Goal: Task Accomplishment & Management: Use online tool/utility

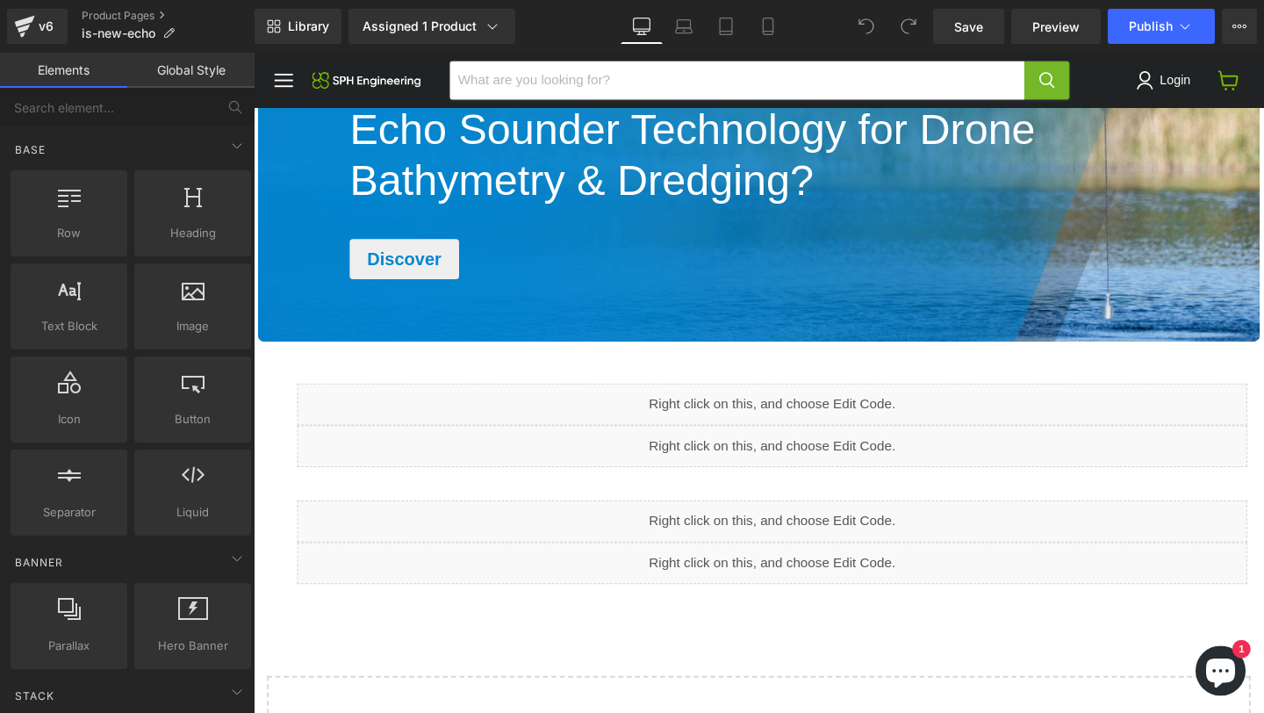
scroll to position [2826, 0]
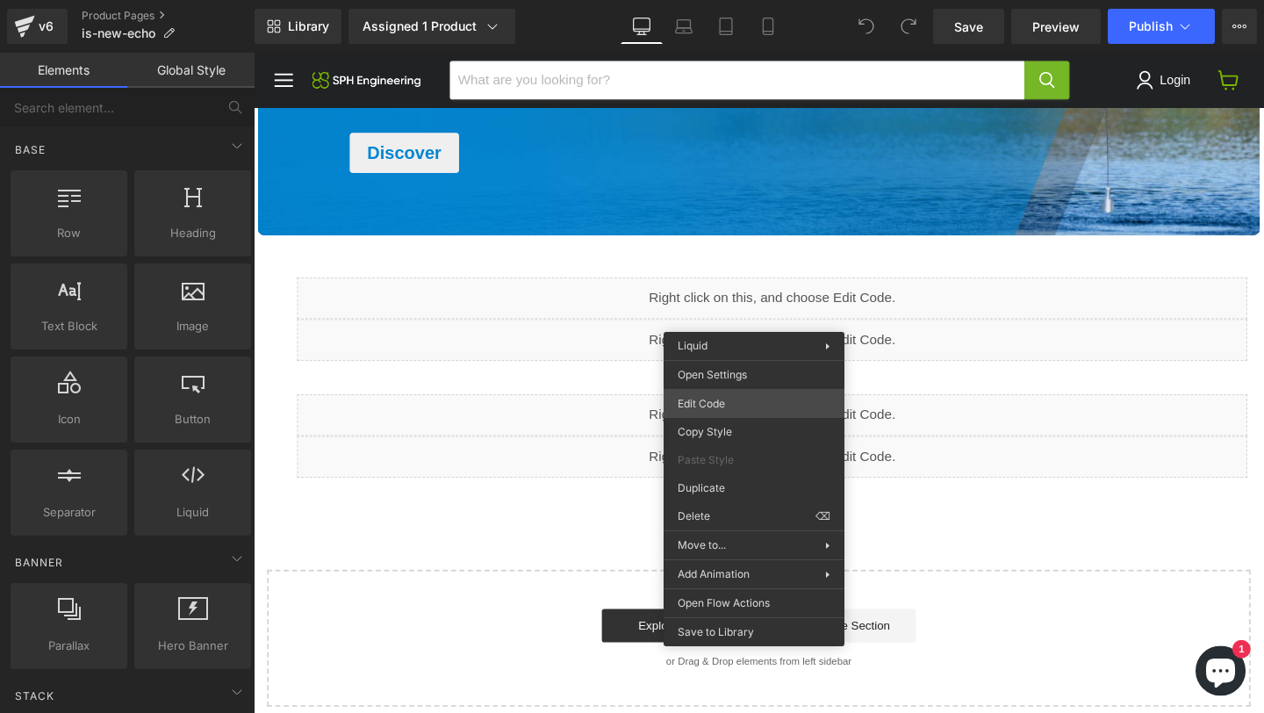
click at [735, 0] on div "You are previewing how the will restyle your page. You can not edit Elements in…" at bounding box center [632, 0] width 1264 height 0
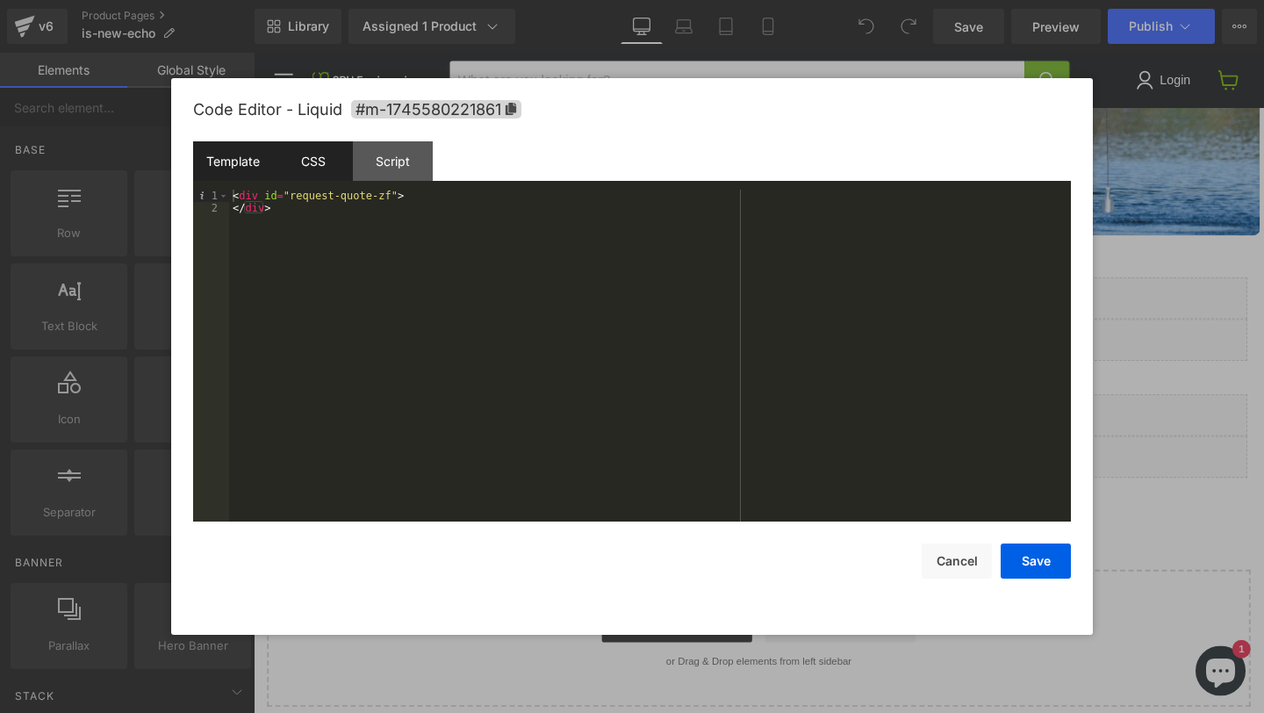
drag, startPoint x: 312, startPoint y: 164, endPoint x: 341, endPoint y: 161, distance: 30.0
click at [312, 164] on div "CSS" at bounding box center [313, 160] width 80 height 39
click at [368, 161] on div "Script" at bounding box center [393, 160] width 80 height 39
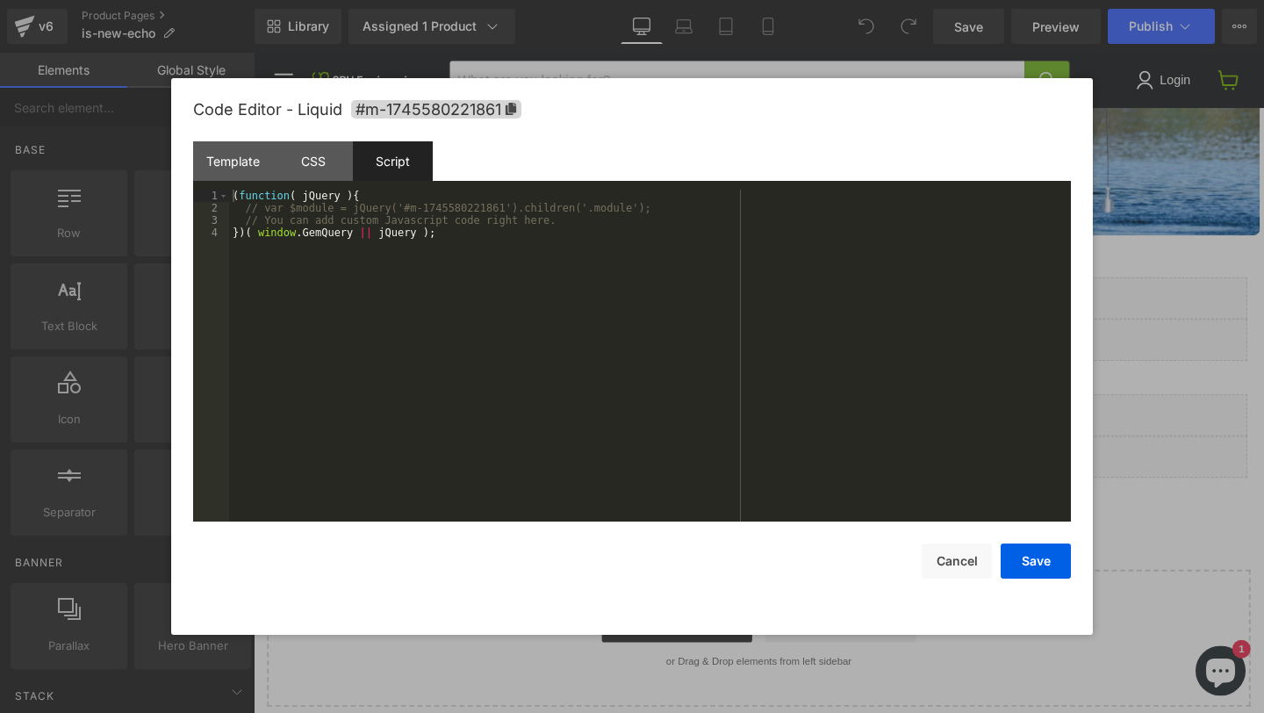
click at [1133, 259] on div at bounding box center [632, 356] width 1264 height 713
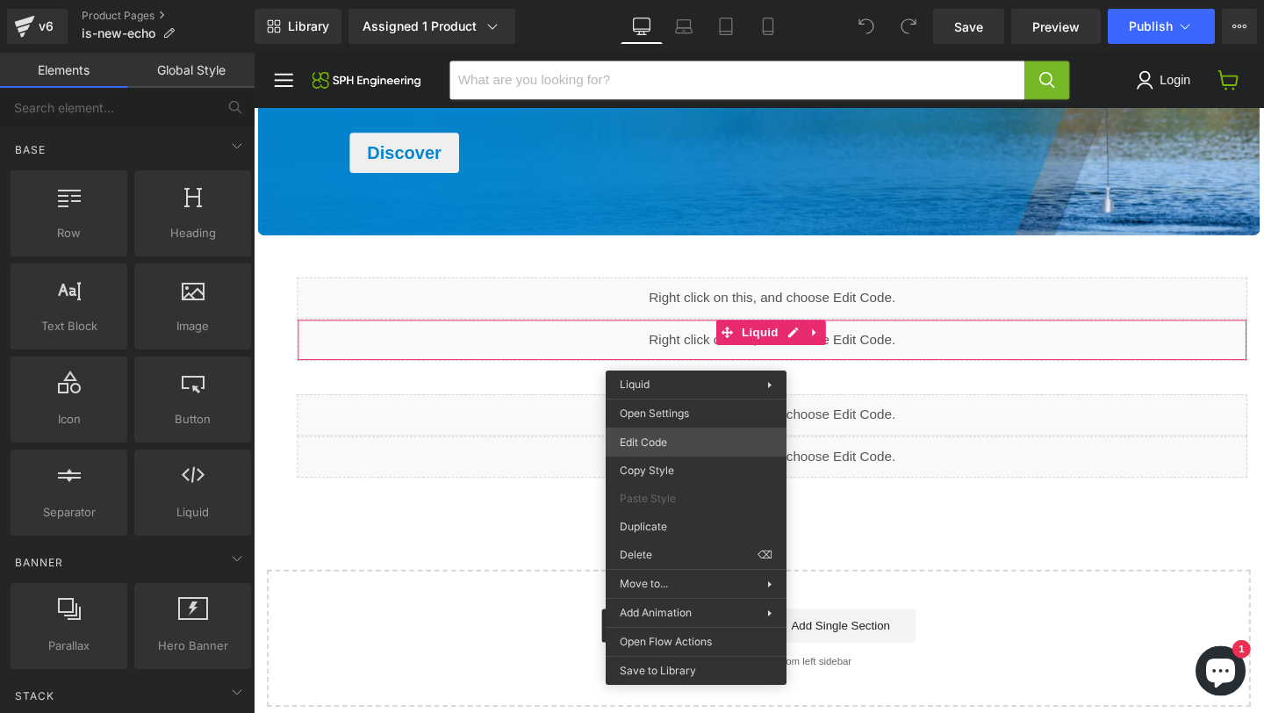
click at [660, 0] on div "You are previewing how the will restyle your page. You can not edit Elements in…" at bounding box center [632, 0] width 1264 height 0
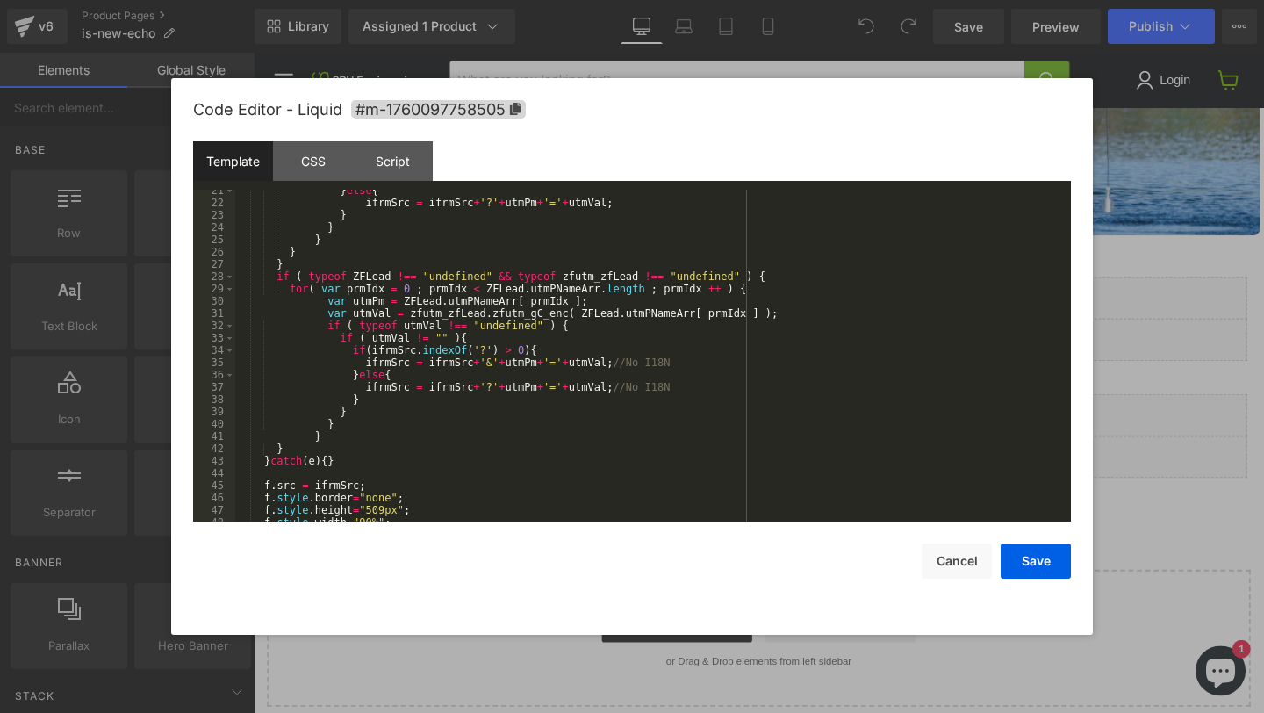
scroll to position [737, 0]
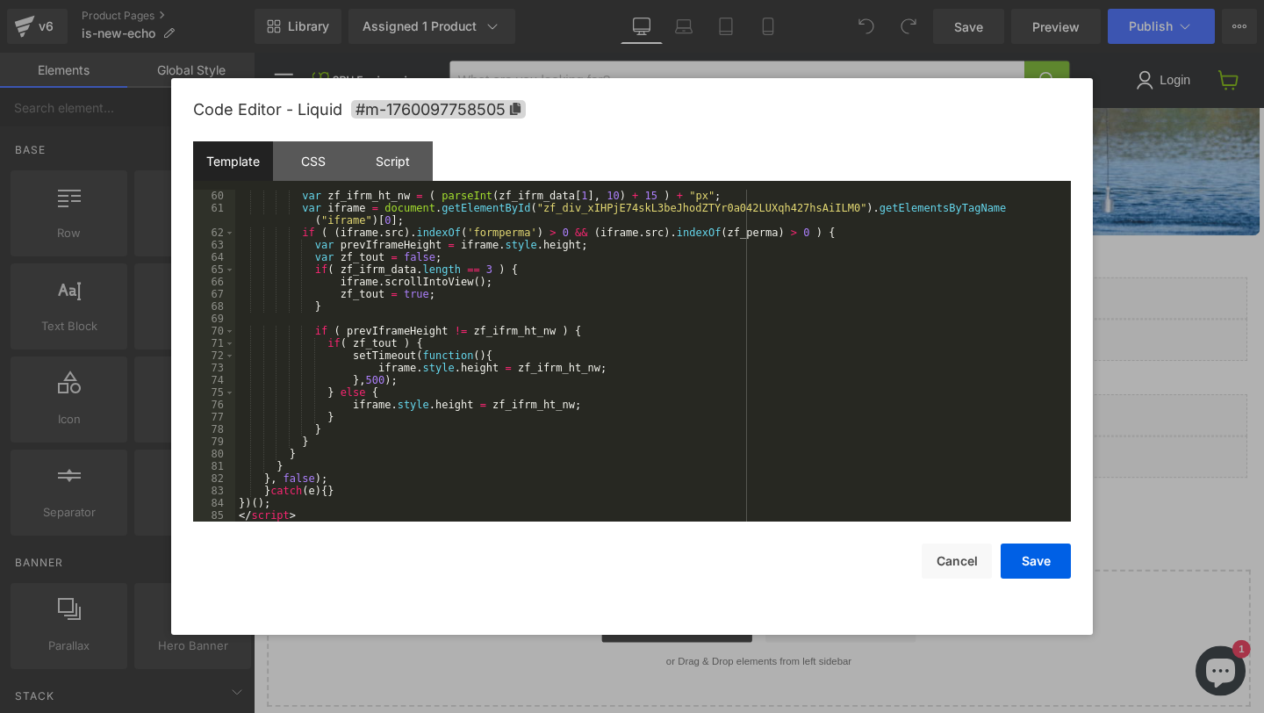
click at [1193, 321] on div at bounding box center [632, 356] width 1264 height 713
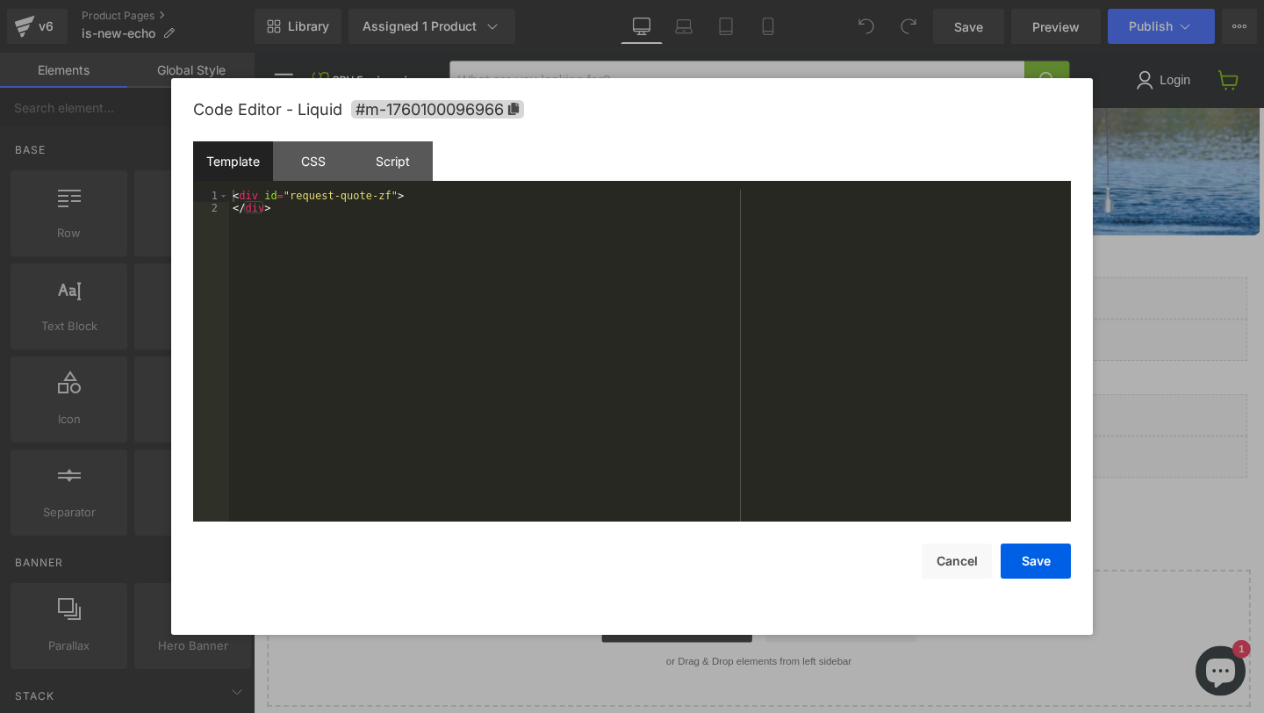
click at [633, 0] on div "You are previewing how the will restyle your page. You can not edit Elements in…" at bounding box center [632, 0] width 1264 height 0
click at [1087, 286] on div "Code Editor - Liquid #m-1760100096966 Template CSS Script Data 1 2 < div id = "…" at bounding box center [631, 356] width 921 height 556
click at [1074, 340] on div "Code Editor - Liquid #m-1760100096966 Template CSS Script Data 1 2 < div id = "…" at bounding box center [631, 356] width 921 height 556
click at [1156, 307] on div at bounding box center [632, 356] width 1264 height 713
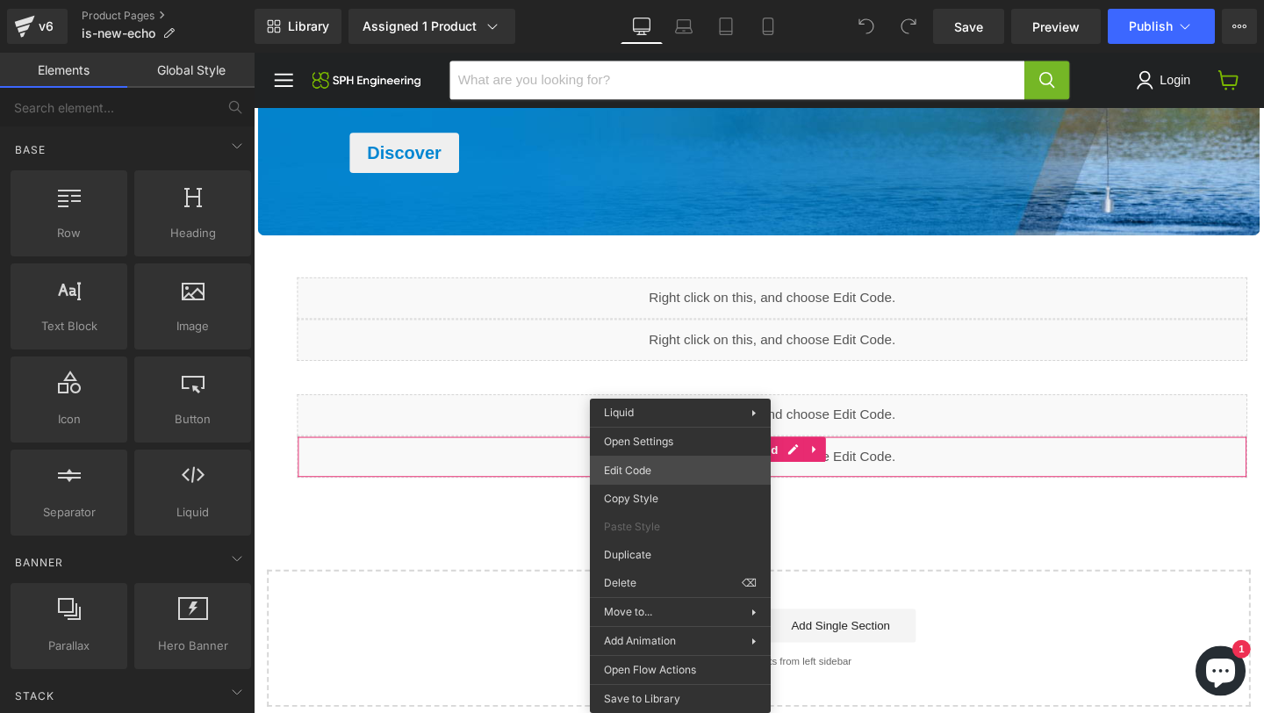
click at [634, 0] on div "You are previewing how the will restyle your page. You can not edit Elements in…" at bounding box center [632, 0] width 1264 height 0
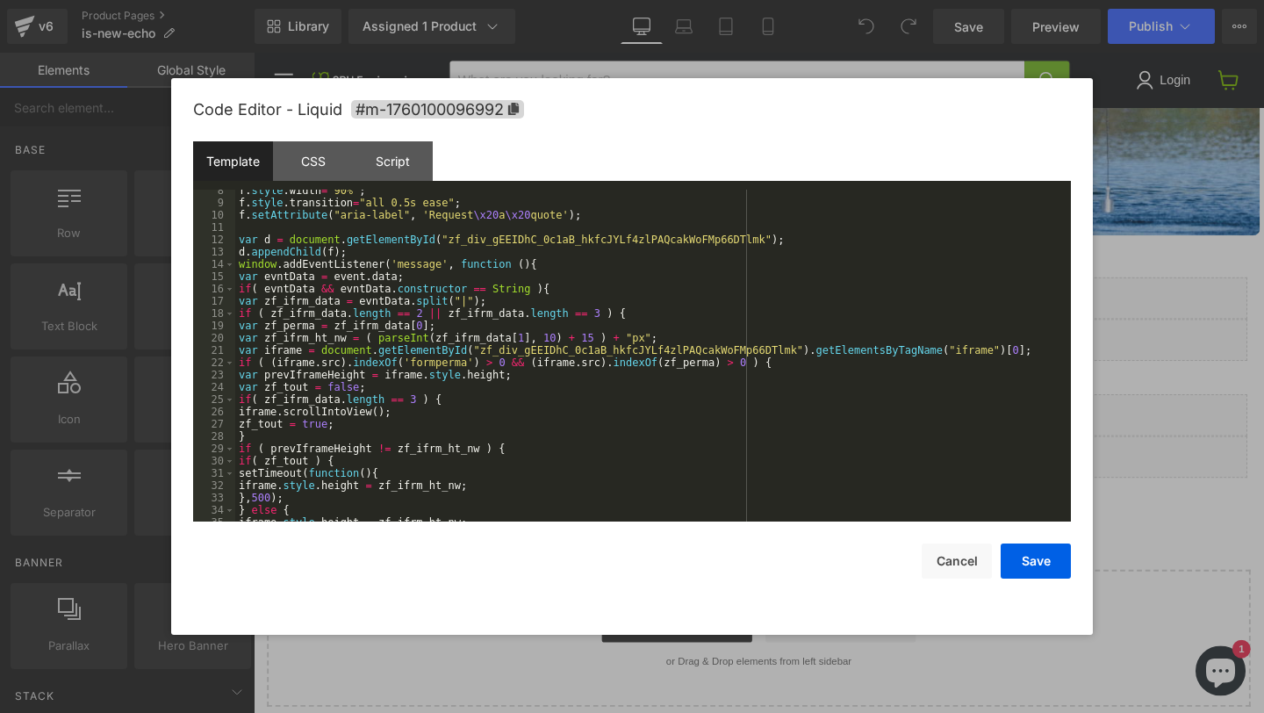
scroll to position [0, 0]
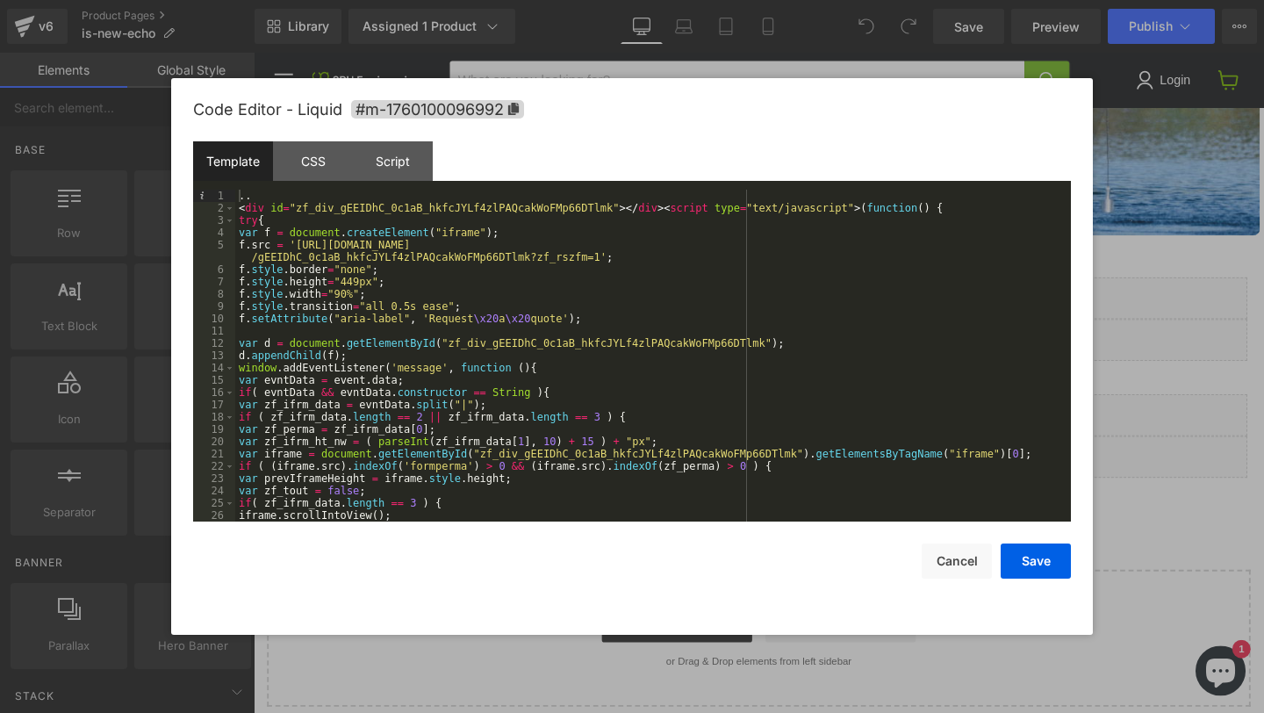
drag, startPoint x: 1061, startPoint y: 202, endPoint x: 1263, endPoint y: 247, distance: 206.7
click at [1263, 247] on div at bounding box center [632, 356] width 1264 height 713
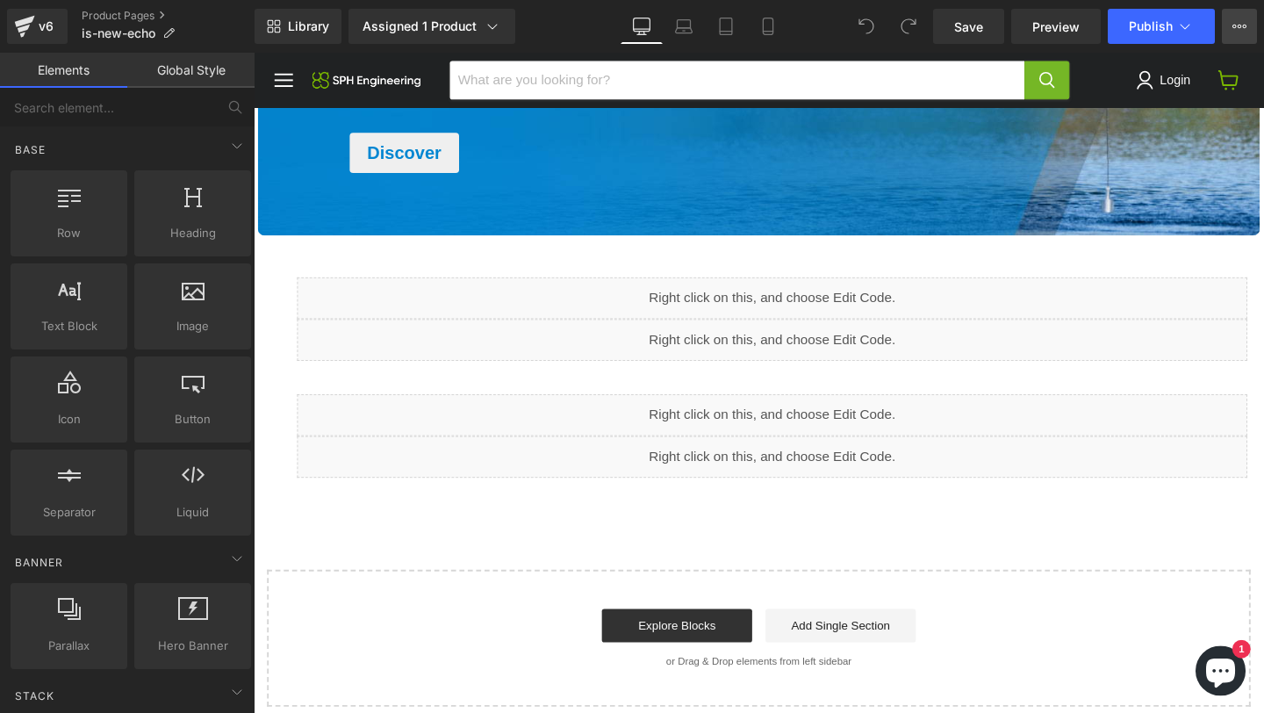
click at [1253, 32] on button "View Live Page View with current Template Save Template to Library Schedule Pub…" at bounding box center [1239, 26] width 35 height 35
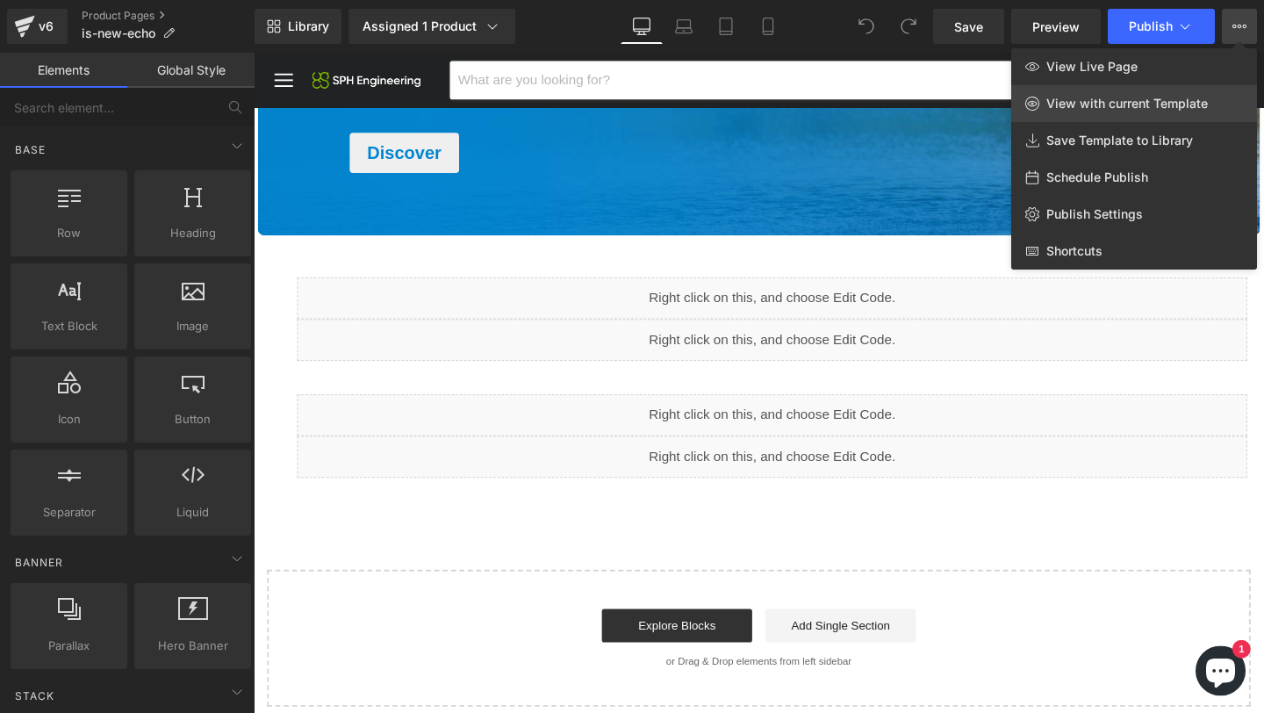
click at [1158, 102] on span "View with current Template" at bounding box center [1126, 104] width 161 height 16
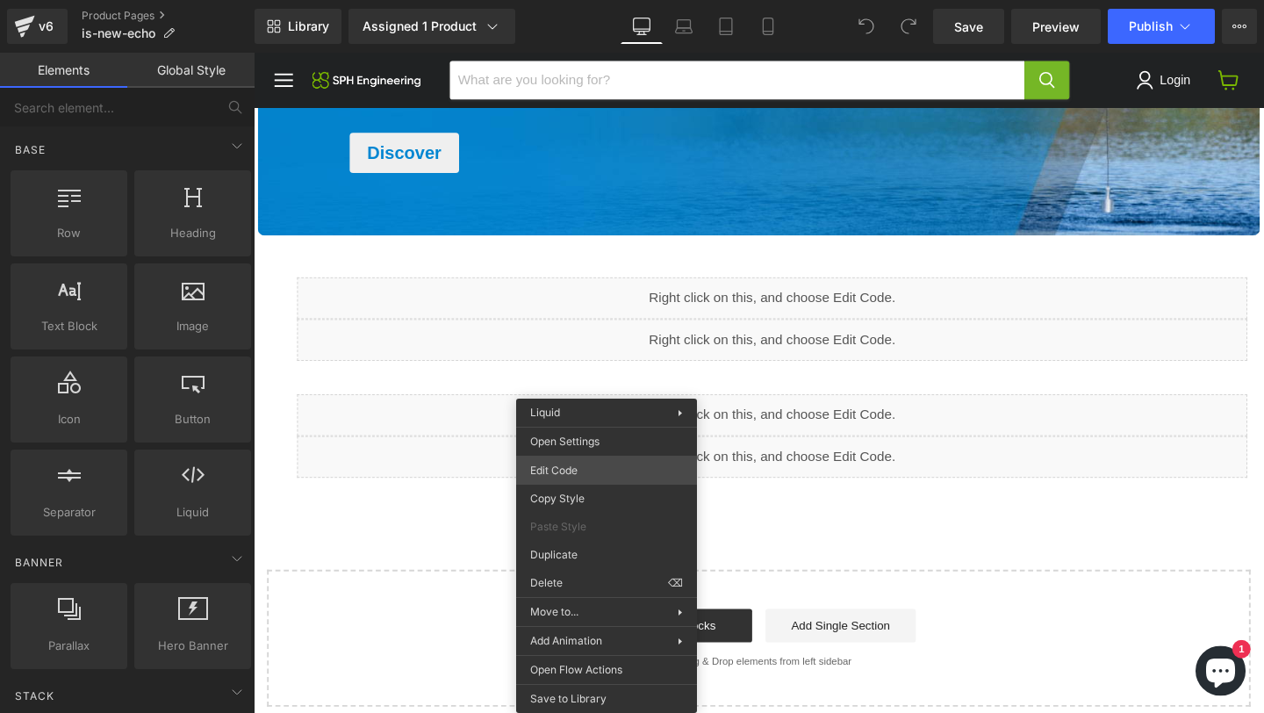
click at [582, 0] on div "You are previewing how the will restyle your page. You can not edit Elements in…" at bounding box center [632, 0] width 1264 height 0
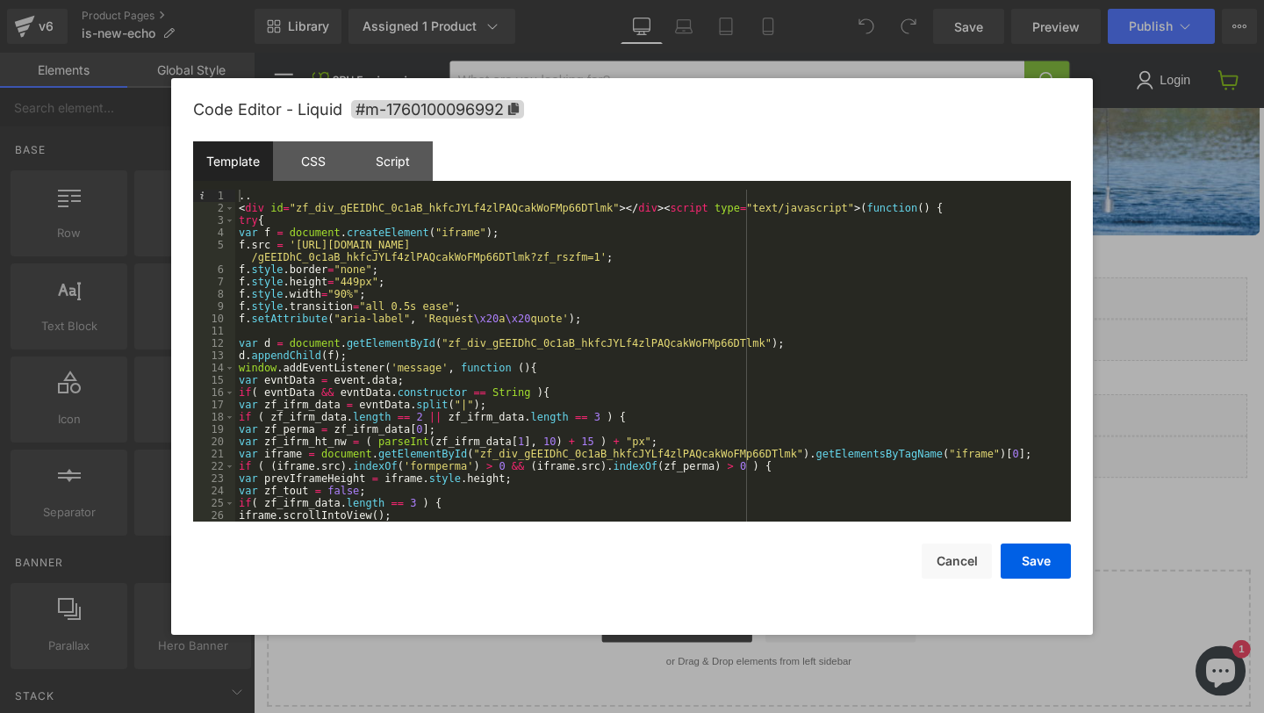
drag, startPoint x: 1115, startPoint y: 335, endPoint x: 656, endPoint y: 365, distance: 459.1
click at [1115, 335] on div at bounding box center [632, 356] width 1264 height 713
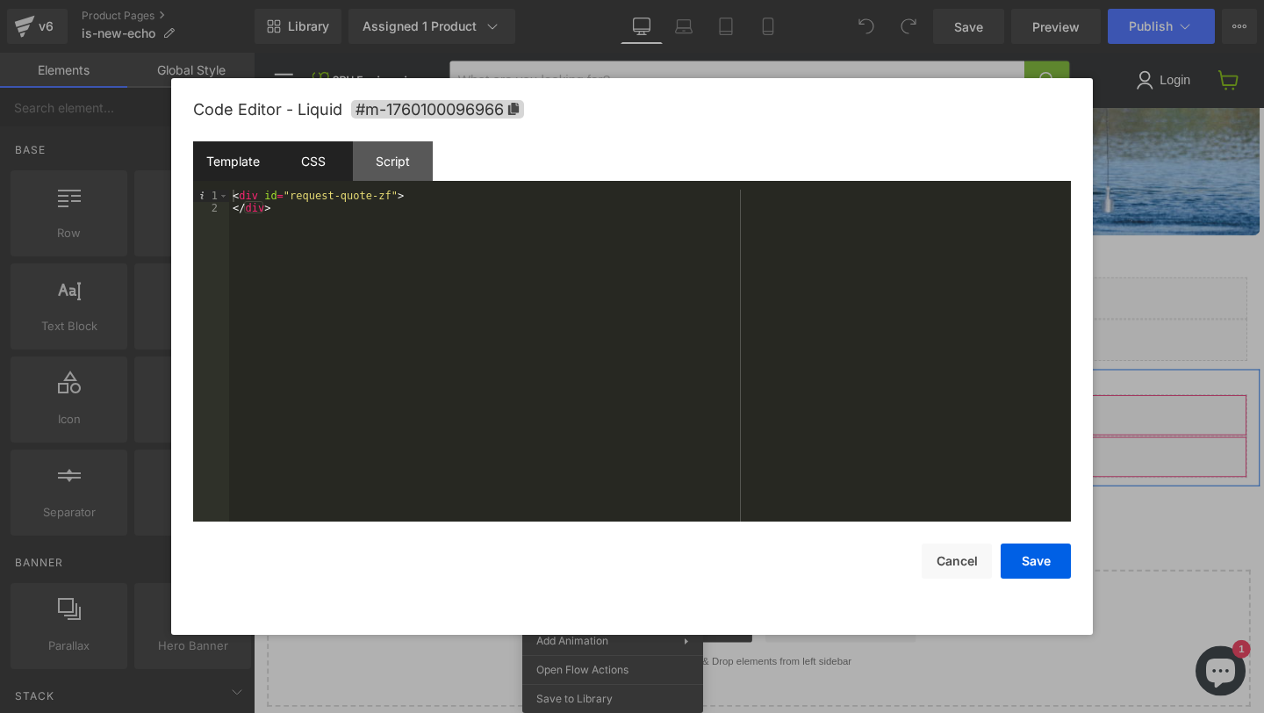
click at [319, 167] on div "CSS" at bounding box center [313, 160] width 80 height 39
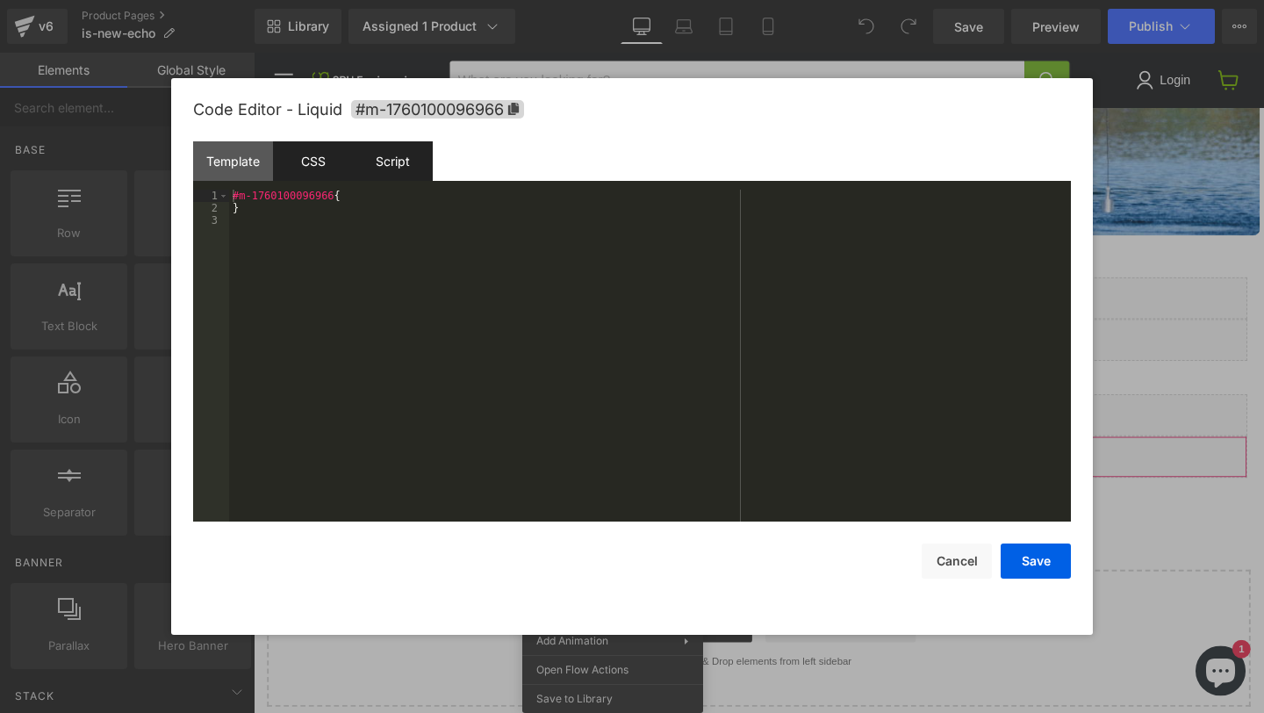
click at [361, 161] on div "Script" at bounding box center [393, 160] width 80 height 39
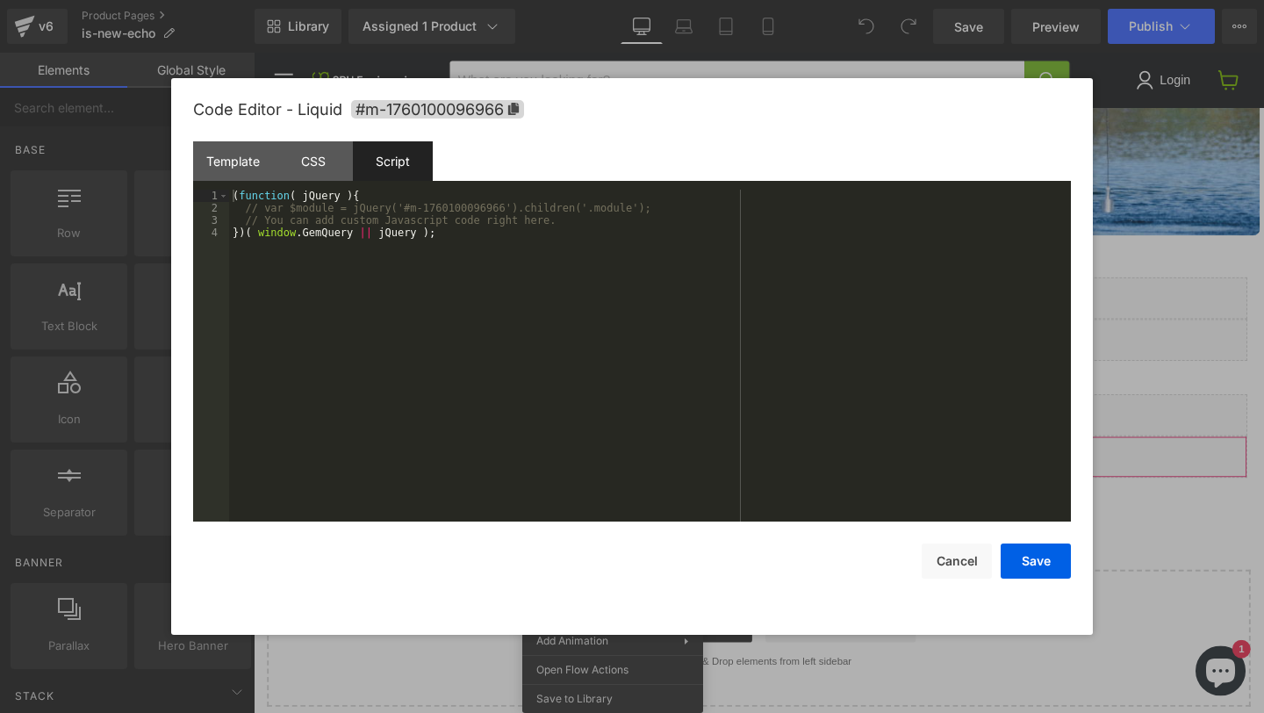
click at [373, 161] on div "Script" at bounding box center [393, 160] width 80 height 39
click at [1186, 271] on div at bounding box center [632, 356] width 1264 height 713
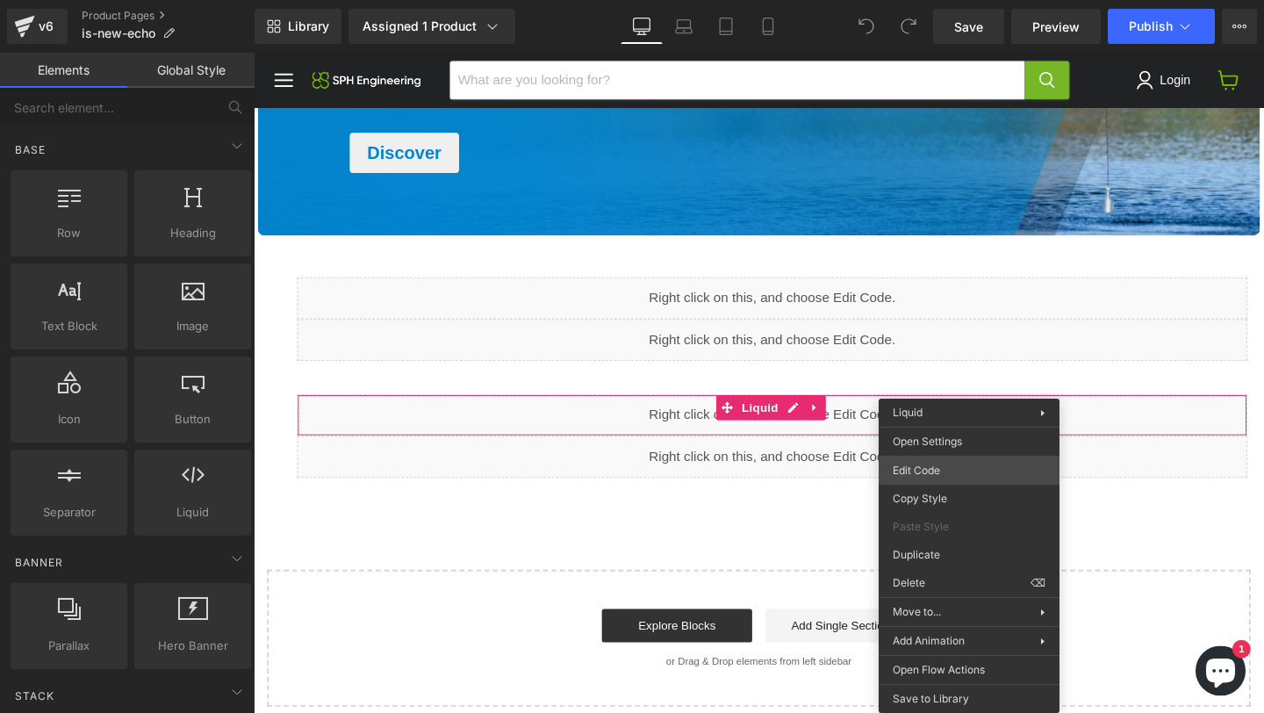
click at [943, 0] on div "You are previewing how the will restyle your page. You can not edit Elements in…" at bounding box center [632, 0] width 1264 height 0
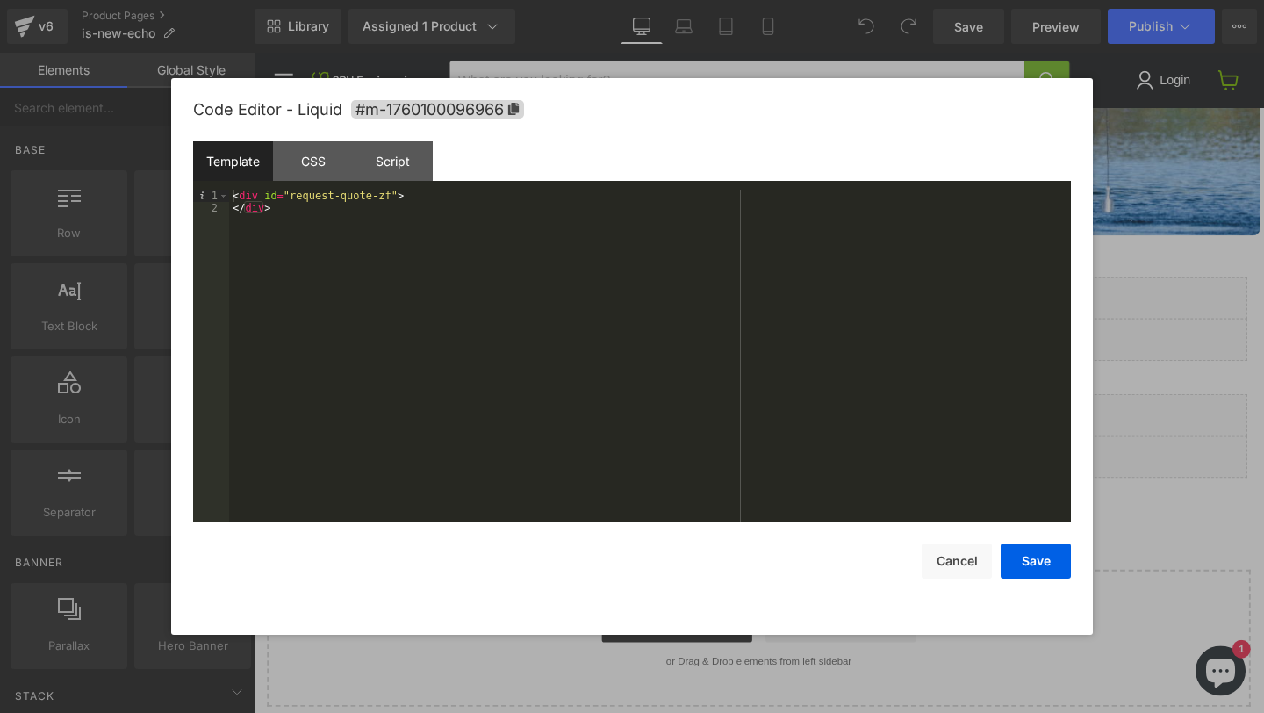
drag, startPoint x: 1144, startPoint y: 318, endPoint x: 843, endPoint y: 315, distance: 301.0
click at [1144, 318] on div at bounding box center [632, 356] width 1264 height 713
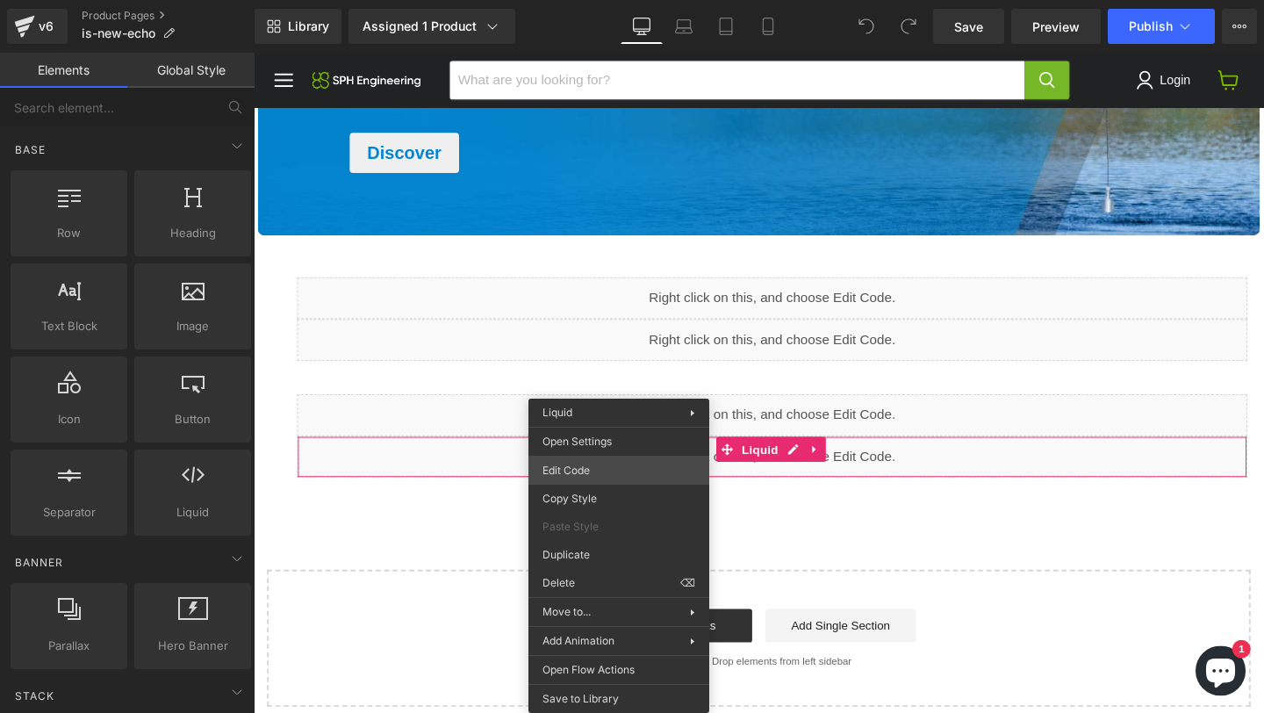
click at [596, 0] on div "You are previewing how the will restyle your page. You can not edit Elements in…" at bounding box center [632, 0] width 1264 height 0
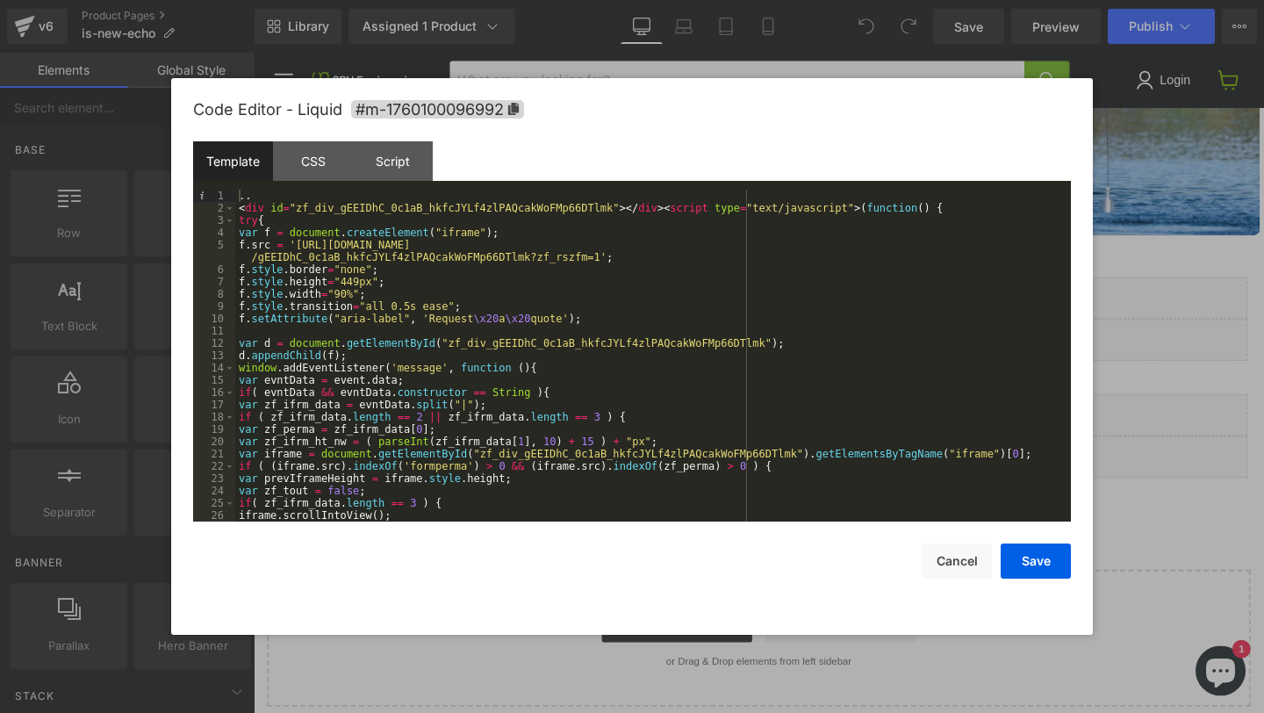
click at [1183, 262] on div at bounding box center [632, 356] width 1264 height 713
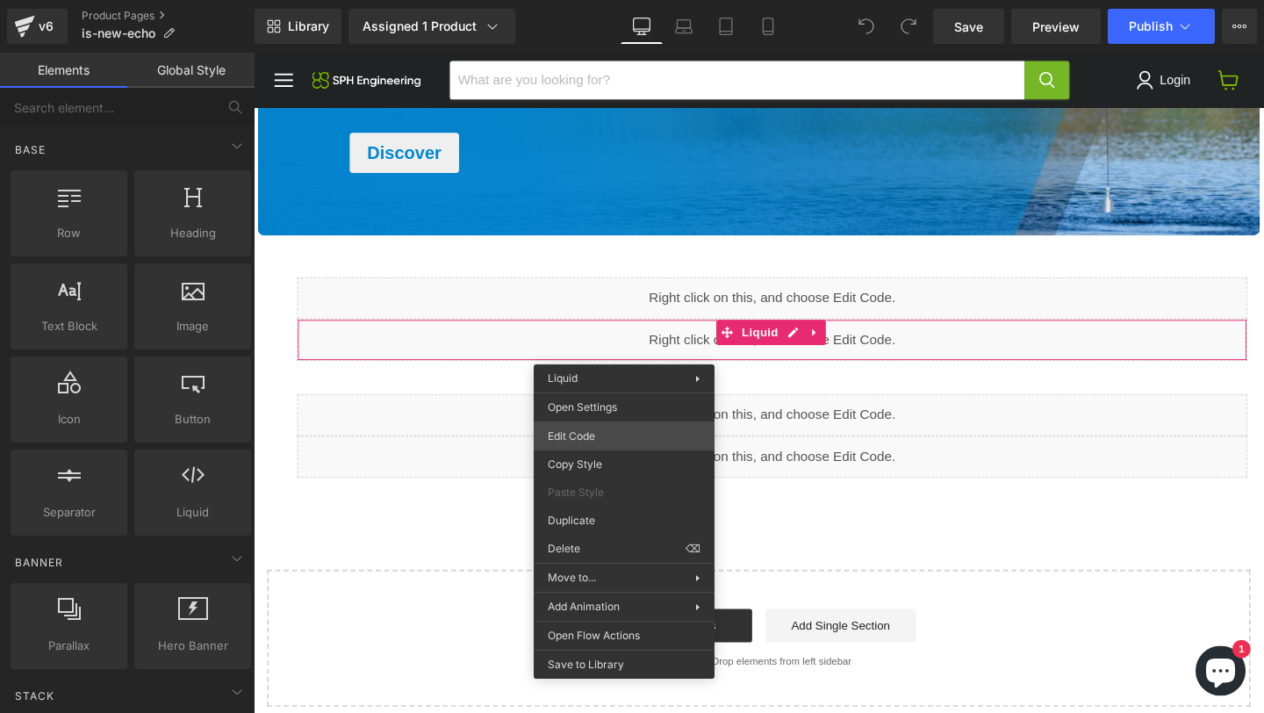
click at [603, 0] on div "You are previewing how the will restyle your page. You can not edit Elements in…" at bounding box center [632, 0] width 1264 height 0
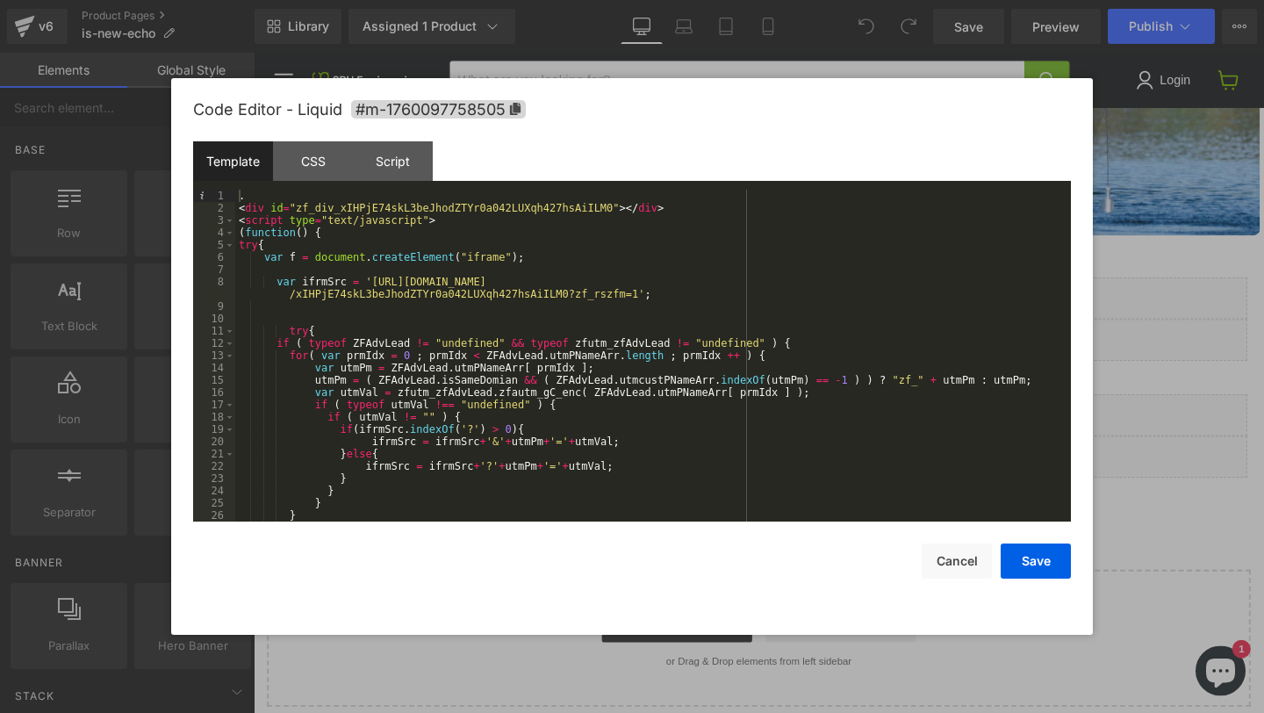
click at [1133, 353] on div at bounding box center [632, 356] width 1264 height 713
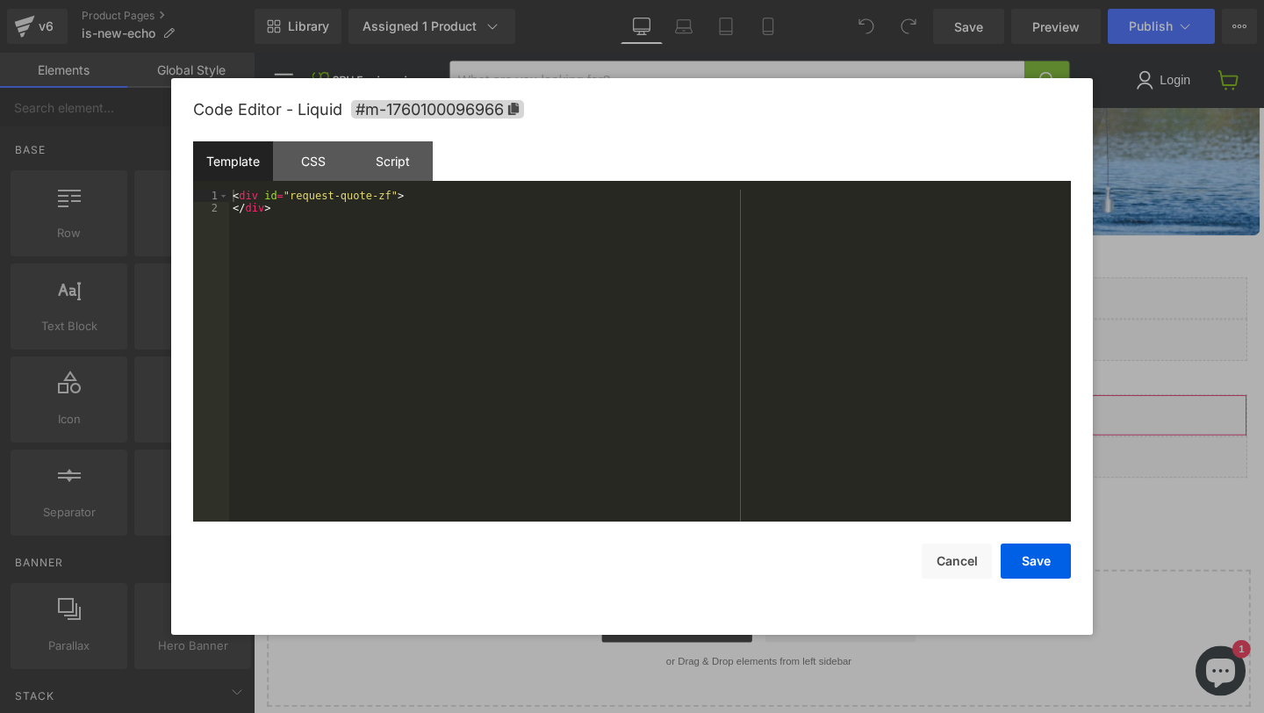
click at [646, 0] on div "You are previewing how the will restyle your page. You can not edit Elements in…" at bounding box center [632, 0] width 1264 height 0
drag, startPoint x: 1183, startPoint y: 317, endPoint x: 661, endPoint y: 280, distance: 523.5
click at [1183, 317] on div at bounding box center [632, 356] width 1264 height 713
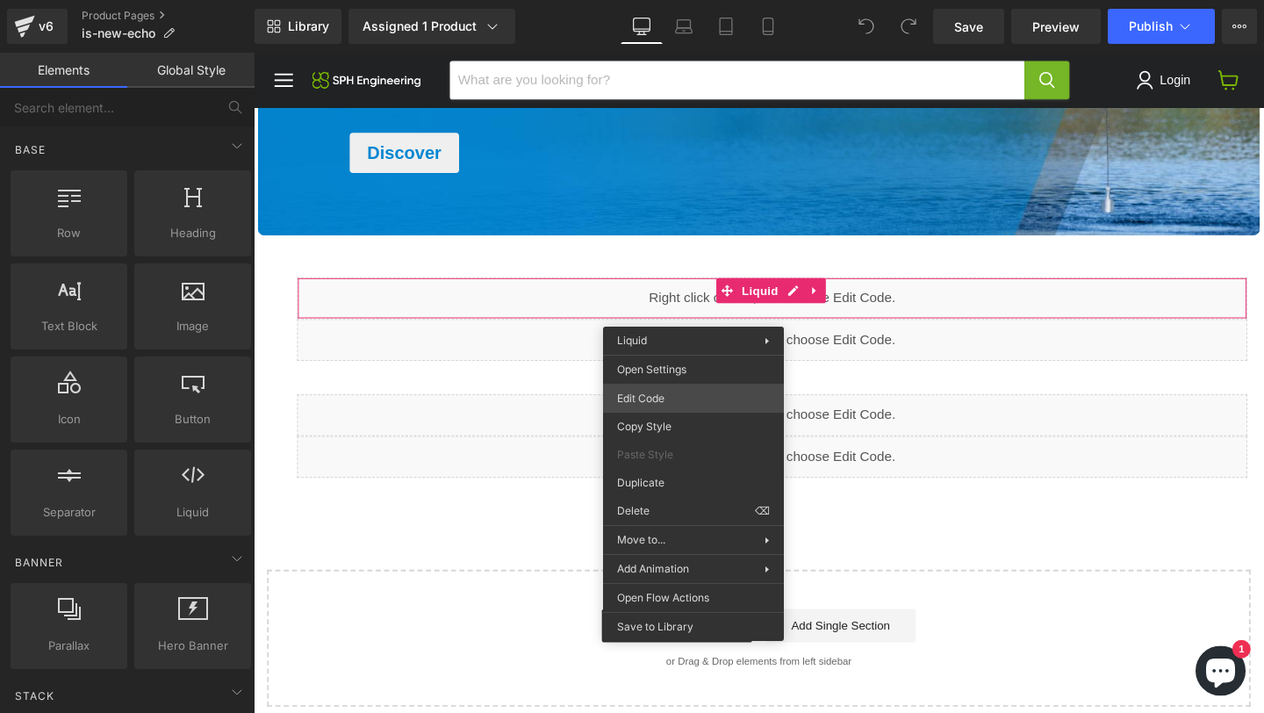
click at [650, 0] on div "You are previewing how the will restyle your page. You can not edit Elements in…" at bounding box center [632, 0] width 1264 height 0
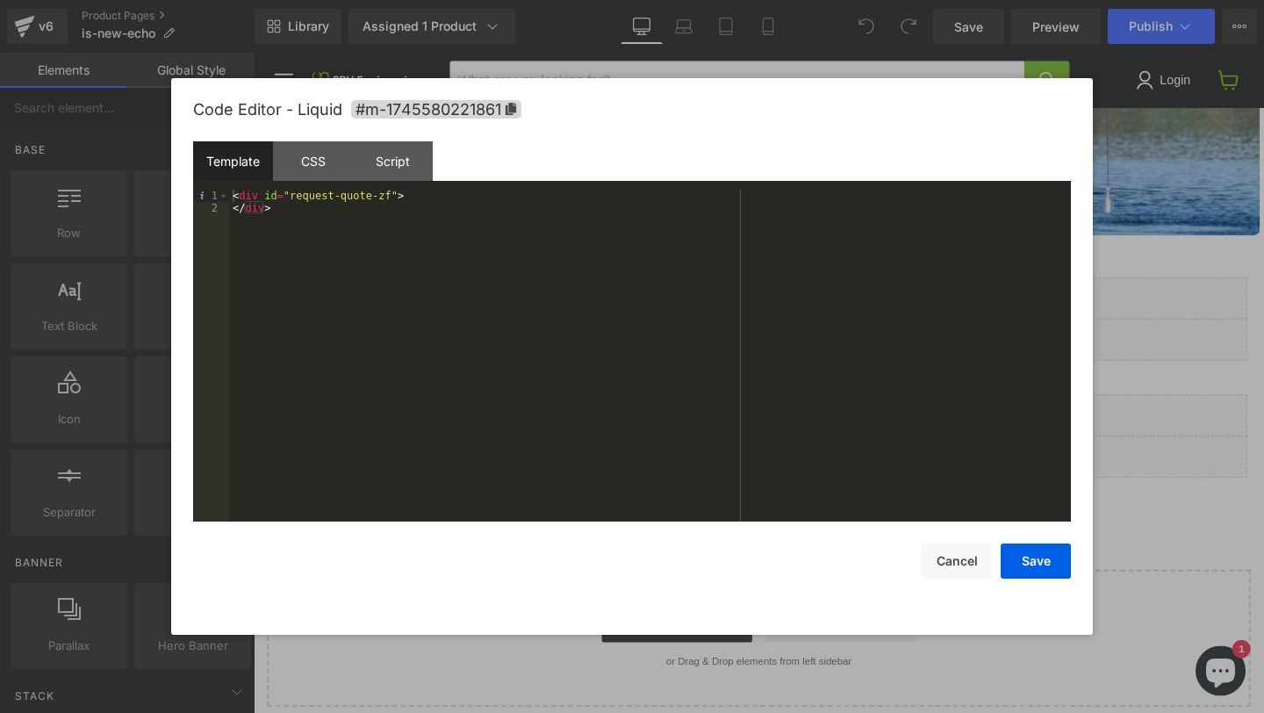
click at [320, 183] on div "Template CSS Script Data" at bounding box center [632, 165] width 878 height 48
click at [320, 177] on div "CSS" at bounding box center [313, 160] width 80 height 39
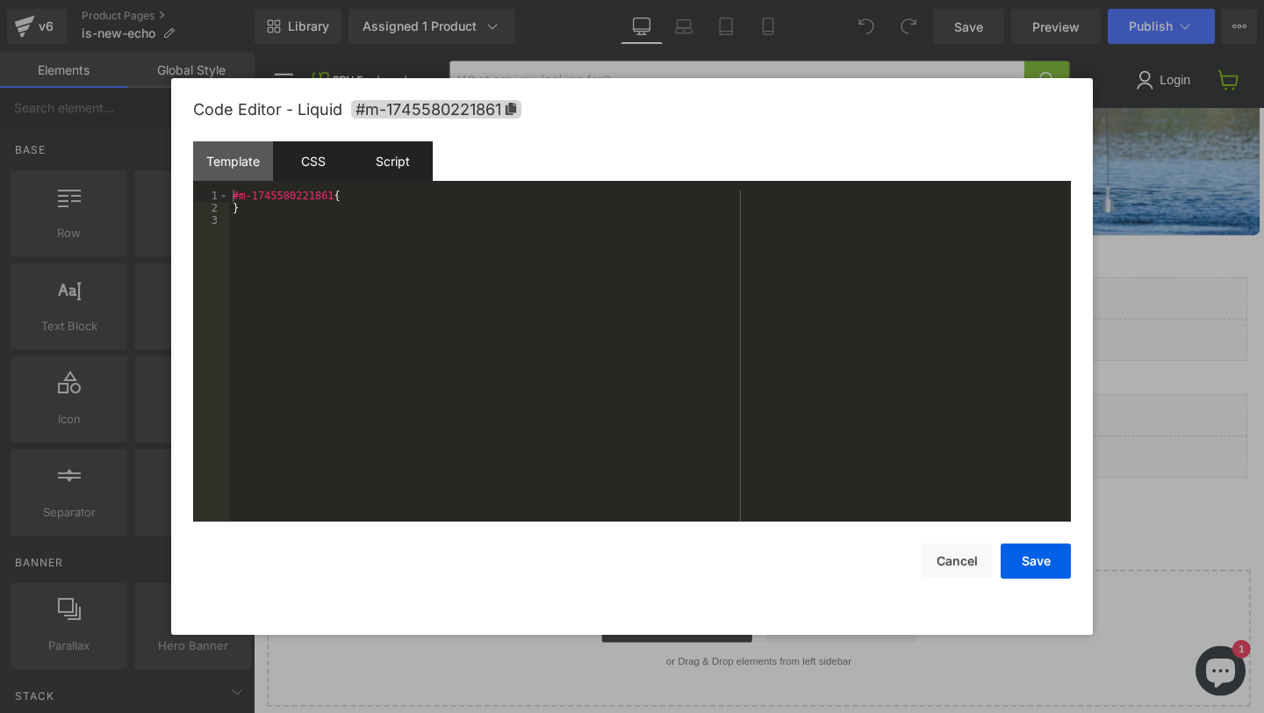
click at [389, 164] on div "Script" at bounding box center [393, 160] width 80 height 39
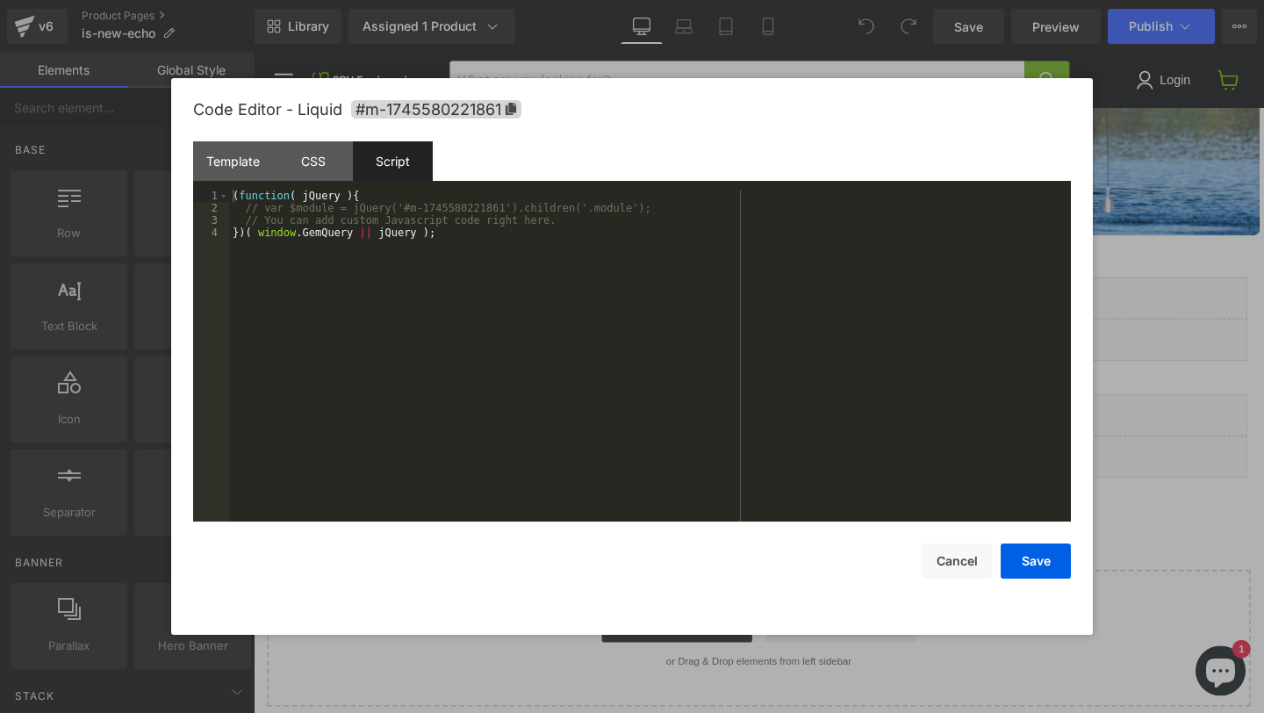
click at [397, 247] on div "( function ( jQuery ) { // var $module = jQuery('#m-1745580221861').children('.…" at bounding box center [650, 368] width 842 height 356
drag, startPoint x: 1257, startPoint y: 283, endPoint x: 1026, endPoint y: 246, distance: 233.9
click at [1257, 283] on div at bounding box center [632, 356] width 1264 height 713
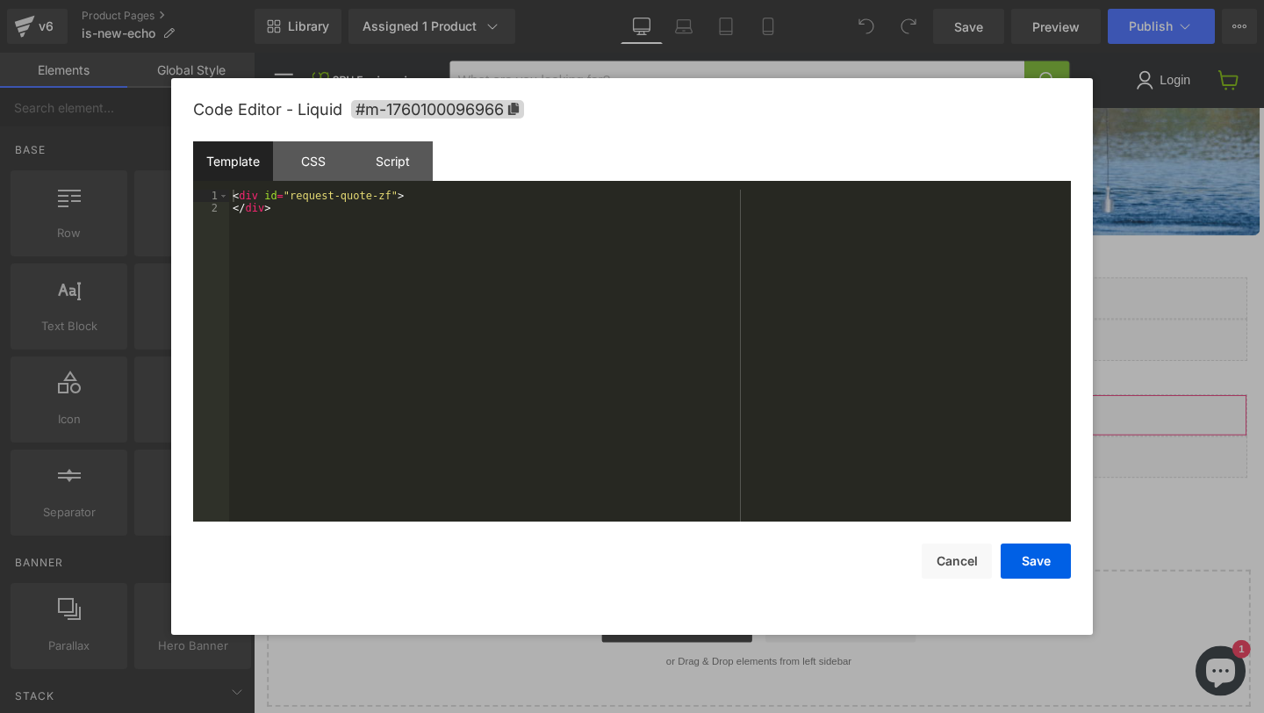
click at [655, 0] on div "You are previewing how the will restyle your page. You can not edit Elements in…" at bounding box center [632, 0] width 1264 height 0
drag, startPoint x: 1182, startPoint y: 259, endPoint x: 789, endPoint y: 323, distance: 398.3
click at [1182, 259] on div at bounding box center [632, 356] width 1264 height 713
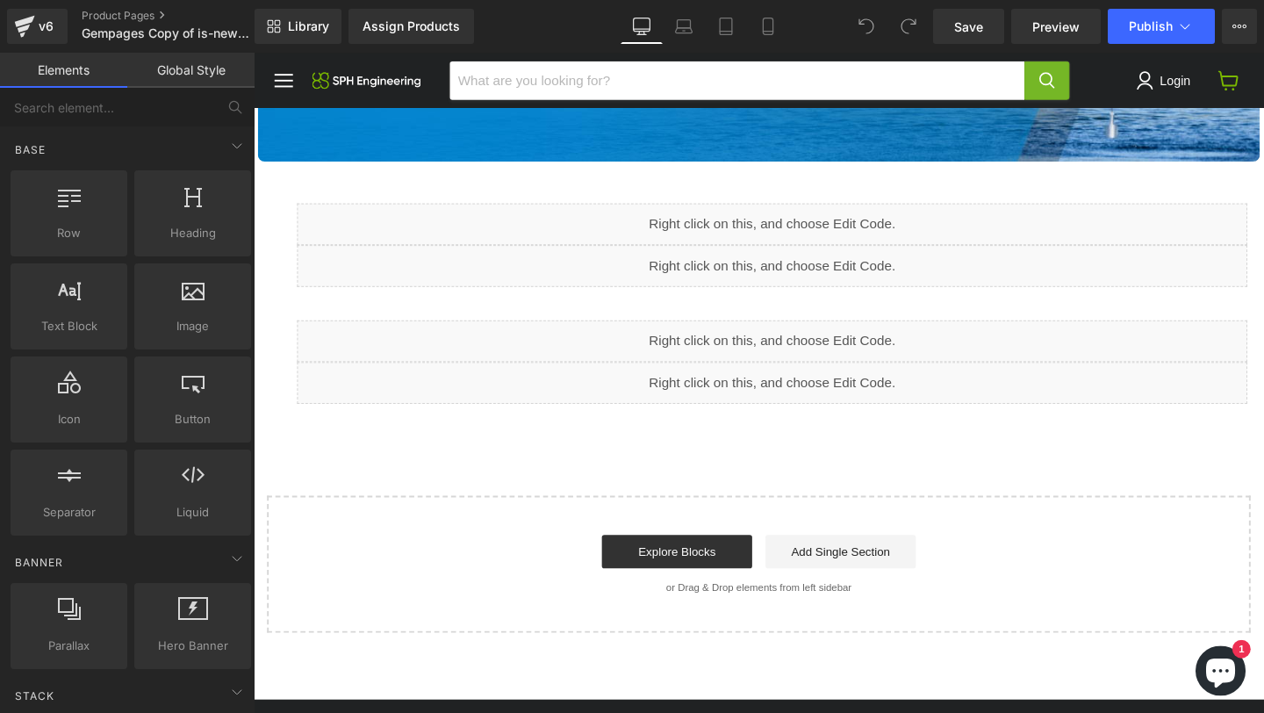
scroll to position [2915, 0]
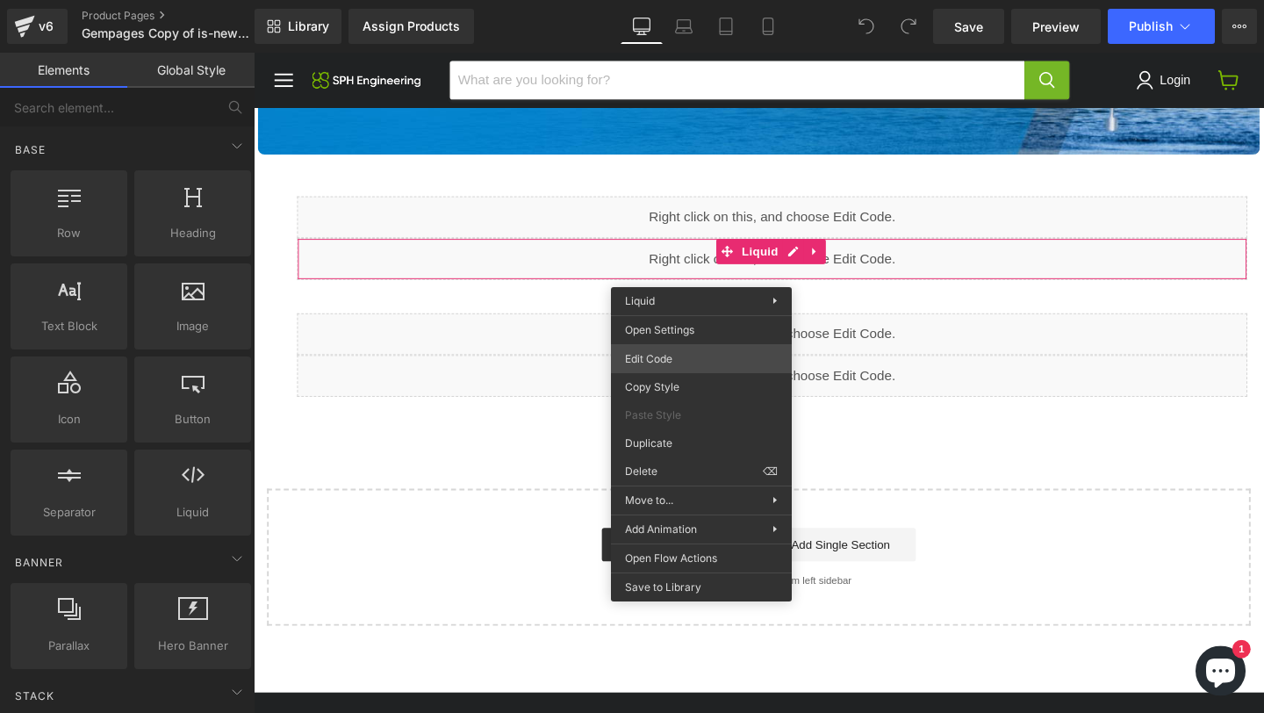
click at [663, 0] on div "You are previewing how the will restyle your page. You can not edit Elements in…" at bounding box center [632, 0] width 1264 height 0
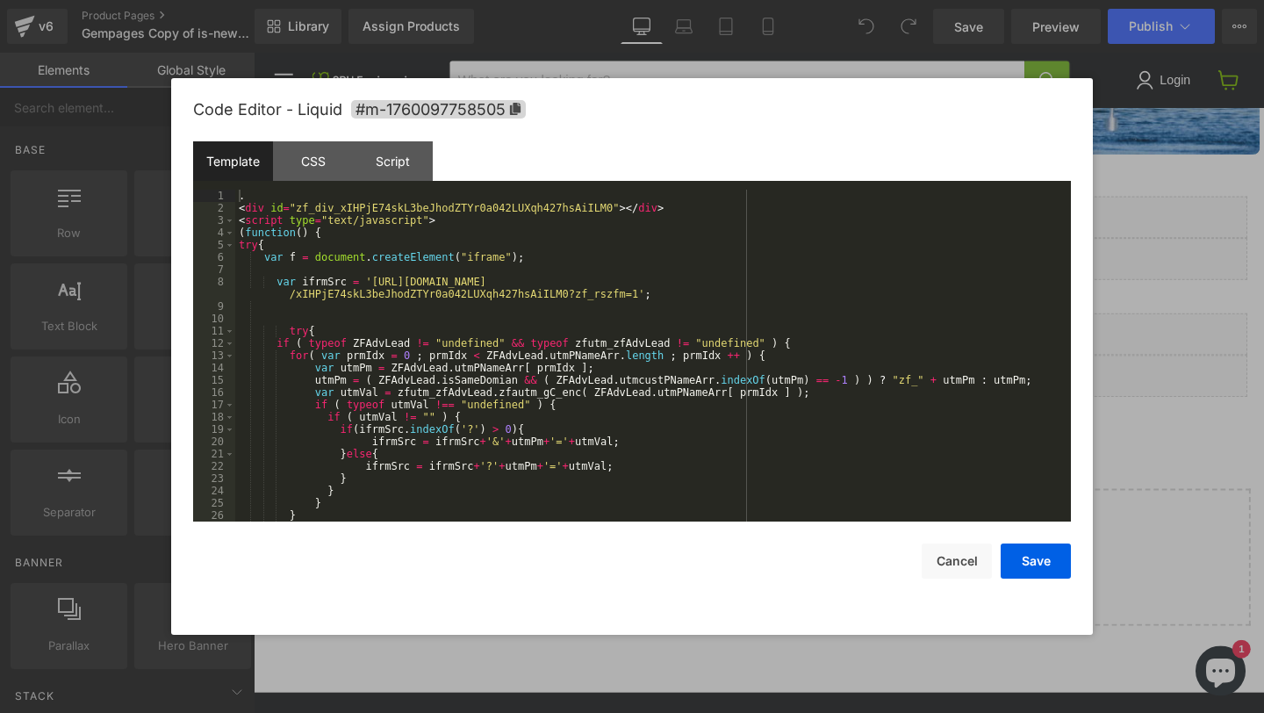
click at [1133, 276] on div at bounding box center [632, 356] width 1264 height 713
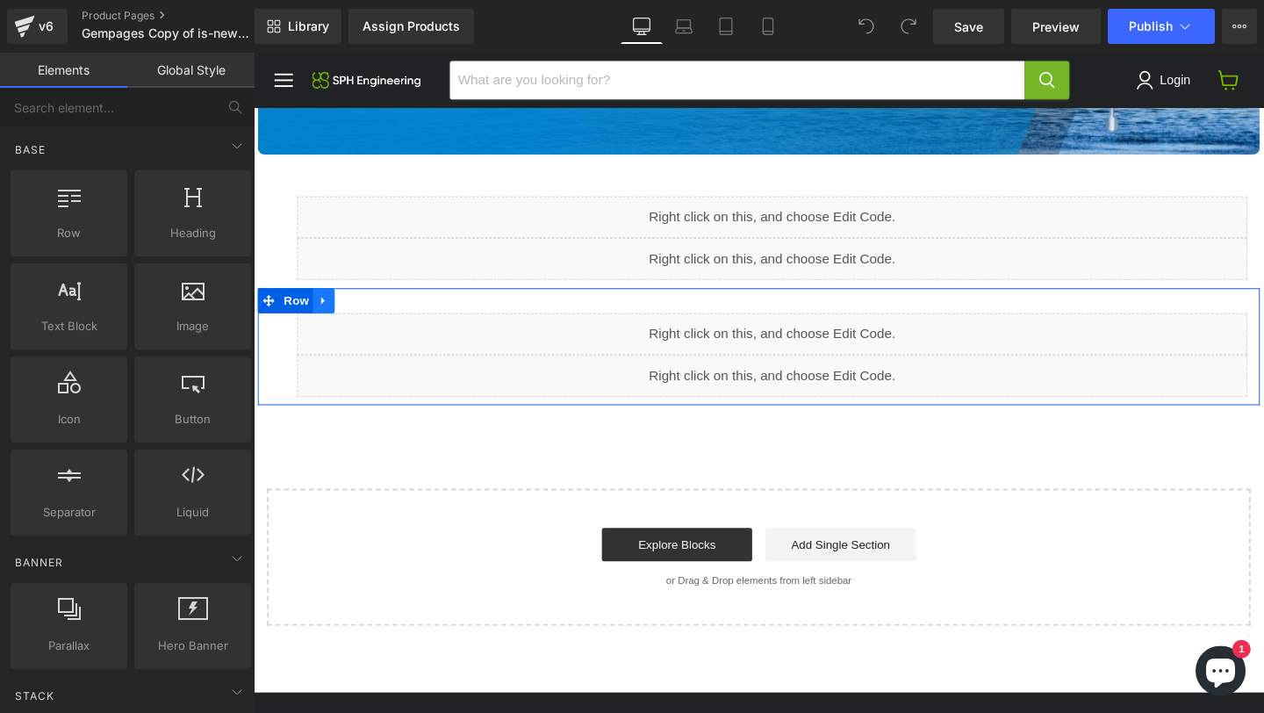
click at [329, 314] on icon "Main content" at bounding box center [327, 312] width 12 height 13
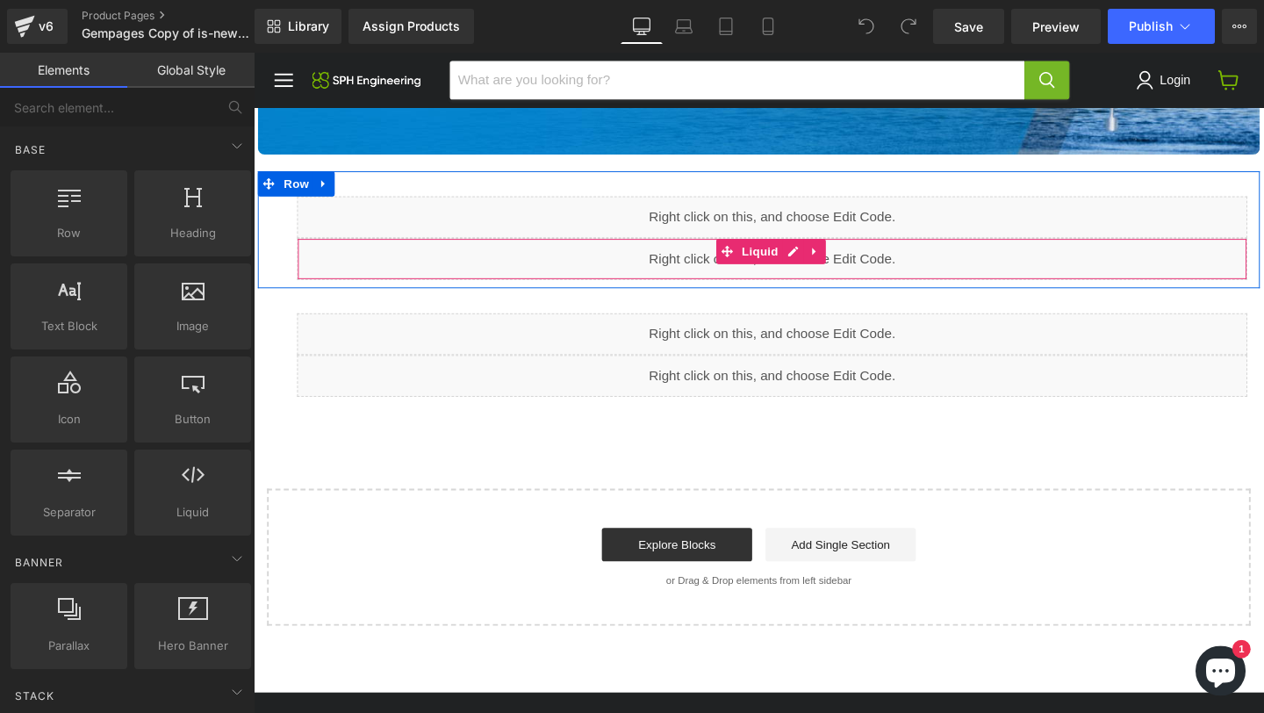
drag, startPoint x: 365, startPoint y: 308, endPoint x: 409, endPoint y: 278, distance: 53.1
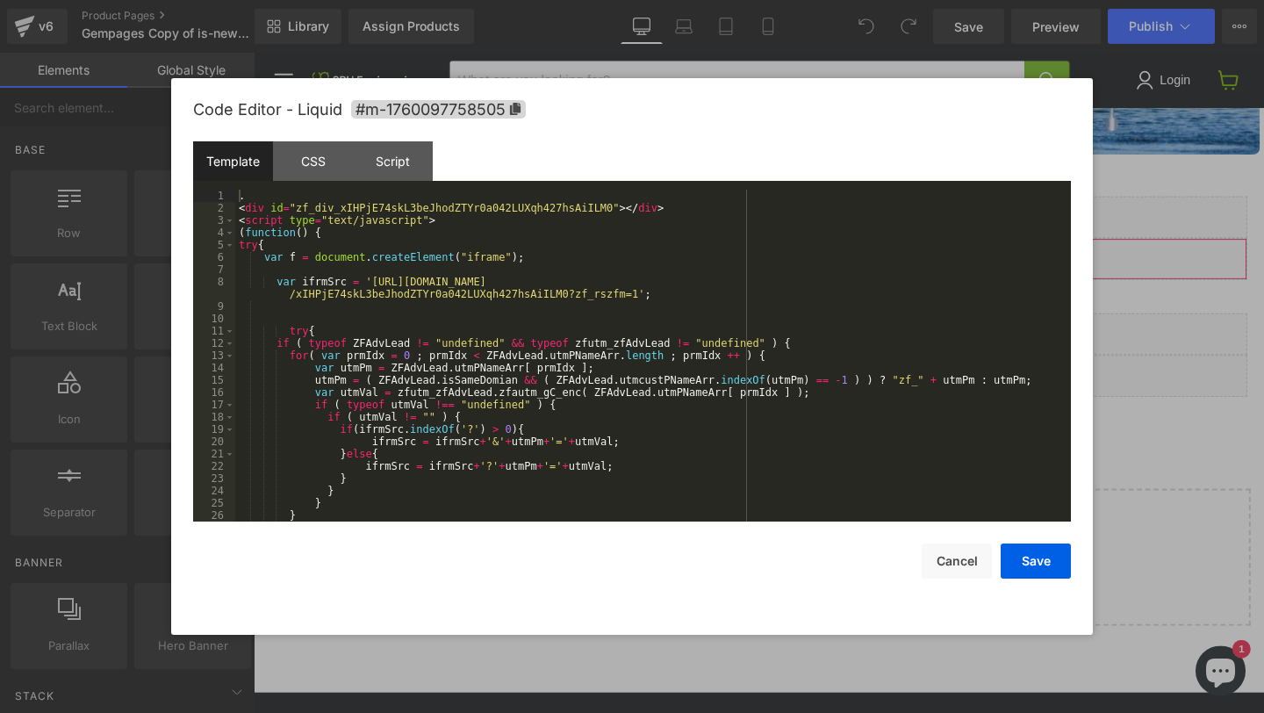
click at [359, 0] on div "You are previewing how the will restyle your page. You can not edit Elements in…" at bounding box center [632, 0] width 1264 height 0
drag, startPoint x: 1181, startPoint y: 283, endPoint x: 943, endPoint y: 230, distance: 243.6
click at [1181, 283] on div at bounding box center [632, 356] width 1264 height 713
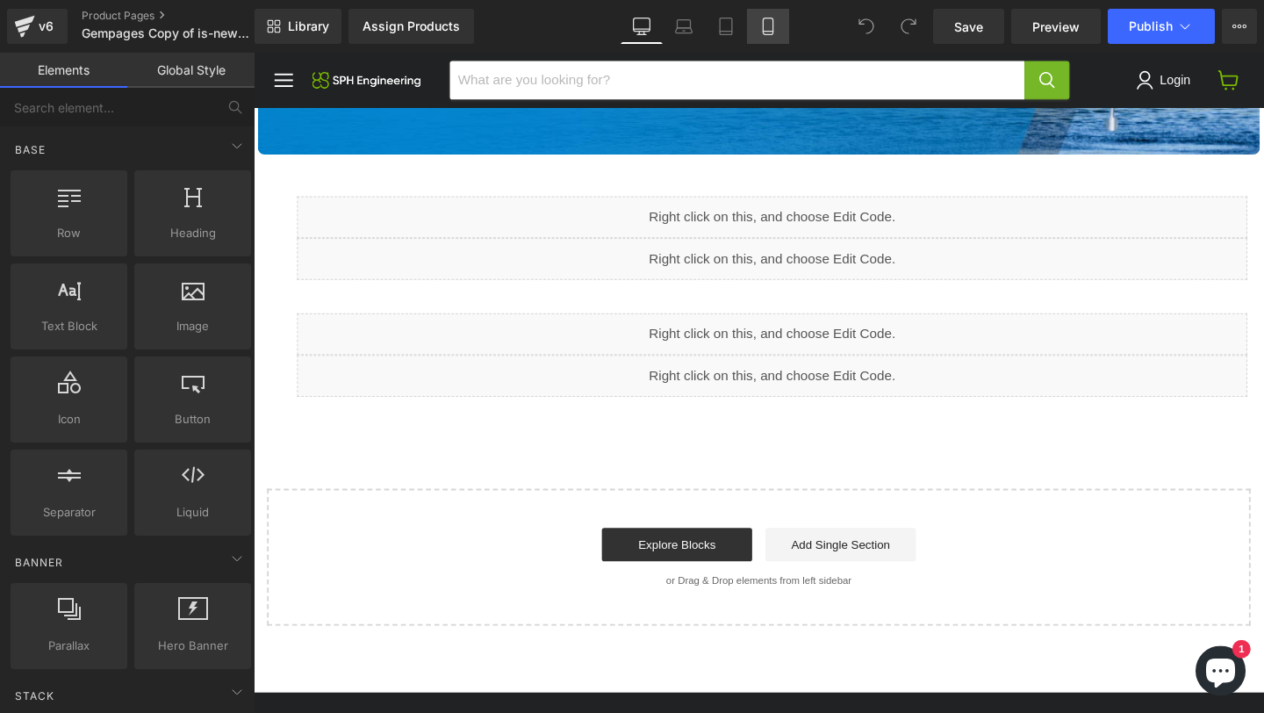
click at [762, 35] on link "Mobile" at bounding box center [768, 26] width 42 height 35
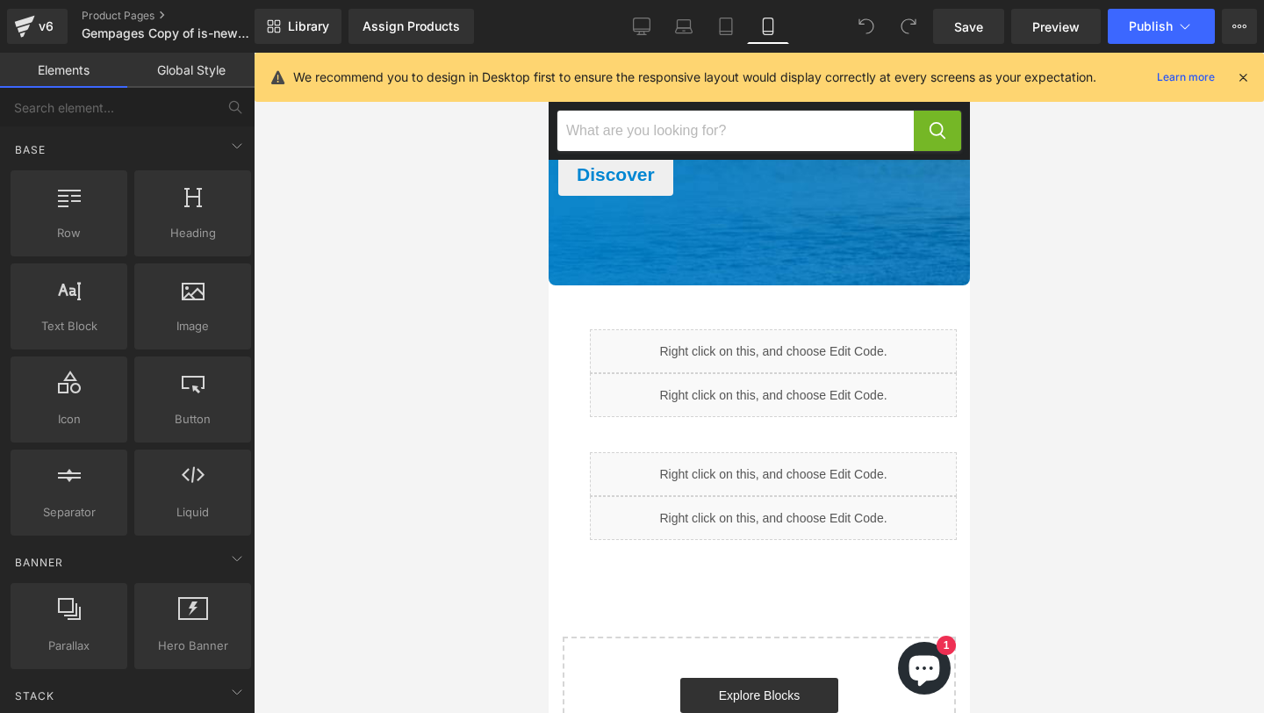
scroll to position [4452, 0]
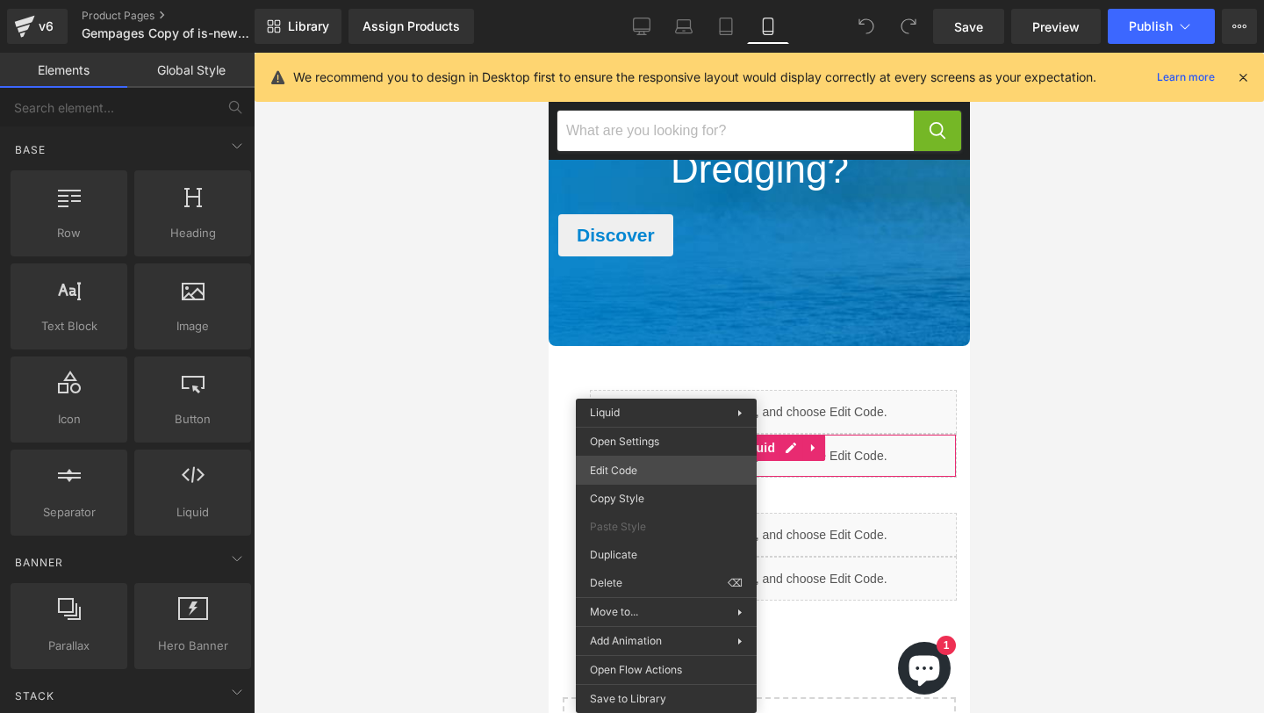
click at [641, 0] on div "You are previewing how the will restyle your page. You can not edit Elements in…" at bounding box center [632, 0] width 1264 height 0
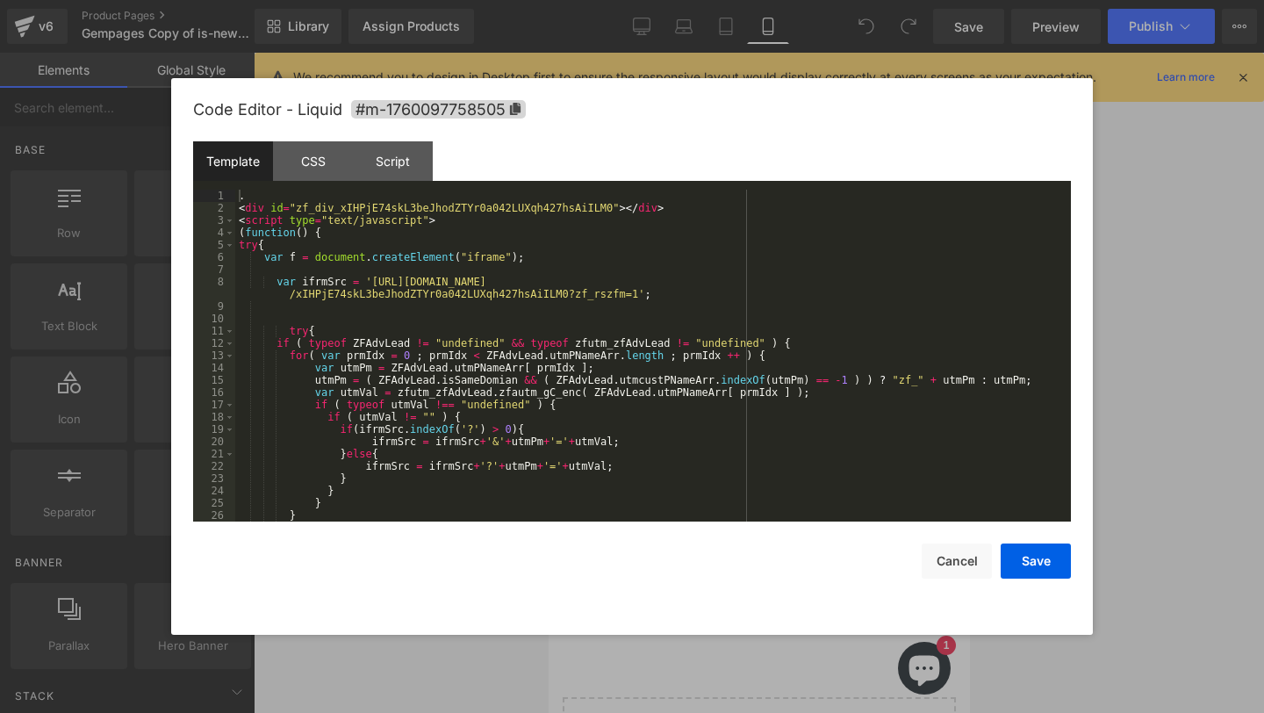
click at [1150, 284] on div at bounding box center [632, 356] width 1264 height 713
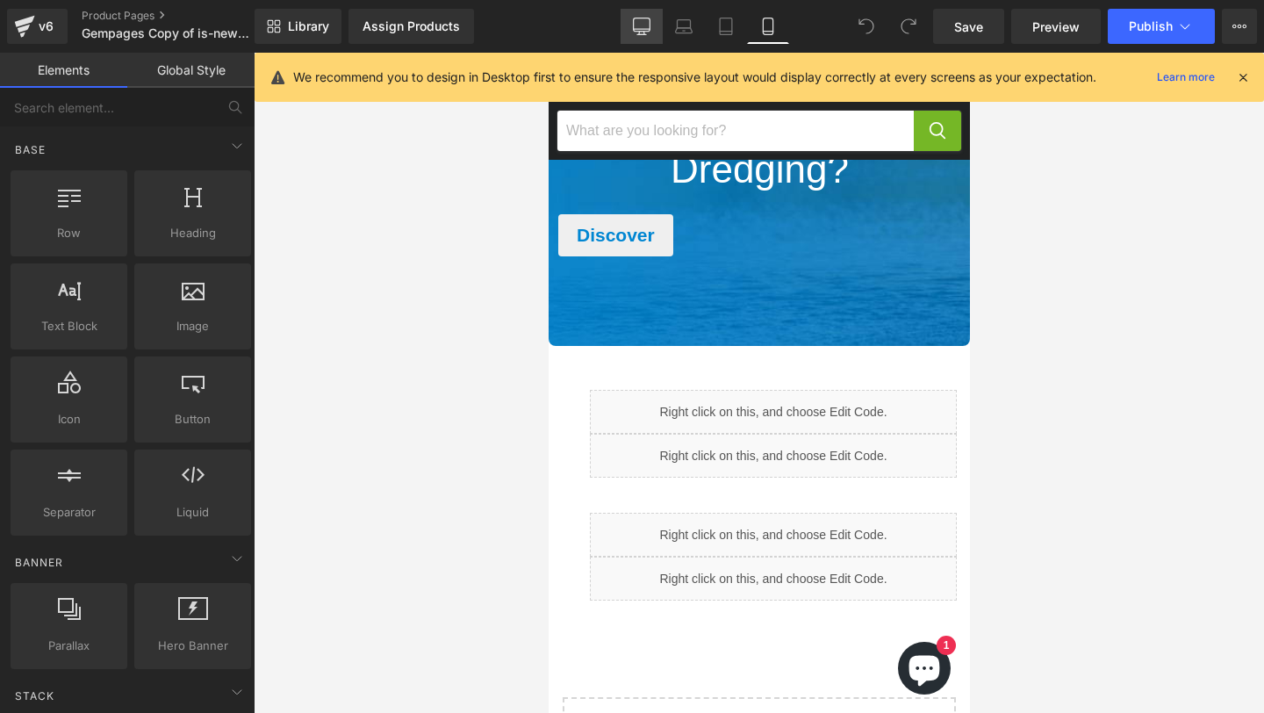
click at [648, 31] on icon at bounding box center [642, 24] width 17 height 13
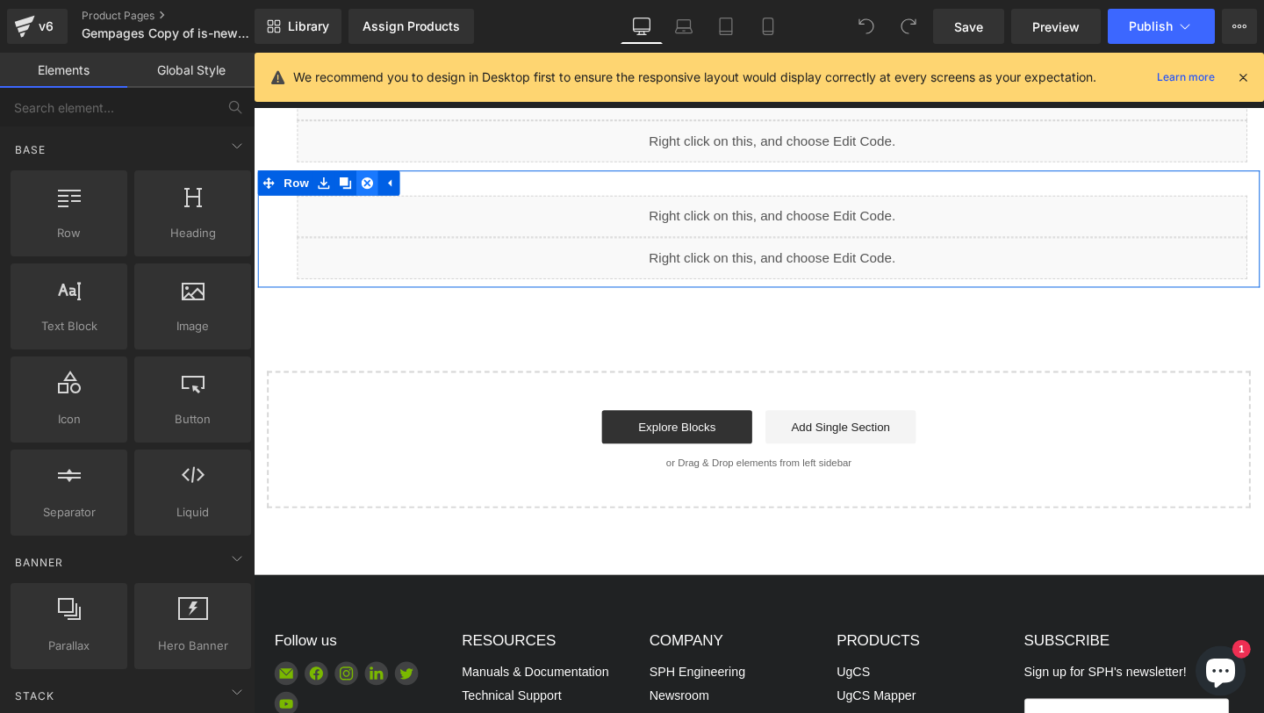
click at [372, 186] on icon "Main content" at bounding box center [373, 189] width 12 height 12
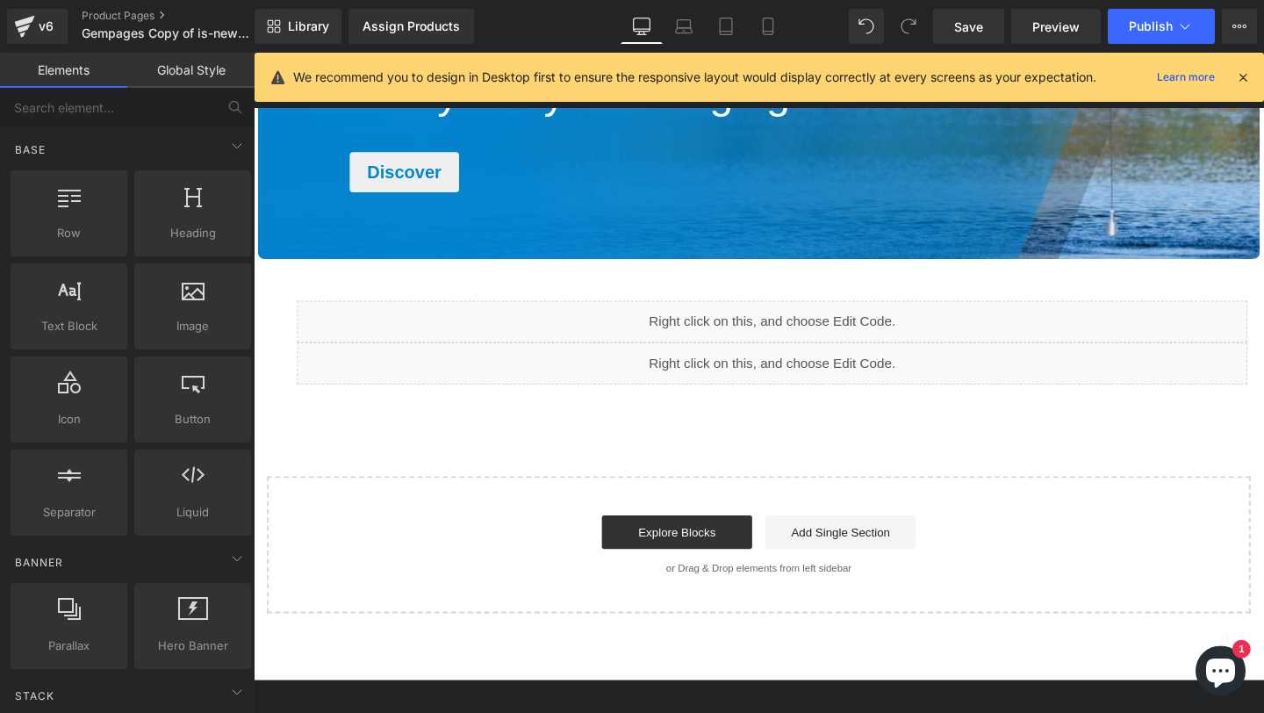
scroll to position [2745, 0]
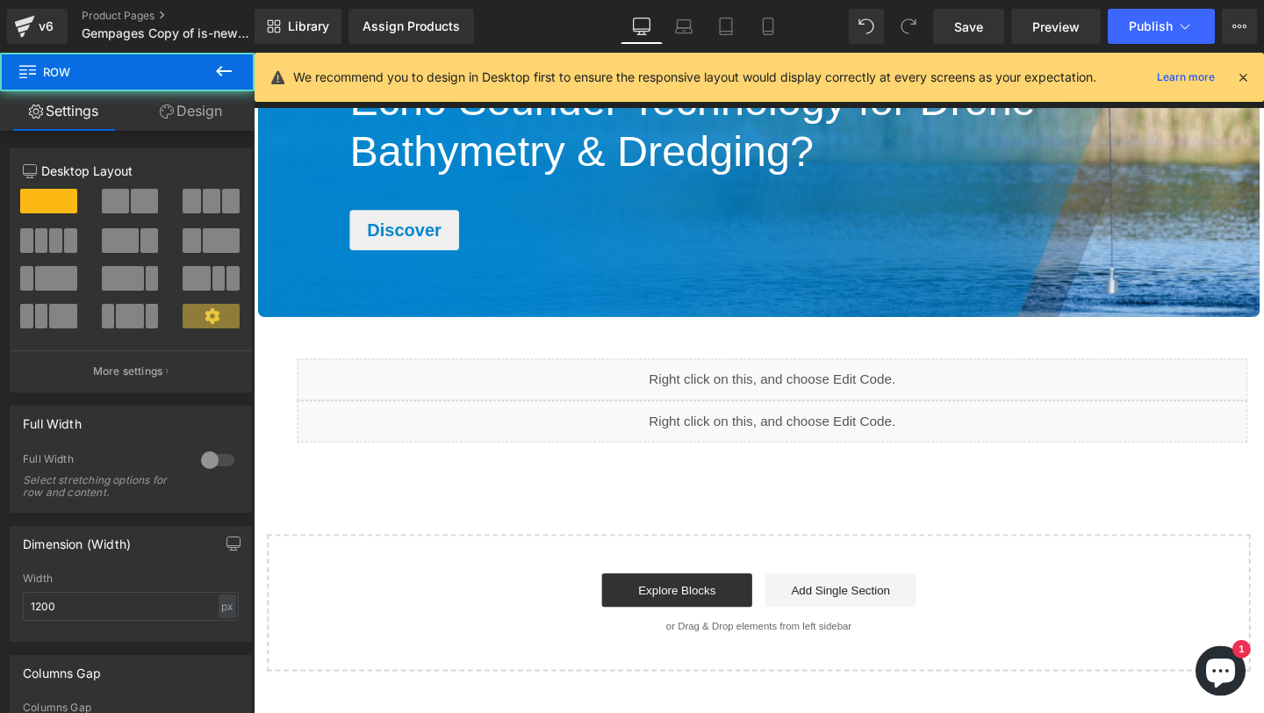
click at [273, 395] on div "Liquid Liquid Row" at bounding box center [784, 409] width 1053 height 123
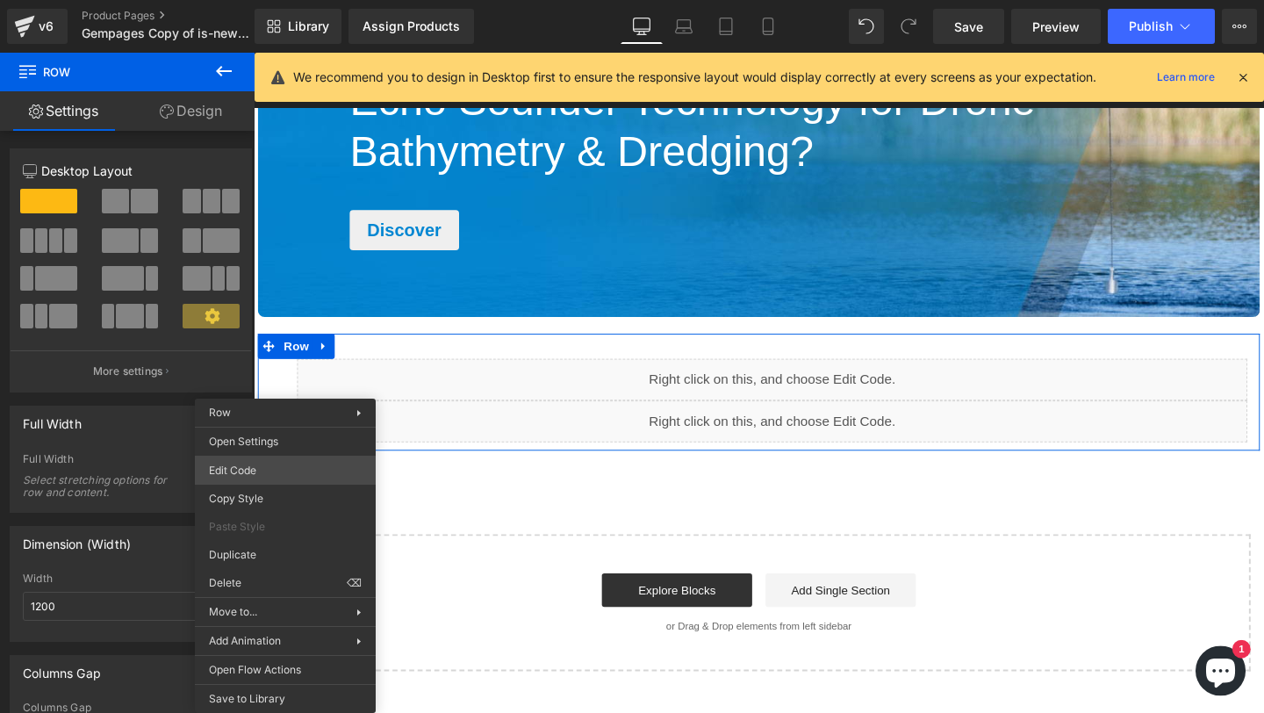
click at [283, 0] on div "You are previewing how the will restyle your page. You can not edit Elements in…" at bounding box center [632, 0] width 1264 height 0
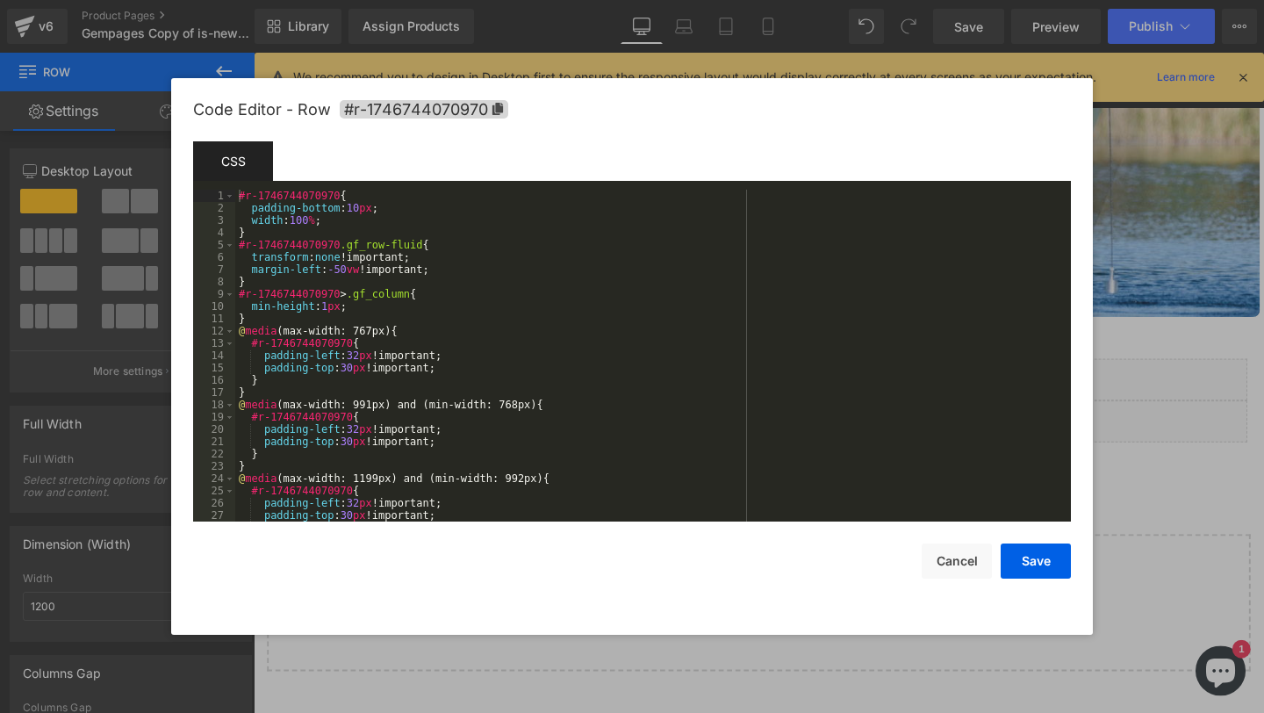
drag, startPoint x: 1107, startPoint y: 216, endPoint x: 788, endPoint y: 137, distance: 328.2
click at [1107, 216] on div at bounding box center [632, 356] width 1264 height 713
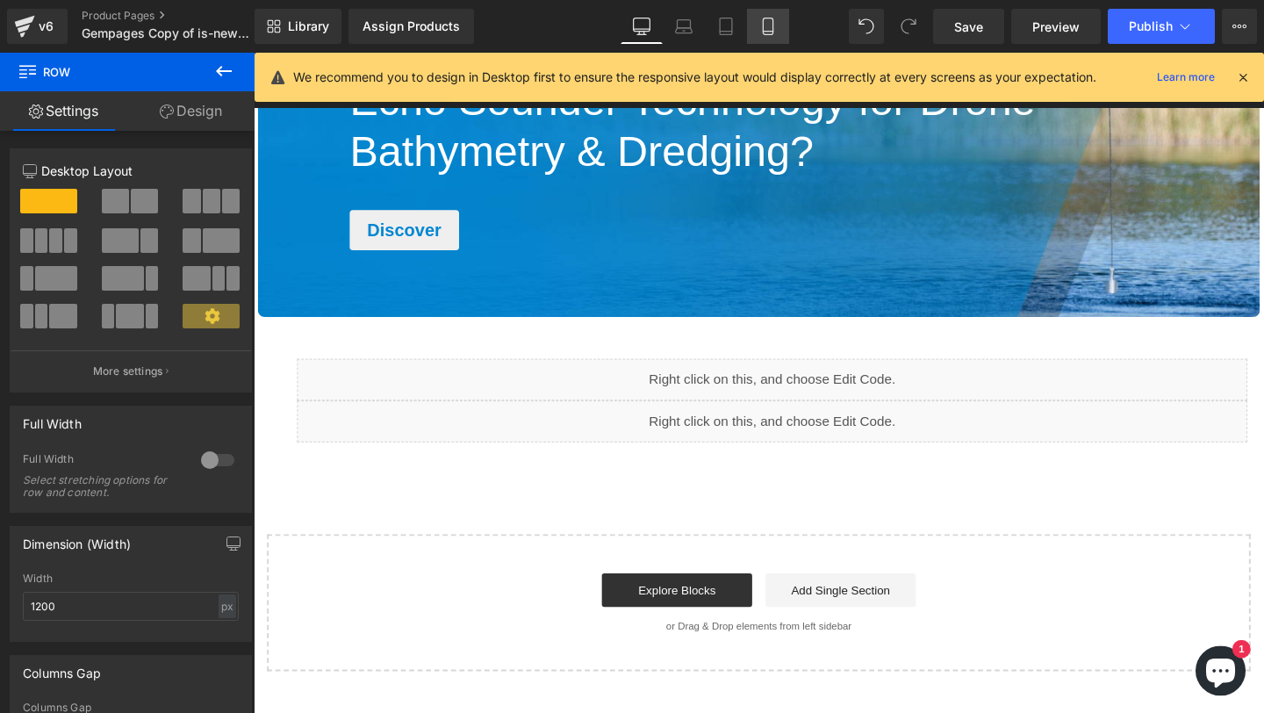
click at [778, 25] on link "Mobile" at bounding box center [768, 26] width 42 height 35
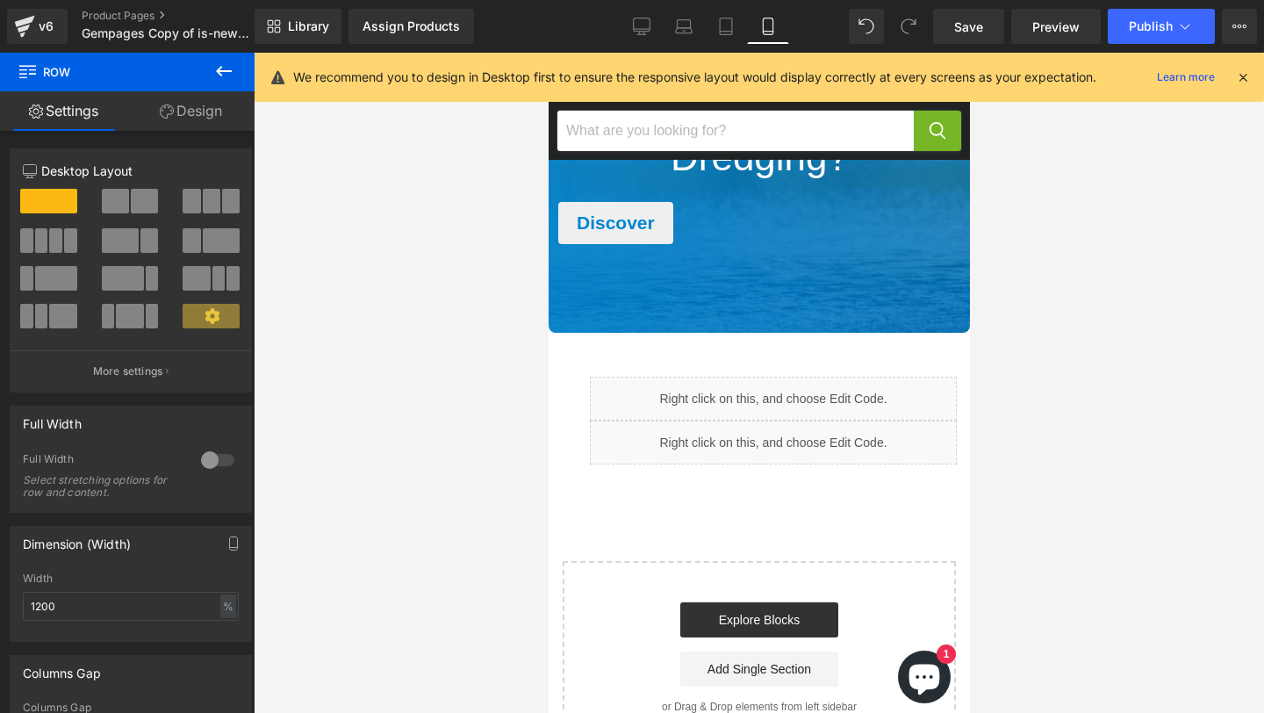
scroll to position [4464, 0]
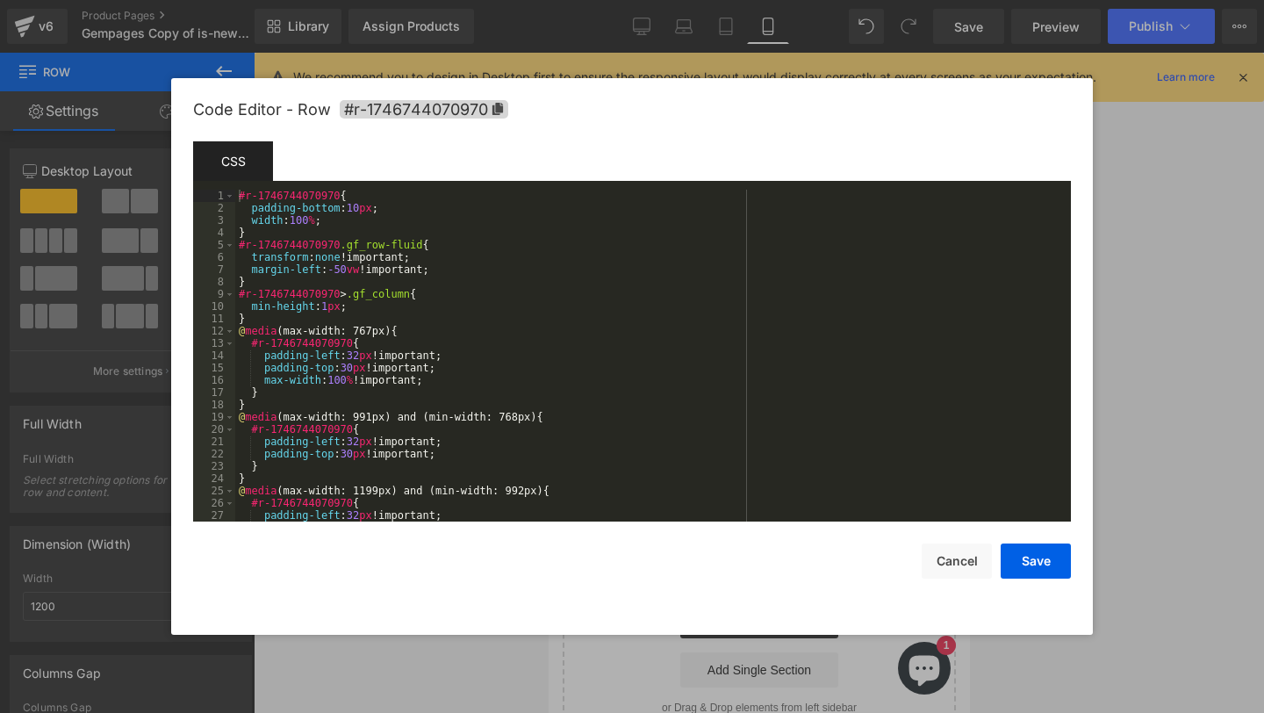
click at [527, 0] on div "You are previewing how the will restyle your page. You can not edit Elements in…" at bounding box center [632, 0] width 1264 height 0
click at [1156, 272] on div at bounding box center [632, 356] width 1264 height 713
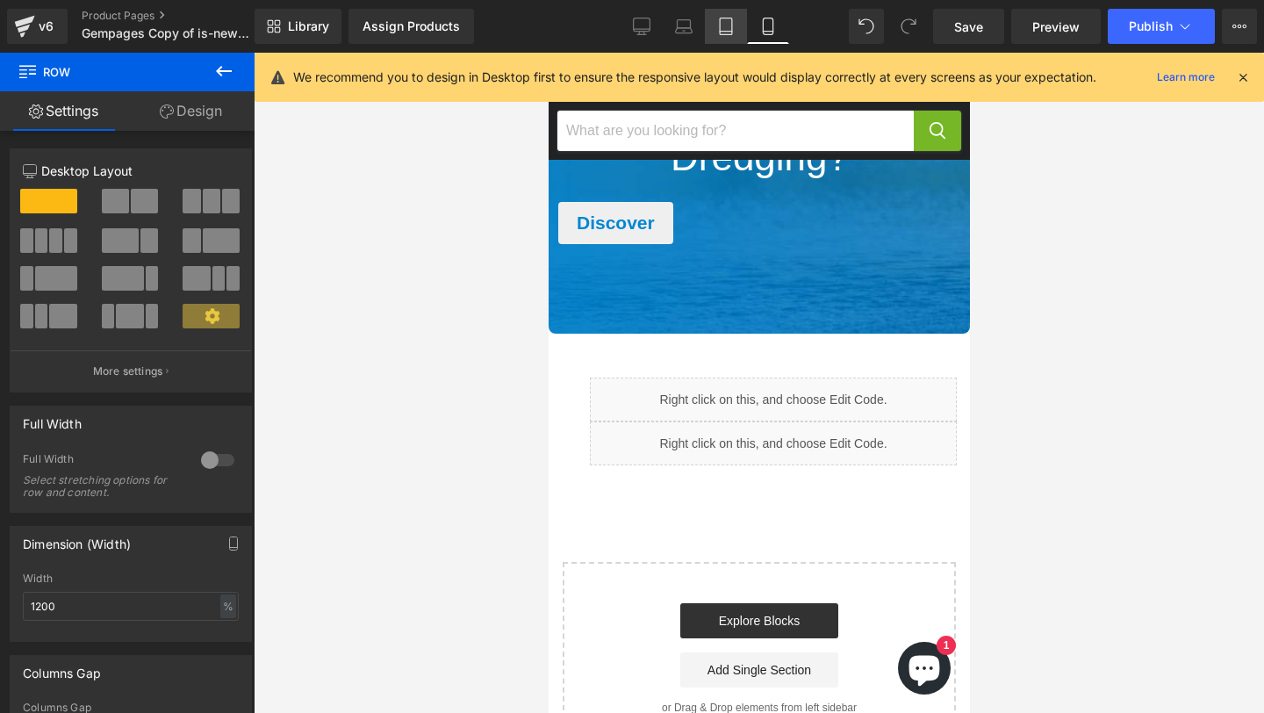
click at [722, 19] on icon at bounding box center [726, 27] width 18 height 18
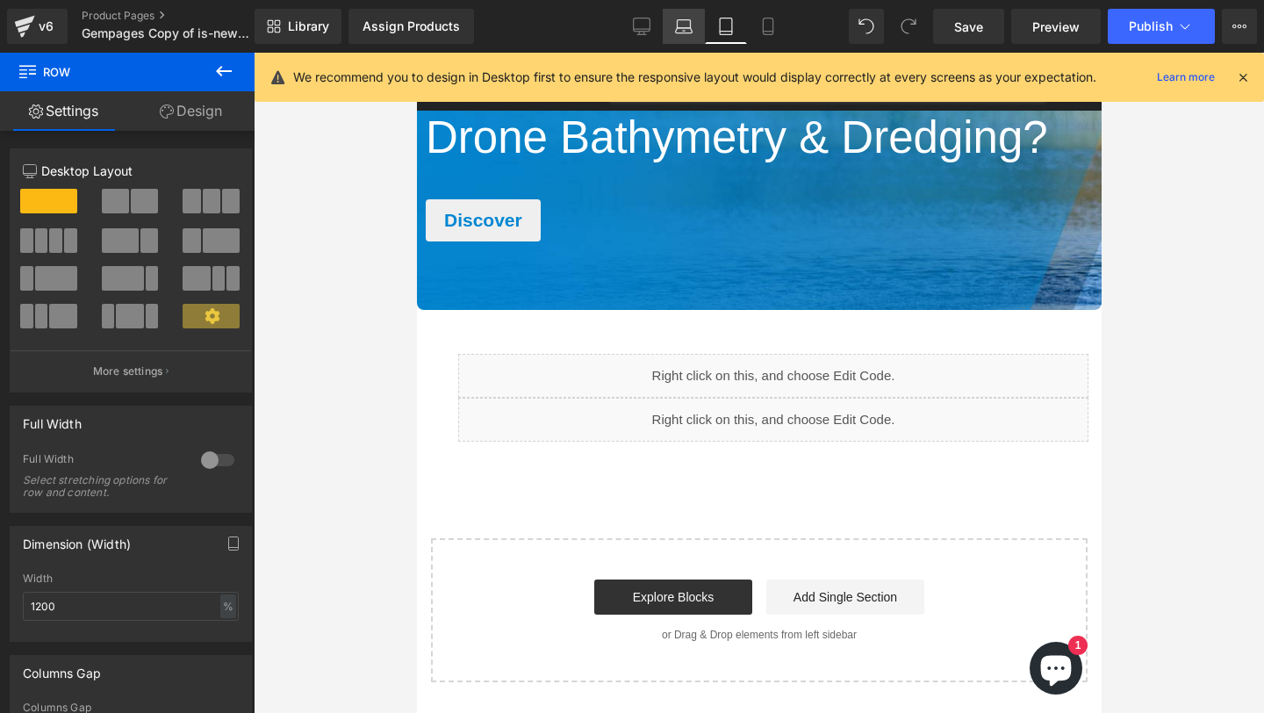
click at [691, 28] on icon at bounding box center [684, 30] width 17 height 5
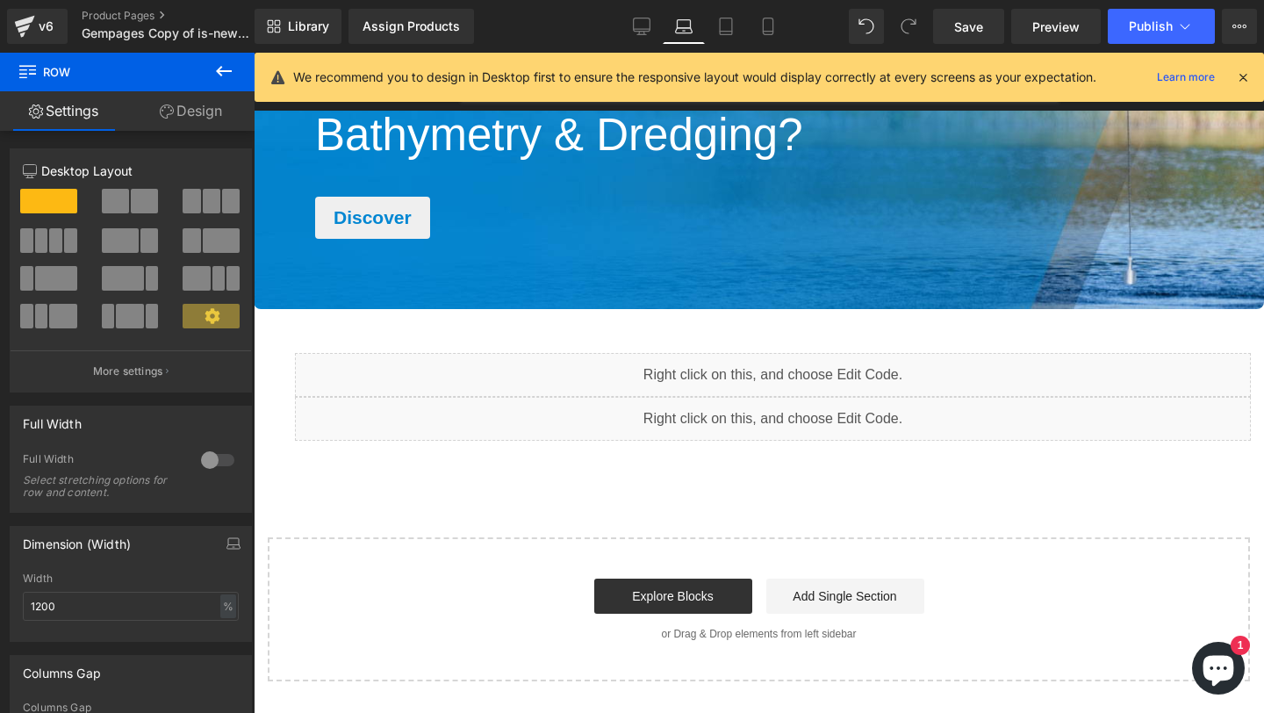
click at [618, 32] on div "Library Assign Products Product Preview No product match your search. Please tr…" at bounding box center [758, 26] width 1009 height 35
click at [628, 32] on link "Desktop" at bounding box center [641, 26] width 42 height 35
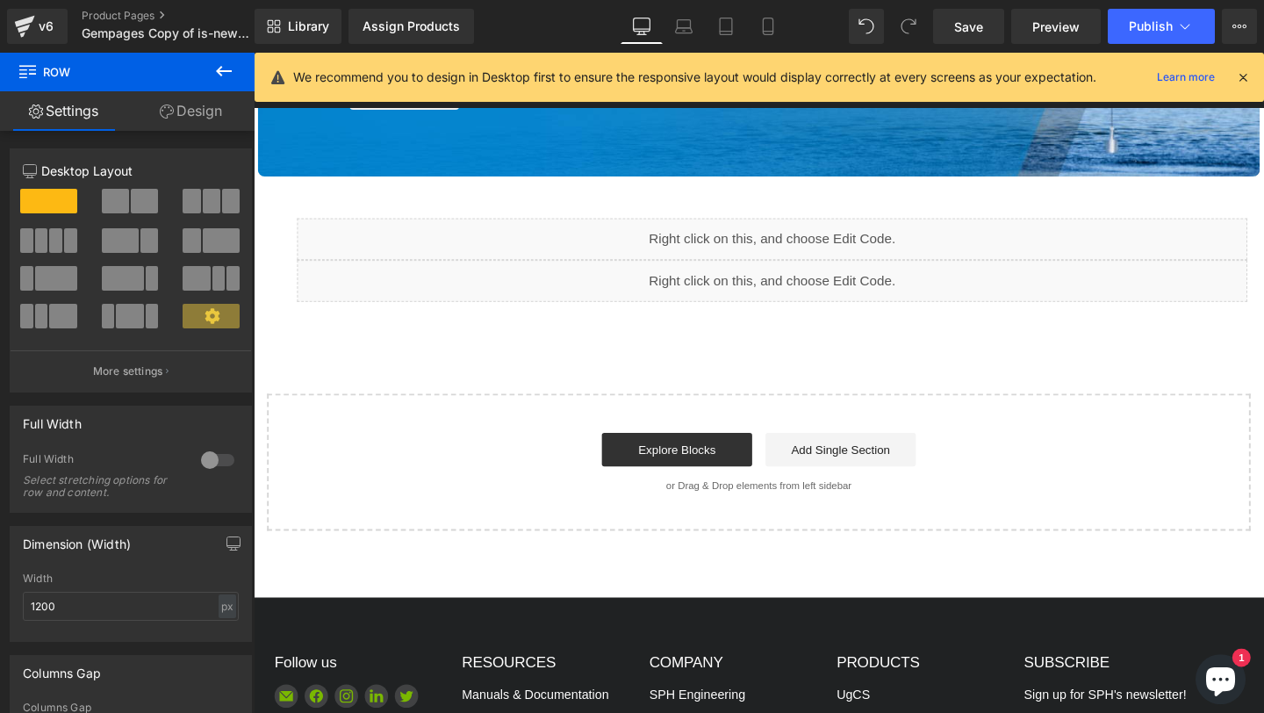
scroll to position [2745, 0]
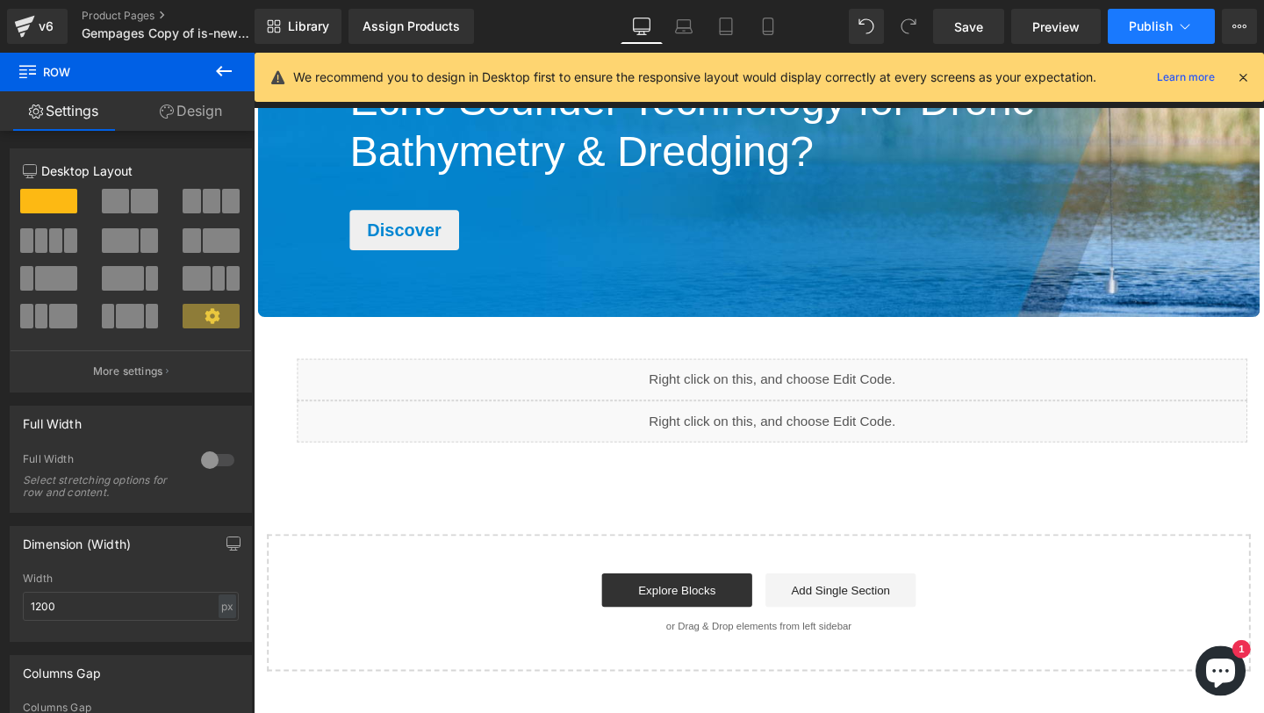
click at [1100, 21] on link "Preview" at bounding box center [1056, 26] width 90 height 35
click at [1129, 12] on button "Publish" at bounding box center [1160, 26] width 107 height 35
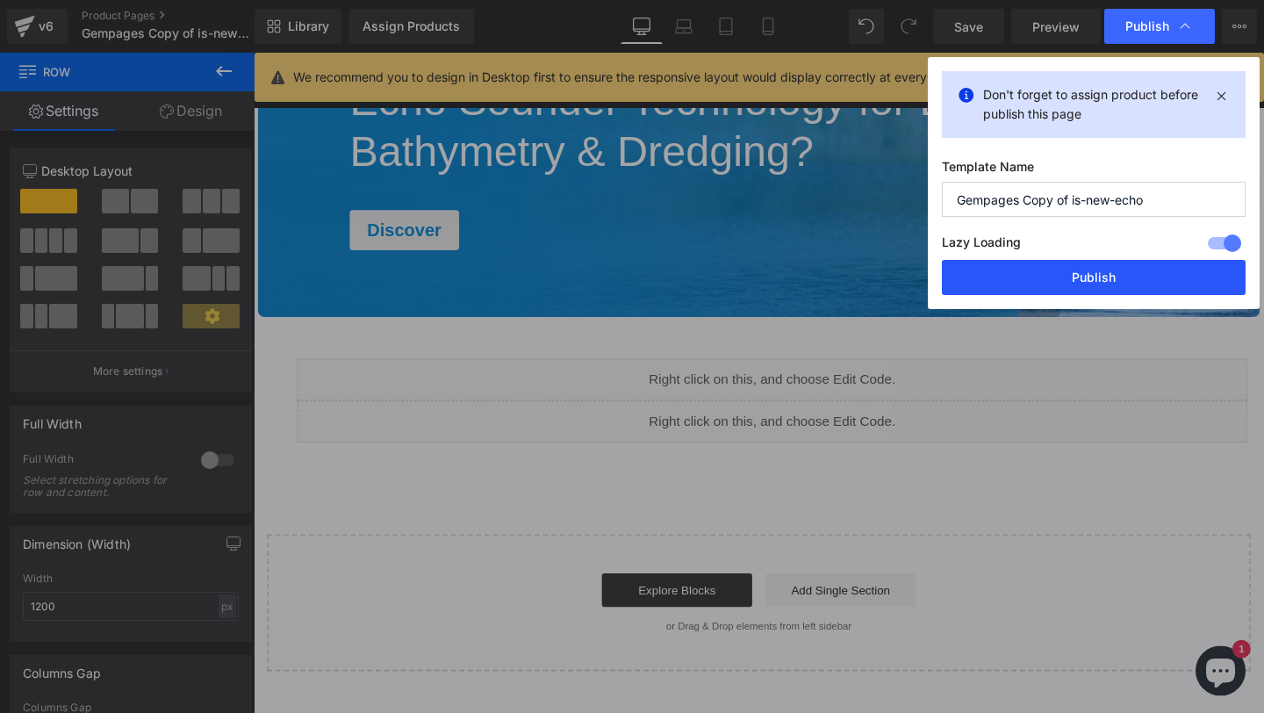
click at [1061, 292] on button "Publish" at bounding box center [1094, 277] width 304 height 35
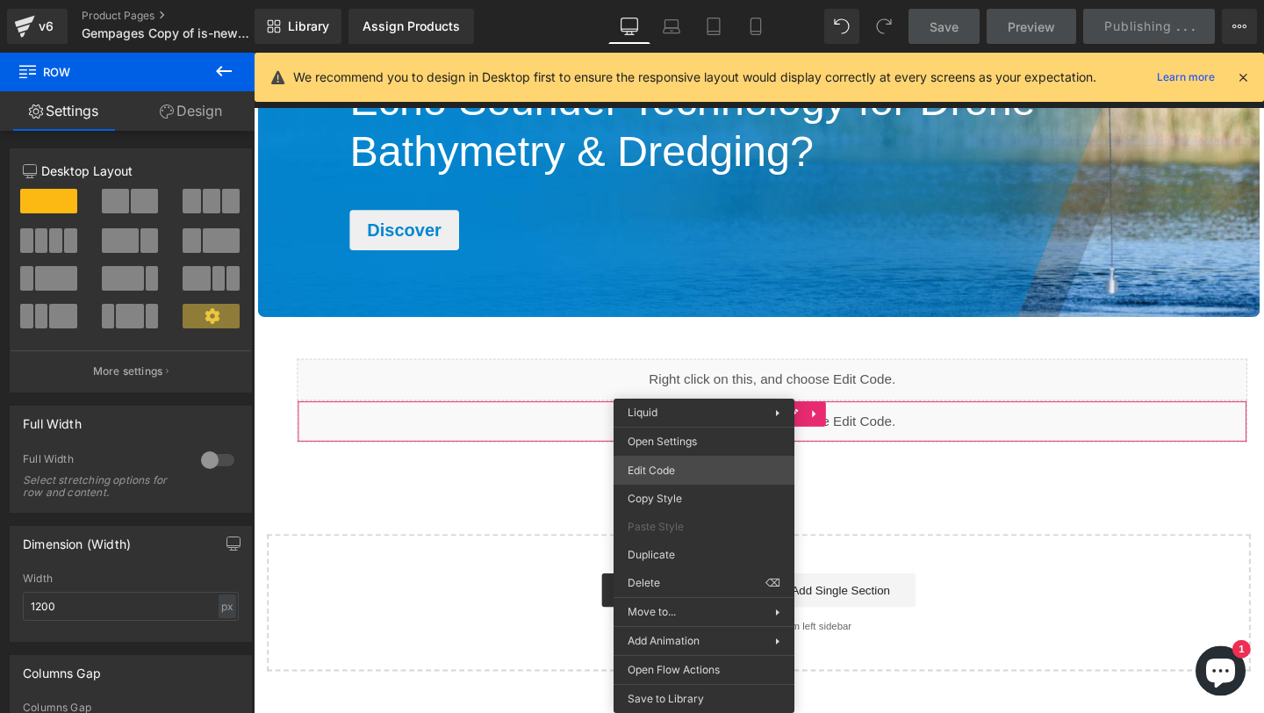
click at [671, 0] on div "You are previewing how the will restyle your page. You can not edit Elements in…" at bounding box center [632, 0] width 1264 height 0
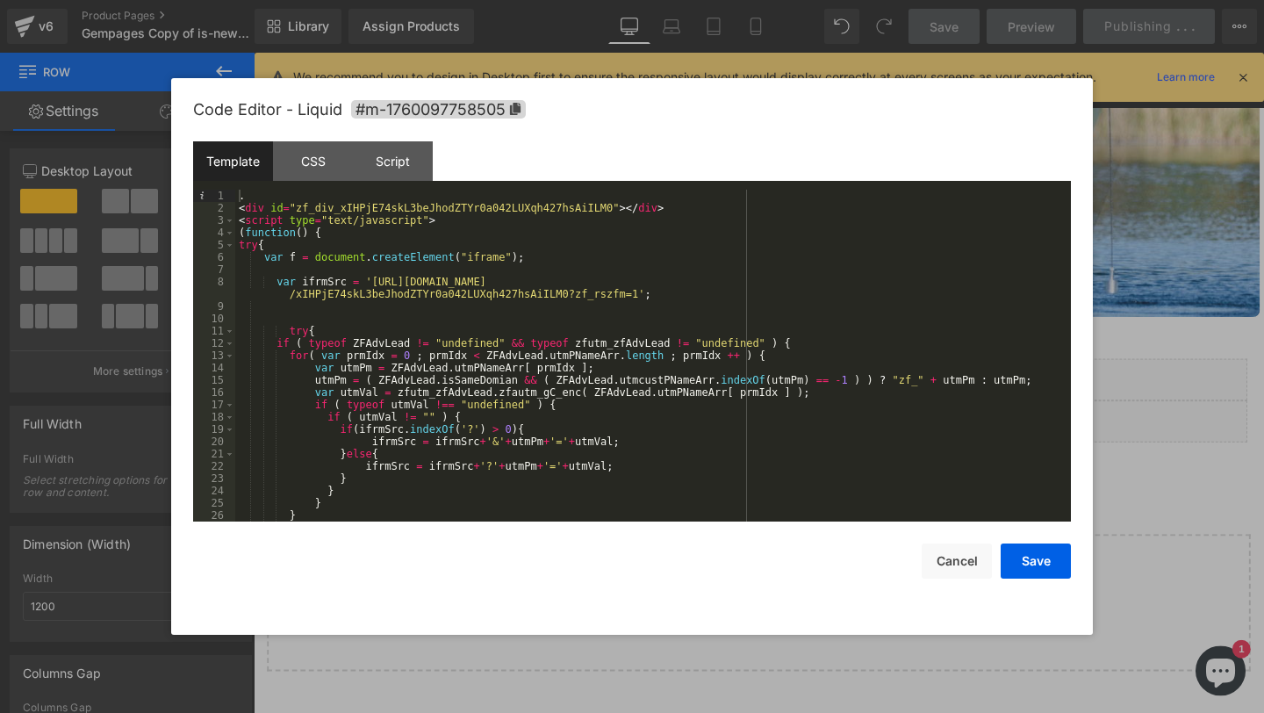
scroll to position [0, 0]
click at [1187, 233] on div at bounding box center [632, 356] width 1264 height 713
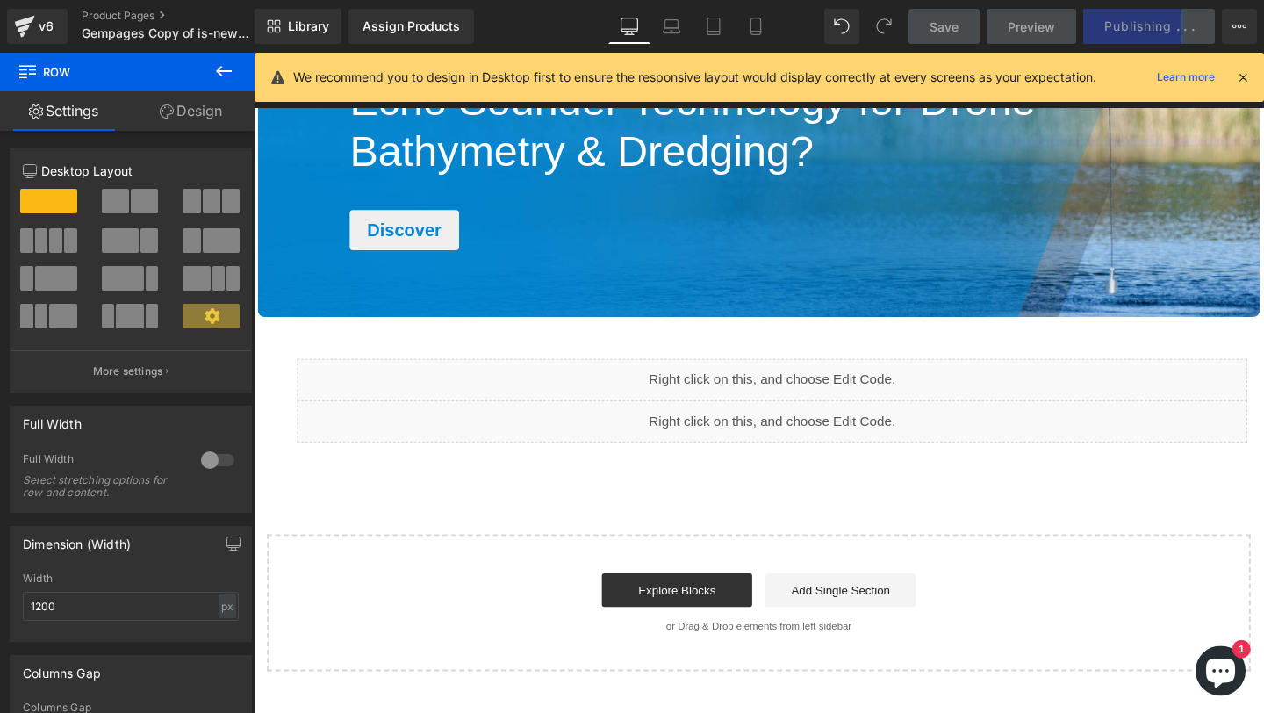
click at [1242, 78] on icon at bounding box center [1243, 77] width 16 height 16
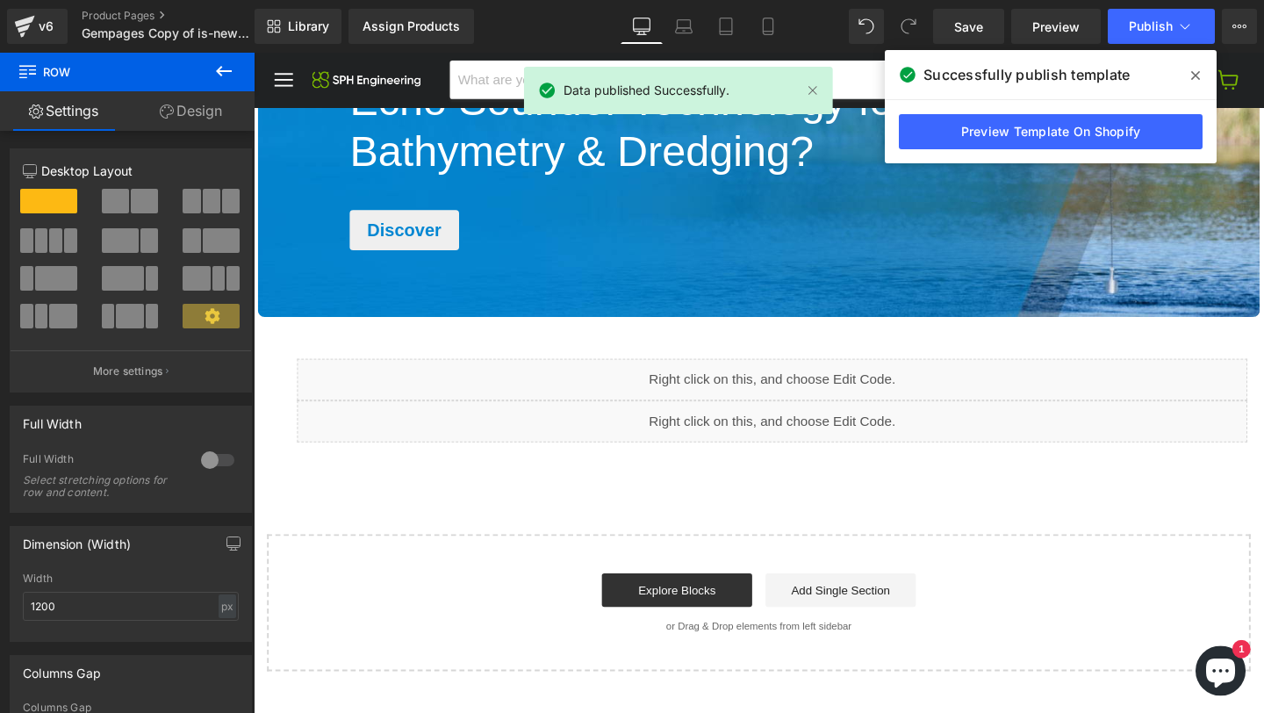
drag, startPoint x: 1199, startPoint y: 71, endPoint x: 1005, endPoint y: 6, distance: 204.5
click at [1199, 71] on icon at bounding box center [1195, 75] width 9 height 9
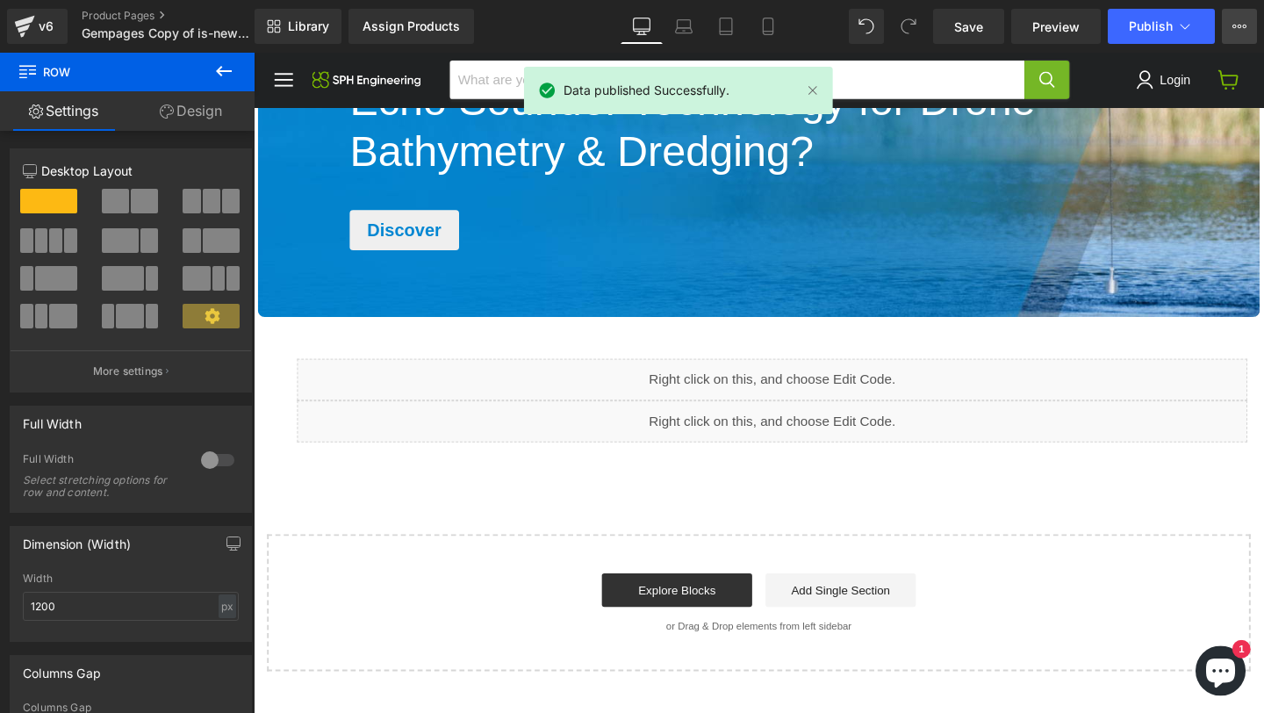
click at [1244, 23] on icon at bounding box center [1239, 26] width 14 height 14
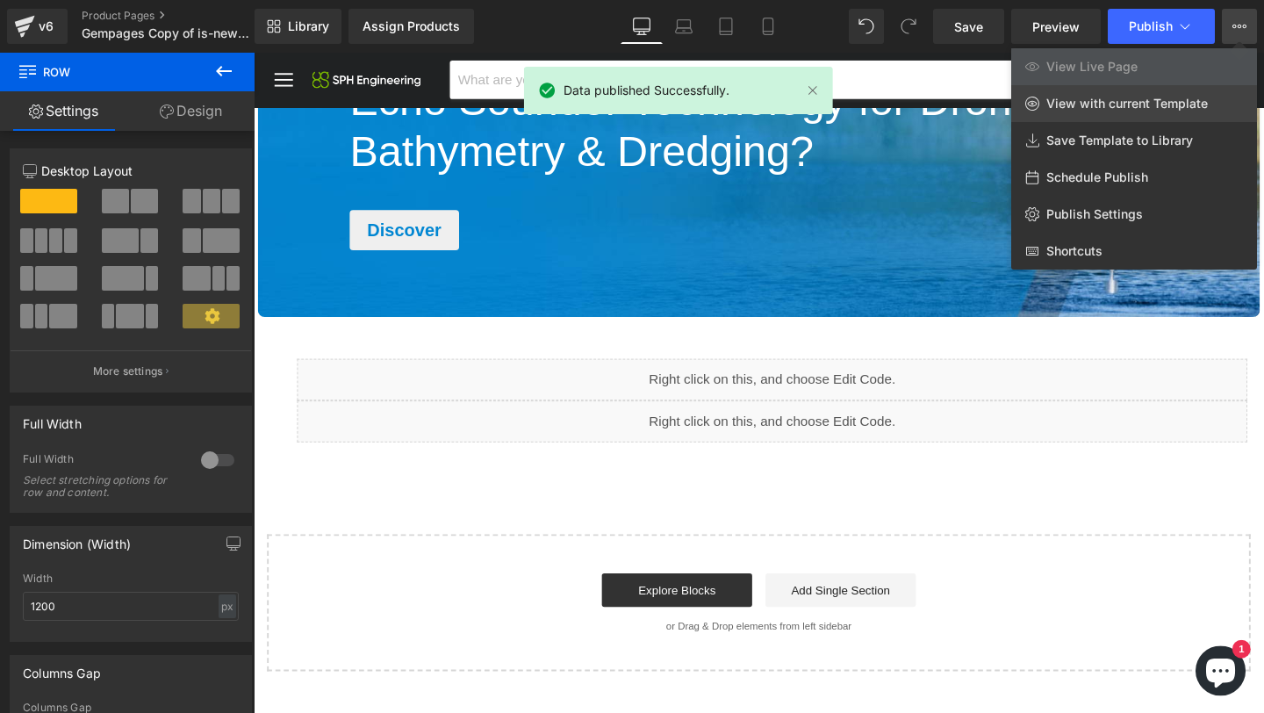
click at [1154, 99] on span "View with current Template" at bounding box center [1126, 104] width 161 height 16
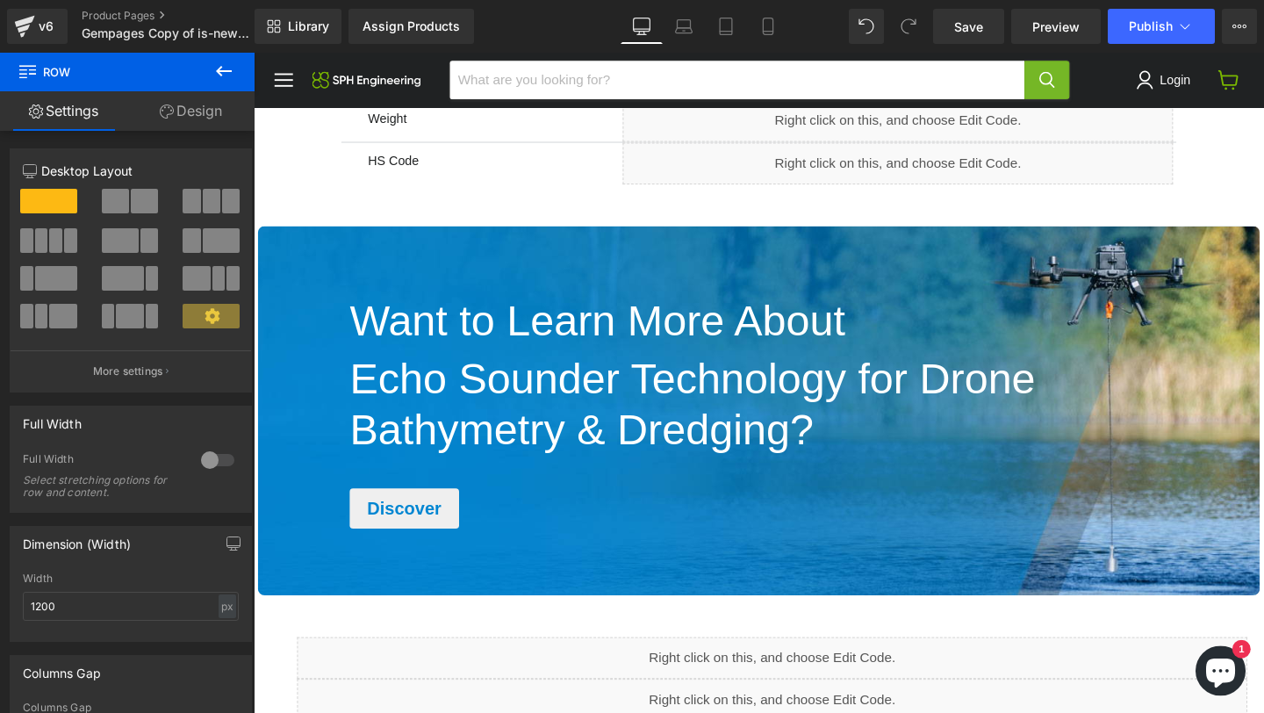
scroll to position [2650, 0]
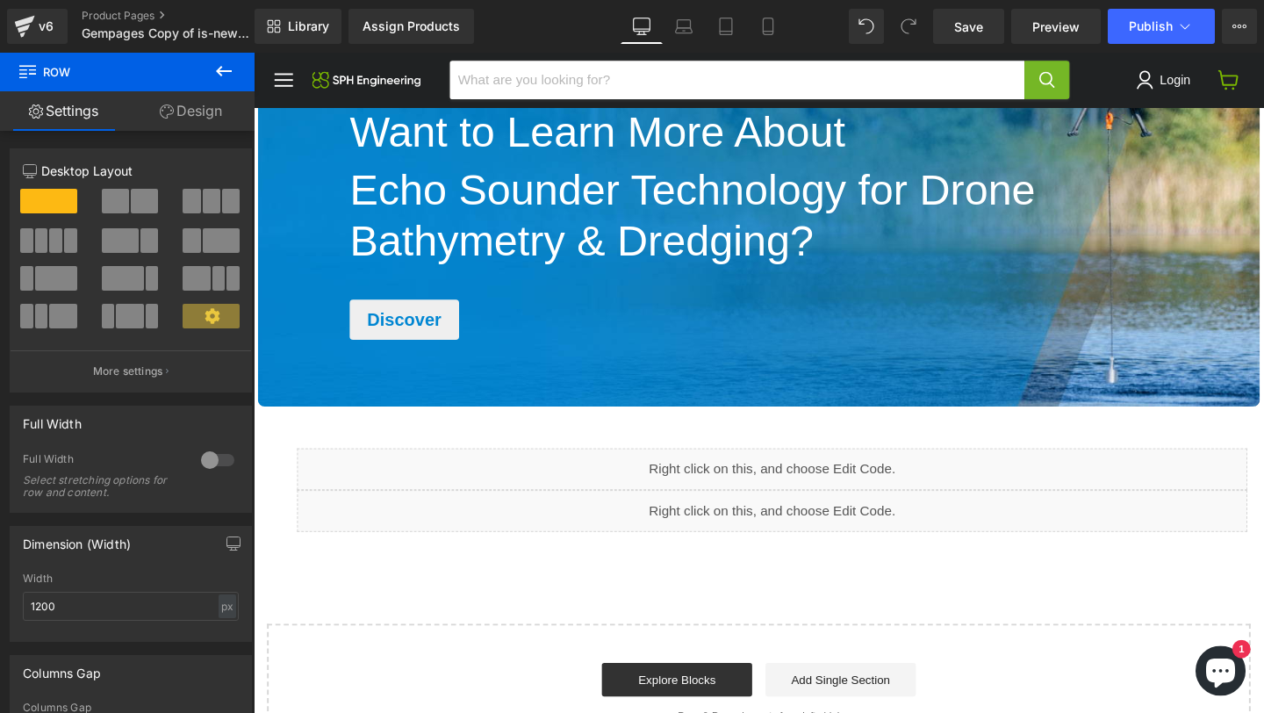
click at [1259, 19] on div "Save Preview Publish Scheduled View Live Page View with current Template Save T…" at bounding box center [1095, 26] width 338 height 35
click at [1248, 25] on button "View Live Page View with current Template Save Template to Library Schedule Pub…" at bounding box center [1239, 26] width 35 height 35
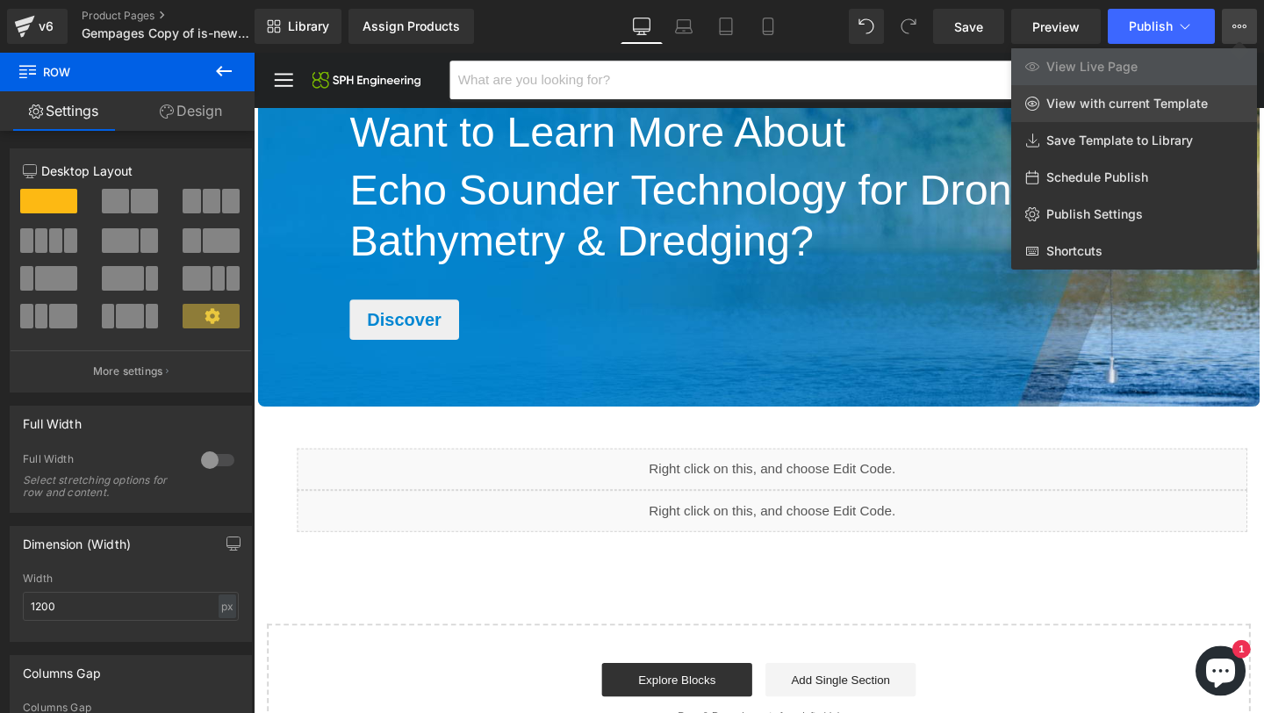
click at [1093, 97] on span "View with current Template" at bounding box center [1126, 104] width 161 height 16
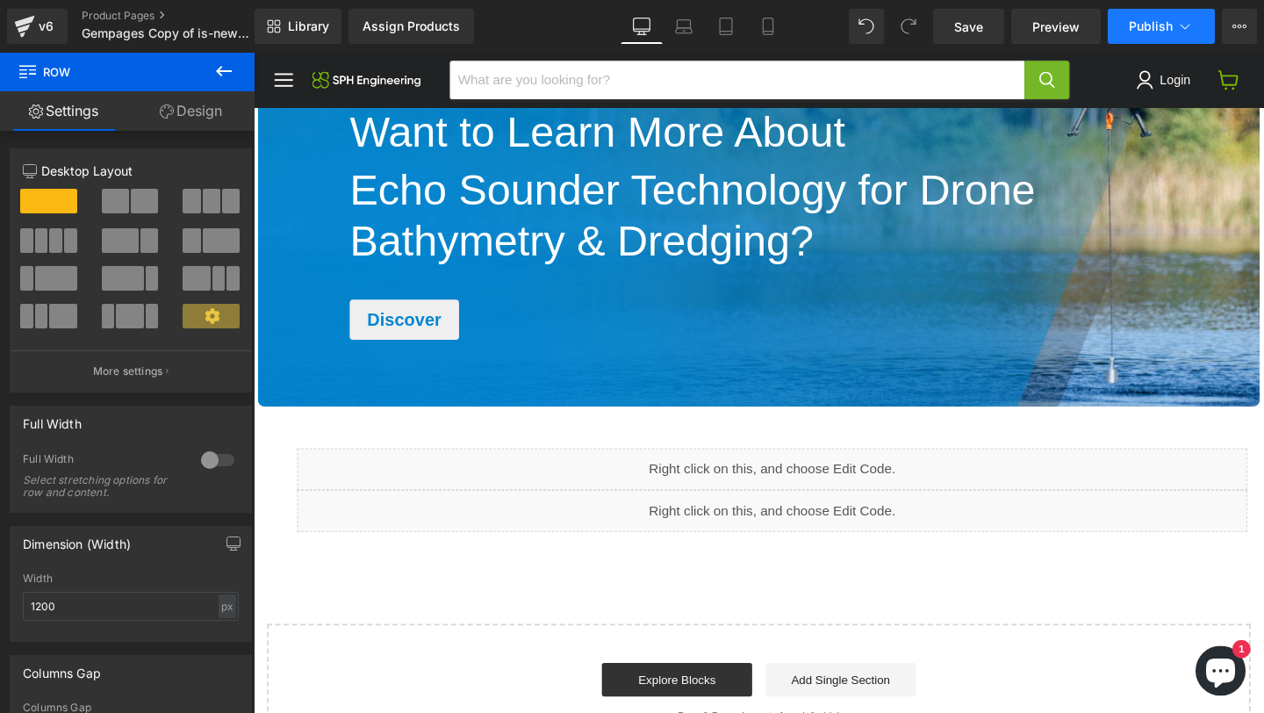
click at [1174, 24] on button "Publish" at bounding box center [1160, 26] width 107 height 35
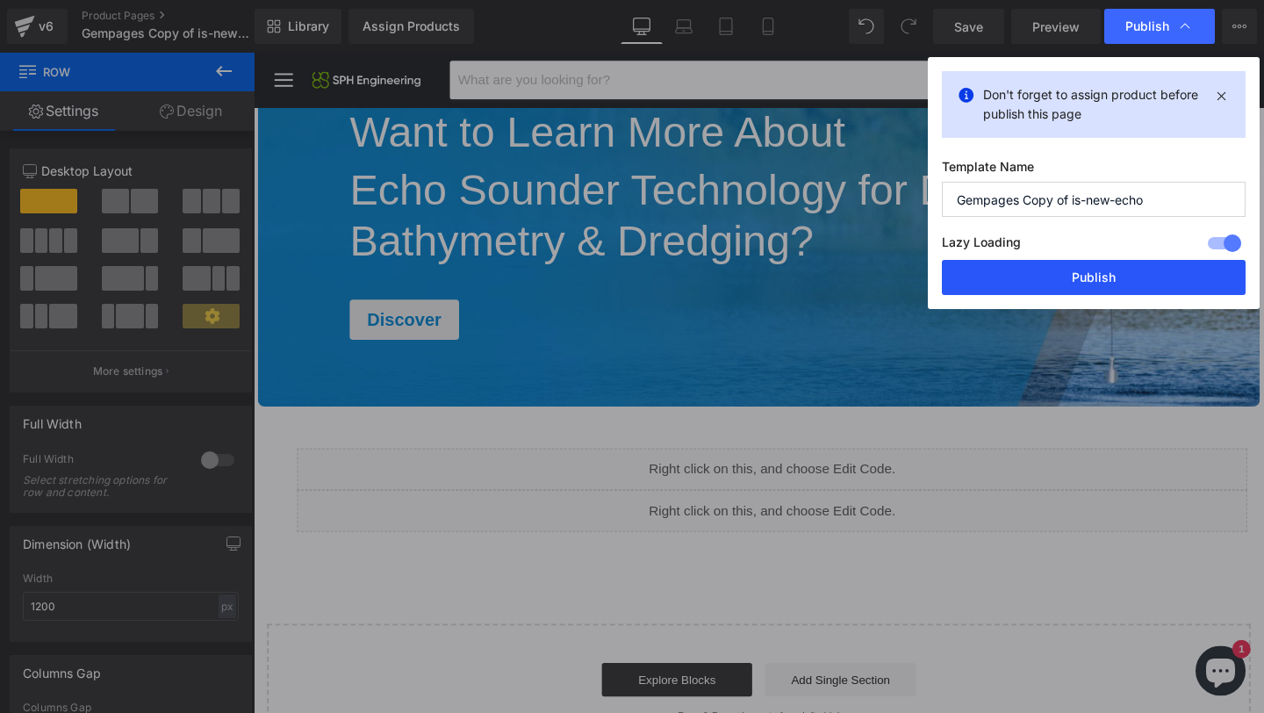
click at [1068, 275] on button "Publish" at bounding box center [1094, 277] width 304 height 35
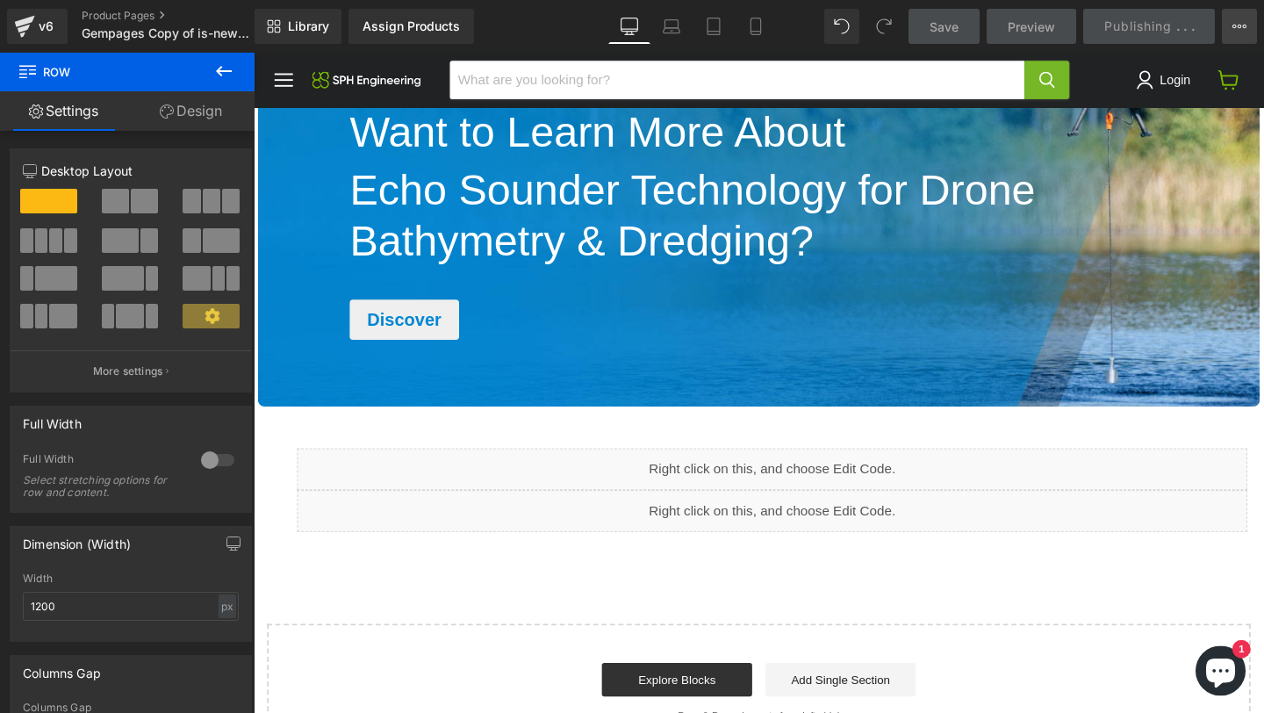
click at [1235, 34] on button "View Live Page View with current Template Save Template to Library Schedule Pub…" at bounding box center [1239, 26] width 35 height 35
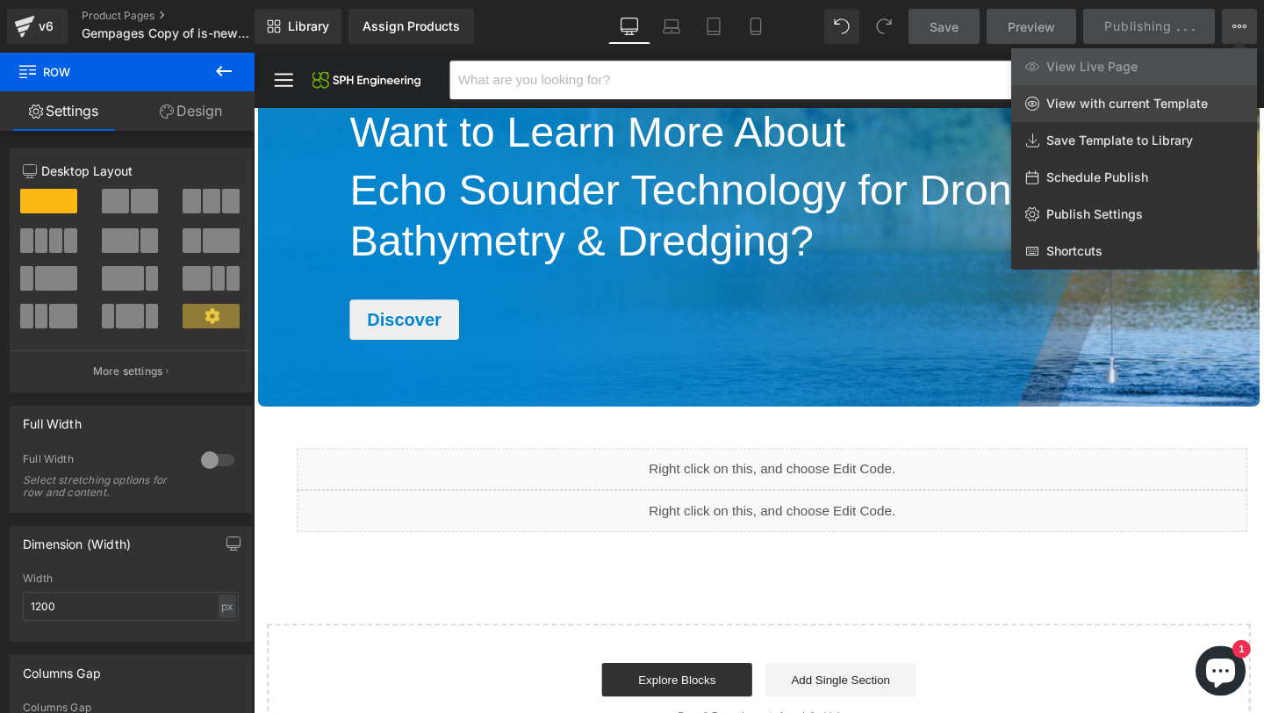
click at [1155, 101] on span "View with current Template" at bounding box center [1126, 104] width 161 height 16
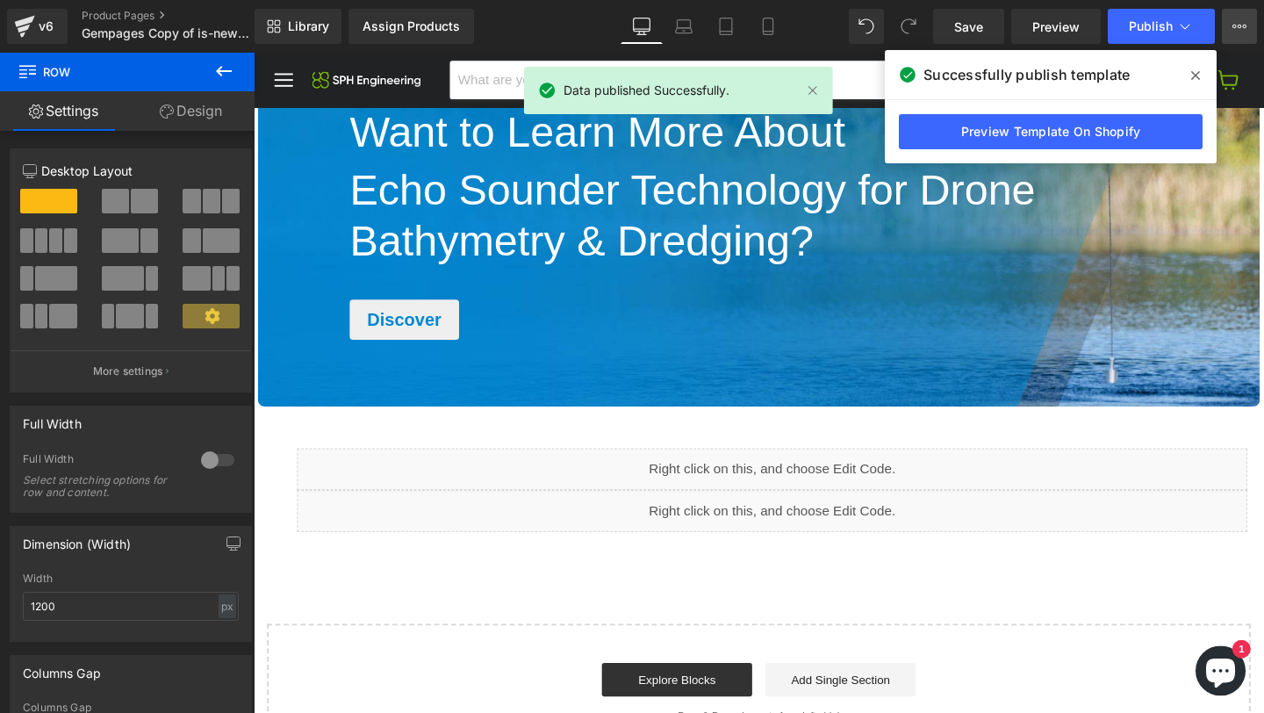
click at [1250, 24] on button "View Live Page View with current Template Save Template to Library Schedule Pub…" at bounding box center [1239, 26] width 35 height 35
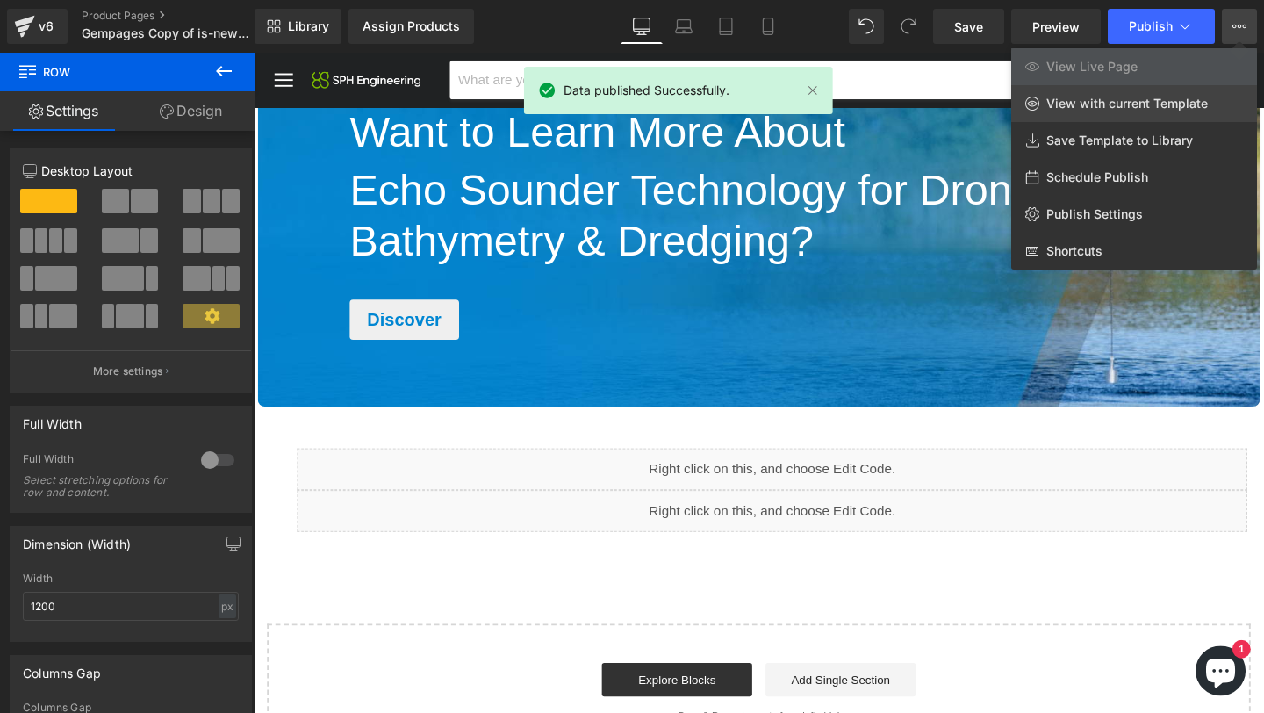
click at [1196, 98] on span "View with current Template" at bounding box center [1126, 104] width 161 height 16
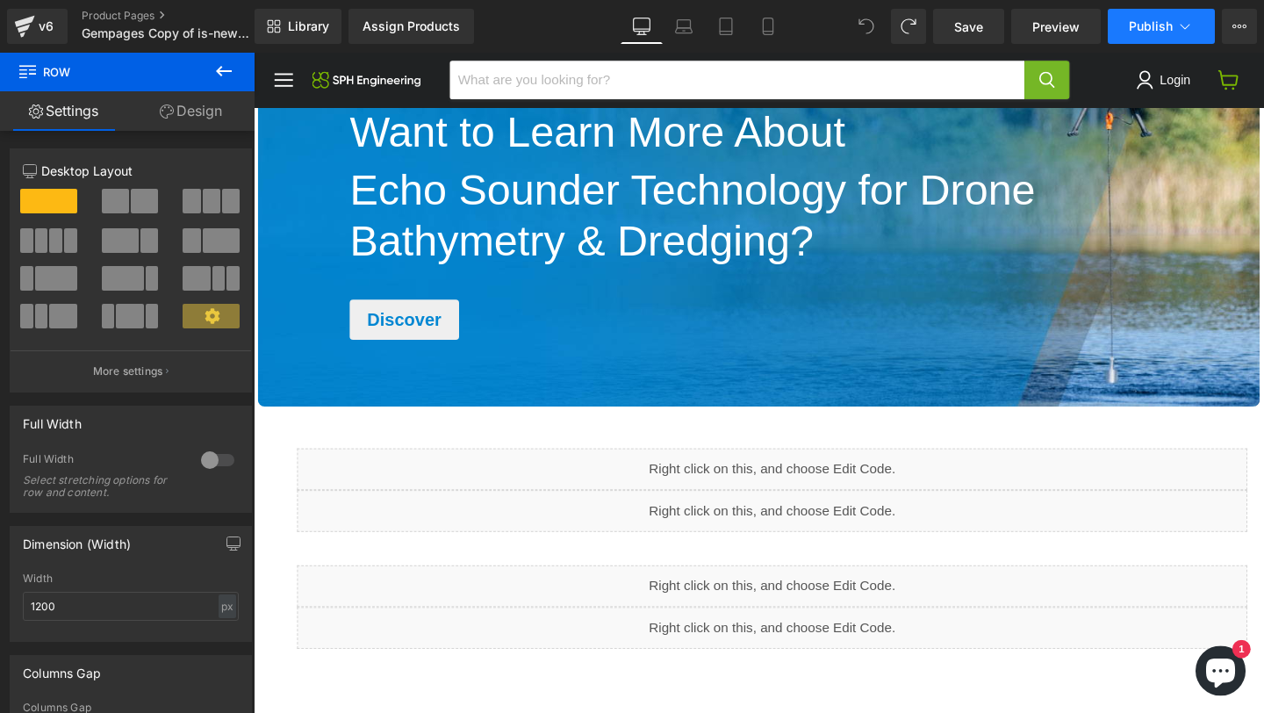
click at [1152, 27] on span "Publish" at bounding box center [1151, 26] width 44 height 14
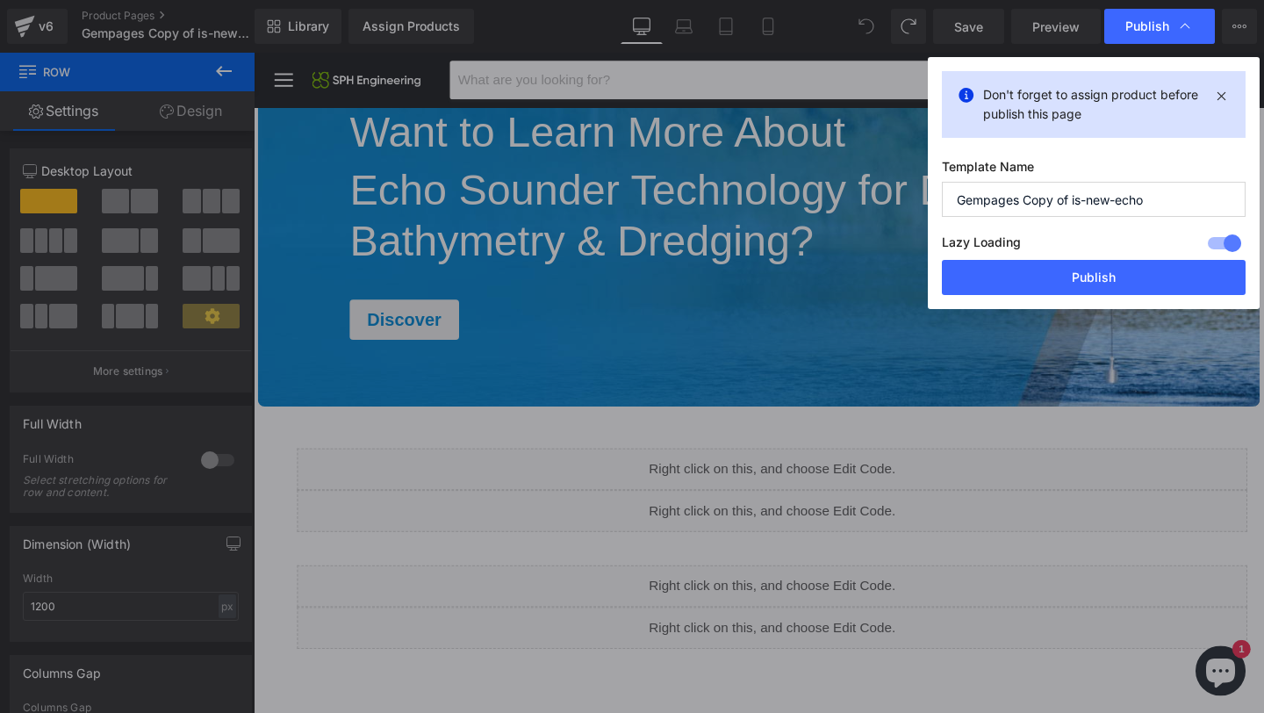
click at [1047, 296] on div "Don't forget to assign product before publish this page Template Name Gempages …" at bounding box center [1094, 183] width 332 height 252
click at [1046, 290] on button "Publish" at bounding box center [1094, 277] width 304 height 35
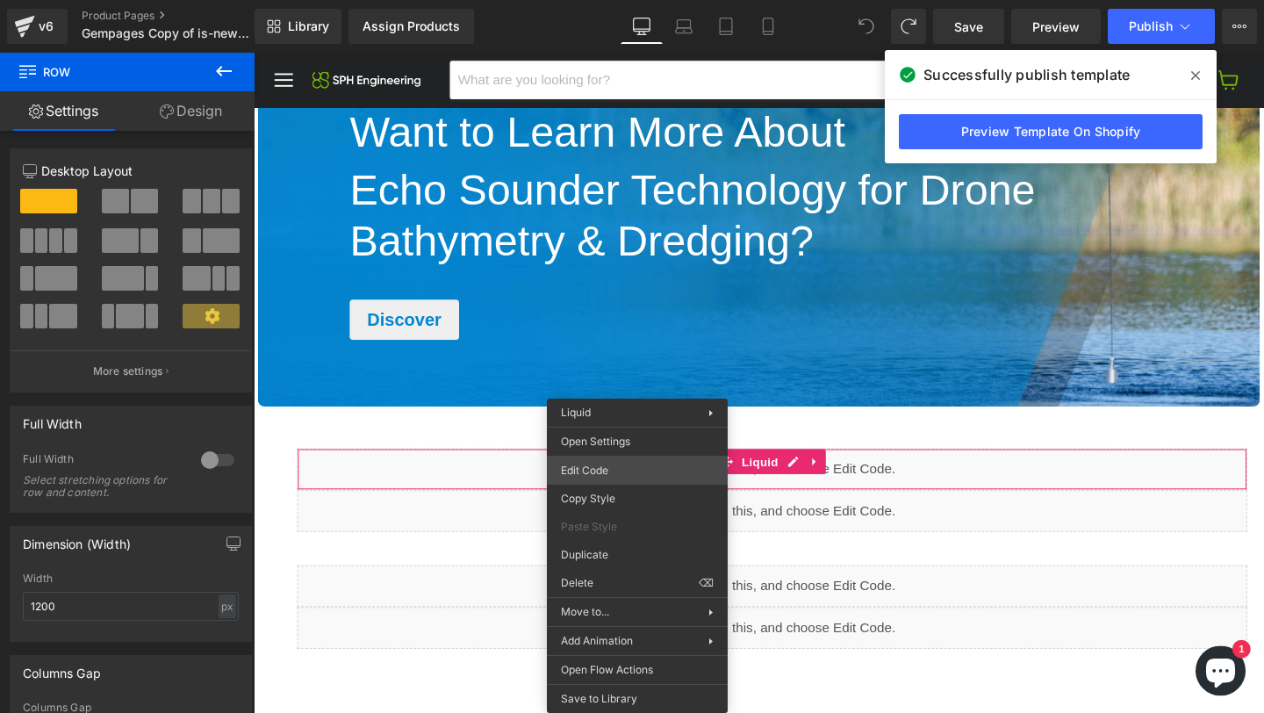
click at [627, 0] on div "You are previewing how the will restyle your page. You can not edit Elements in…" at bounding box center [632, 0] width 1264 height 0
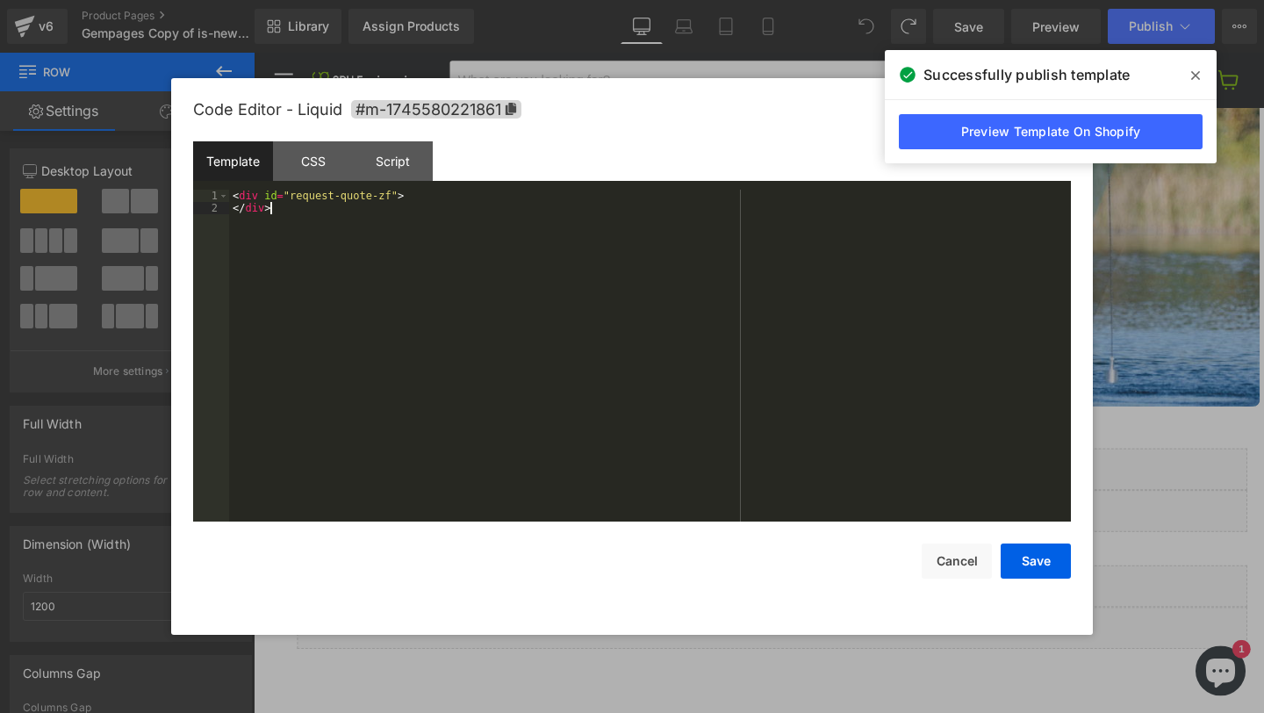
click at [498, 306] on div "< div id = "request-quote-zf" > </ div >" at bounding box center [650, 368] width 842 height 356
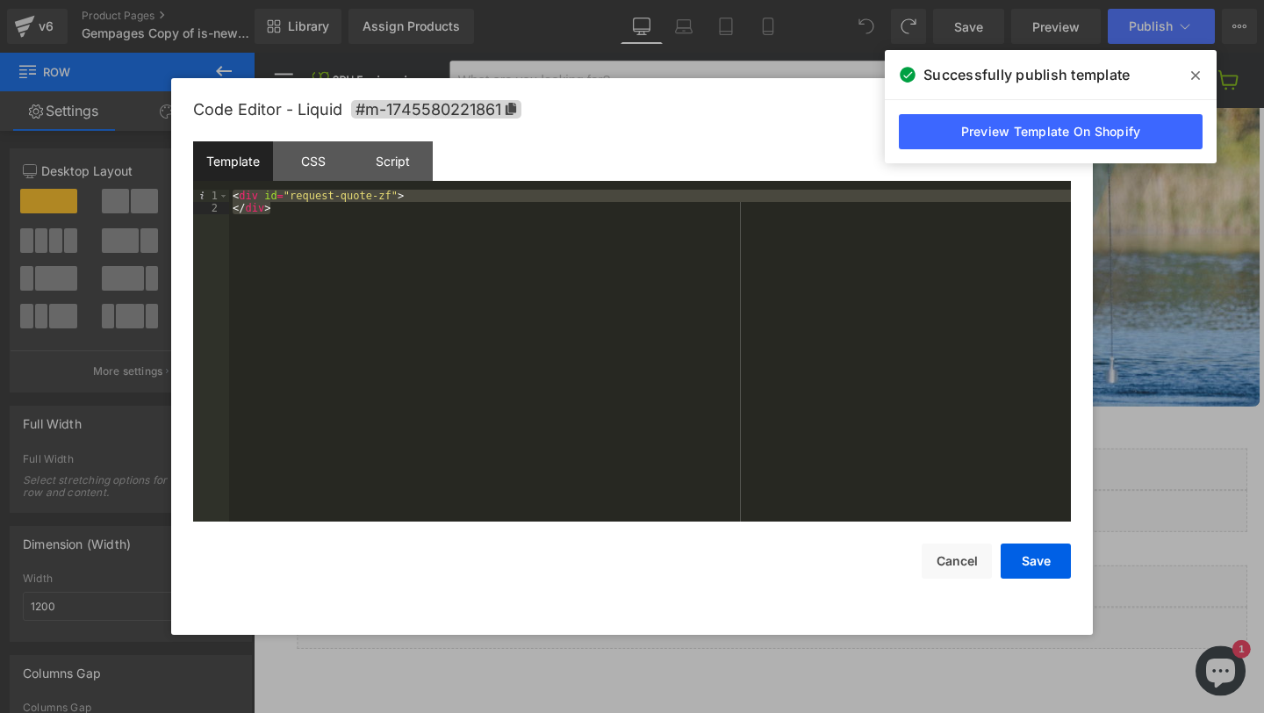
click at [1193, 324] on div at bounding box center [632, 356] width 1264 height 713
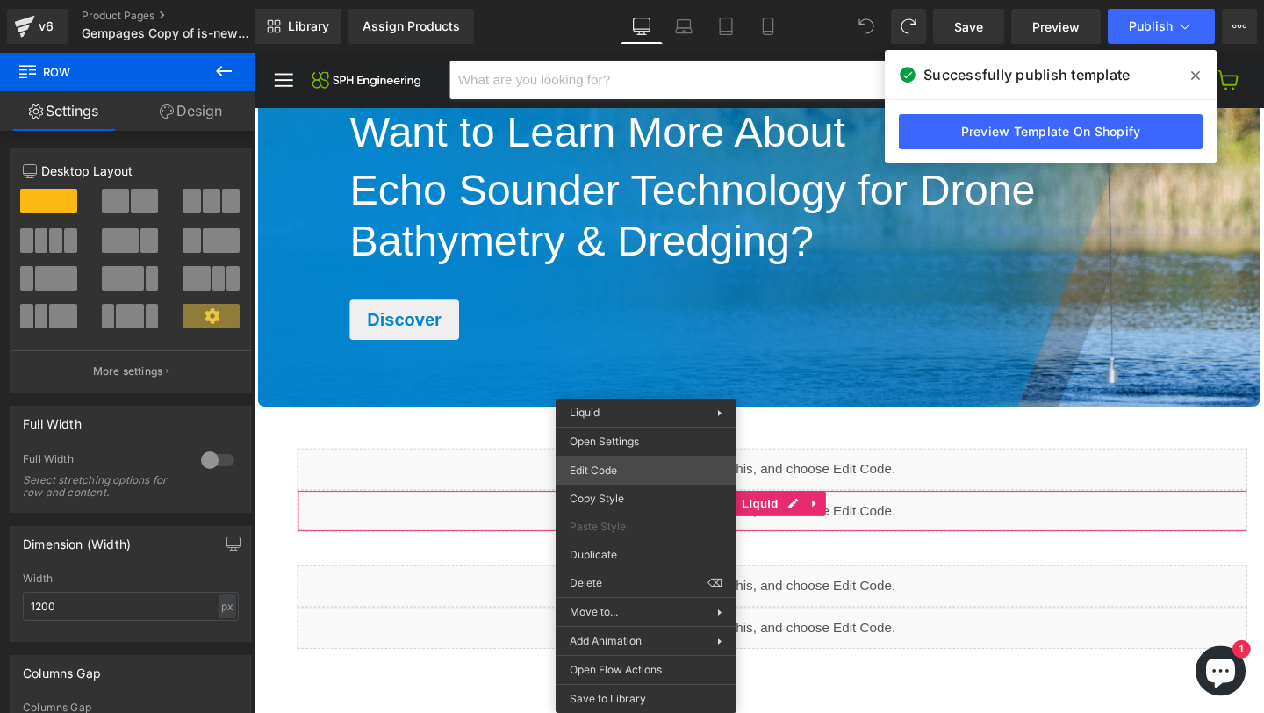
click at [597, 0] on div "You are previewing how the will restyle your page. You can not edit Elements in…" at bounding box center [632, 0] width 1264 height 0
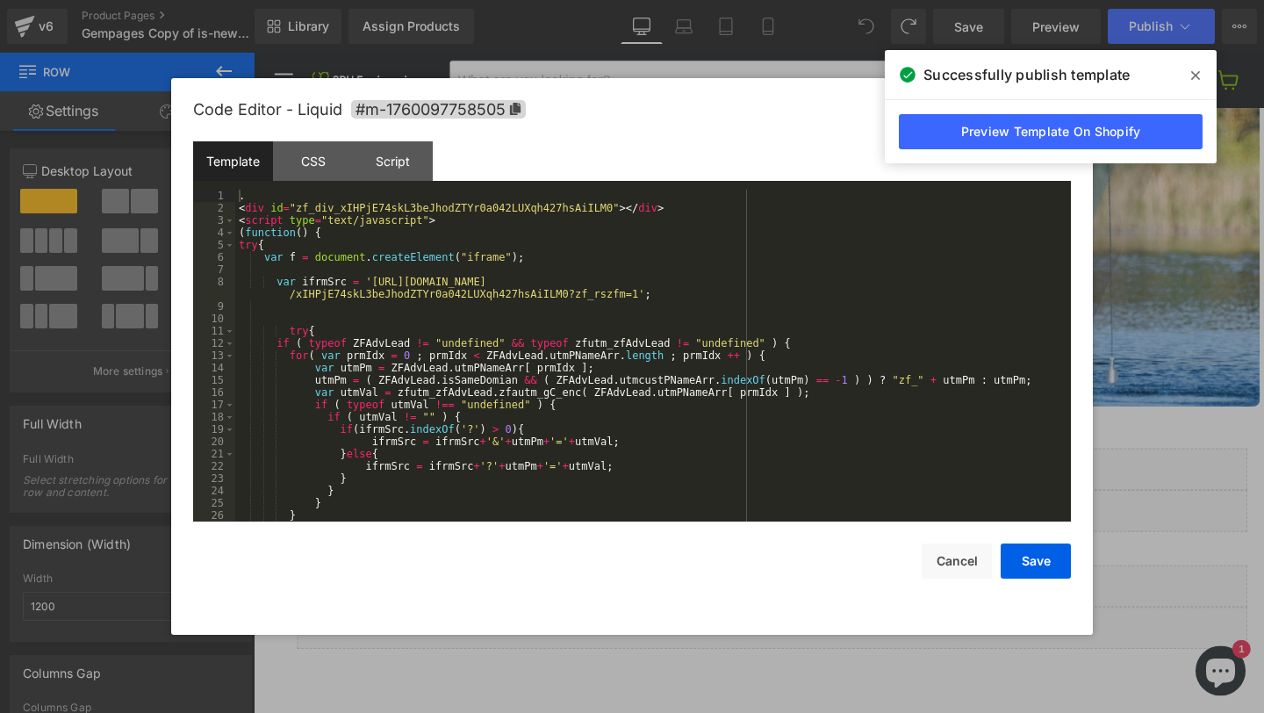
click at [527, 383] on div ". < div id = "zf_div_xIHPjE74skL3beJhodZTYr0a042LUXqh427hsAiILM0" > </ div > < …" at bounding box center [649, 368] width 828 height 356
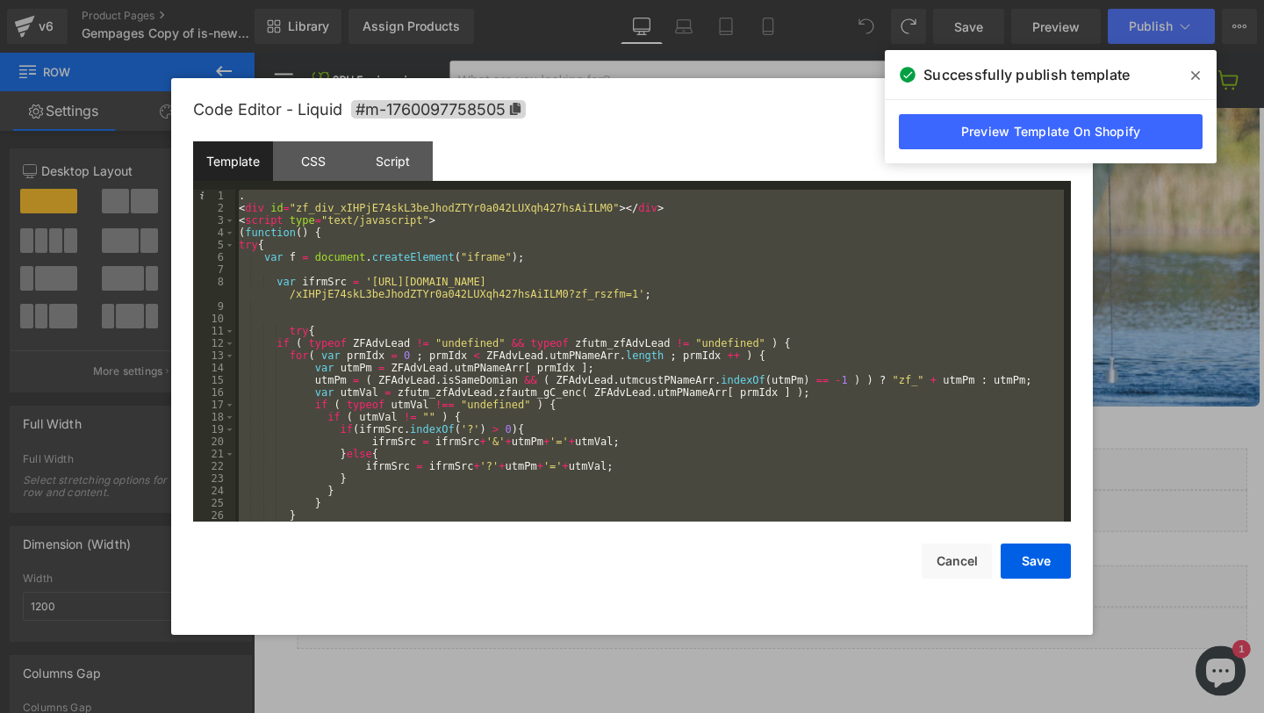
click at [326, 207] on div ". < div id = "zf_div_xIHPjE74skL3beJhodZTYr0a042LUXqh427hsAiILM0" > </ div > < …" at bounding box center [649, 368] width 828 height 356
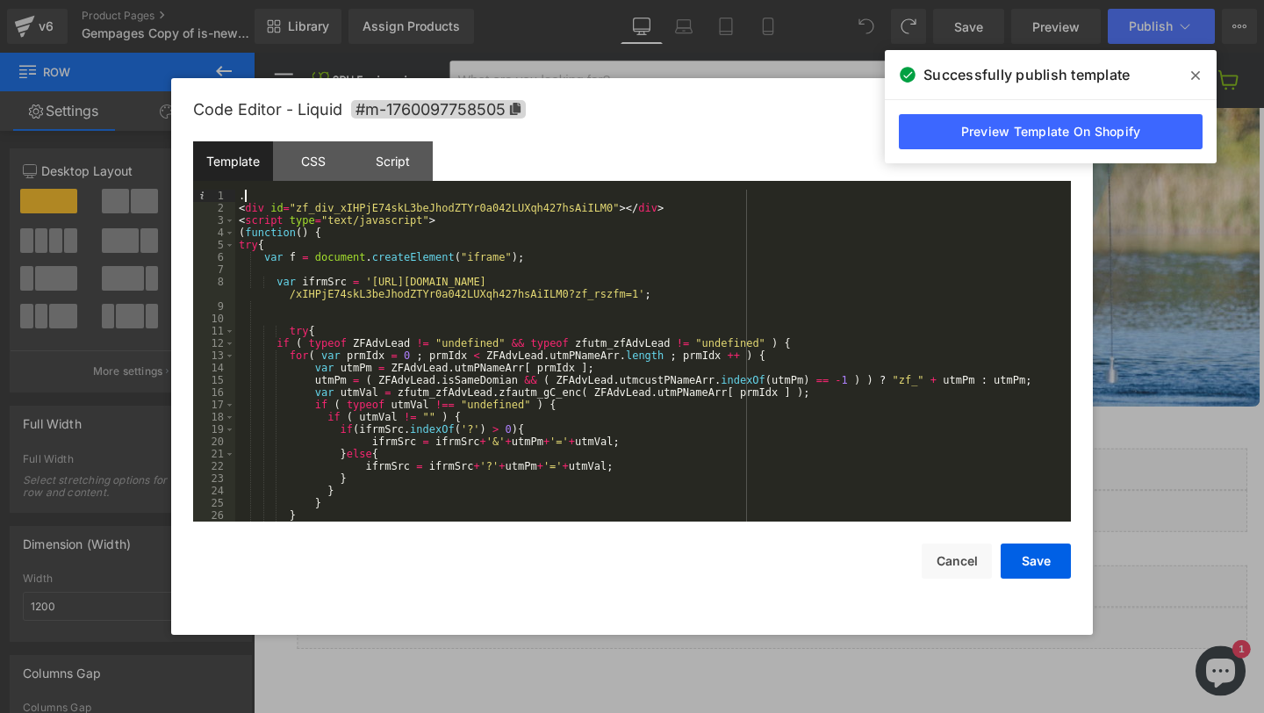
drag, startPoint x: 279, startPoint y: 197, endPoint x: 210, endPoint y: 191, distance: 69.5
click at [210, 191] on pre "1 2 3 4 5 6 7 8 9 10 11 12 13 14 15 16 17 18 19 20 21 22 23 24 25 26 27 . < div…" at bounding box center [632, 356] width 878 height 332
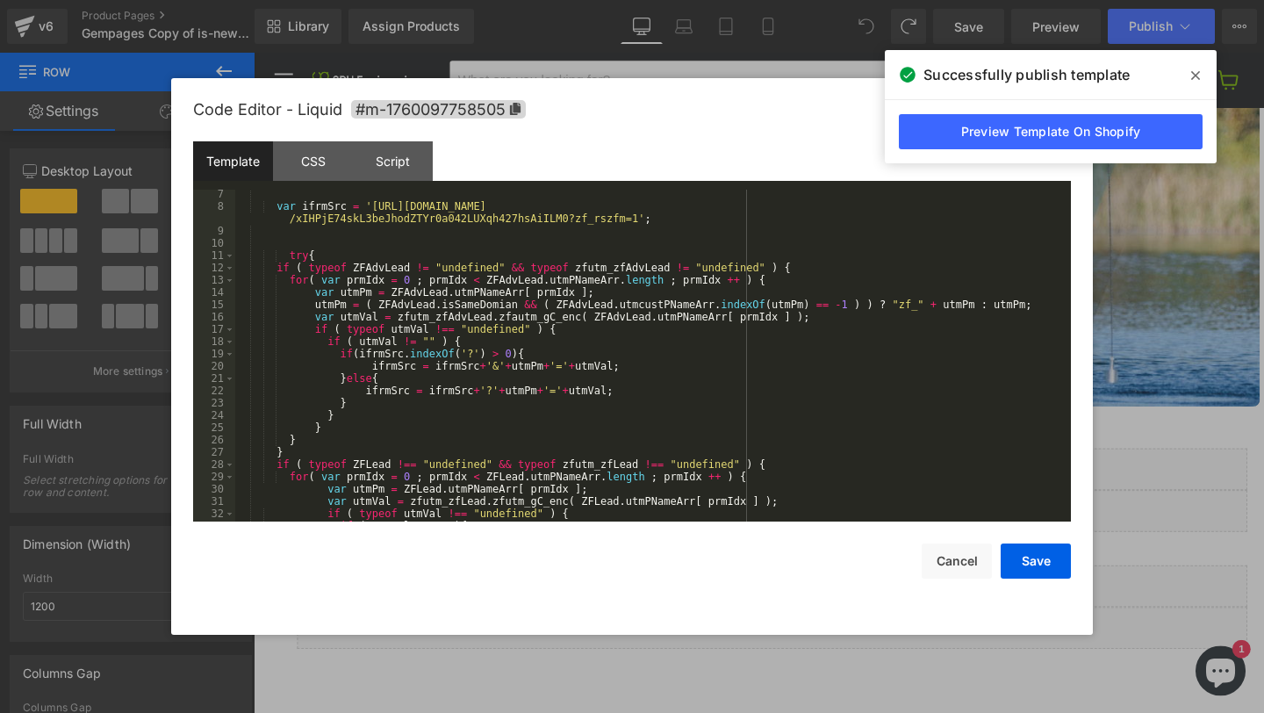
scroll to position [0, 0]
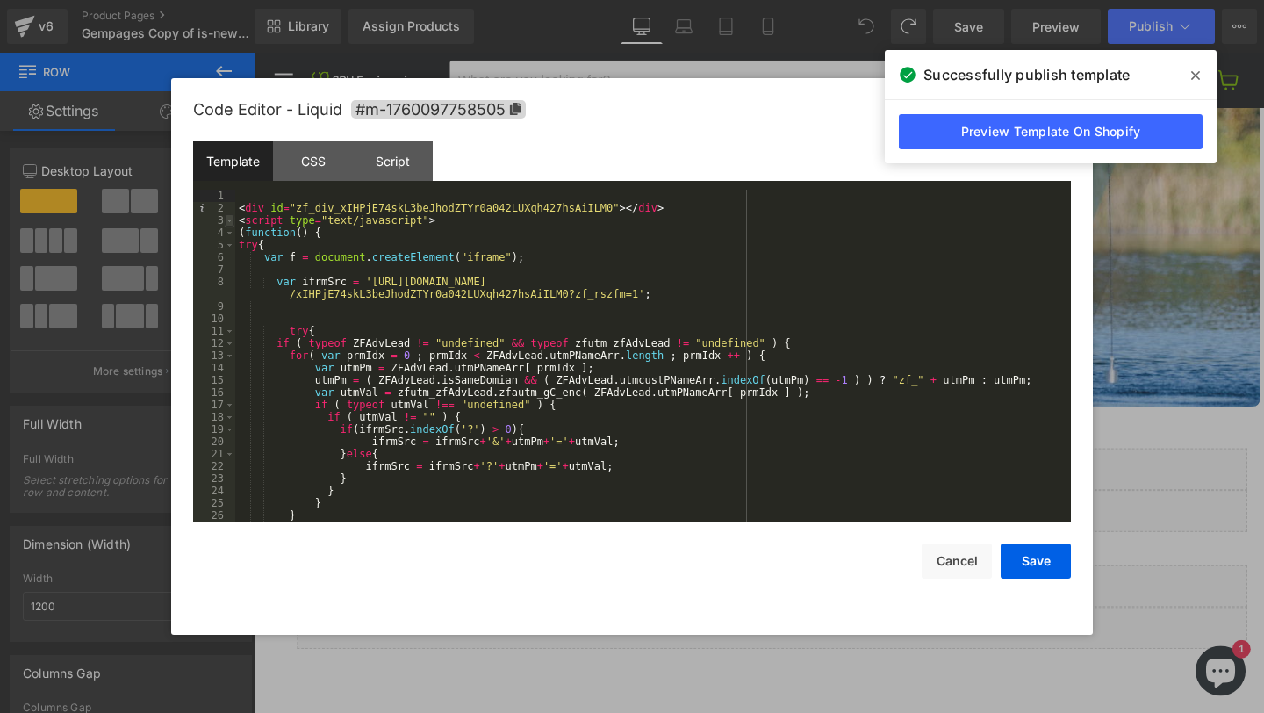
click at [230, 218] on span at bounding box center [230, 220] width 10 height 12
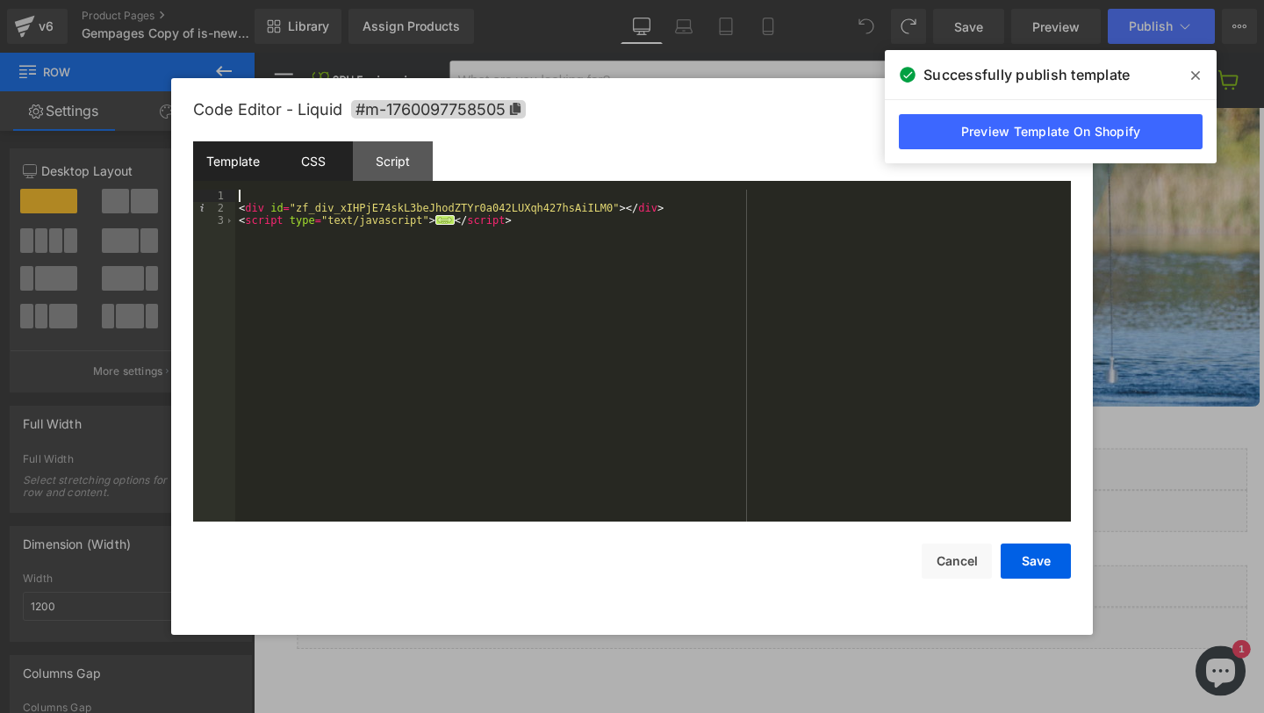
click at [312, 169] on div "CSS" at bounding box center [313, 160] width 80 height 39
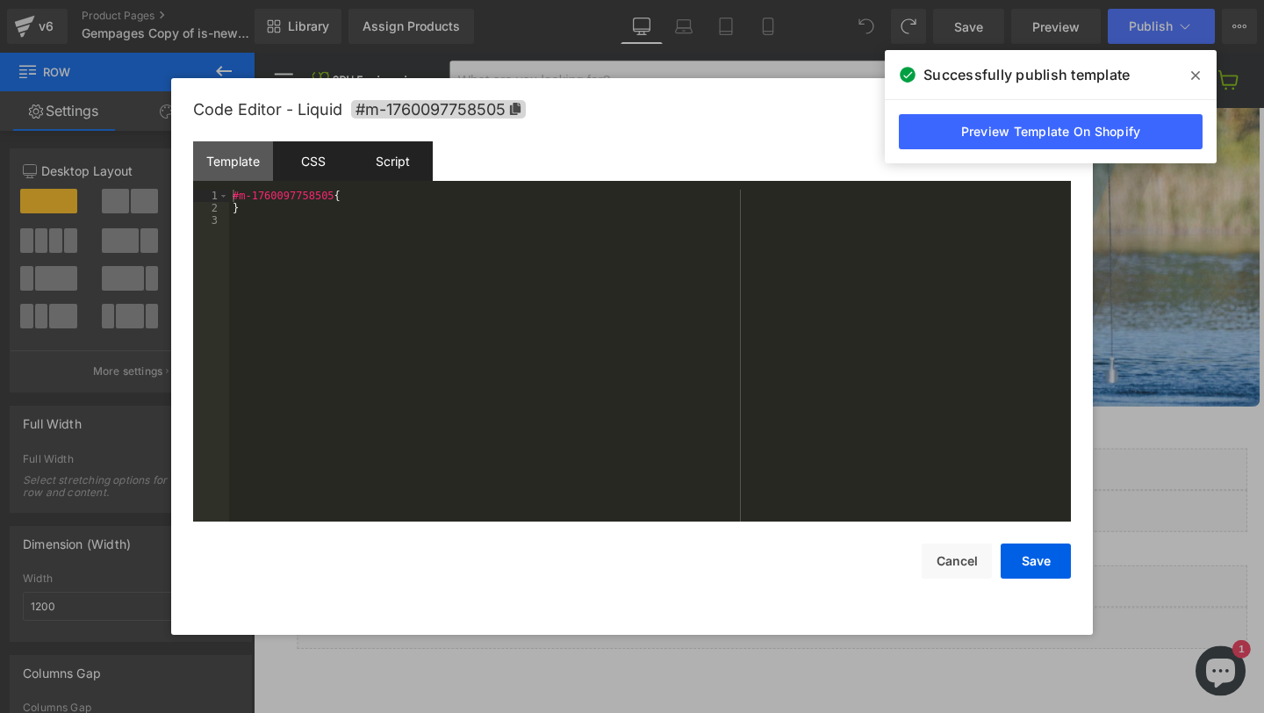
click at [374, 161] on div "Script" at bounding box center [393, 160] width 80 height 39
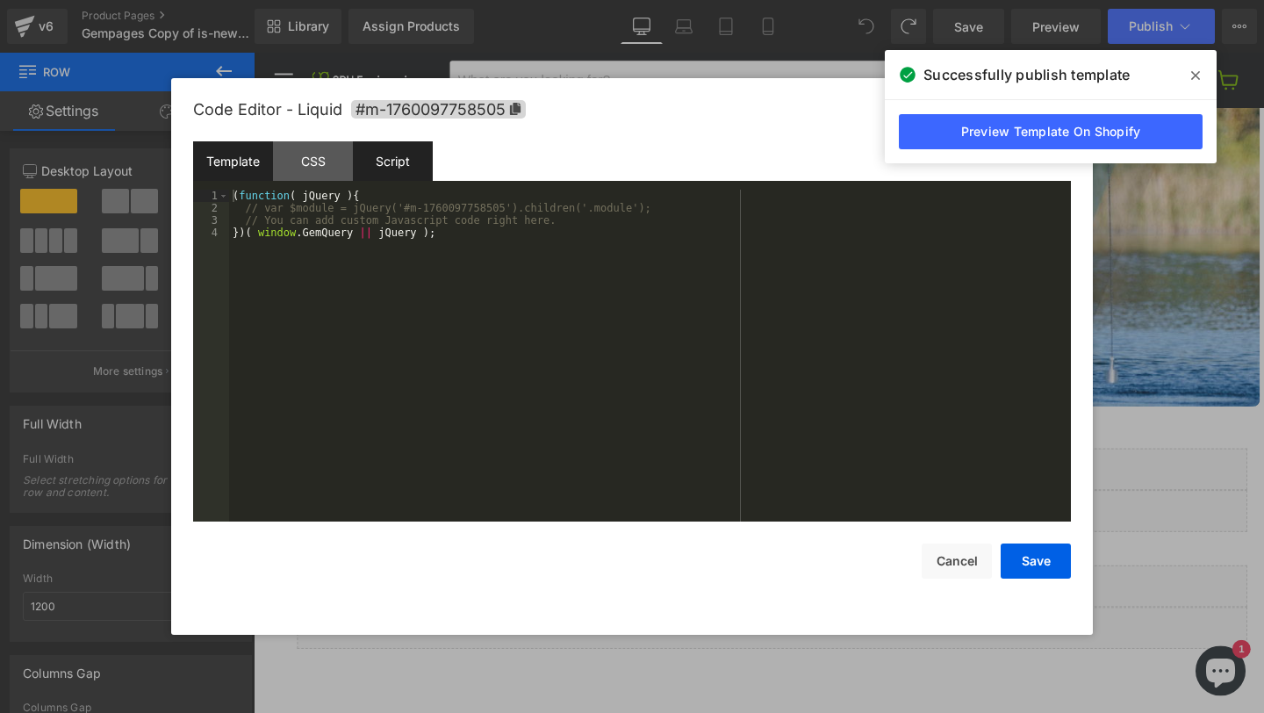
click at [233, 164] on div "Template" at bounding box center [233, 160] width 80 height 39
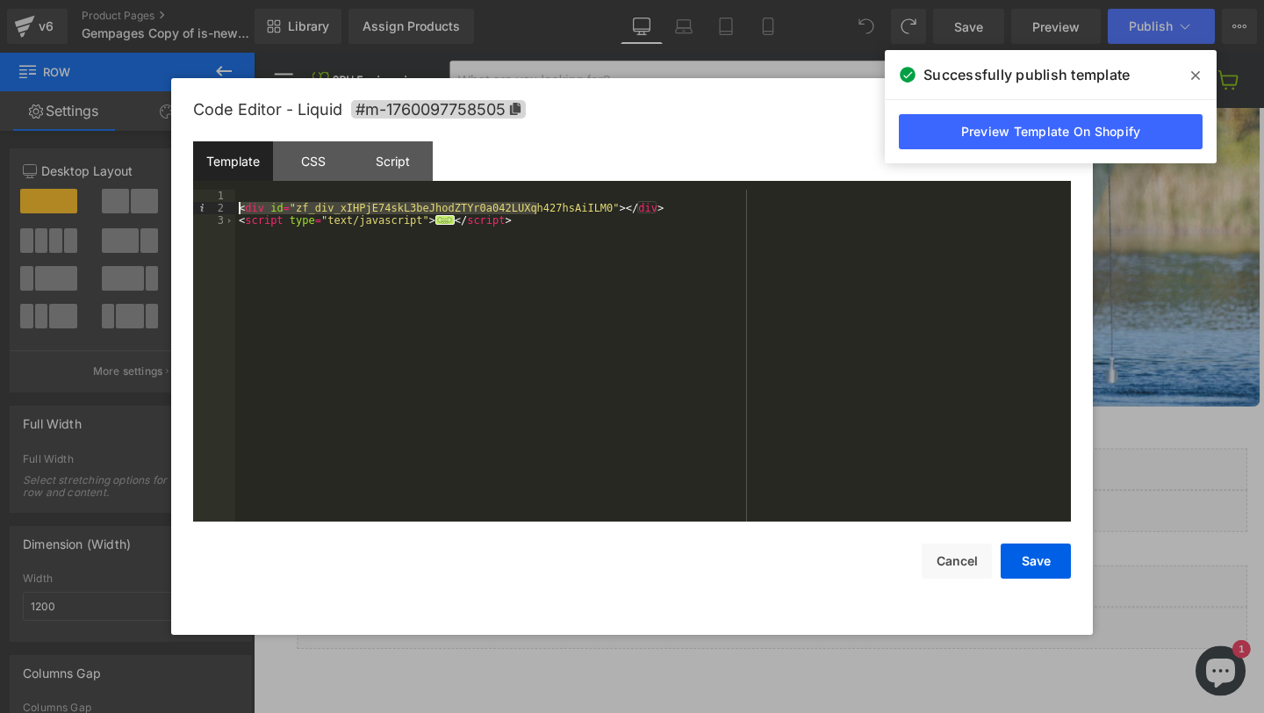
drag, startPoint x: 537, startPoint y: 213, endPoint x: 219, endPoint y: 207, distance: 317.7
click at [219, 207] on pre "1 2 3 < div id = "zf_div_xIHPjE74skL3beJhodZTYr0a042LUXqh427hsAiILM0" > </ div …" at bounding box center [632, 356] width 878 height 332
click at [467, 260] on div "< div id = "zf_div_xIHPjE74skL3beJhodZTYr0a042LUXqh427hsAiILM0" > </ div > < sc…" at bounding box center [652, 368] width 835 height 356
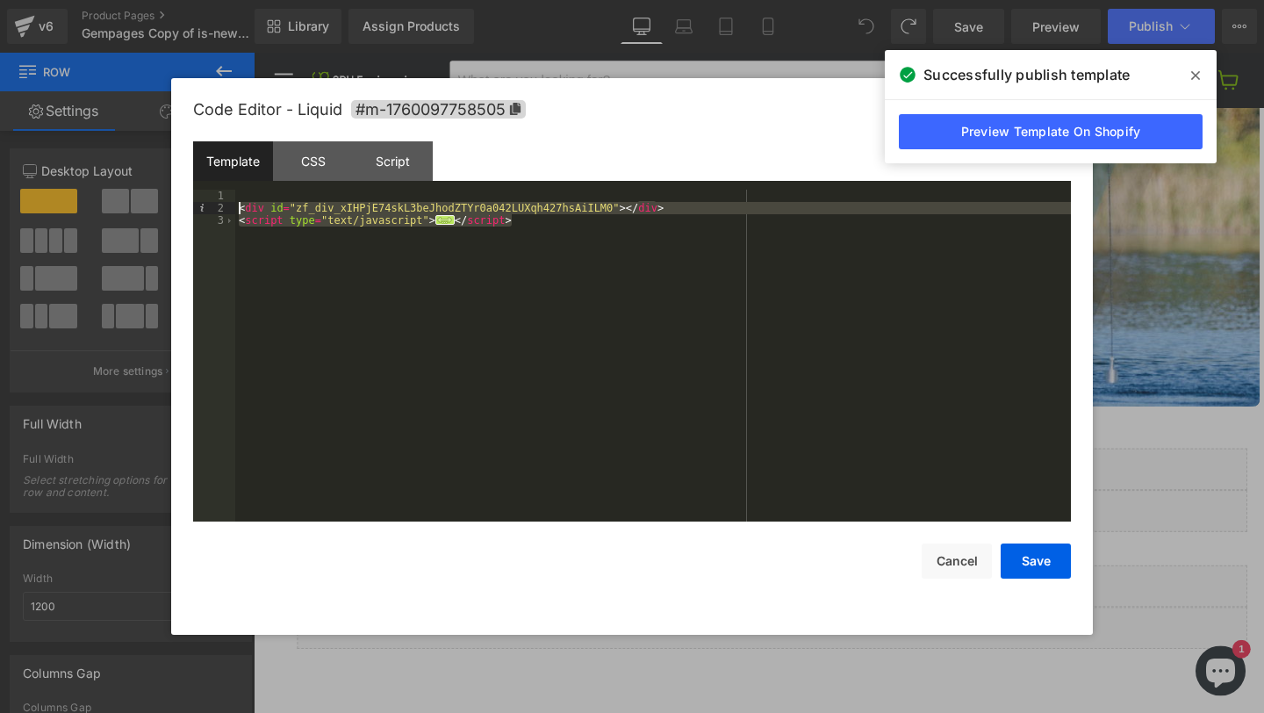
drag, startPoint x: 543, startPoint y: 219, endPoint x: 206, endPoint y: 209, distance: 337.1
click at [206, 209] on pre "1 2 3 < div id = "zf_div_xIHPjE74skL3beJhodZTYr0a042LUXqh427hsAiILM0" > </ div …" at bounding box center [632, 356] width 878 height 332
click at [1024, 558] on button "Save" at bounding box center [1035, 560] width 70 height 35
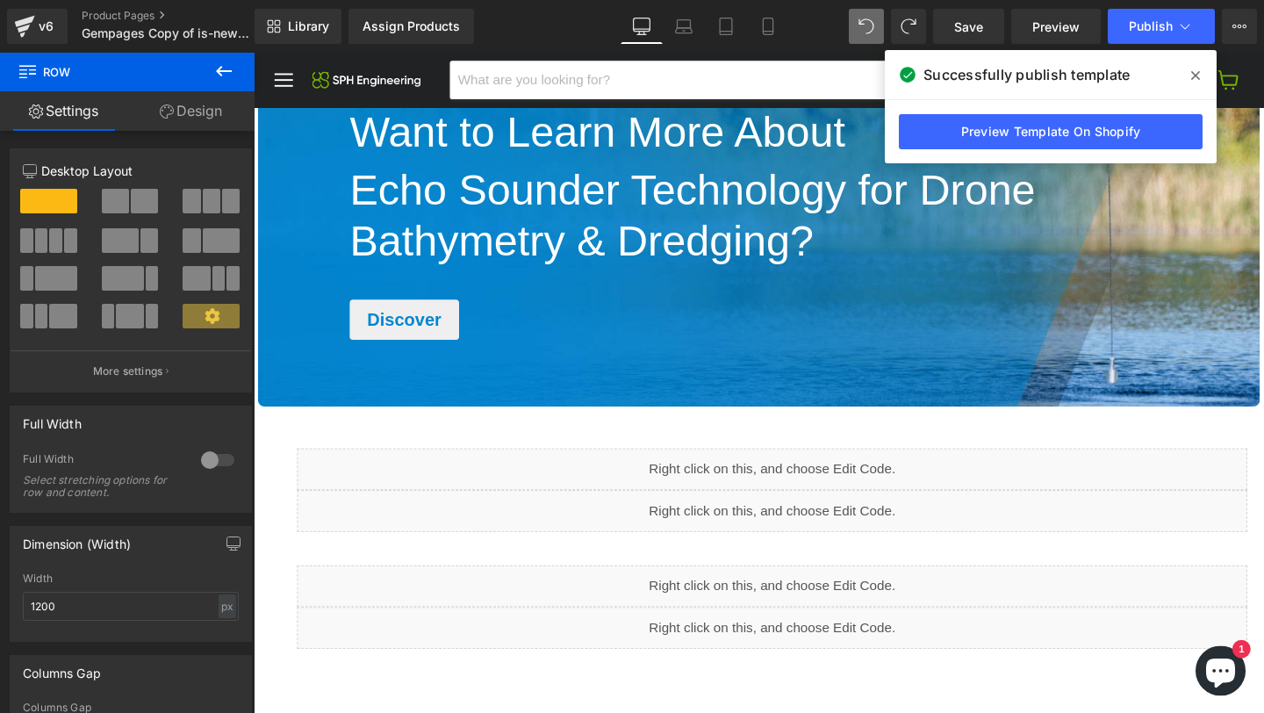
drag, startPoint x: 1202, startPoint y: 70, endPoint x: 989, endPoint y: 4, distance: 223.2
click at [1202, 70] on span at bounding box center [1195, 75] width 28 height 28
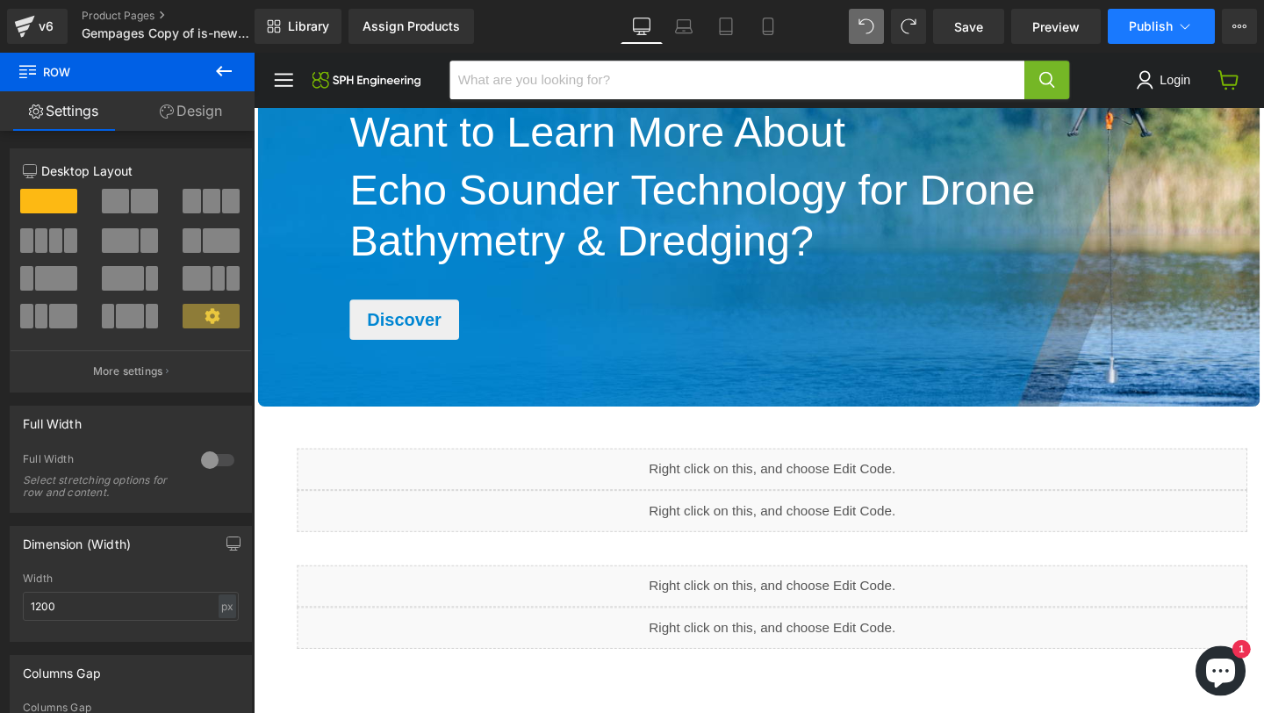
click at [1167, 32] on span "Publish" at bounding box center [1151, 26] width 44 height 14
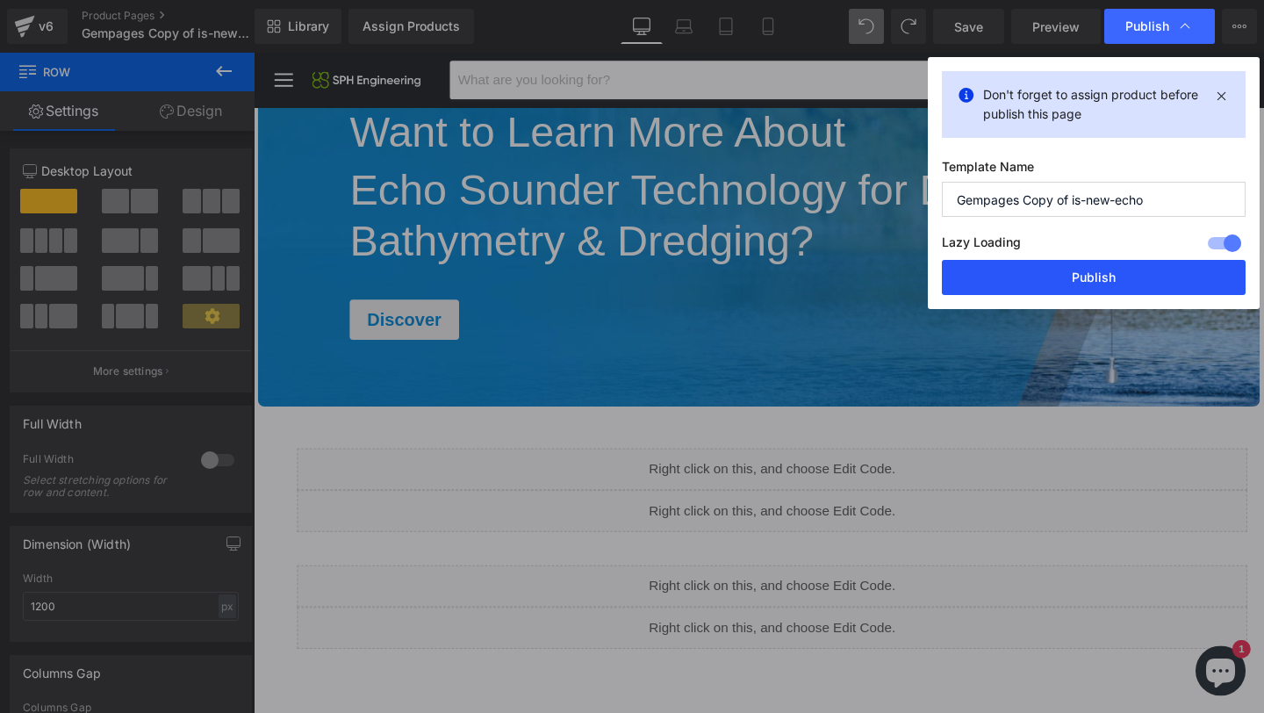
click at [1086, 273] on button "Publish" at bounding box center [1094, 277] width 304 height 35
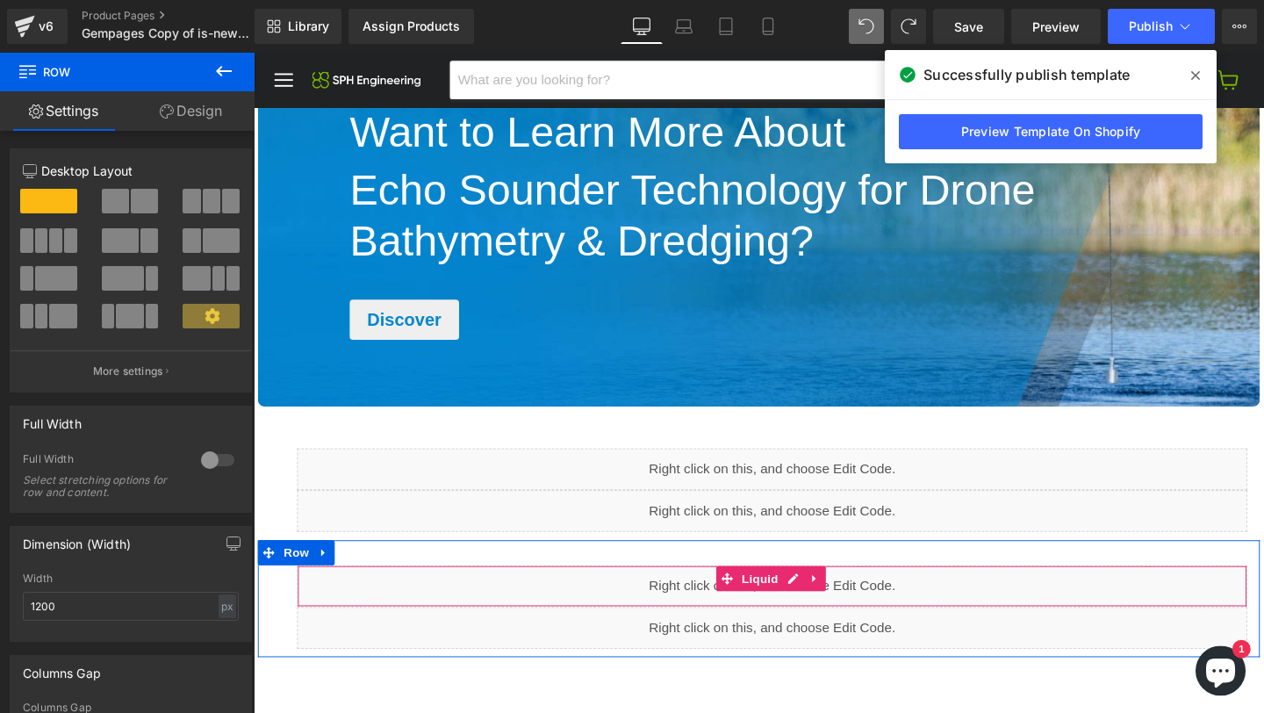
drag, startPoint x: 684, startPoint y: 617, endPoint x: 927, endPoint y: 554, distance: 251.2
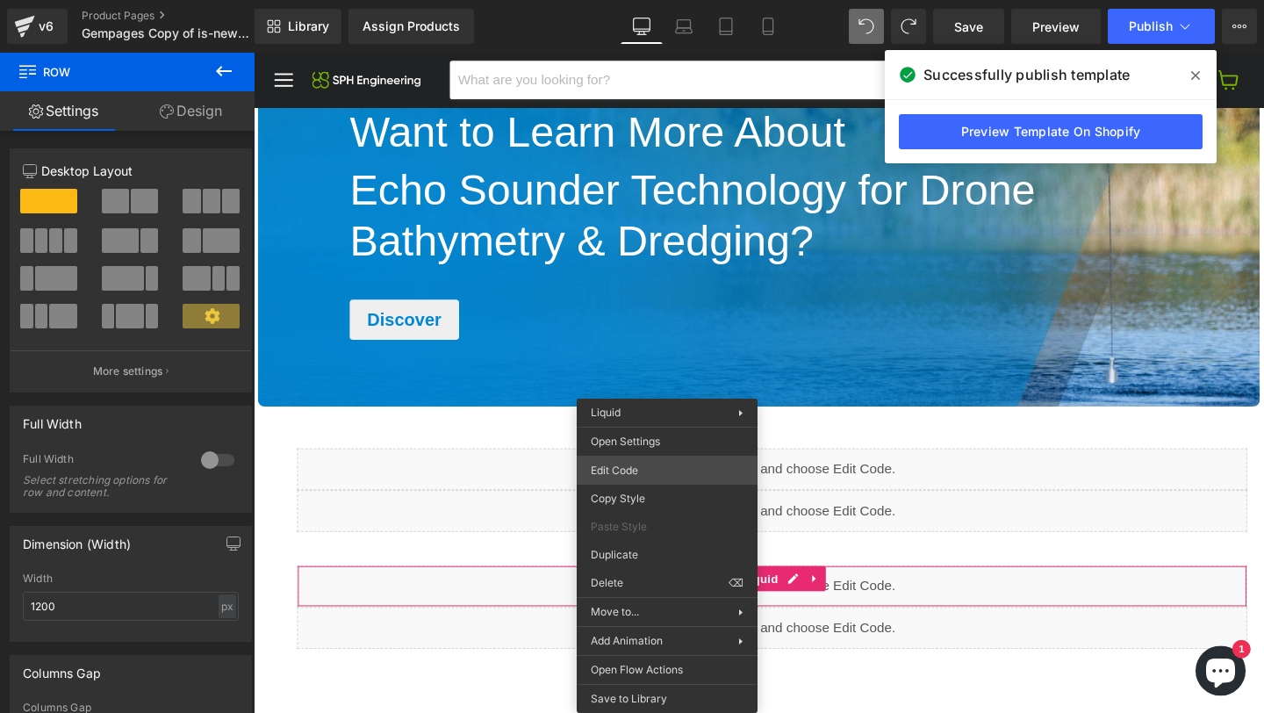
click at [635, 0] on div "You are previewing how the will restyle your page. You can not edit Elements in…" at bounding box center [632, 0] width 1264 height 0
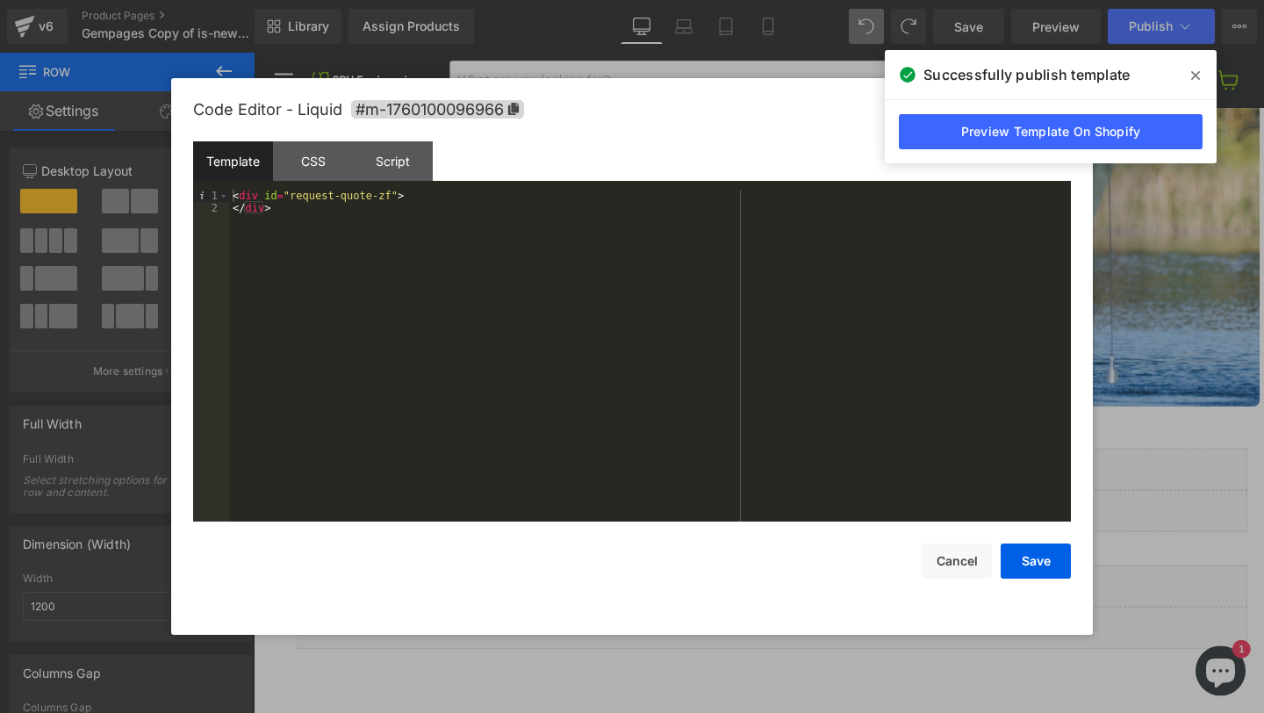
click at [1206, 326] on div at bounding box center [632, 356] width 1264 height 713
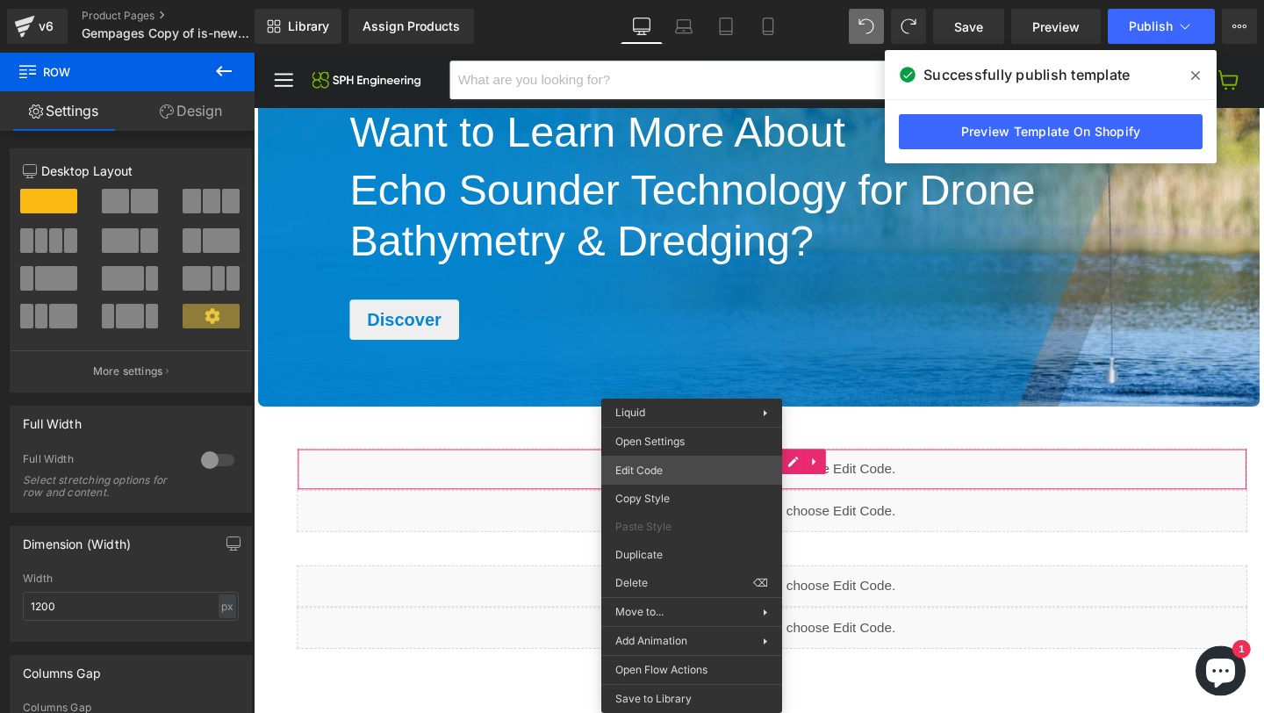
click at [656, 0] on div "You are previewing how the will restyle your page. You can not edit Elements in…" at bounding box center [632, 0] width 1264 height 0
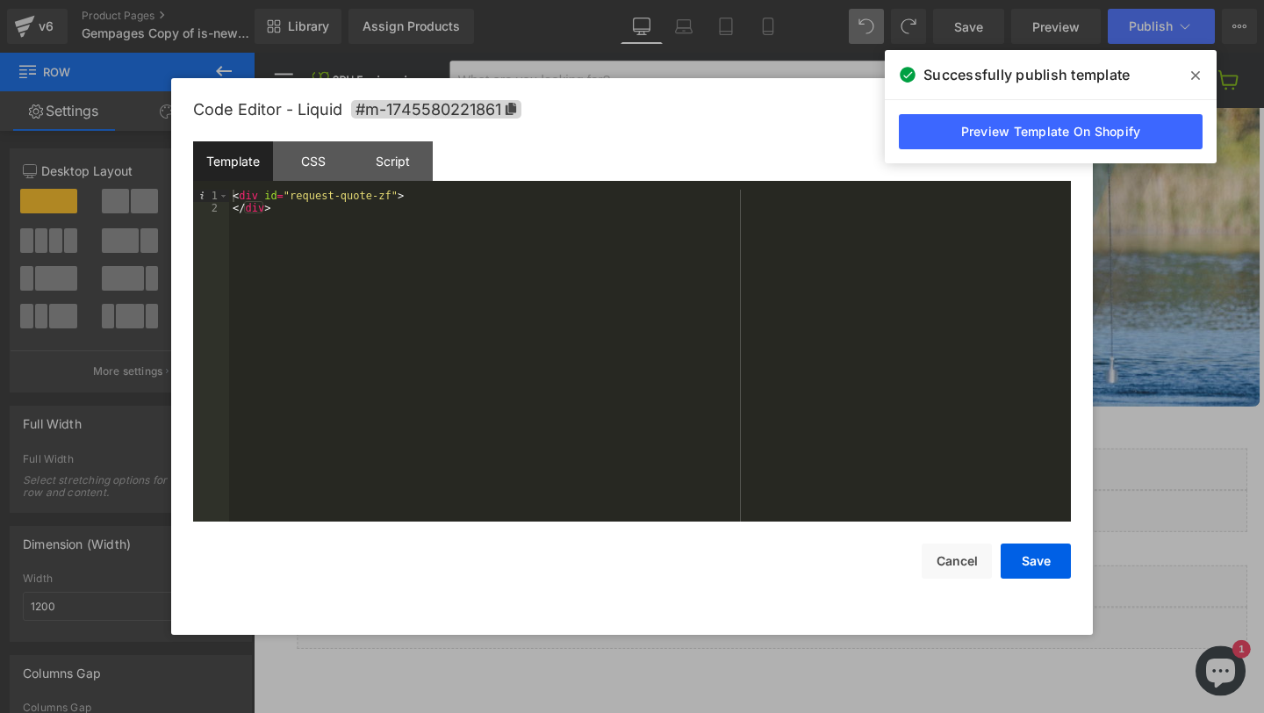
click at [1193, 71] on icon at bounding box center [1195, 75] width 9 height 14
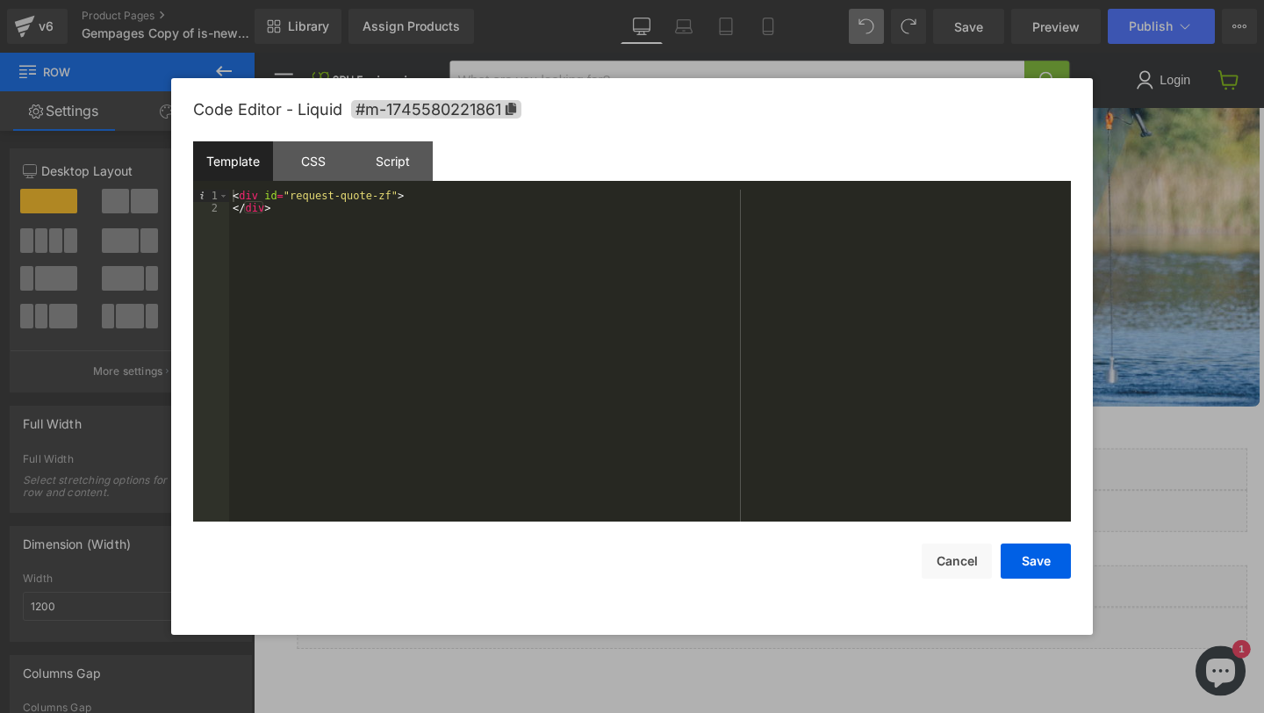
click at [1190, 199] on div at bounding box center [632, 356] width 1264 height 713
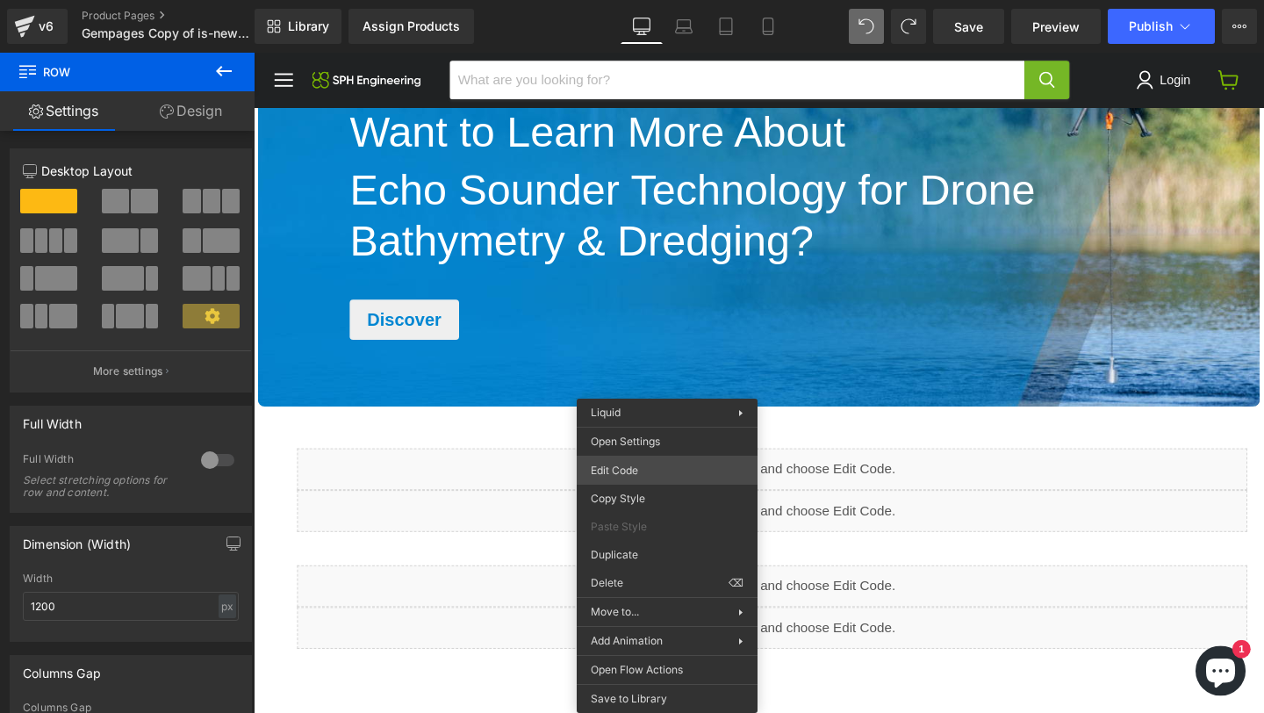
click at [636, 0] on div "You are previewing how the will restyle your page. You can not edit Elements in…" at bounding box center [632, 0] width 1264 height 0
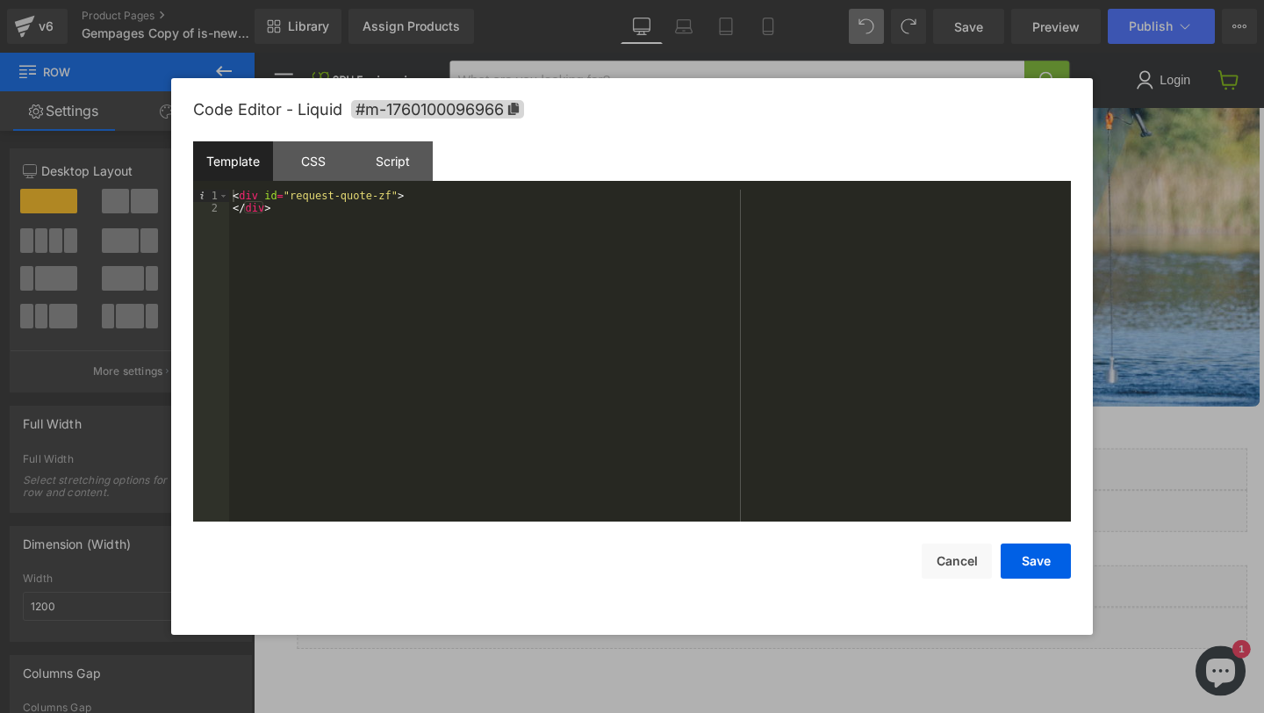
click at [1240, 308] on div at bounding box center [632, 356] width 1264 height 713
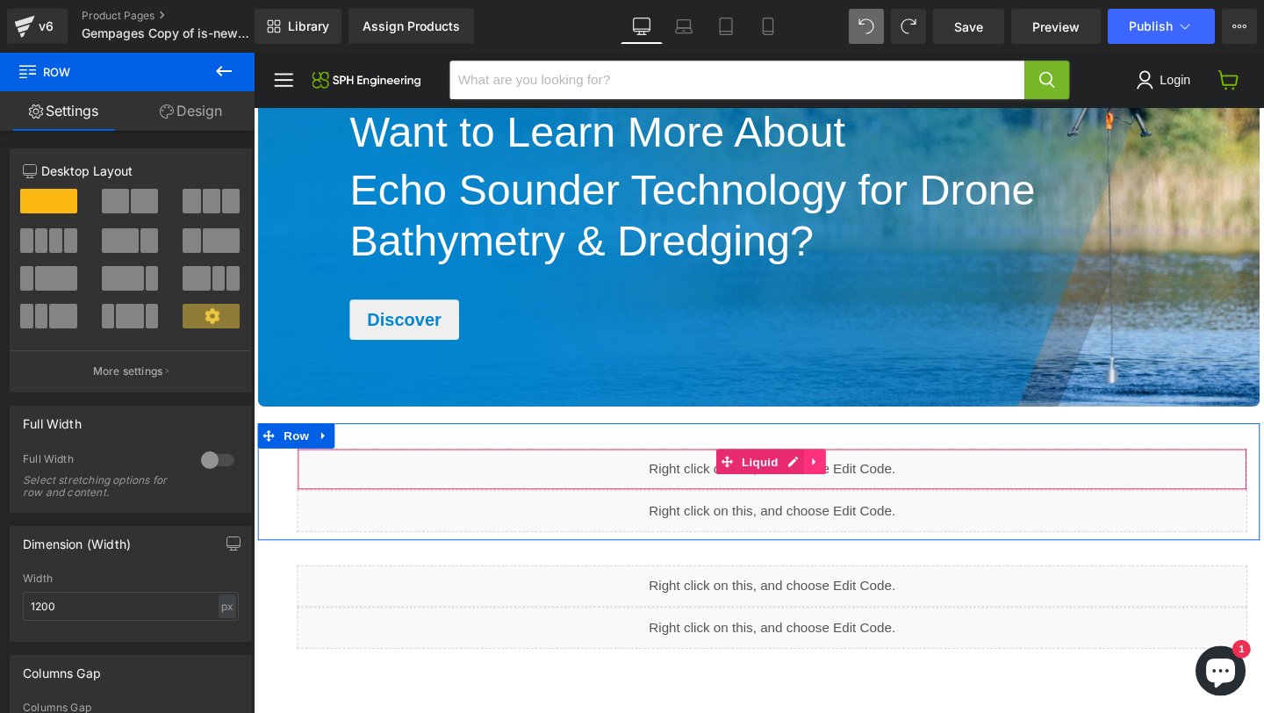
click at [841, 482] on icon "Main content" at bounding box center [843, 482] width 4 height 8
click at [849, 481] on icon "Main content" at bounding box center [855, 482] width 12 height 13
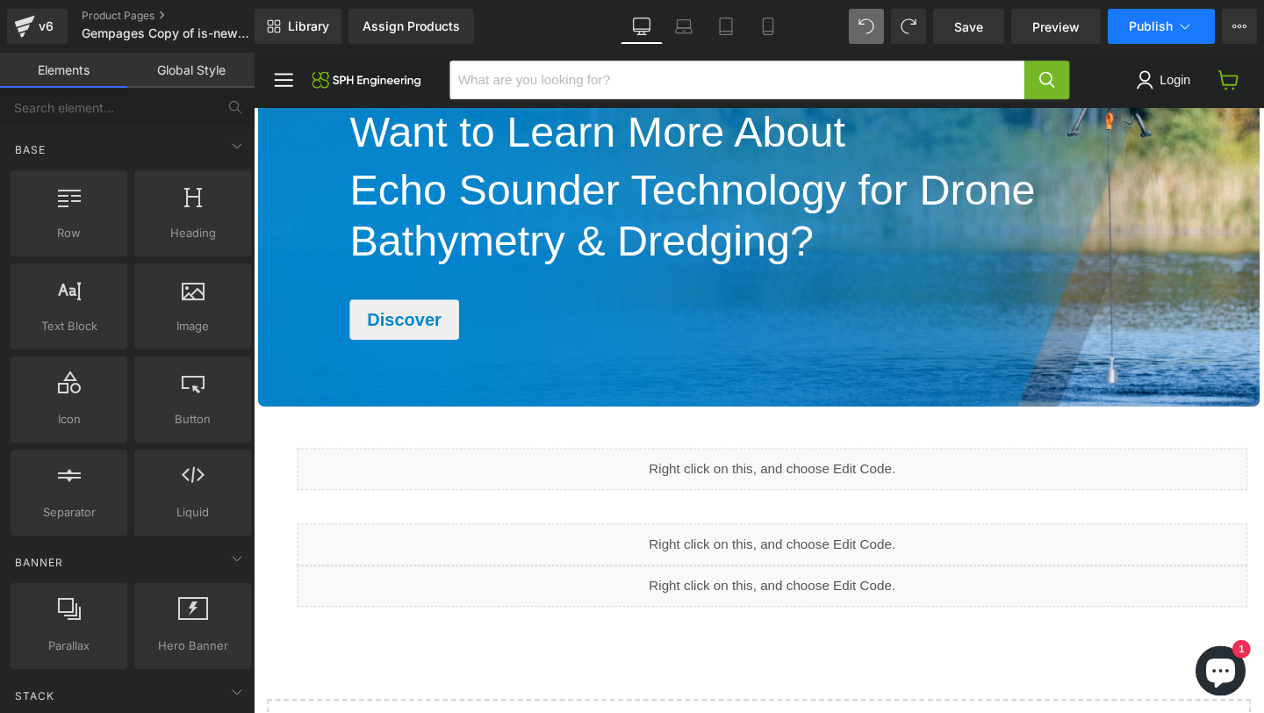
click at [1150, 33] on button "Publish" at bounding box center [1160, 26] width 107 height 35
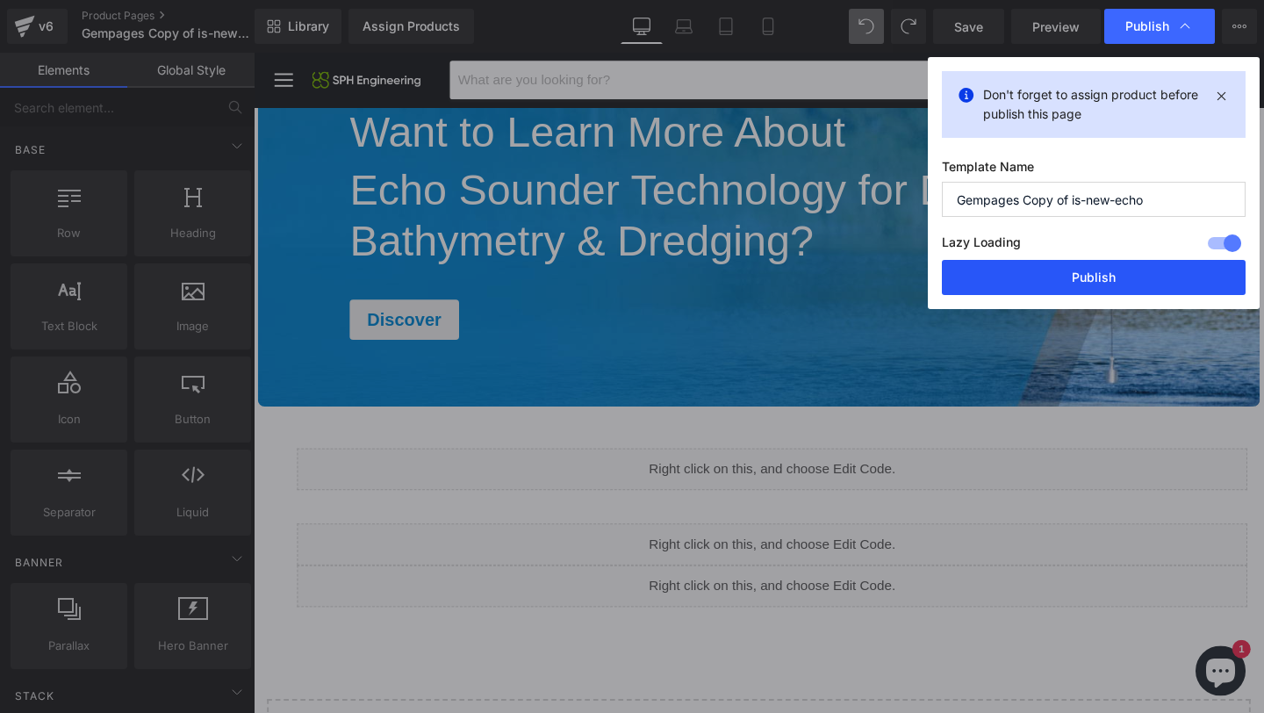
click at [1051, 284] on button "Publish" at bounding box center [1094, 277] width 304 height 35
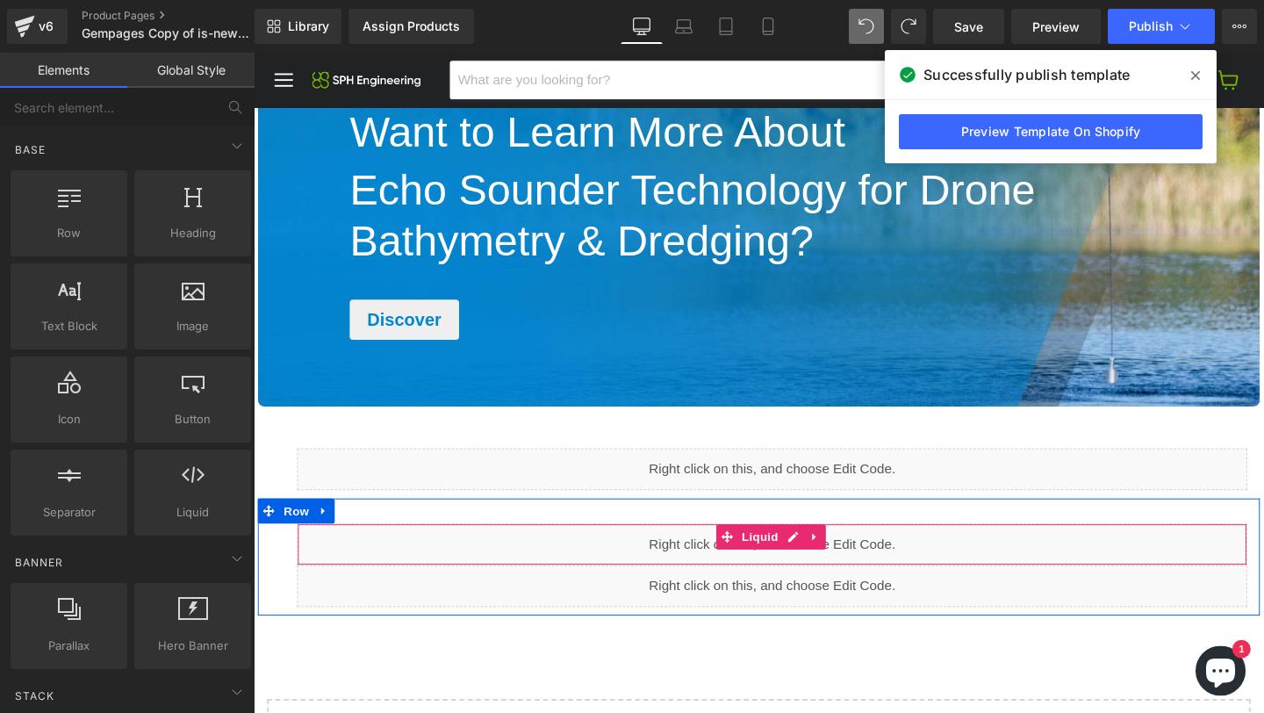
drag, startPoint x: 666, startPoint y: 584, endPoint x: 883, endPoint y: 548, distance: 219.7
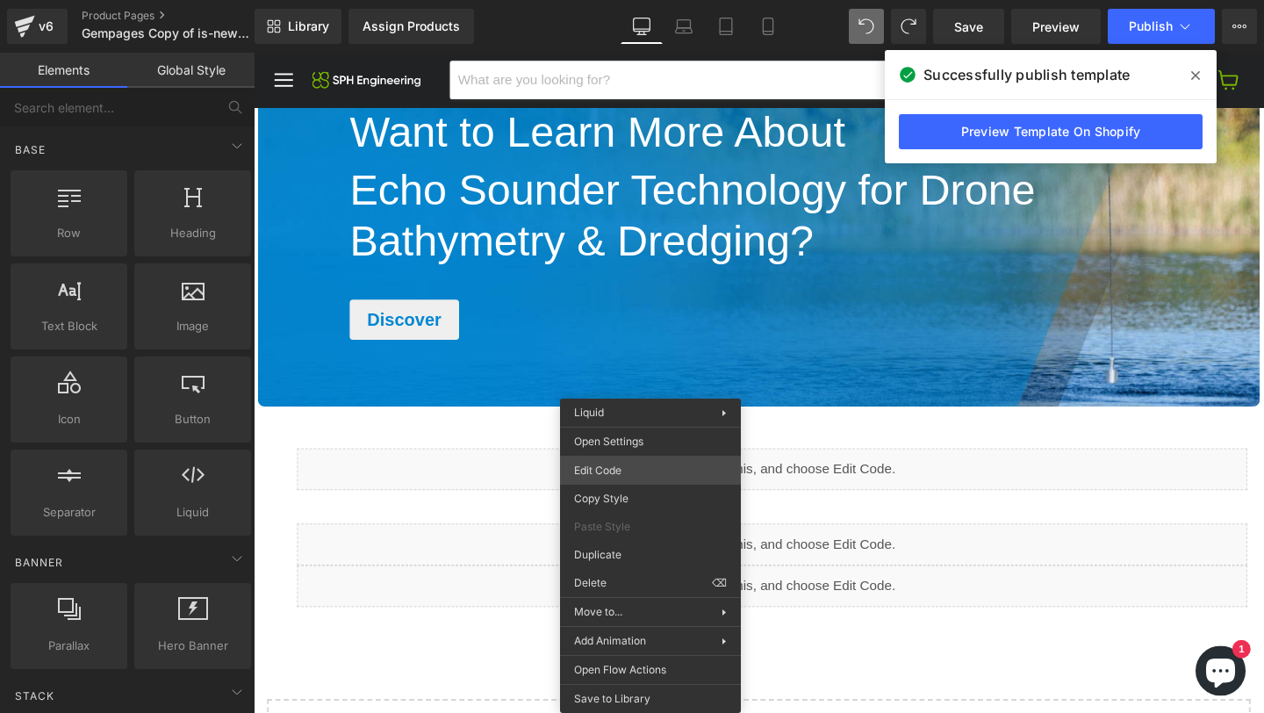
click at [619, 0] on div "You are previewing how the will restyle your page. You can not edit Elements in…" at bounding box center [632, 0] width 1264 height 0
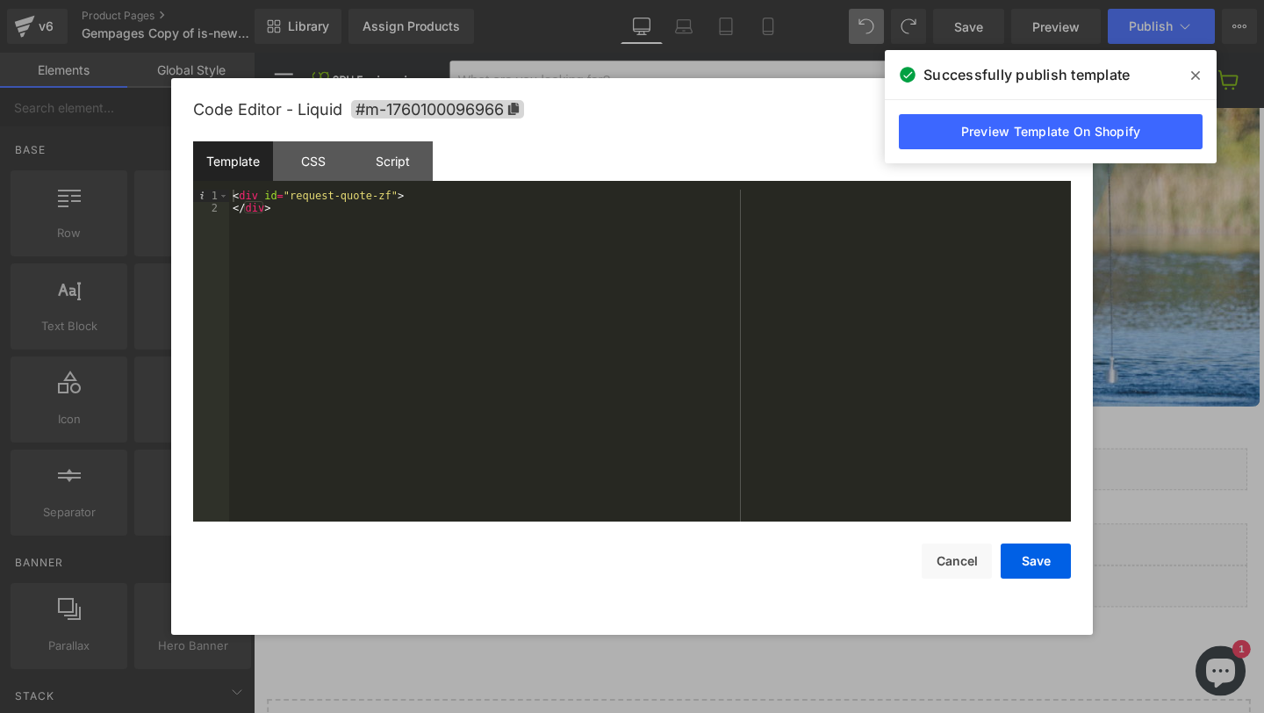
drag, startPoint x: 1168, startPoint y: 350, endPoint x: 595, endPoint y: 452, distance: 582.0
click at [1168, 350] on div at bounding box center [632, 356] width 1264 height 713
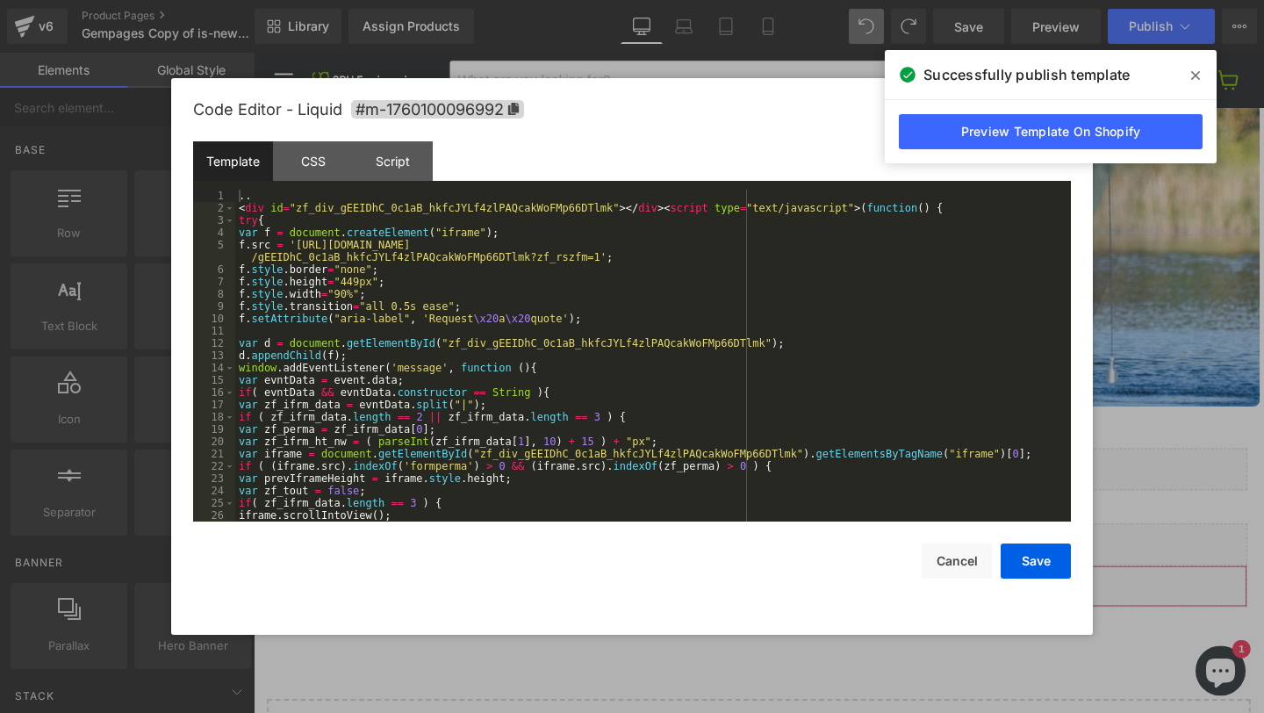
click at [653, 0] on div "You are previewing how the will restyle your page. You can not edit Elements in…" at bounding box center [632, 0] width 1264 height 0
click at [487, 406] on div ".. < div id = "zf_div_gEEIDhC_0c1aB_hkfcJYLf4zlPAQcakWoFMp66DTlmk" > </ div > <…" at bounding box center [649, 368] width 828 height 356
drag, startPoint x: 279, startPoint y: 191, endPoint x: 166, endPoint y: 185, distance: 113.4
click at [166, 185] on body "You are previewing how the will restyle your page. You can not edit Elements in…" at bounding box center [632, 356] width 1264 height 713
click at [395, 299] on div "< div id = "zf_div_gEEIDhC_0c1aB_hkfcJYLf4zlPAQcakWoFMp66DTlmk" > </ div > < sc…" at bounding box center [649, 368] width 828 height 356
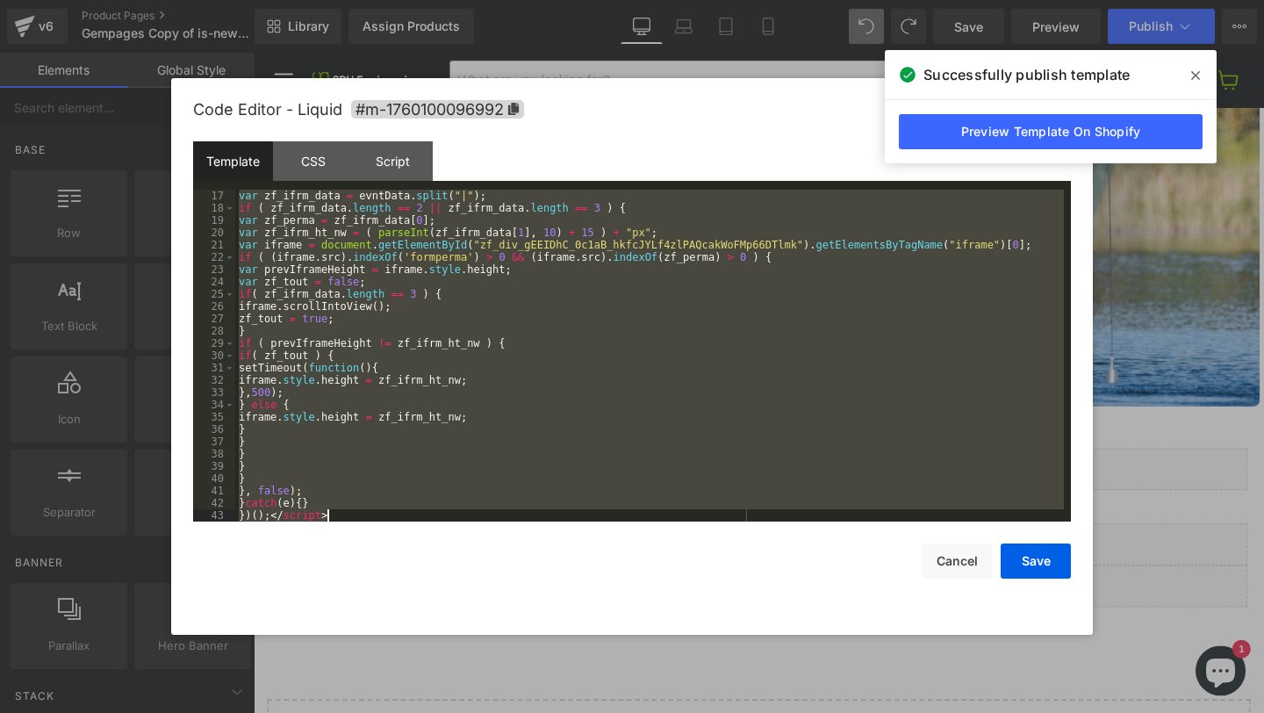
scroll to position [209, 0]
click at [1022, 560] on button "Save" at bounding box center [1035, 560] width 70 height 35
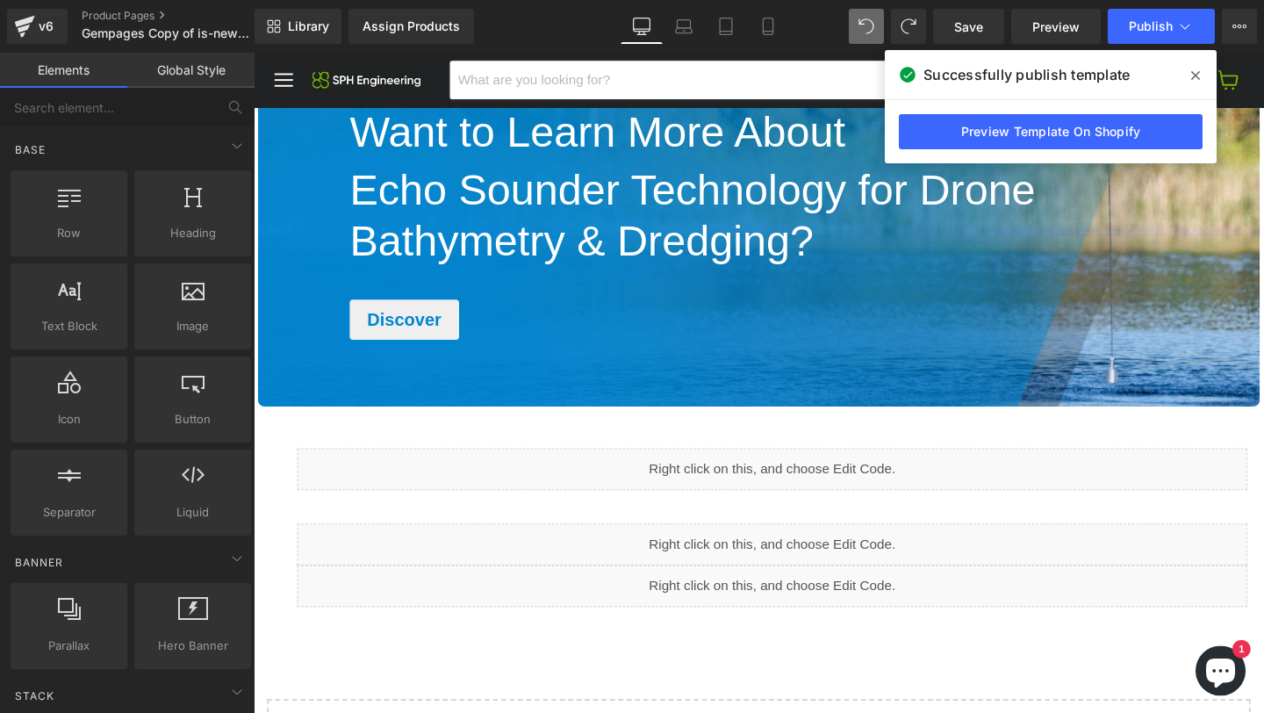
click at [1188, 79] on span at bounding box center [1195, 75] width 28 height 28
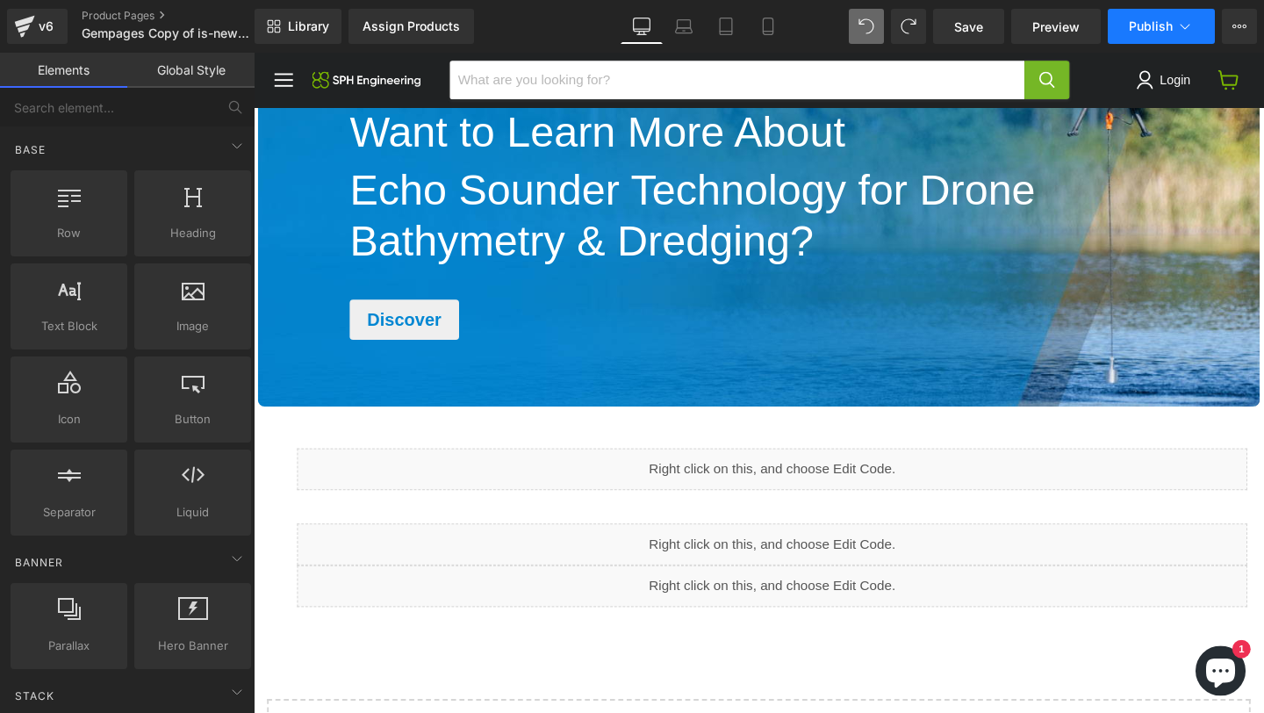
click at [1156, 26] on span "Publish" at bounding box center [1151, 26] width 44 height 14
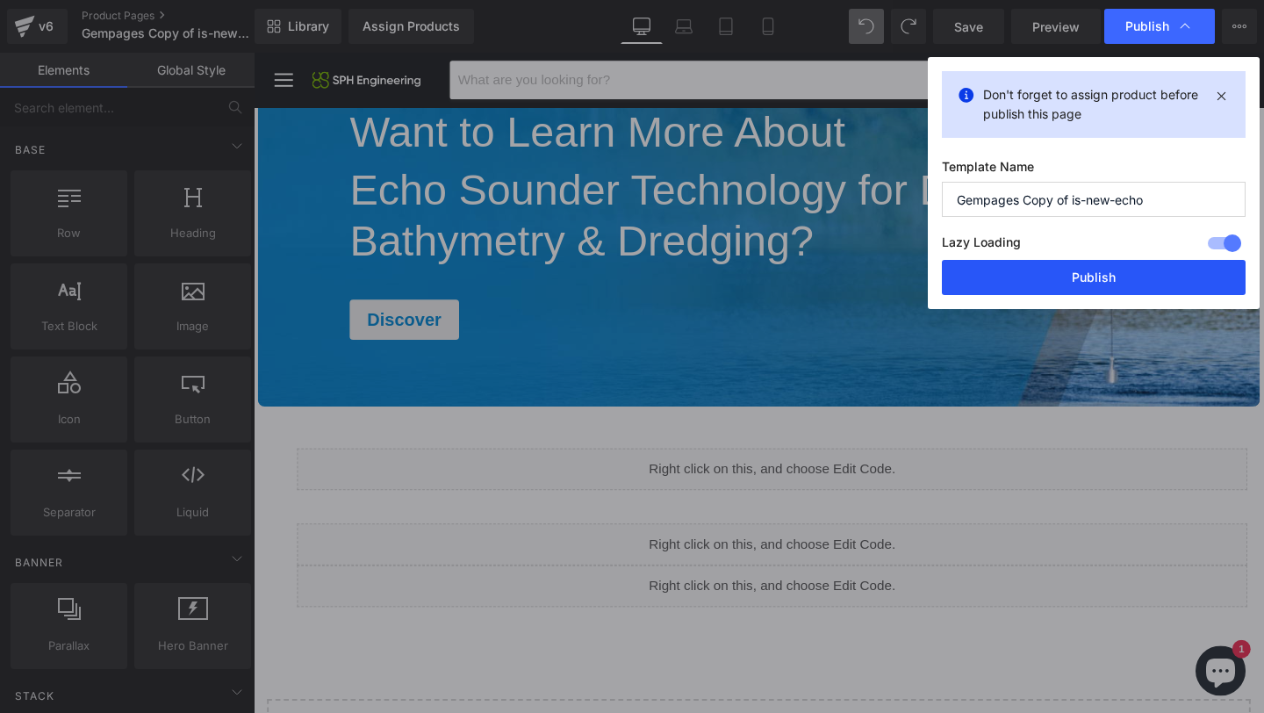
click at [1028, 276] on button "Publish" at bounding box center [1094, 277] width 304 height 35
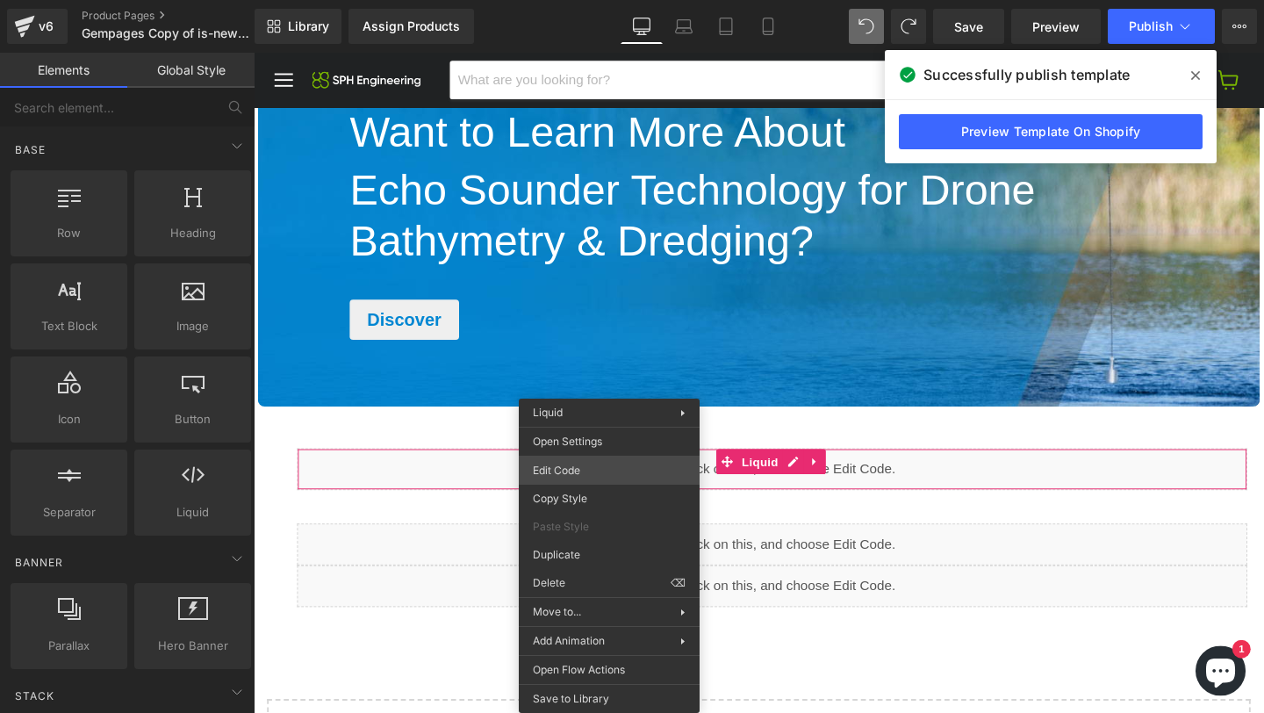
click at [581, 0] on div "You are previewing how the will restyle your page. You can not edit Elements in…" at bounding box center [632, 0] width 1264 height 0
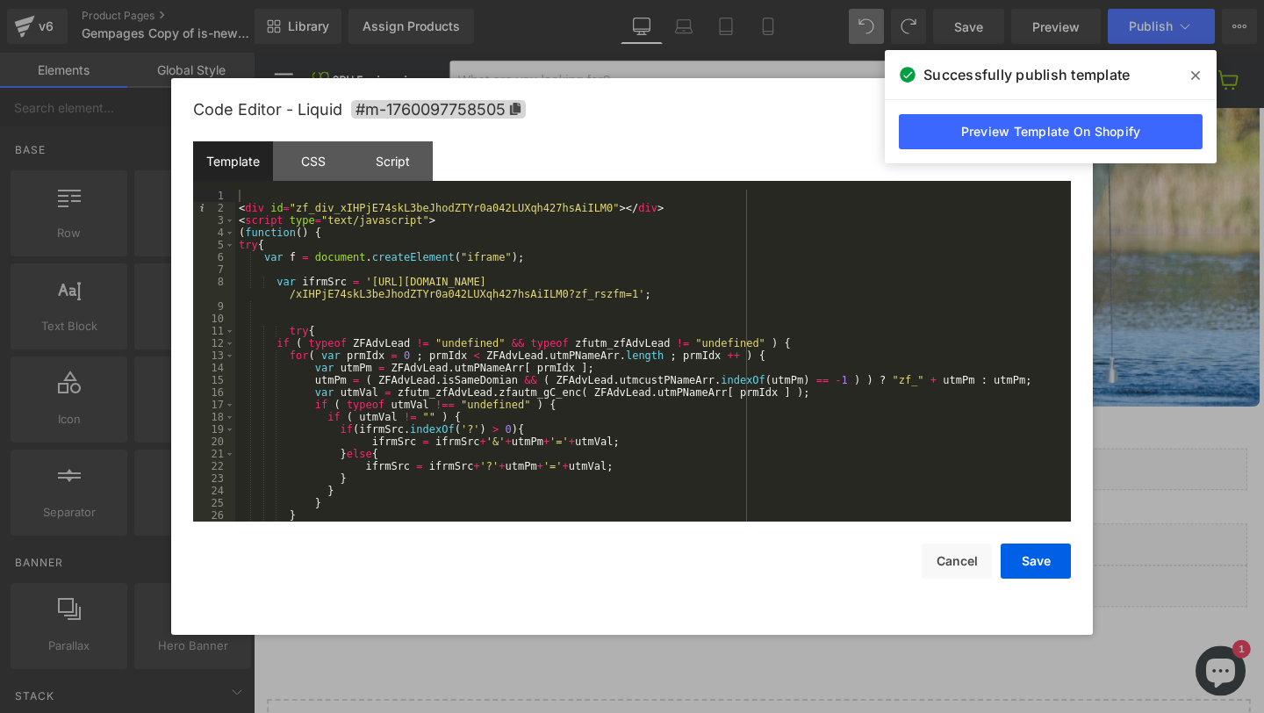
drag, startPoint x: 1138, startPoint y: 448, endPoint x: 618, endPoint y: 484, distance: 521.6
click at [1138, 448] on div at bounding box center [632, 356] width 1264 height 713
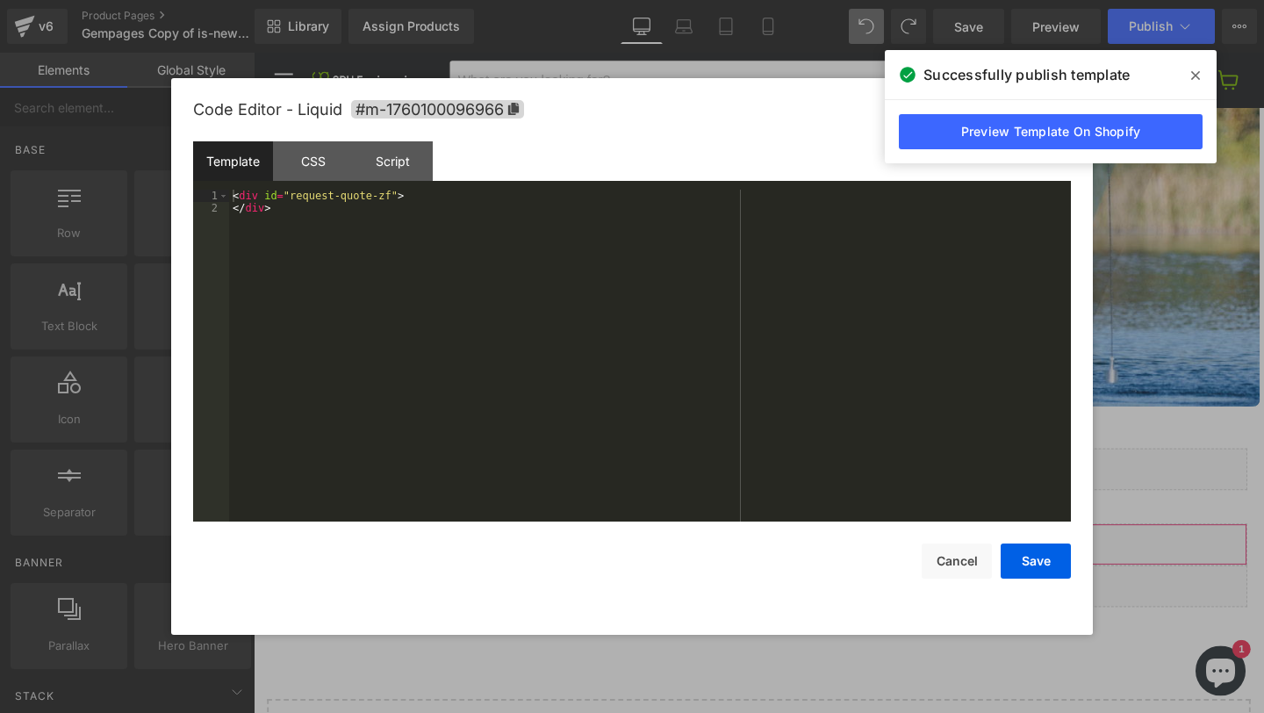
click at [611, 0] on div "You are previewing how the will restyle your page. You can not edit Elements in…" at bounding box center [632, 0] width 1264 height 0
click at [1093, 447] on div at bounding box center [632, 356] width 1264 height 713
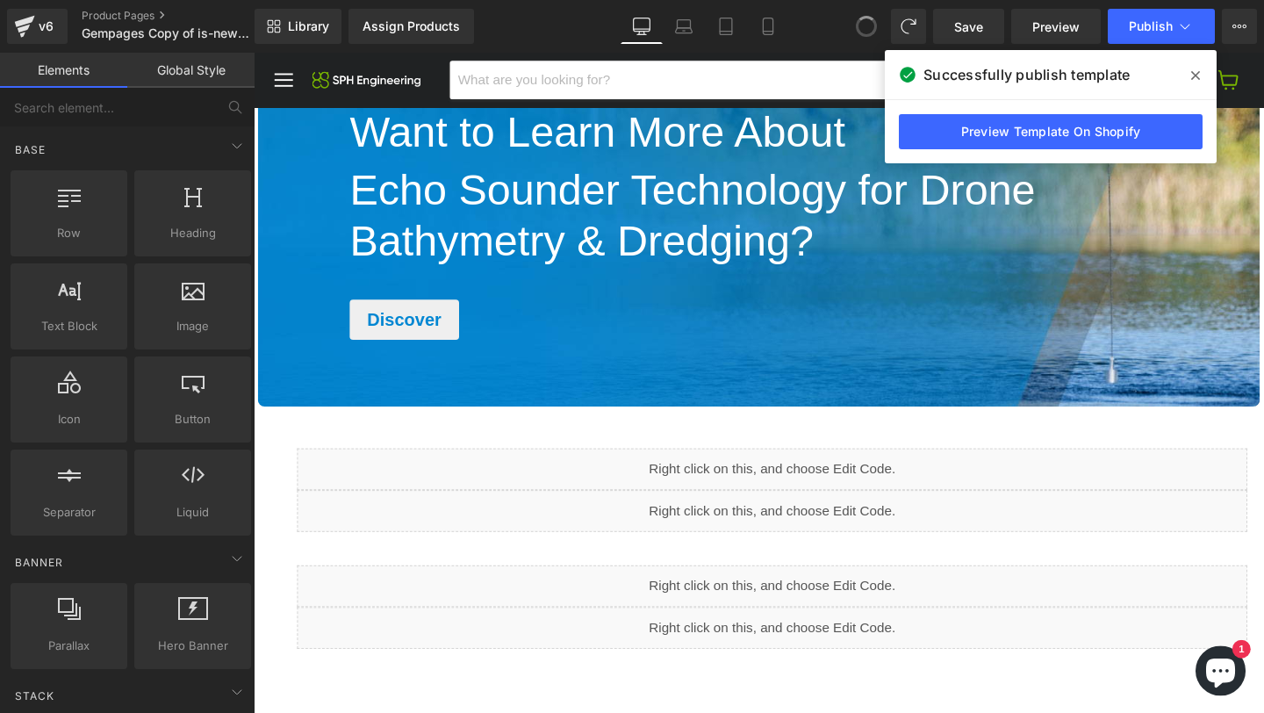
click at [862, 29] on span at bounding box center [866, 26] width 28 height 28
click at [862, 29] on icon at bounding box center [866, 26] width 16 height 16
click at [1150, 29] on span "Publish" at bounding box center [1151, 26] width 44 height 14
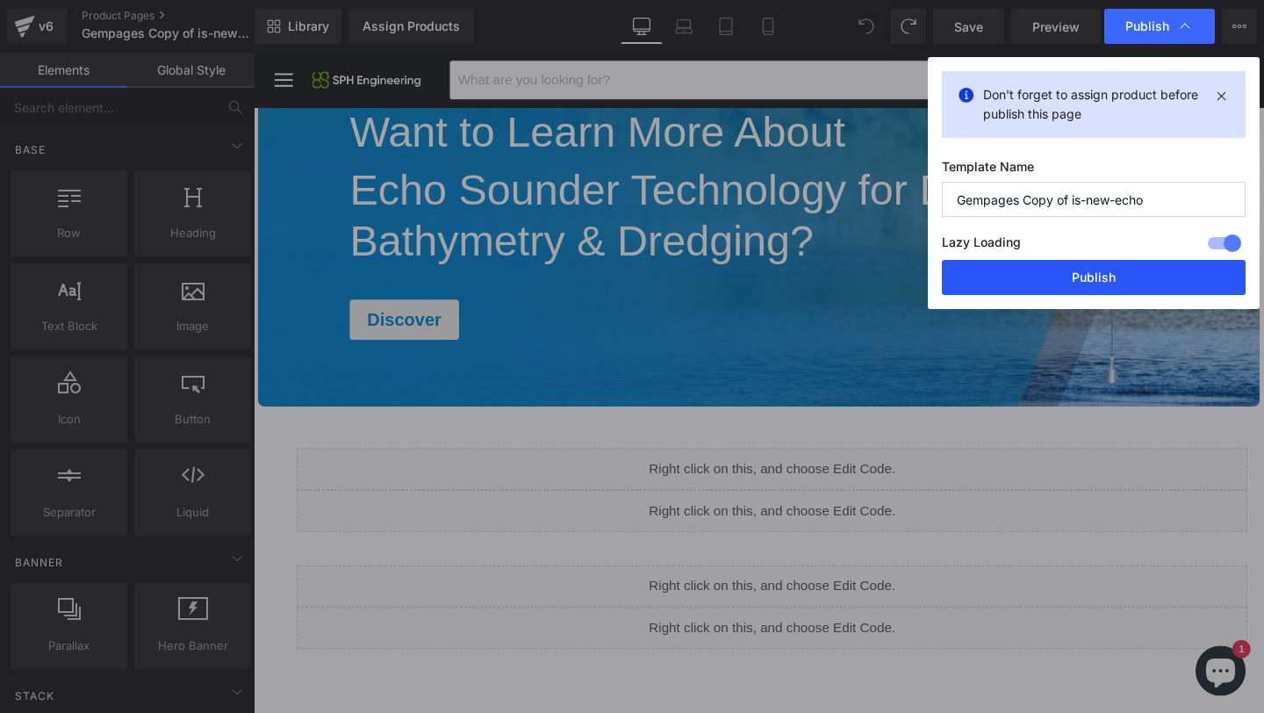
drag, startPoint x: 1043, startPoint y: 276, endPoint x: 830, endPoint y: 235, distance: 217.2
click at [1043, 276] on button "Publish" at bounding box center [1094, 277] width 304 height 35
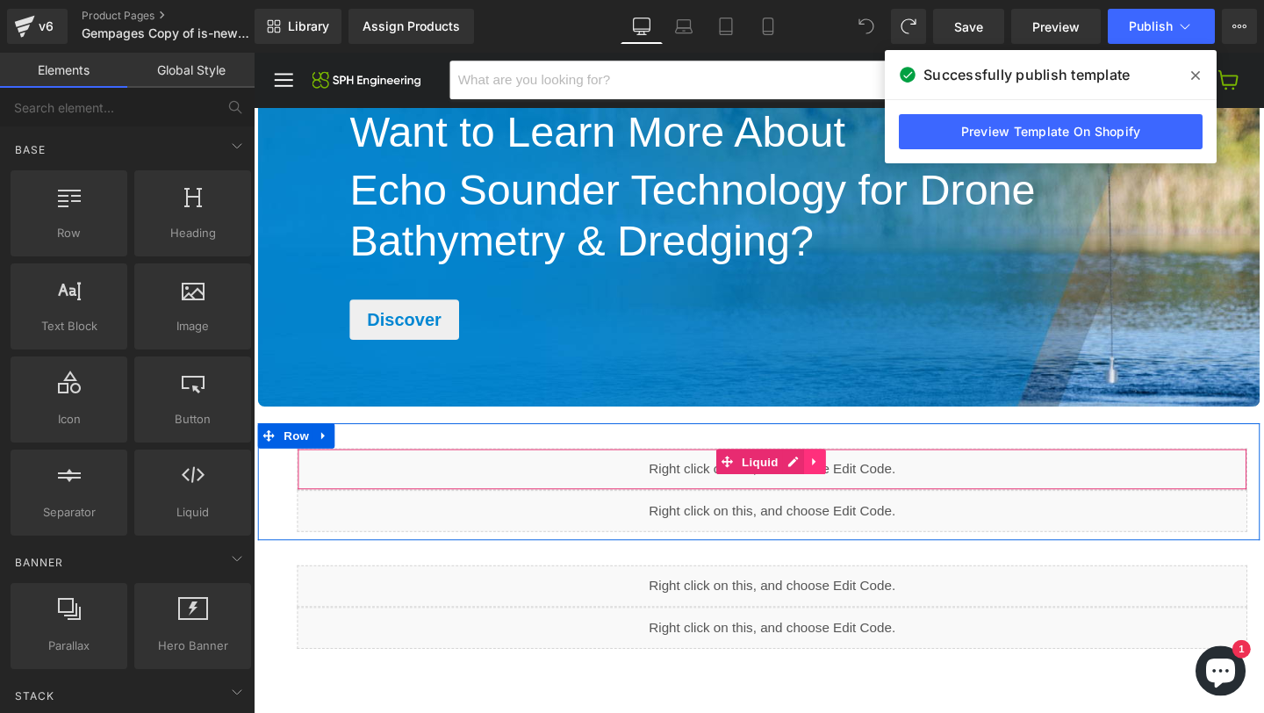
click at [837, 478] on icon "Main content" at bounding box center [843, 482] width 12 height 13
click at [849, 481] on icon "Main content" at bounding box center [855, 482] width 12 height 13
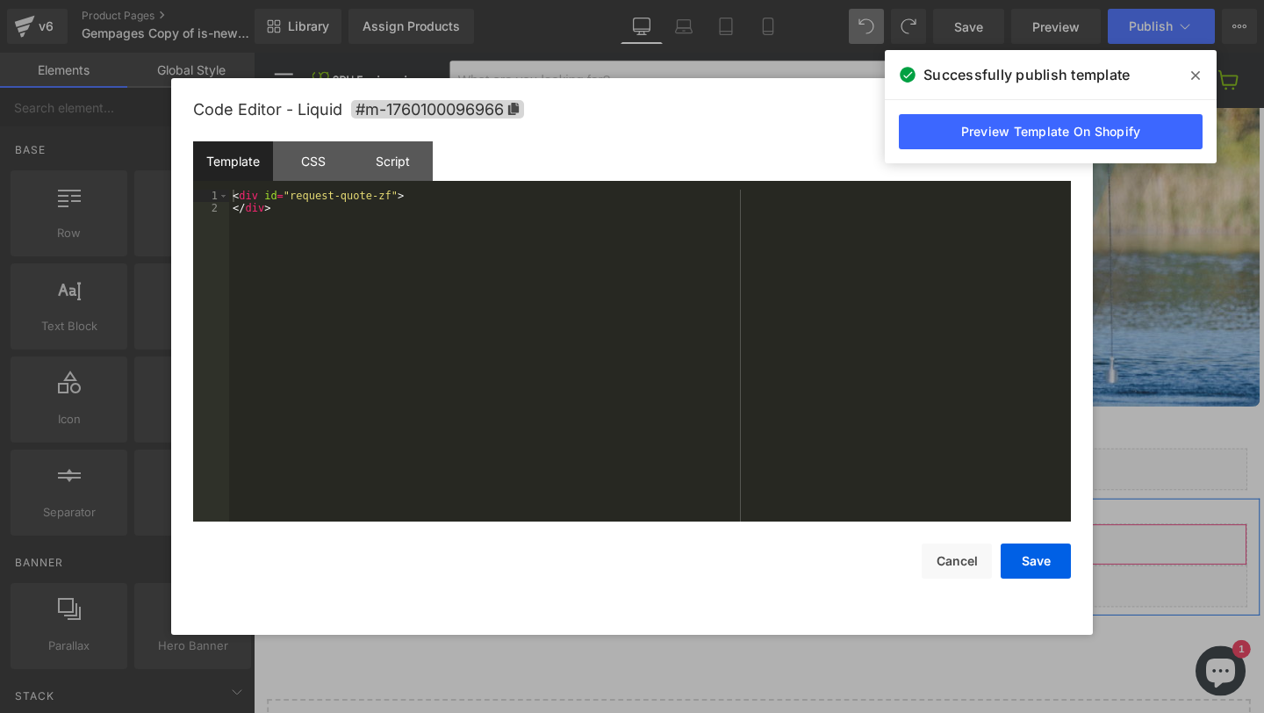
click at [812, 566] on div "Liquid" at bounding box center [798, 570] width 999 height 44
click at [1134, 368] on div at bounding box center [632, 356] width 1264 height 713
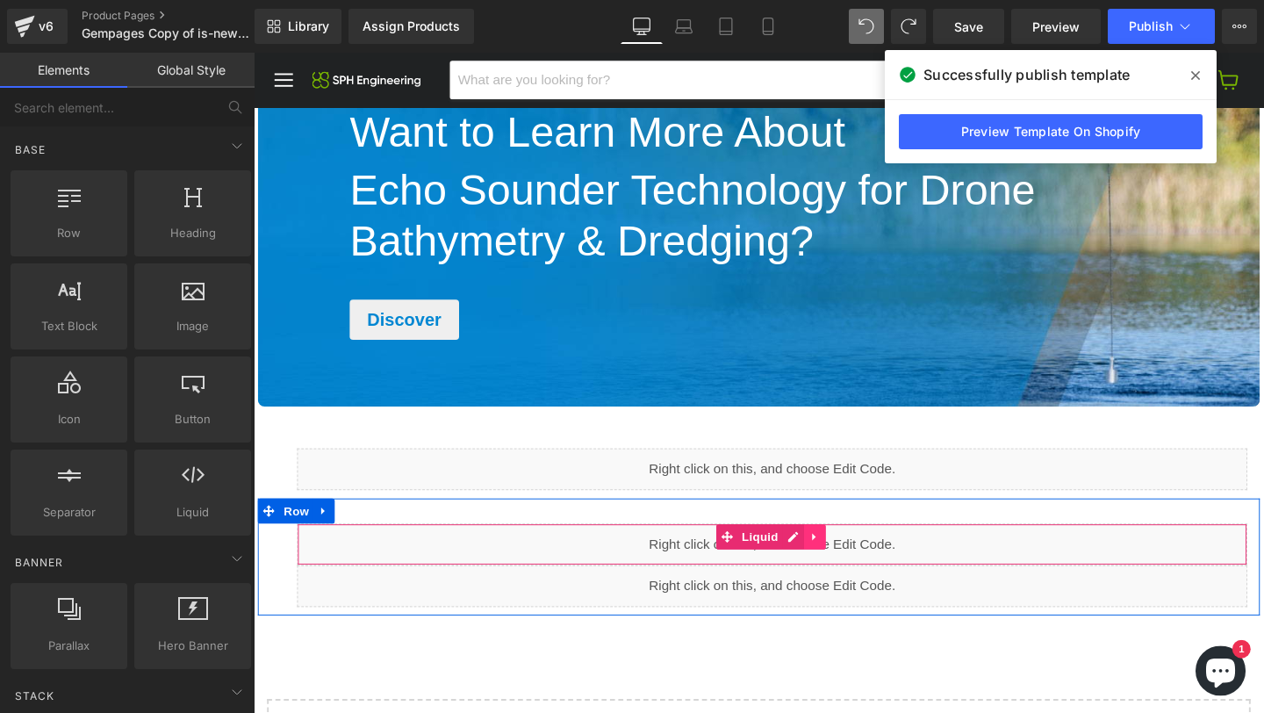
click at [837, 564] on icon "Main content" at bounding box center [843, 561] width 12 height 13
click at [849, 560] on icon "Main content" at bounding box center [855, 562] width 12 height 12
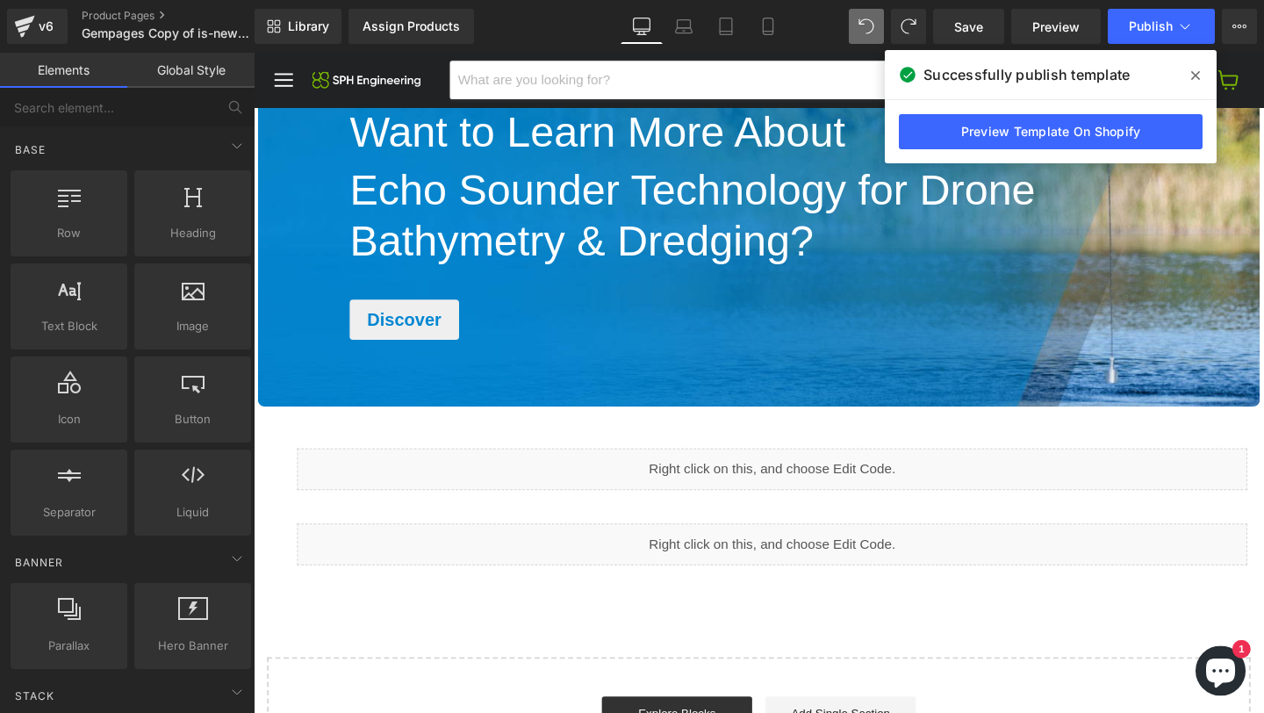
drag, startPoint x: 1193, startPoint y: 69, endPoint x: 988, endPoint y: 18, distance: 211.6
click at [1193, 69] on icon at bounding box center [1195, 75] width 9 height 14
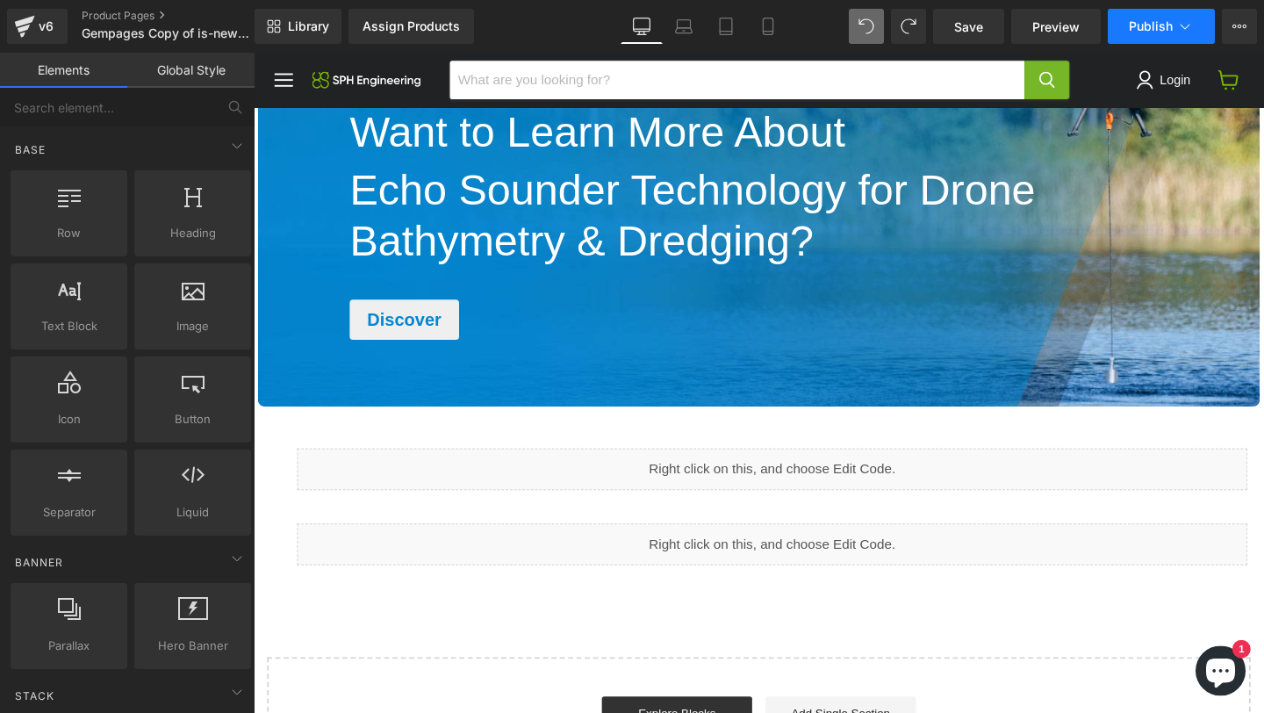
click at [1155, 36] on button "Publish" at bounding box center [1160, 26] width 107 height 35
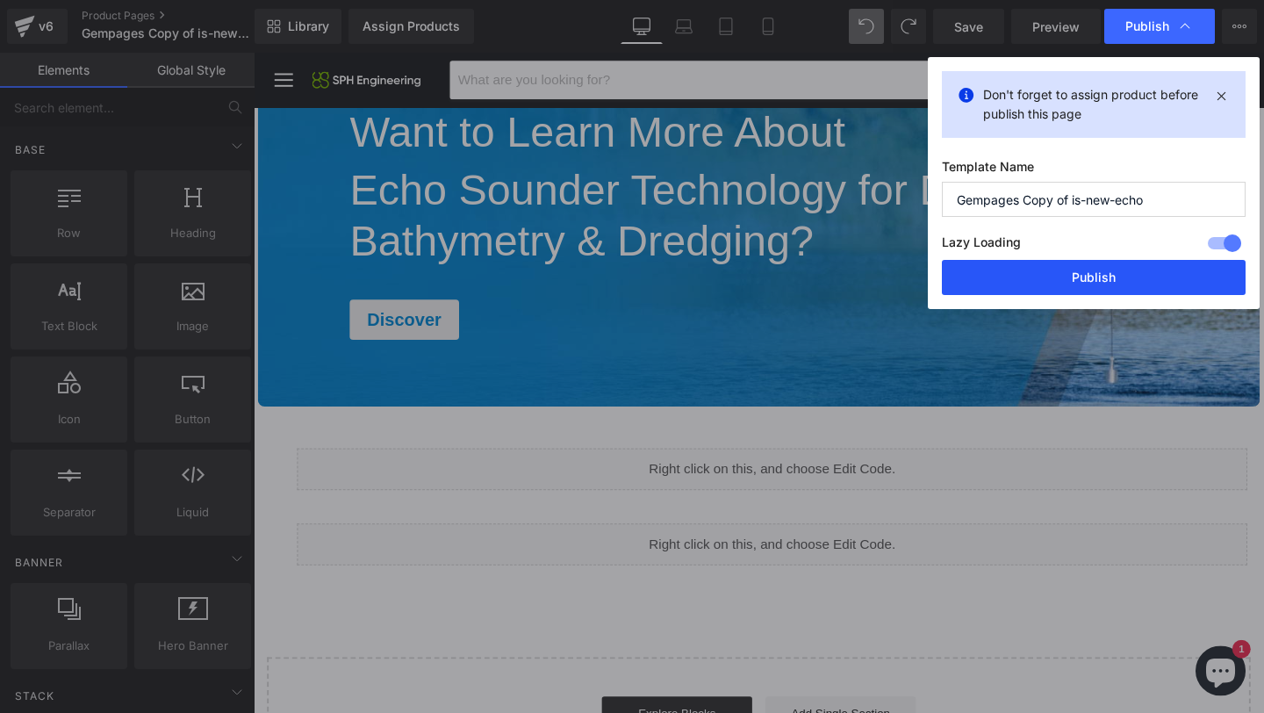
click at [1008, 276] on button "Publish" at bounding box center [1094, 277] width 304 height 35
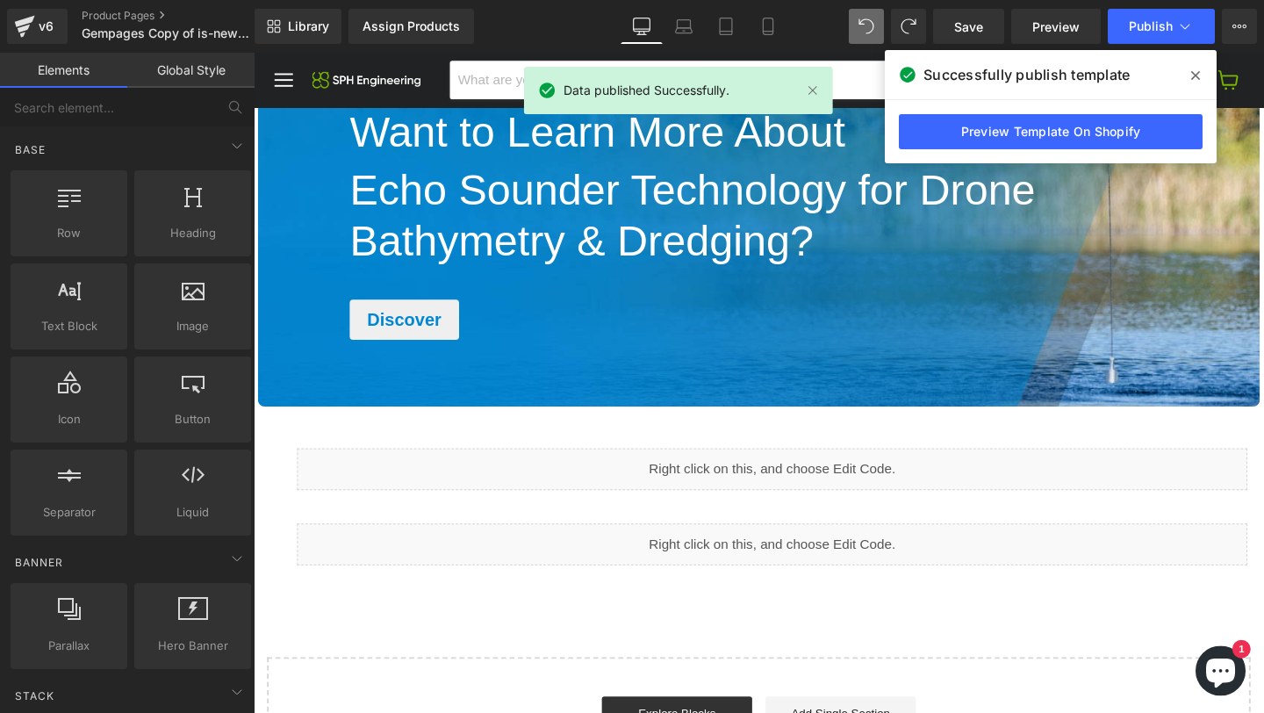
click at [1185, 74] on span at bounding box center [1195, 75] width 28 height 28
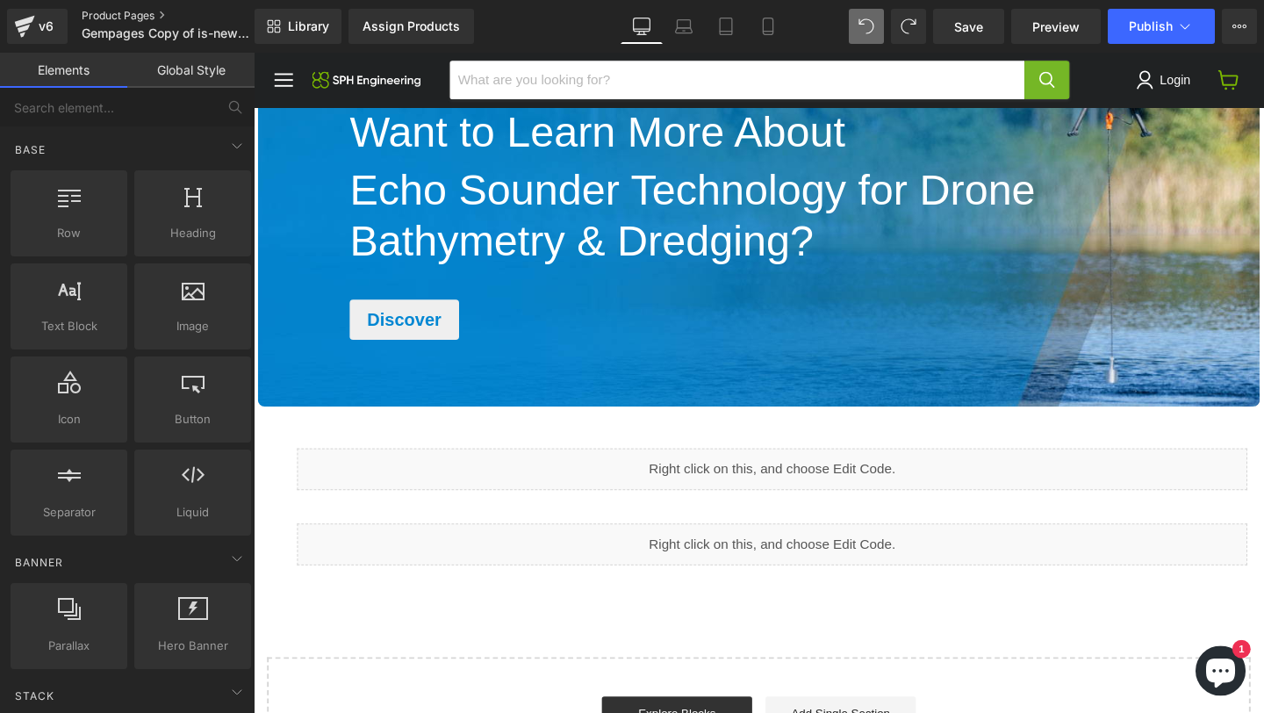
click at [125, 14] on link "Product Pages" at bounding box center [183, 16] width 202 height 14
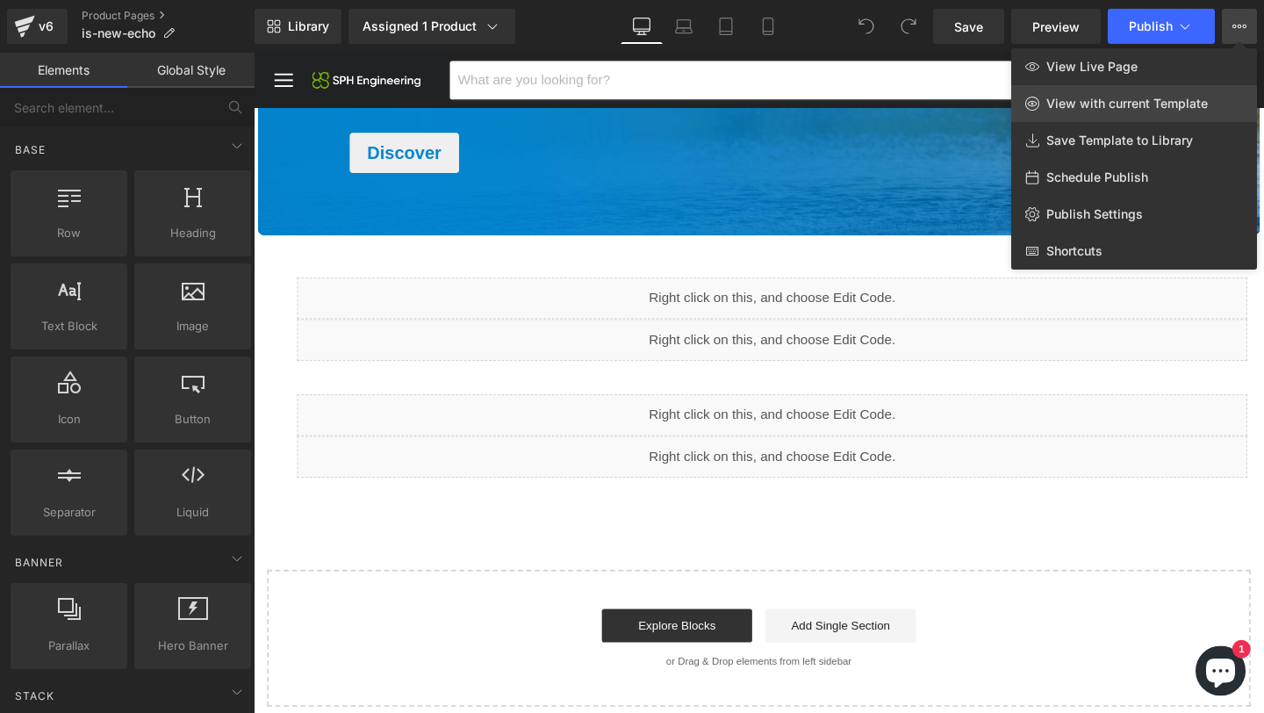
click at [1172, 93] on link "View with current Template" at bounding box center [1134, 103] width 246 height 37
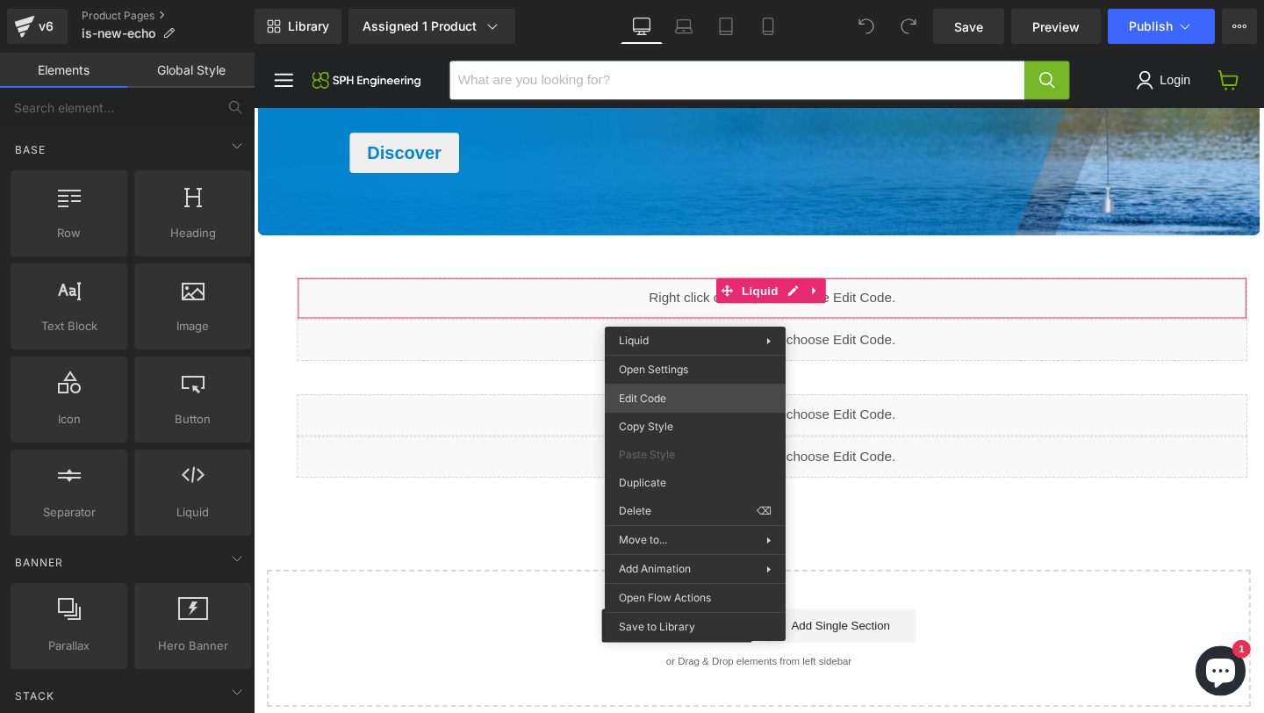
click at [648, 0] on div "You are previewing how the will restyle your page. You can not edit Elements in…" at bounding box center [632, 0] width 1264 height 0
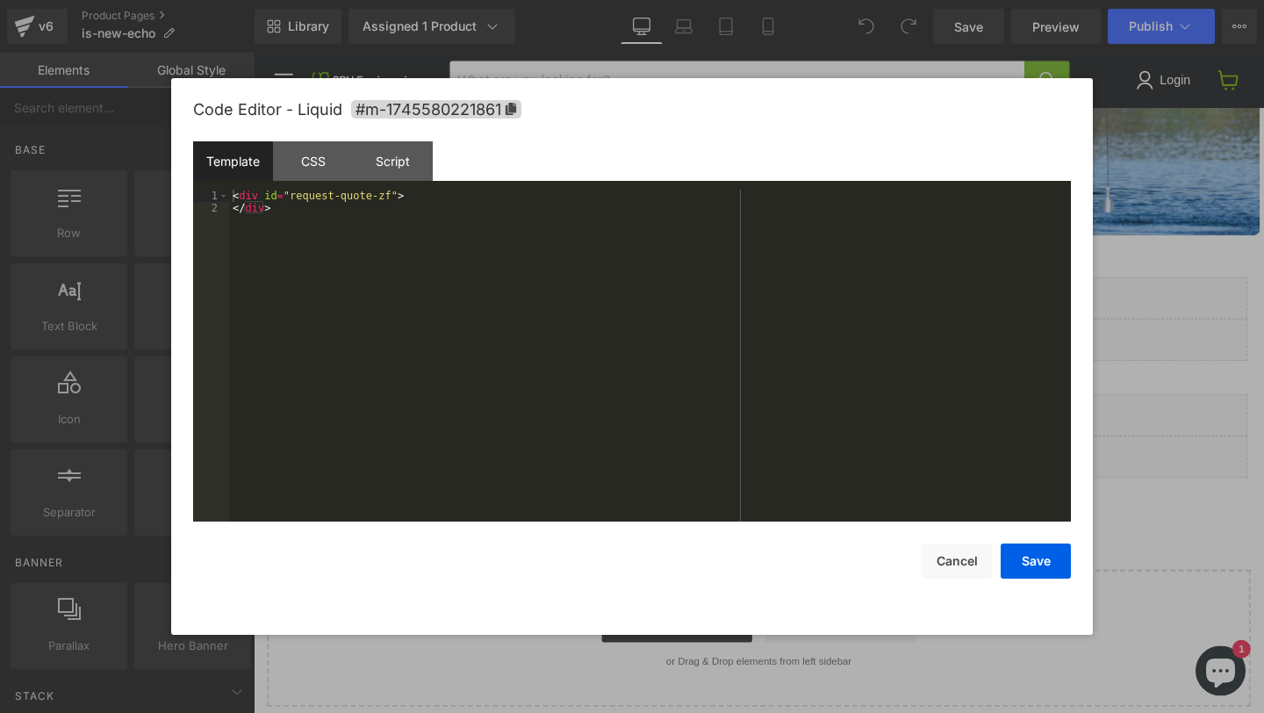
drag, startPoint x: 1218, startPoint y: 284, endPoint x: 712, endPoint y: 349, distance: 510.5
click at [1218, 284] on div at bounding box center [632, 356] width 1264 height 713
click at [648, 0] on div "You are previewing how the will restyle your page. You can not edit Elements in…" at bounding box center [632, 0] width 1264 height 0
click at [1186, 264] on div at bounding box center [632, 356] width 1264 height 713
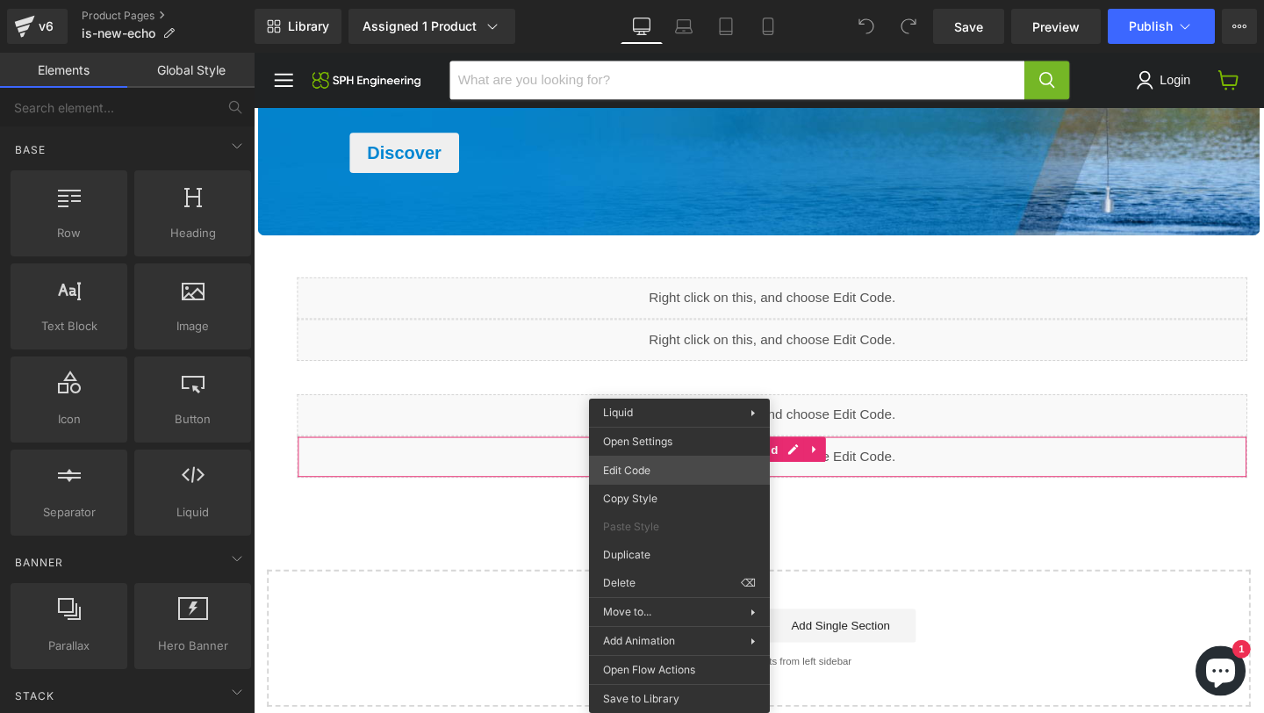
click at [659, 0] on div "You are previewing how the will restyle your page. You can not edit Elements in…" at bounding box center [632, 0] width 1264 height 0
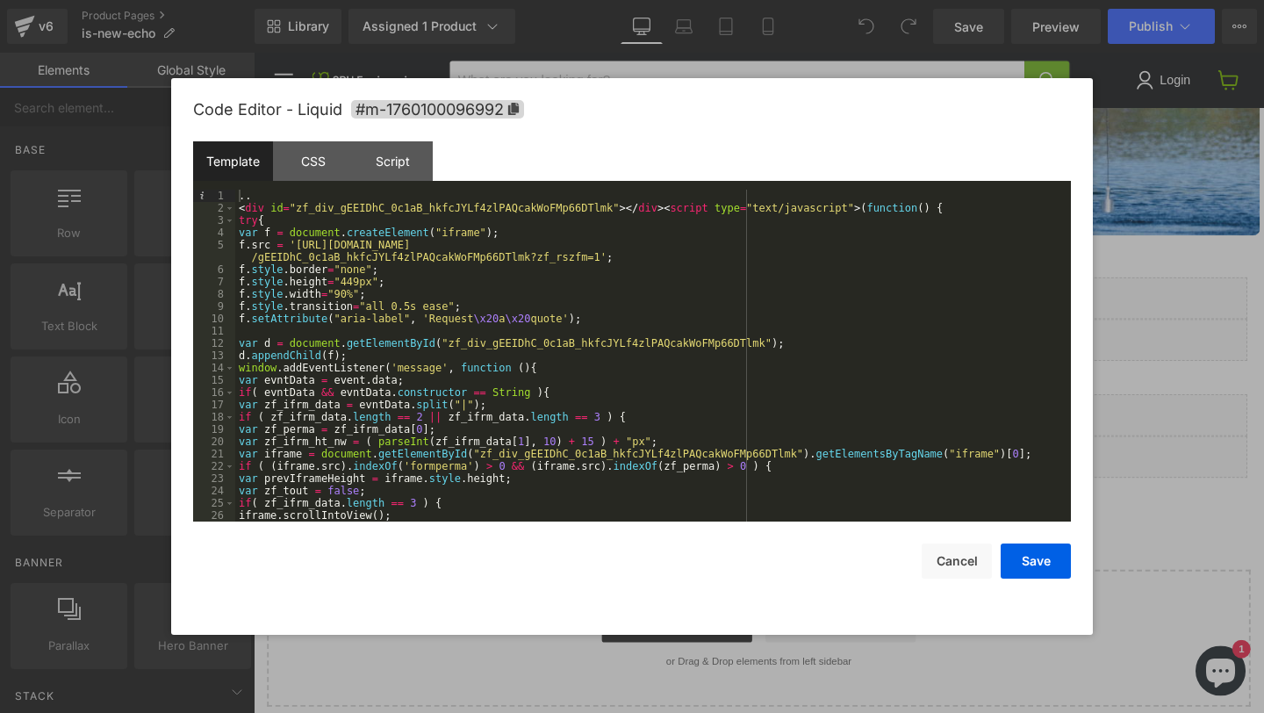
click at [1179, 282] on div at bounding box center [632, 356] width 1264 height 713
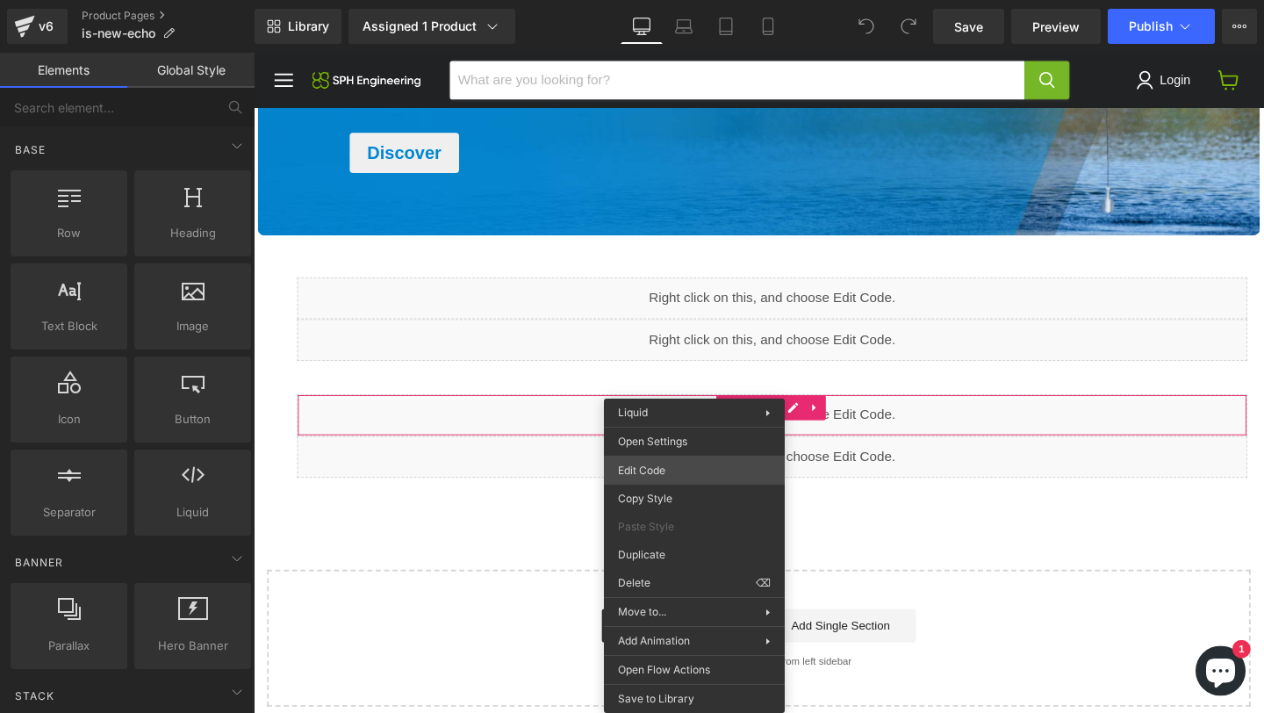
click at [671, 0] on div "You are previewing how the will restyle your page. You can not edit Elements in…" at bounding box center [632, 0] width 1264 height 0
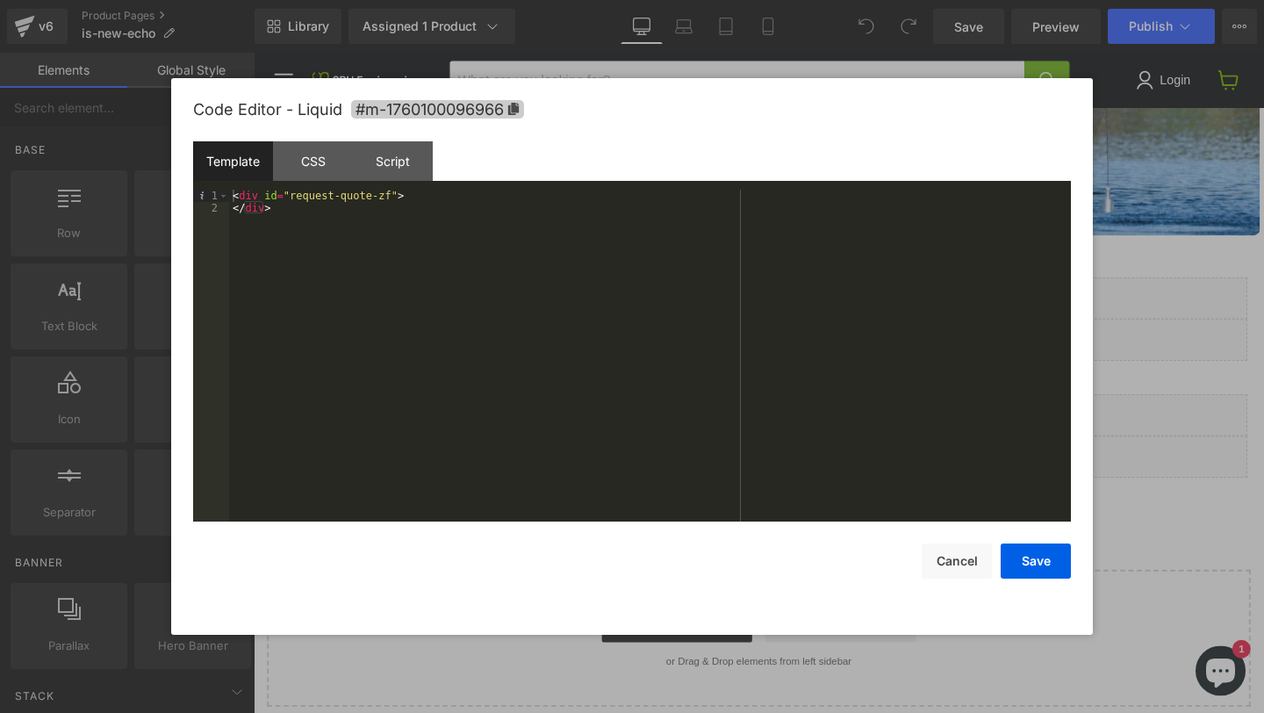
click at [423, 105] on span "#m-1760100096966" at bounding box center [437, 109] width 173 height 18
drag, startPoint x: 1196, startPoint y: 250, endPoint x: 990, endPoint y: 208, distance: 210.5
click at [1196, 250] on div at bounding box center [632, 356] width 1264 height 713
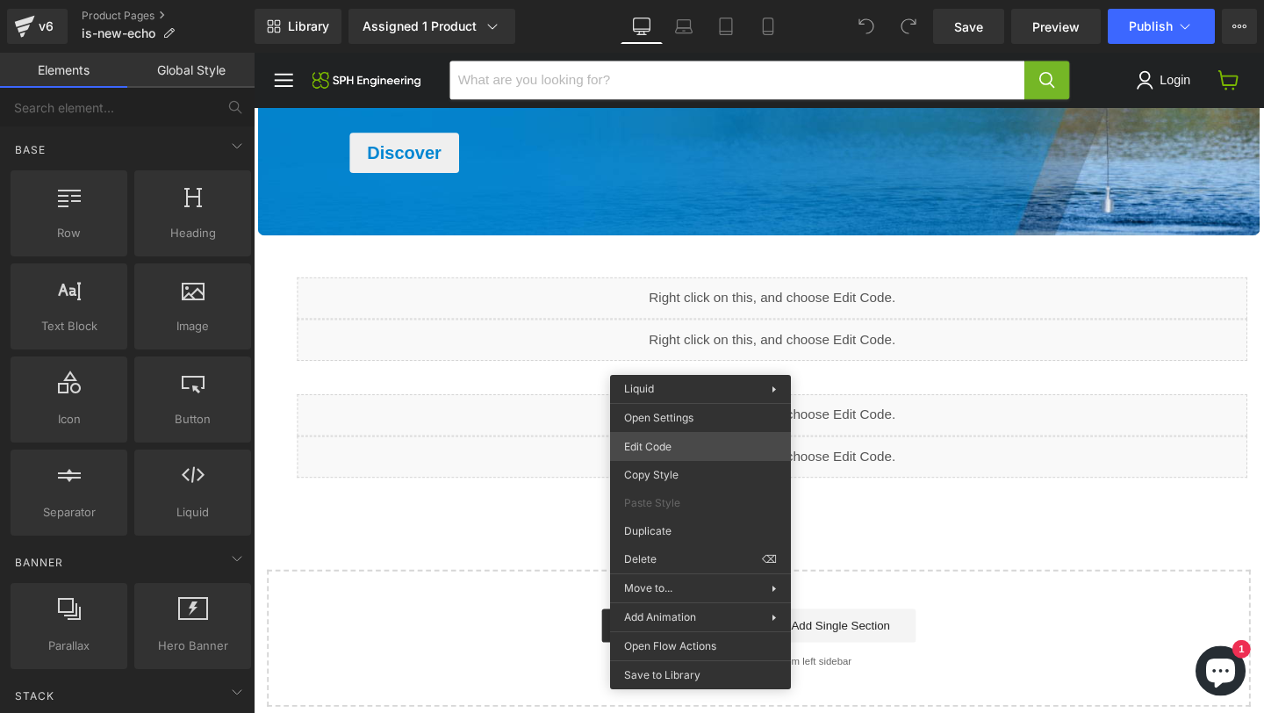
click at [649, 0] on div "You are previewing how the will restyle your page. You can not edit Elements in…" at bounding box center [632, 0] width 1264 height 0
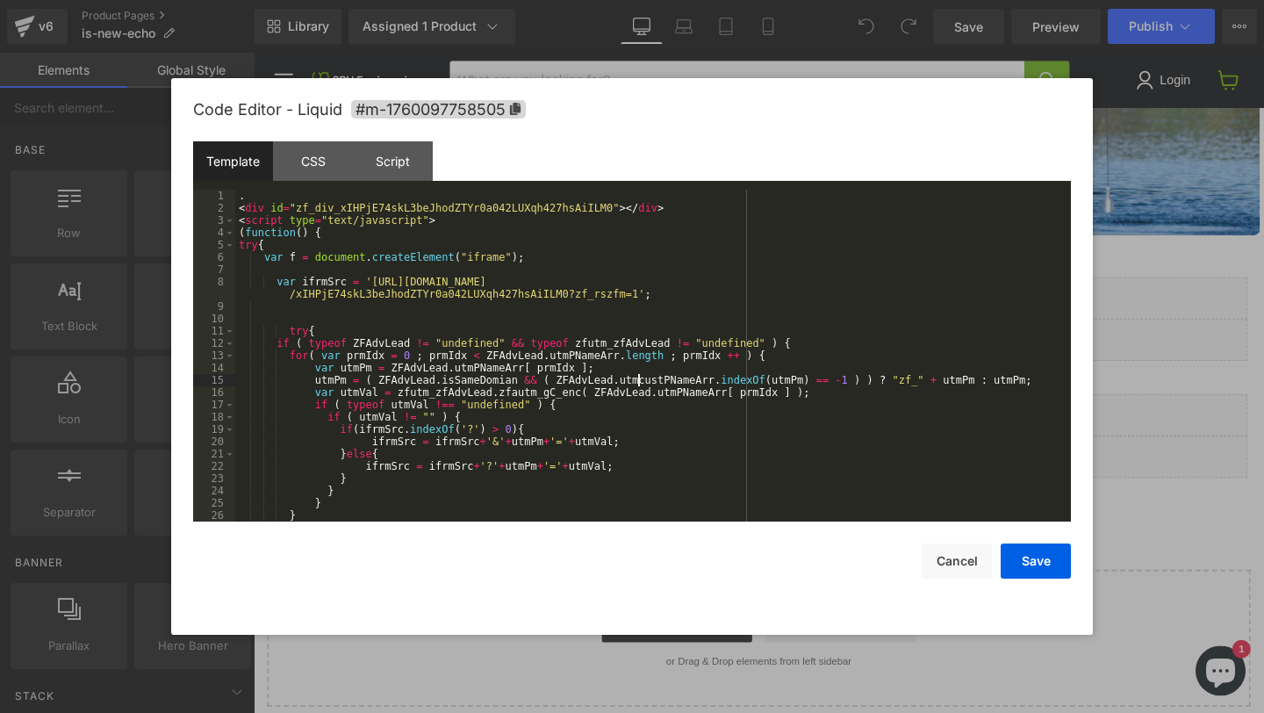
click at [635, 379] on div ". < div id = "zf_div_xIHPjE74skL3beJhodZTYr0a042LUXqh427hsAiILM0" > </ div > < …" at bounding box center [649, 368] width 828 height 356
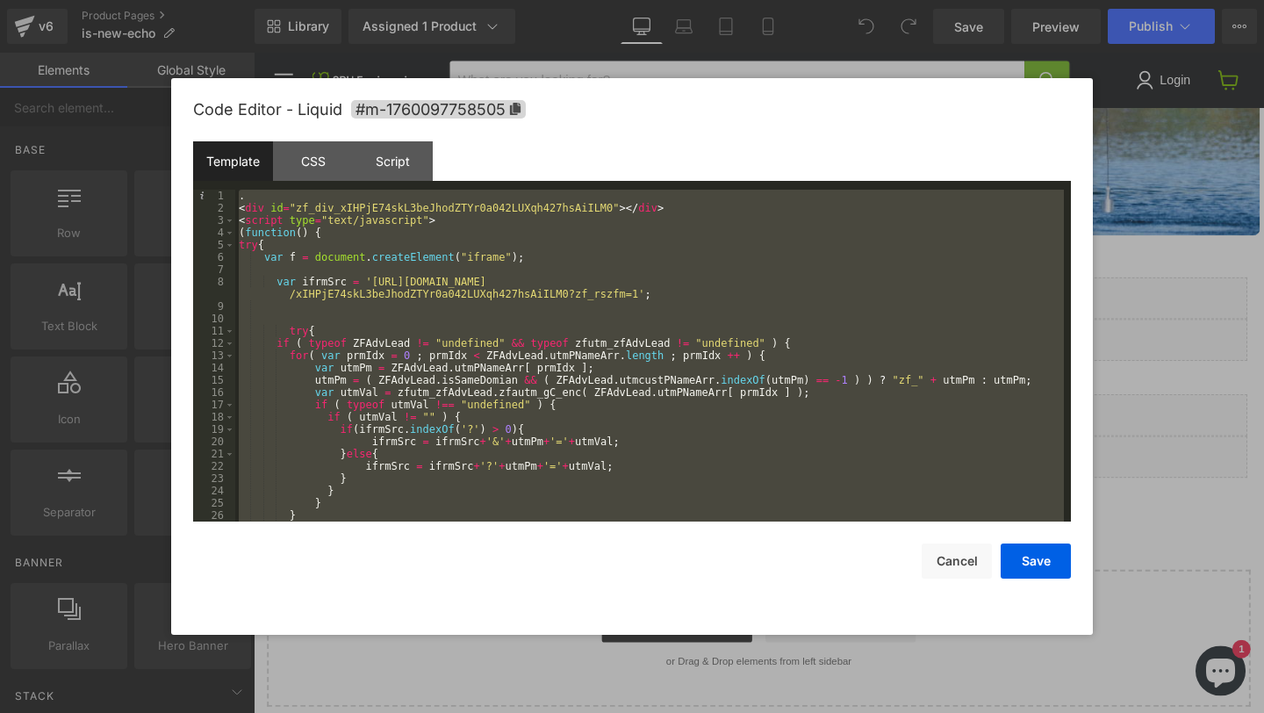
click at [1177, 341] on div at bounding box center [632, 356] width 1264 height 713
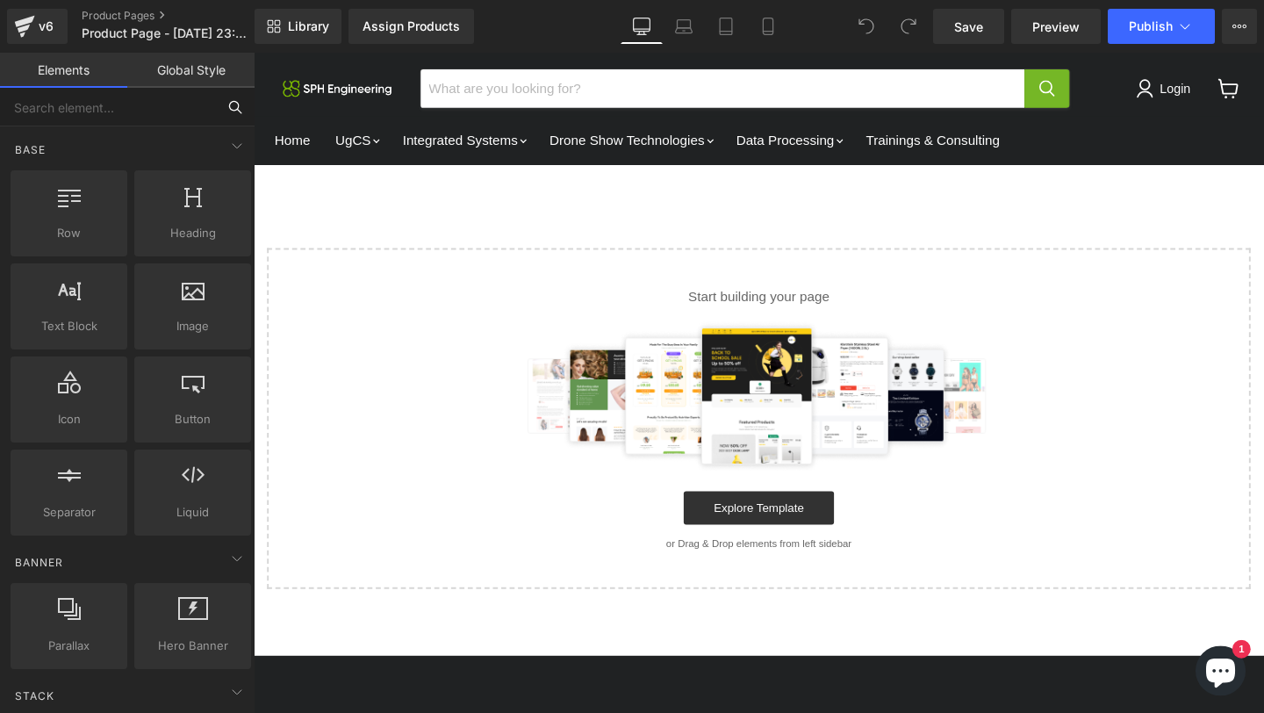
click at [105, 111] on input "text" at bounding box center [108, 107] width 216 height 39
click at [112, 109] on input "text" at bounding box center [108, 107] width 216 height 39
click at [131, 102] on input "text" at bounding box center [108, 107] width 216 height 39
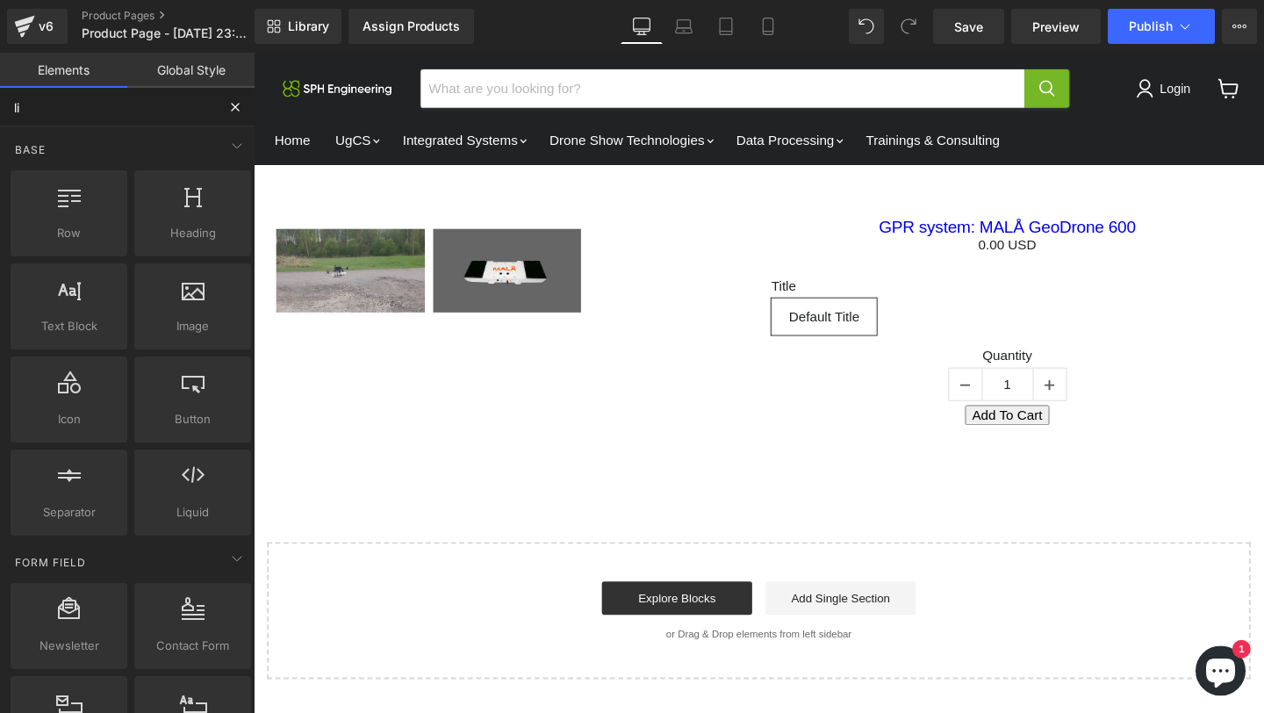
type input "liq"
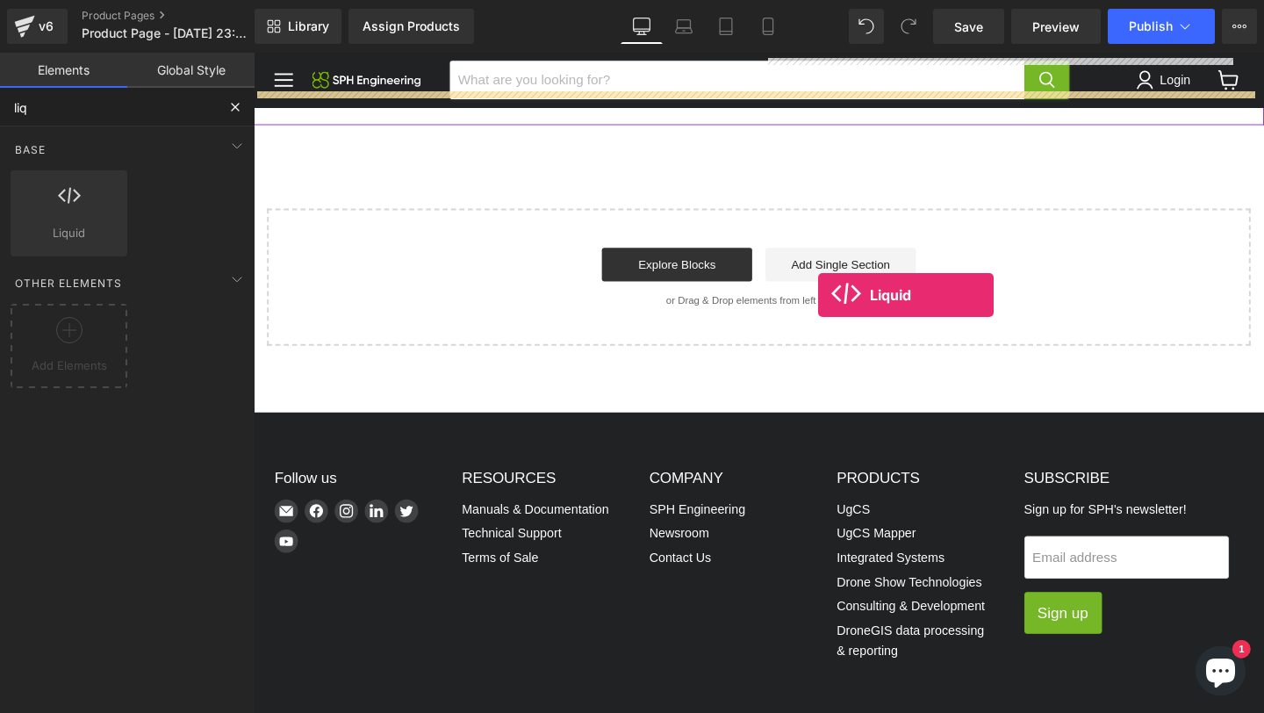
scroll to position [253, 0]
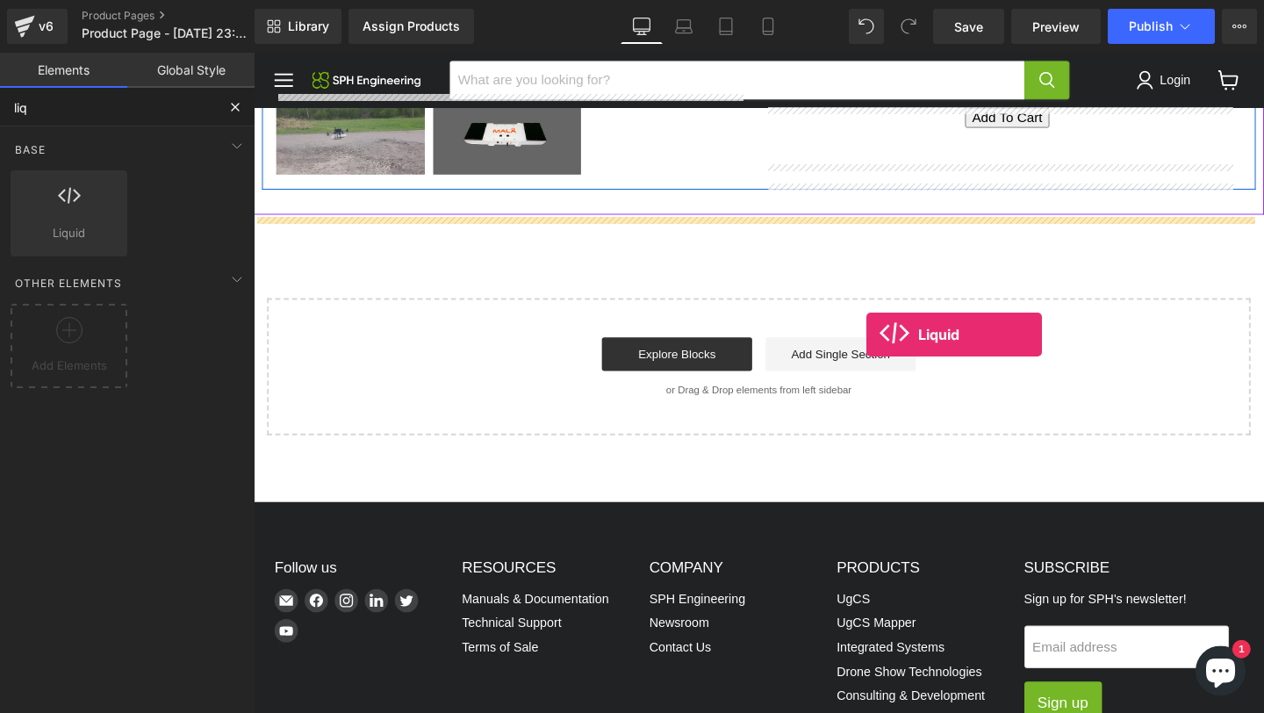
drag, startPoint x: 348, startPoint y: 229, endPoint x: 898, endPoint y: 348, distance: 563.0
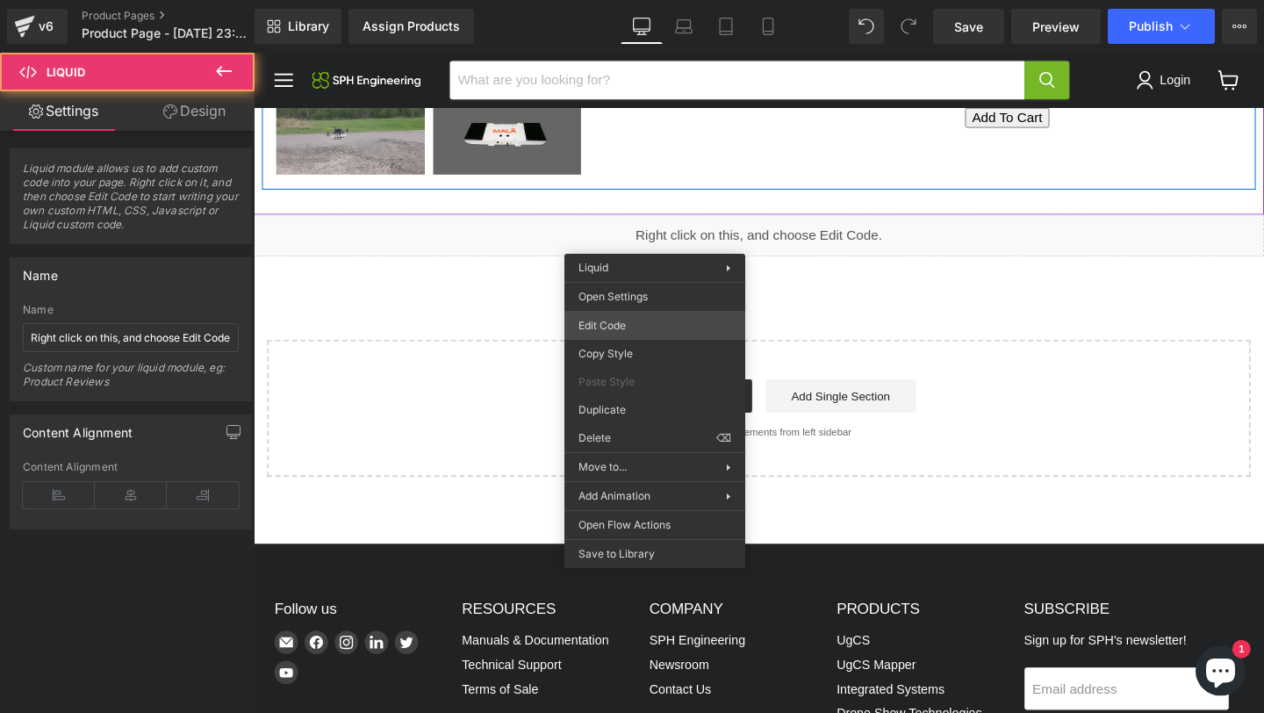
click at [600, 0] on div "Liquid You are previewing how the will restyle your page. You can not edit Elem…" at bounding box center [632, 0] width 1264 height 0
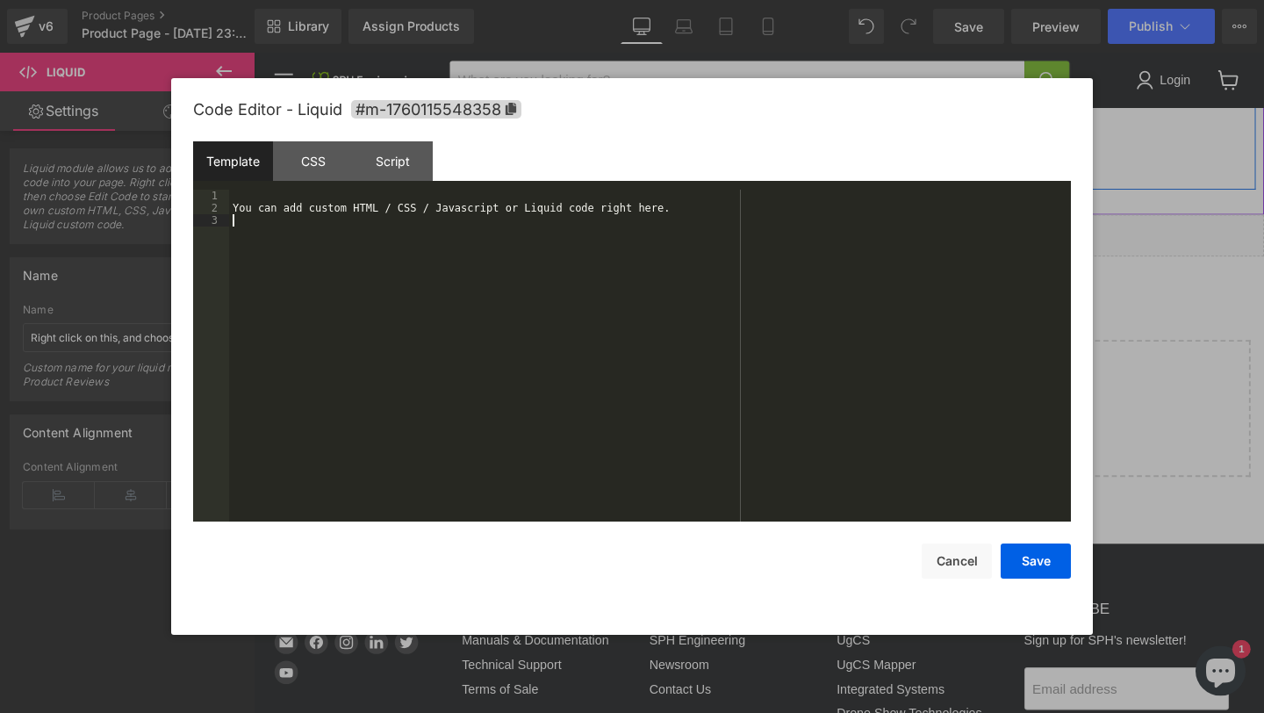
click at [597, 312] on div "You can add custom HTML / CSS / Javascript or Liquid code right here." at bounding box center [650, 368] width 842 height 356
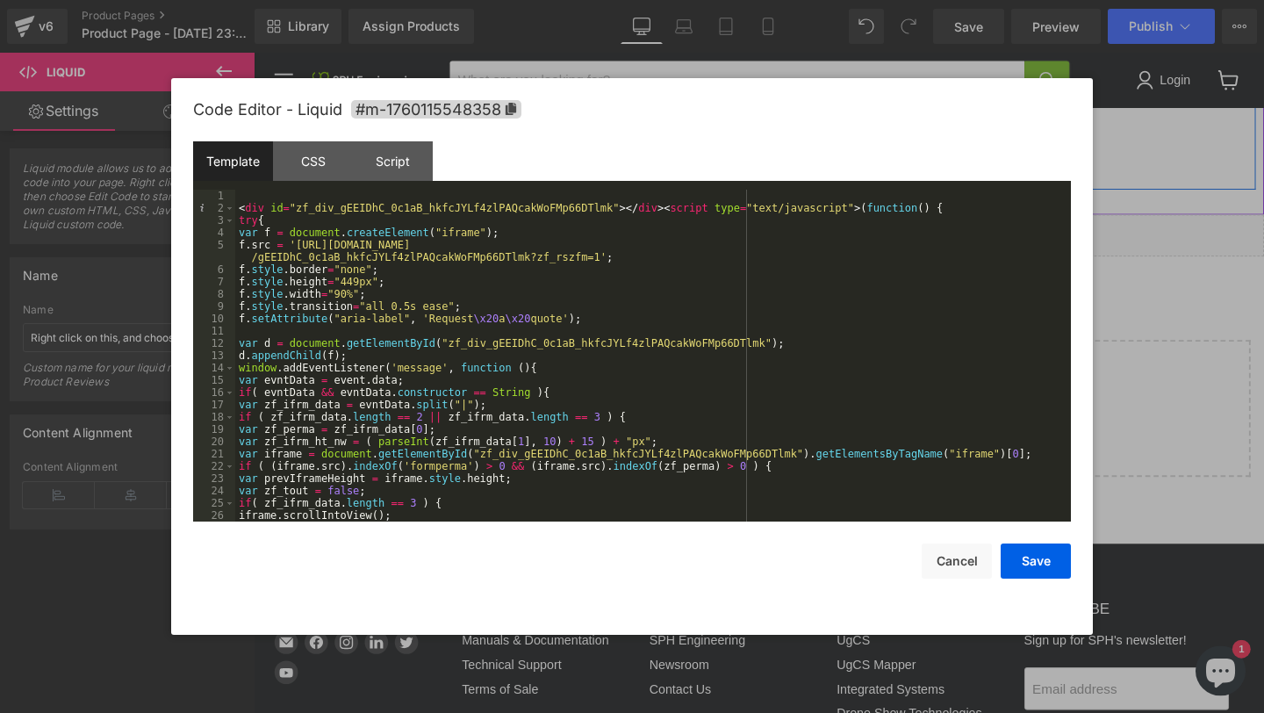
scroll to position [0, 0]
click at [1025, 556] on button "Save" at bounding box center [1035, 560] width 70 height 35
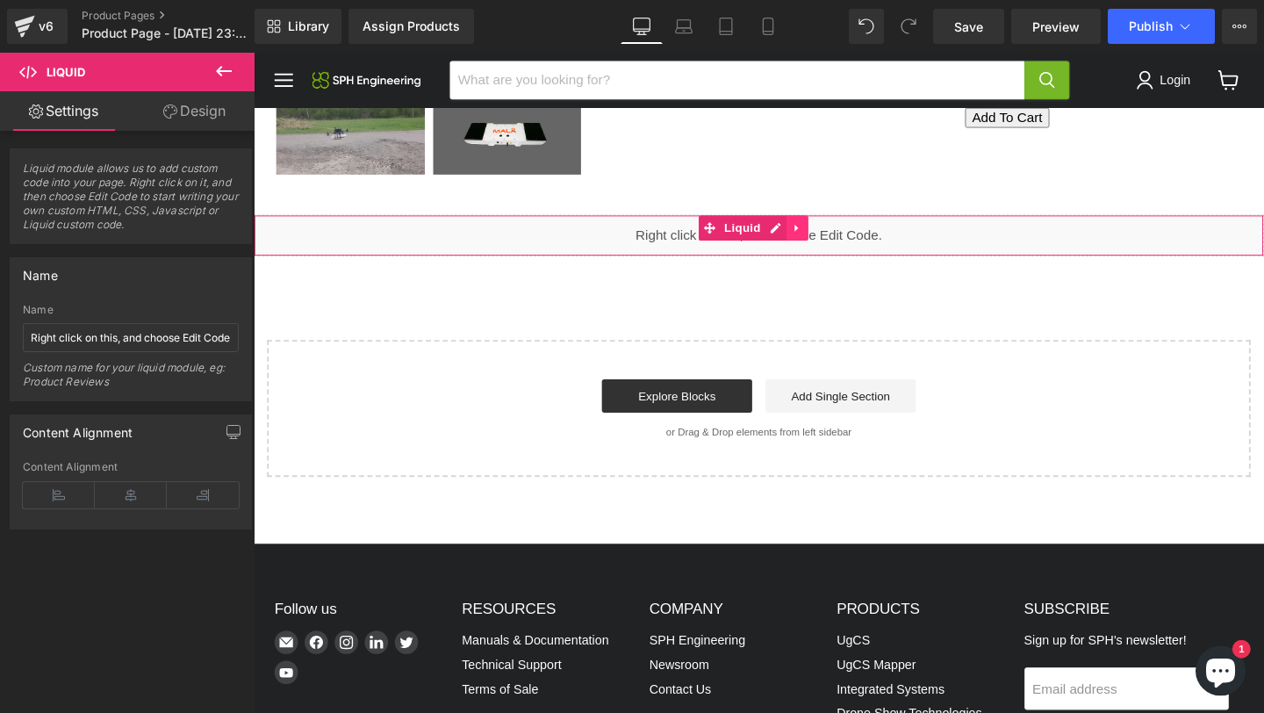
click at [828, 240] on icon "Main content" at bounding box center [825, 236] width 12 height 13
click at [817, 233] on icon "Main content" at bounding box center [813, 237] width 12 height 12
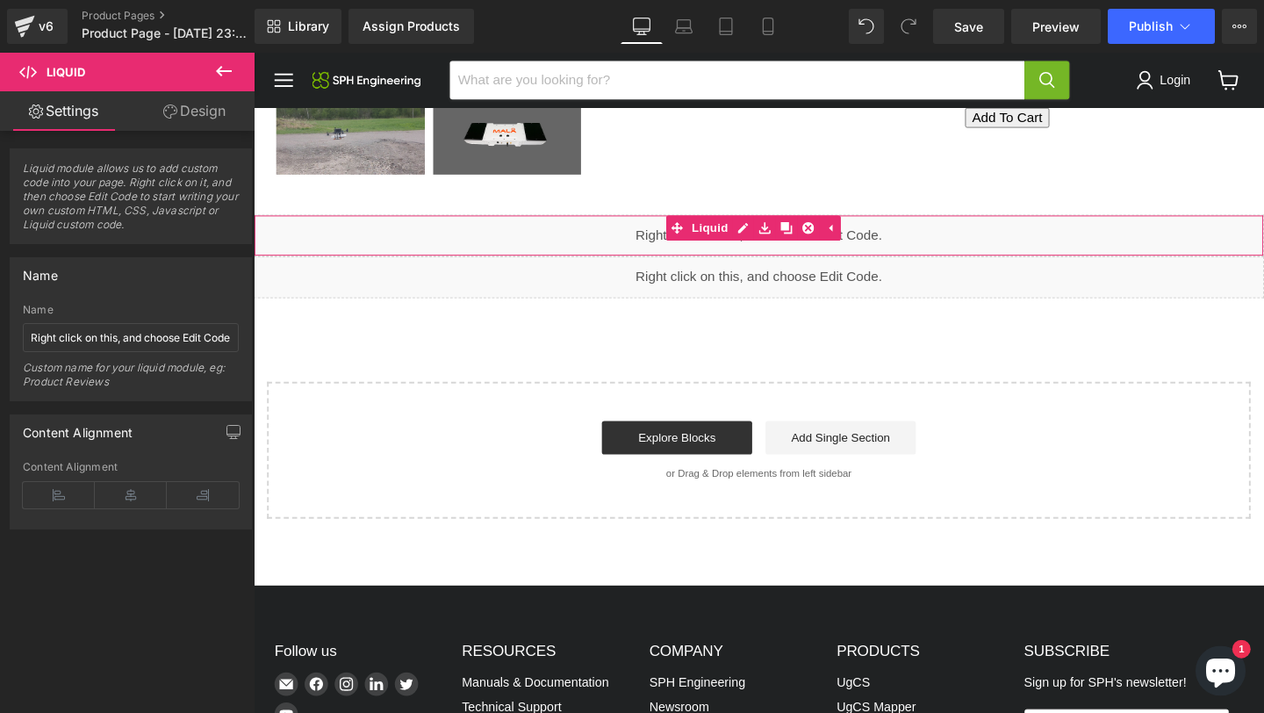
click at [665, 242] on div "Liquid" at bounding box center [785, 245] width 1062 height 44
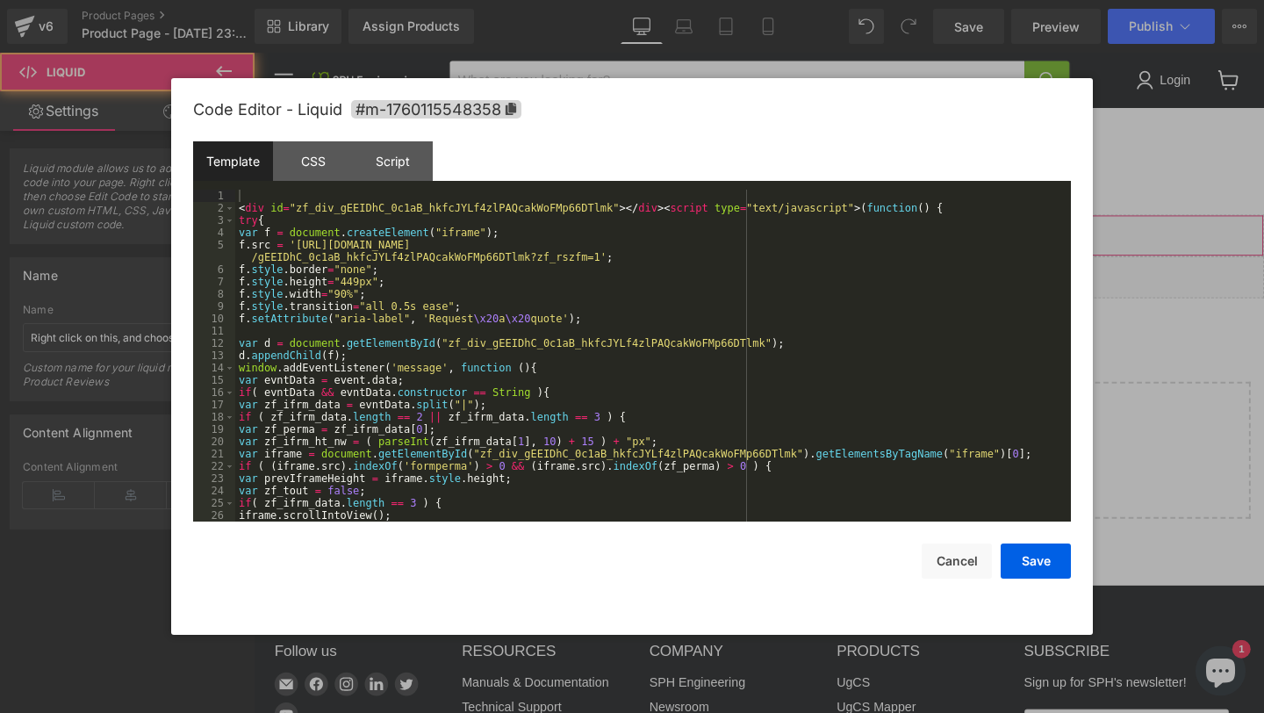
click at [563, 0] on div "Liquid You are previewing how the will restyle your page. You can not edit Elem…" at bounding box center [632, 0] width 1264 height 0
click at [559, 322] on div "< div id = "zf_div_gEEIDhC_0c1aB_hkfcJYLf4zlPAQcakWoFMp66DTlmk" > </ div > < sc…" at bounding box center [649, 368] width 828 height 356
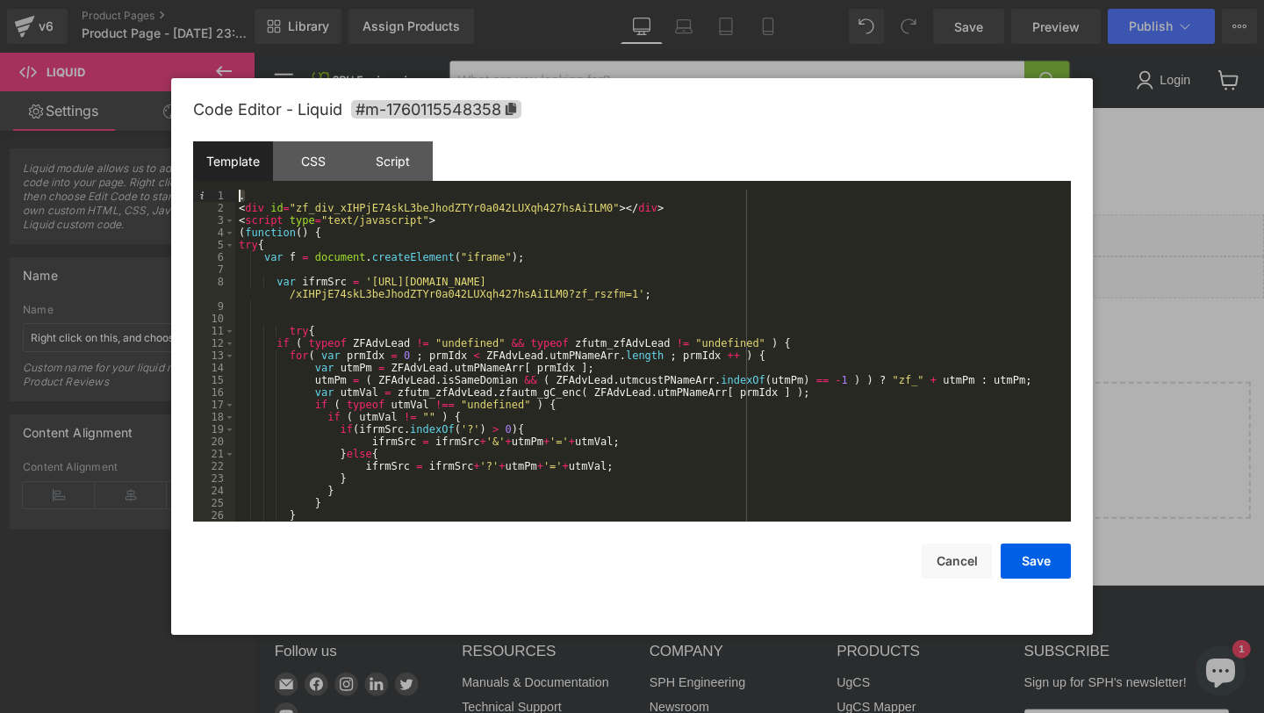
drag, startPoint x: 257, startPoint y: 197, endPoint x: 172, endPoint y: 198, distance: 85.1
click at [172, 198] on div "Code Editor - Liquid #m-1760115548358 Template CSS Script Data 1 2 3 4 5 6 7 8 …" at bounding box center [631, 356] width 921 height 556
click at [1042, 567] on button "Save" at bounding box center [1035, 560] width 70 height 35
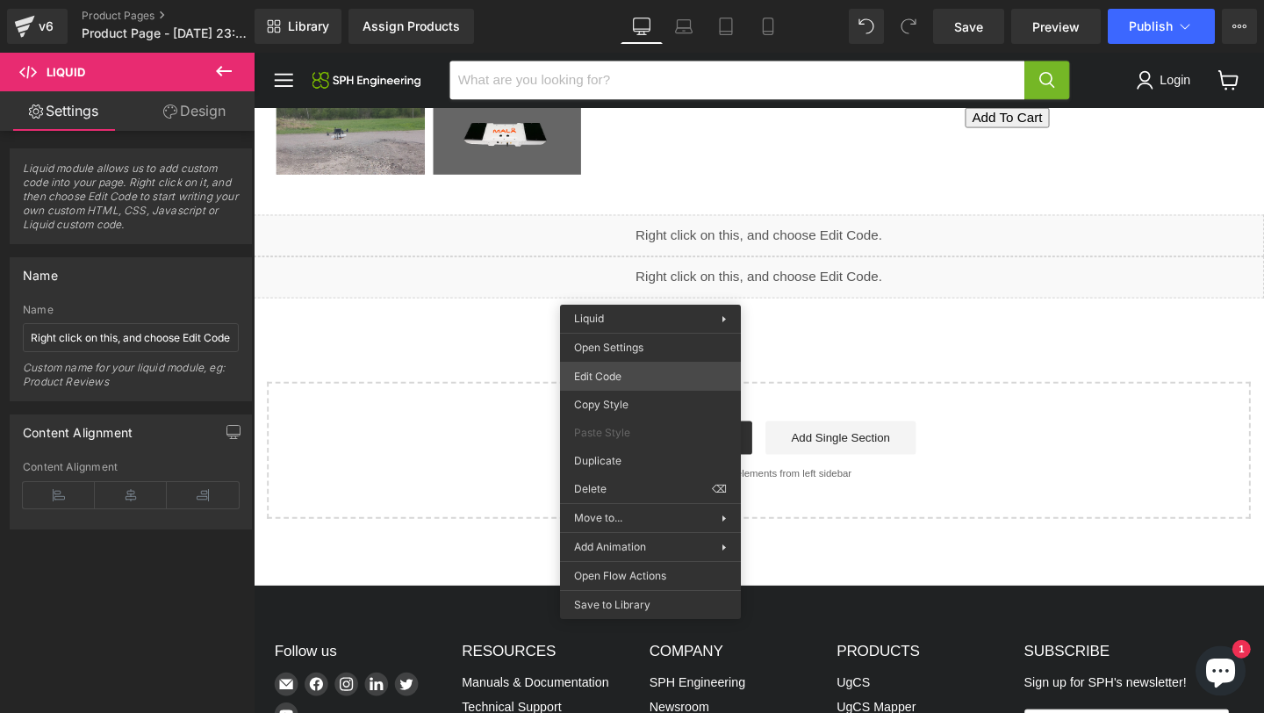
click at [602, 0] on div "Liquid You are previewing how the will restyle your page. You can not edit Elem…" at bounding box center [632, 0] width 1264 height 0
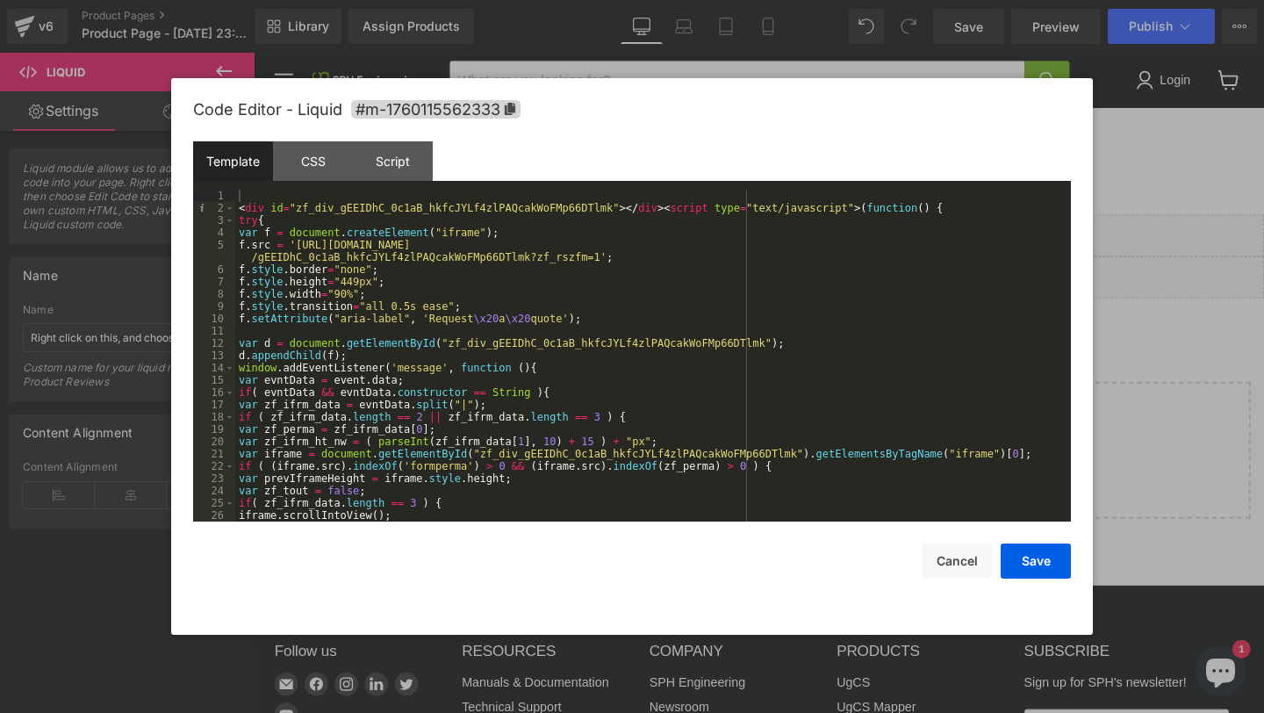
scroll to position [209, 0]
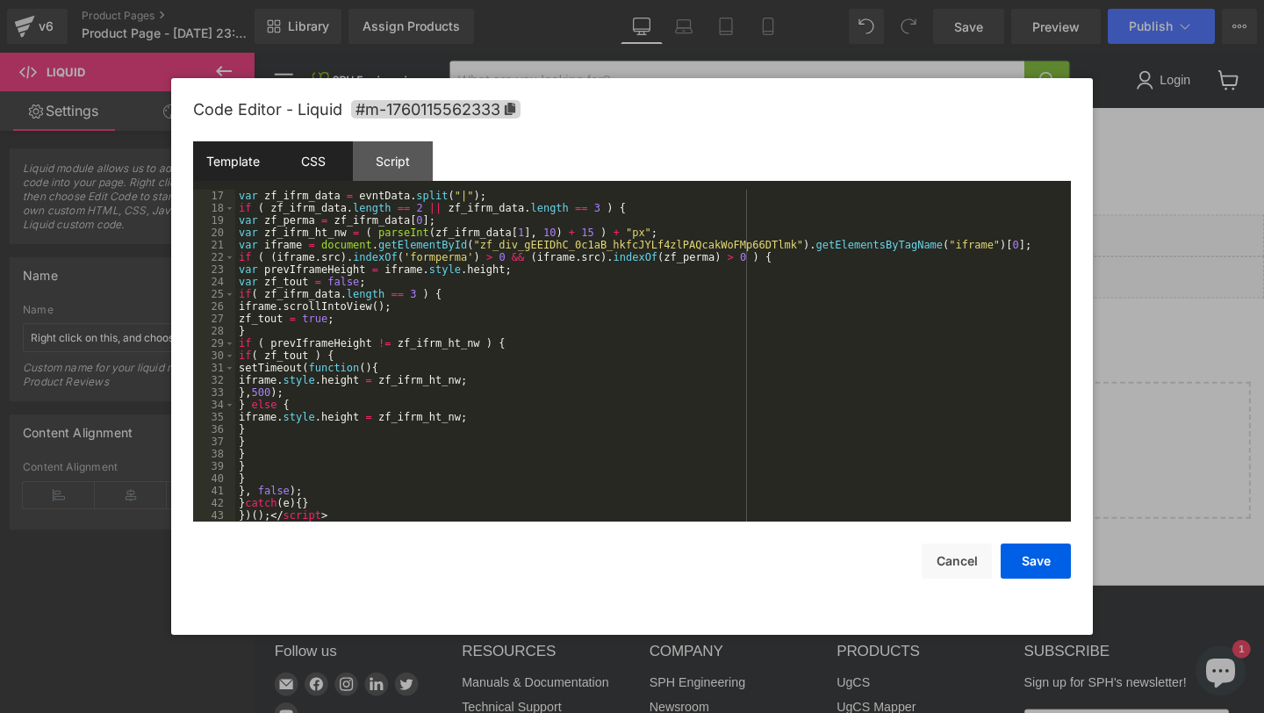
click at [332, 168] on div "CSS" at bounding box center [313, 160] width 80 height 39
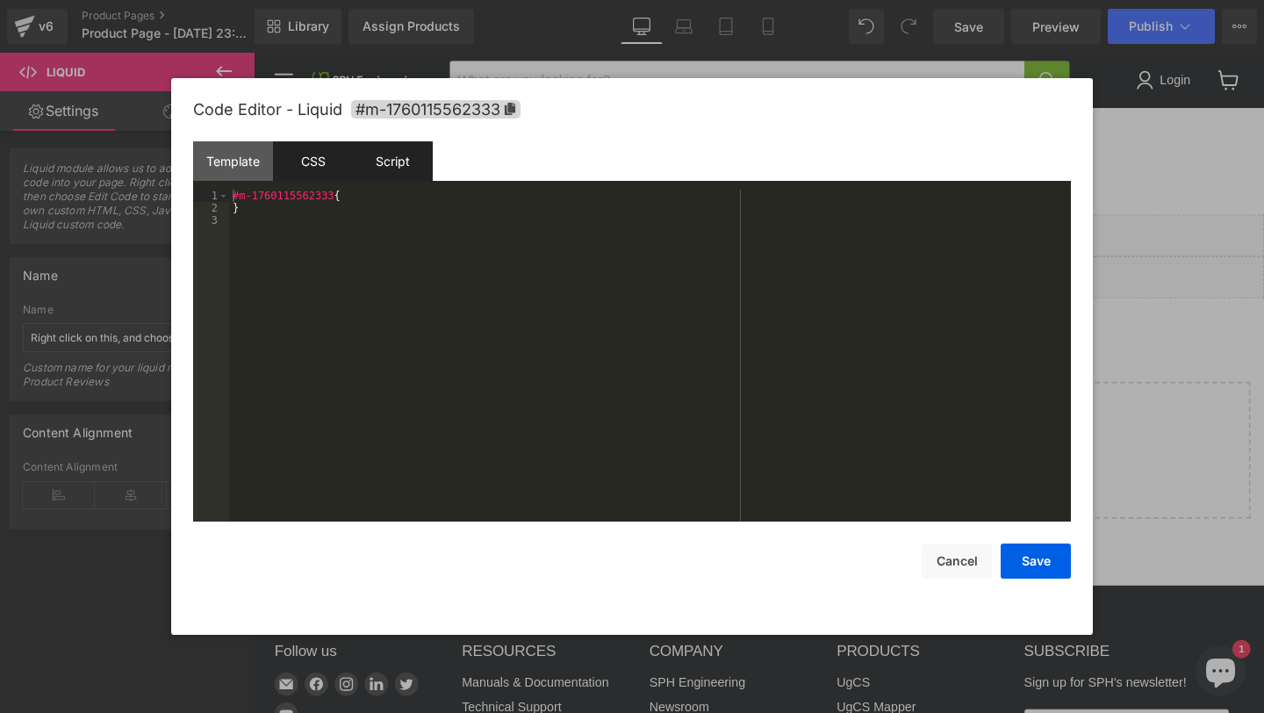
click at [359, 164] on div "Script" at bounding box center [393, 160] width 80 height 39
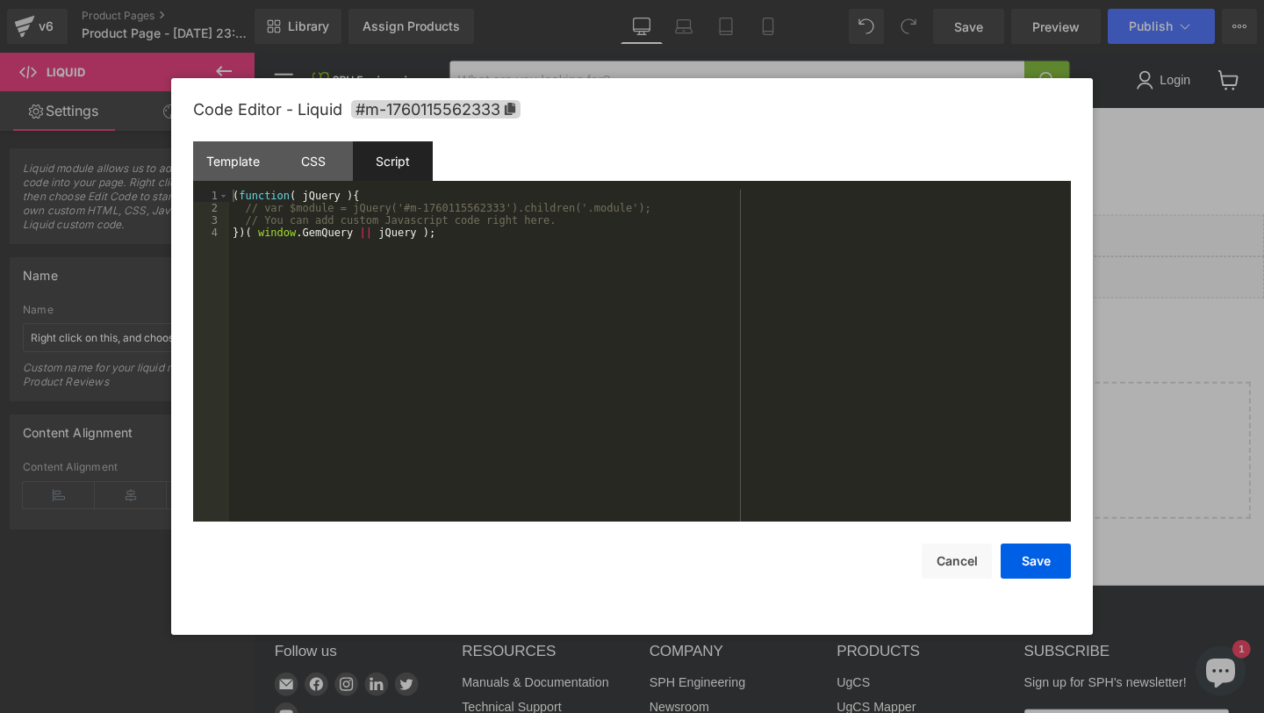
click at [1188, 240] on div at bounding box center [632, 356] width 1264 height 713
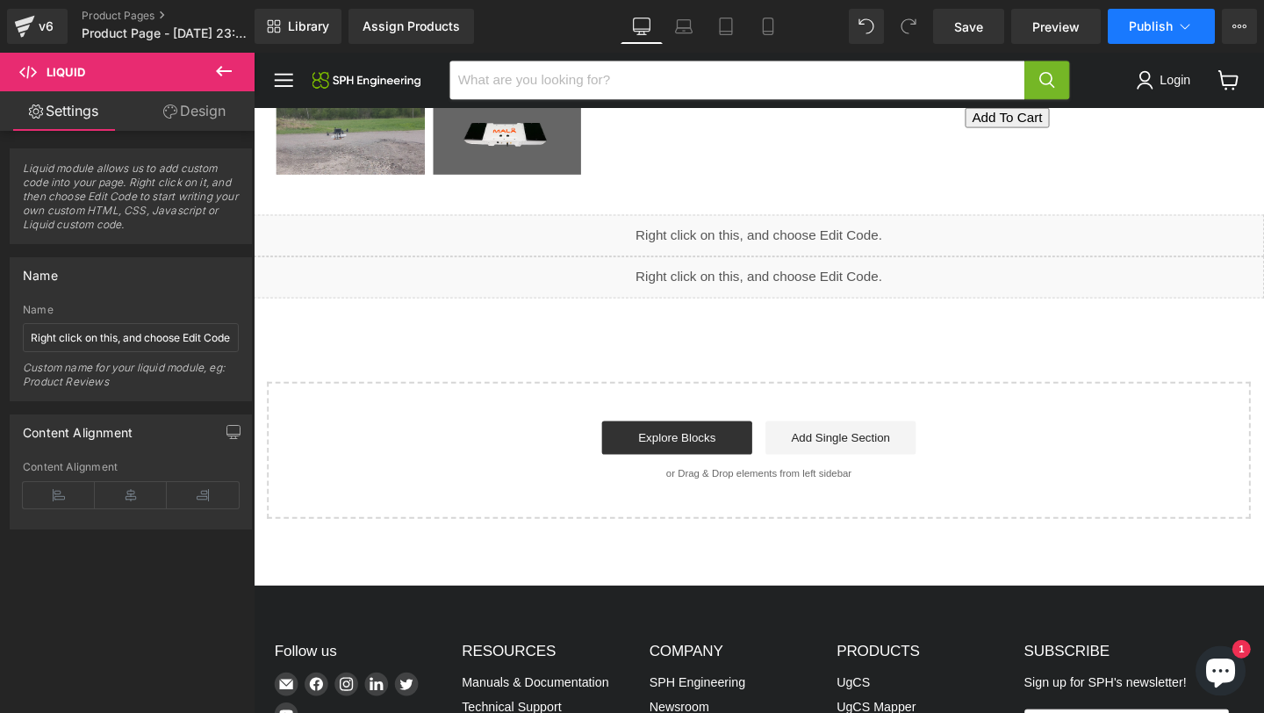
click at [1181, 29] on icon at bounding box center [1185, 27] width 18 height 18
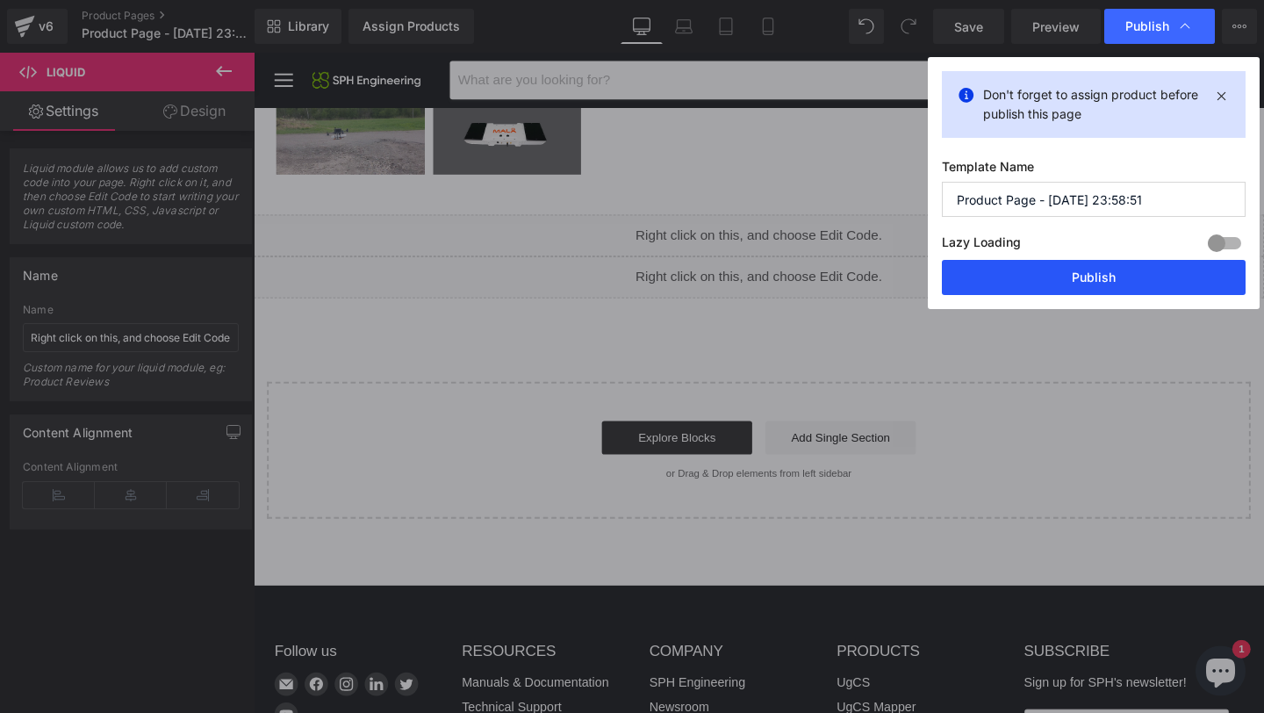
click at [1086, 286] on button "Publish" at bounding box center [1094, 277] width 304 height 35
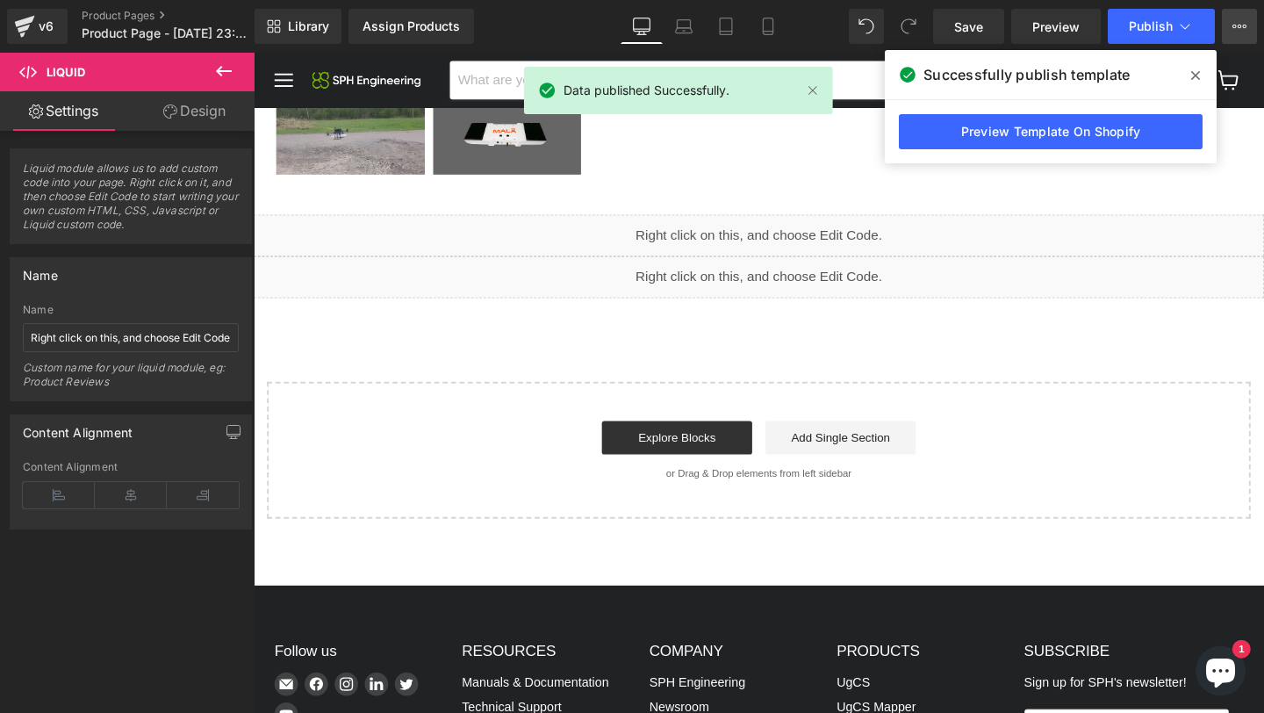
click at [1244, 28] on icon at bounding box center [1239, 26] width 14 height 14
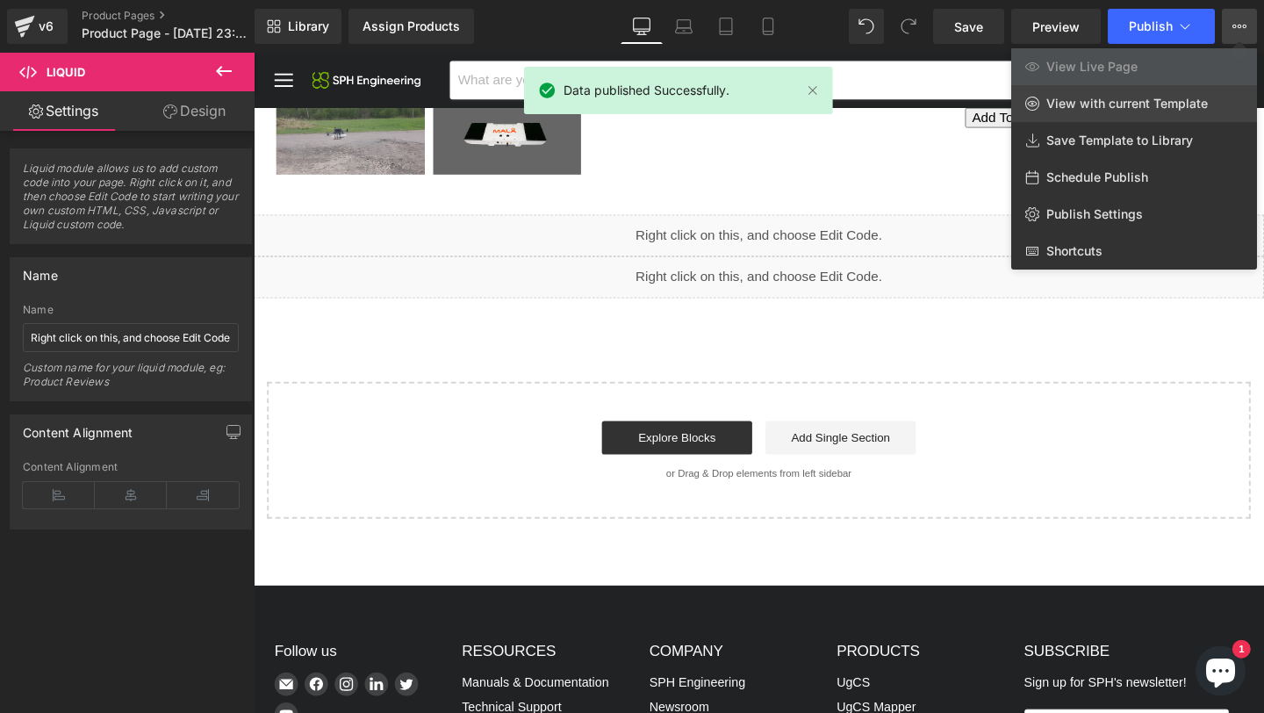
click at [1107, 100] on span "View with current Template" at bounding box center [1126, 104] width 161 height 16
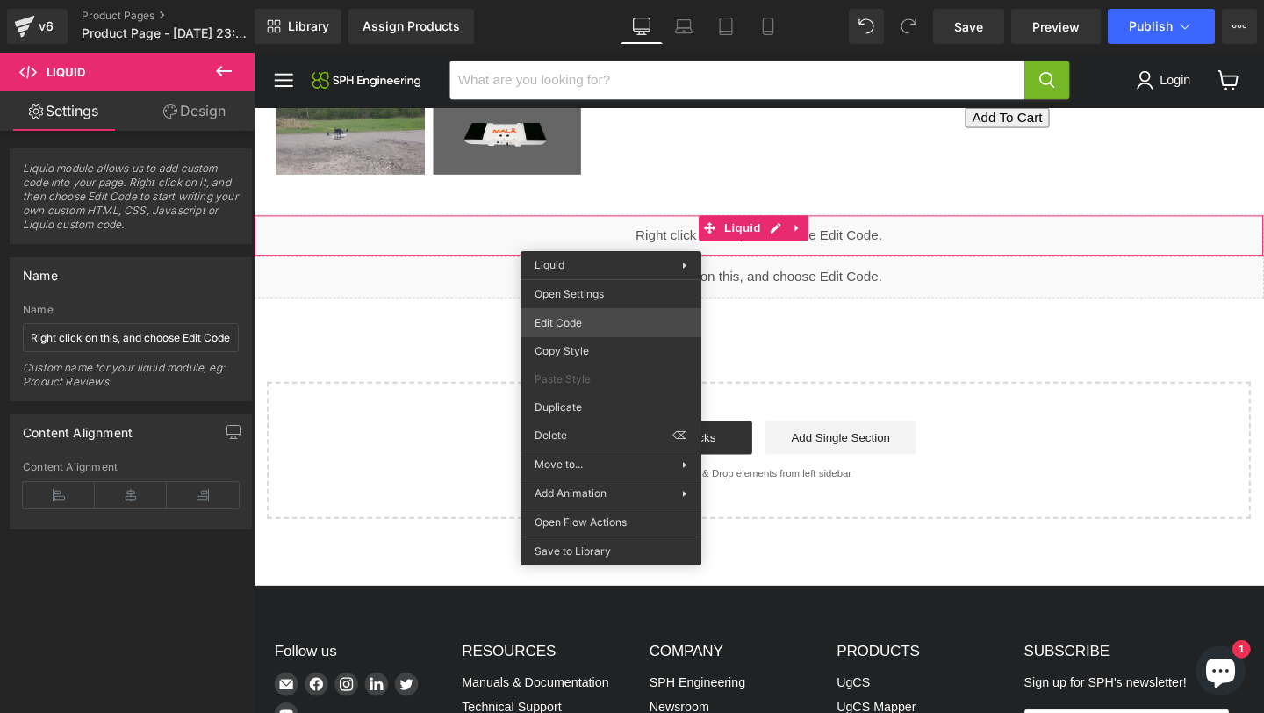
click at [598, 0] on div "Liquid You are previewing how the will restyle your page. You can not edit Elem…" at bounding box center [632, 0] width 1264 height 0
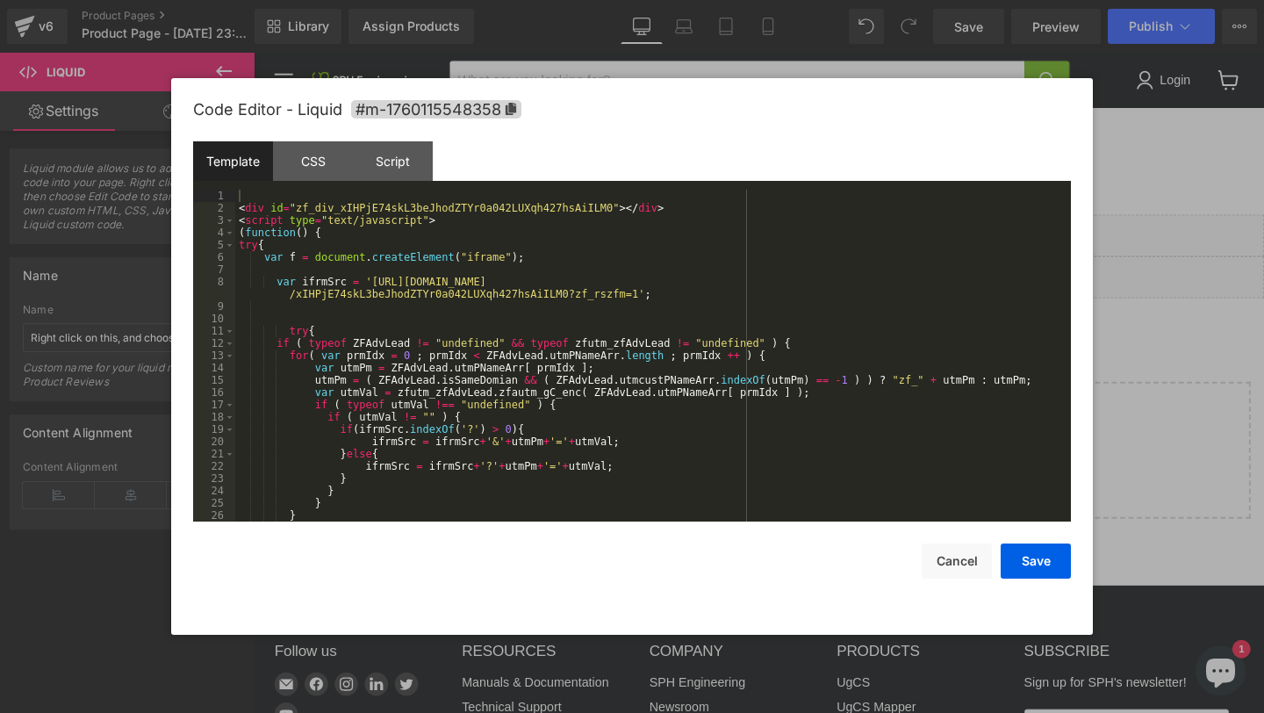
click at [564, 295] on div "< div id = "zf_div_xIHPjE74skL3beJhodZTYr0a042LUXqh427hsAiILM0" > </ div > < sc…" at bounding box center [649, 368] width 828 height 356
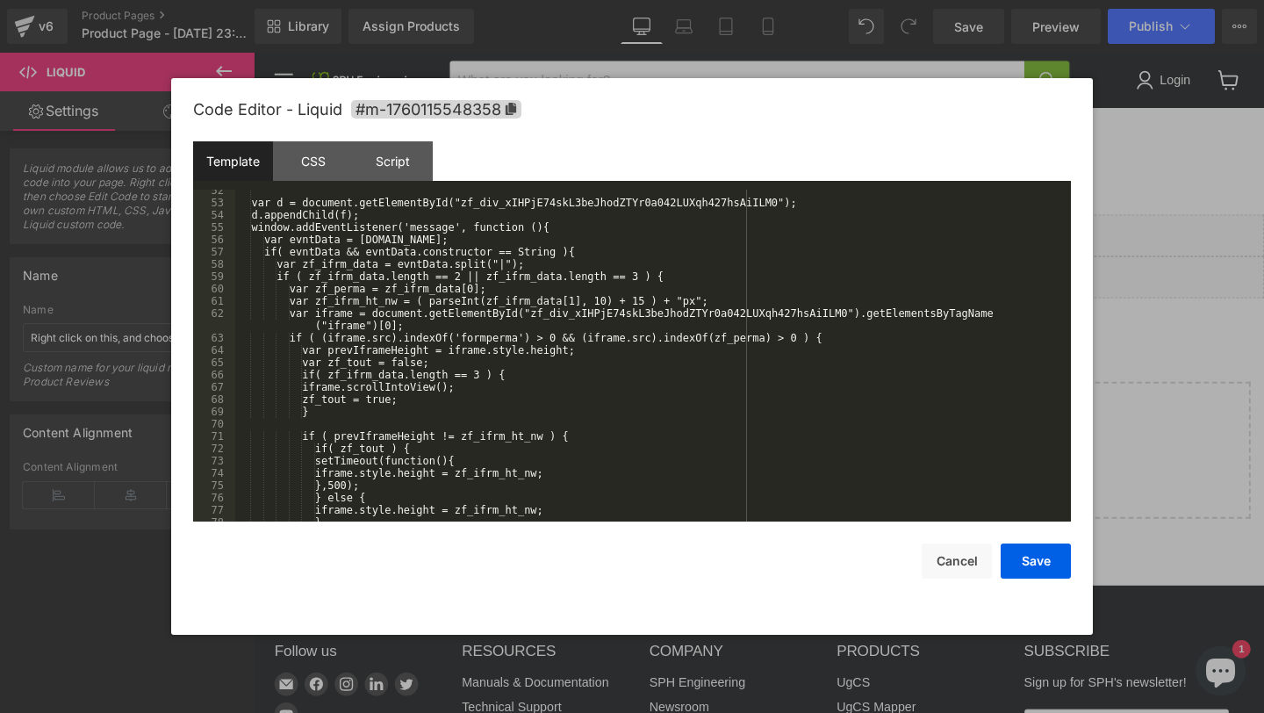
scroll to position [0, 0]
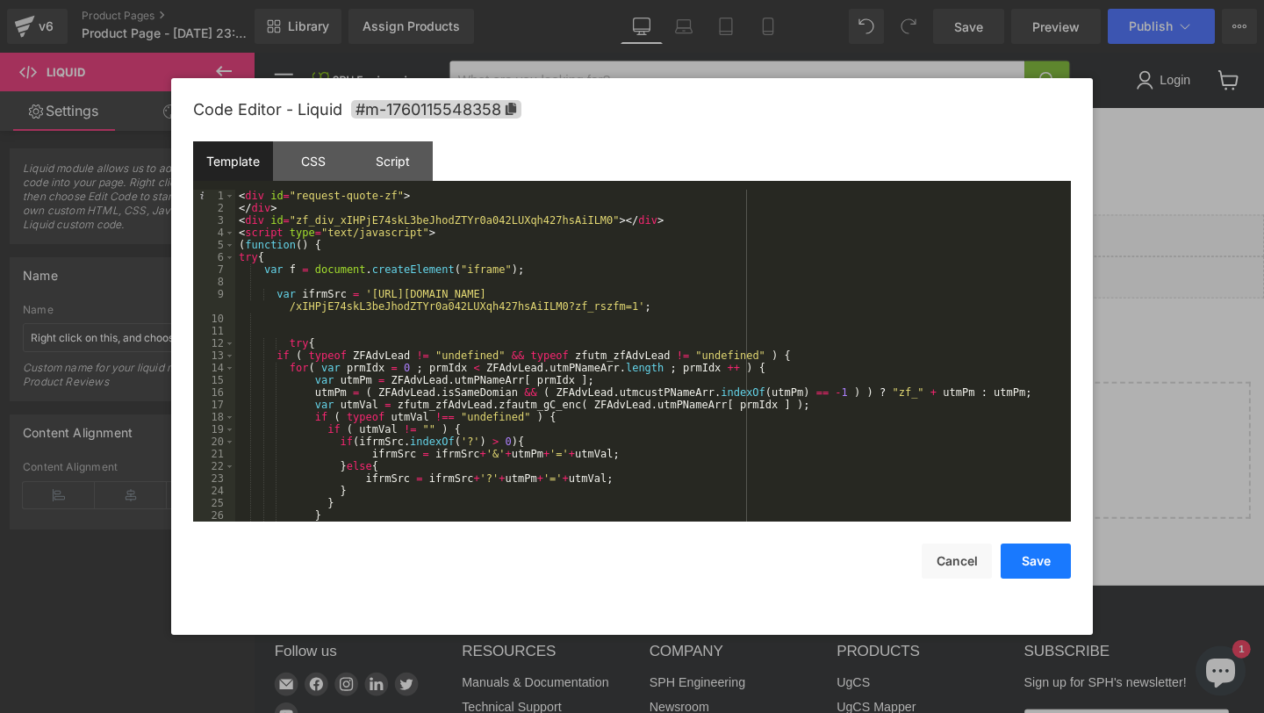
click at [1044, 560] on button "Save" at bounding box center [1035, 560] width 70 height 35
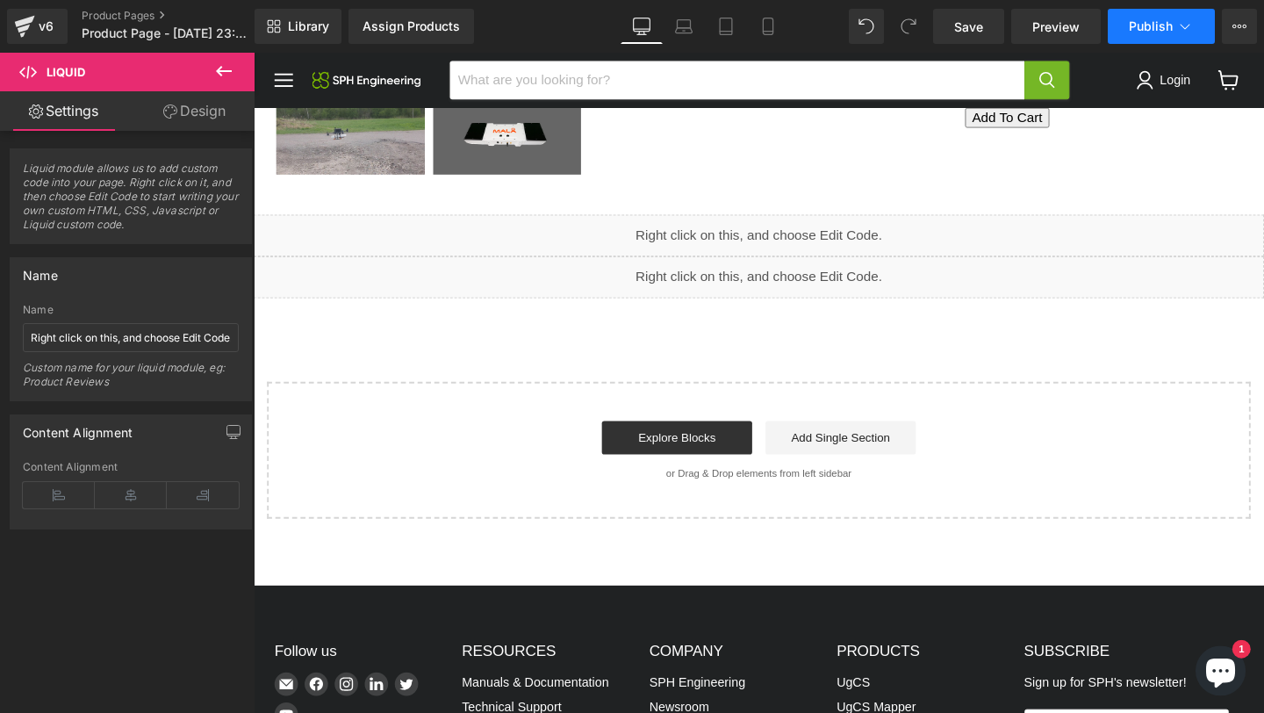
click at [1167, 15] on button "Publish" at bounding box center [1160, 26] width 107 height 35
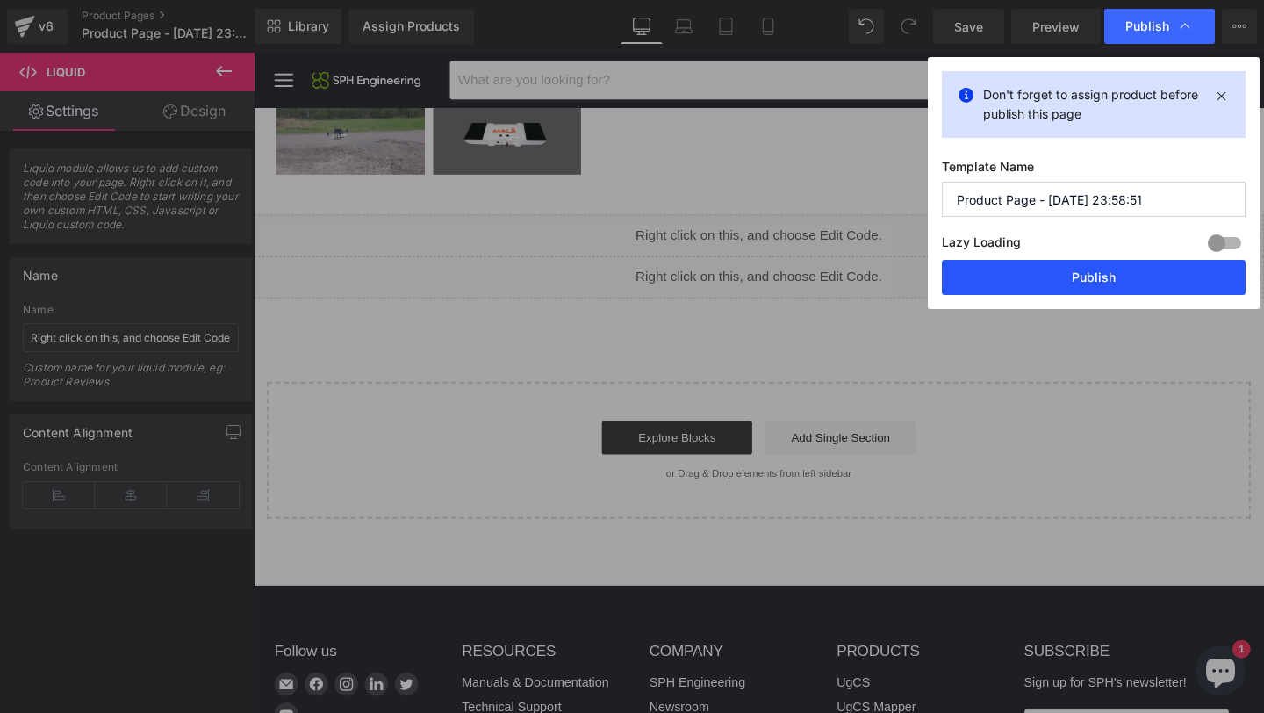
click at [1027, 276] on button "Publish" at bounding box center [1094, 277] width 304 height 35
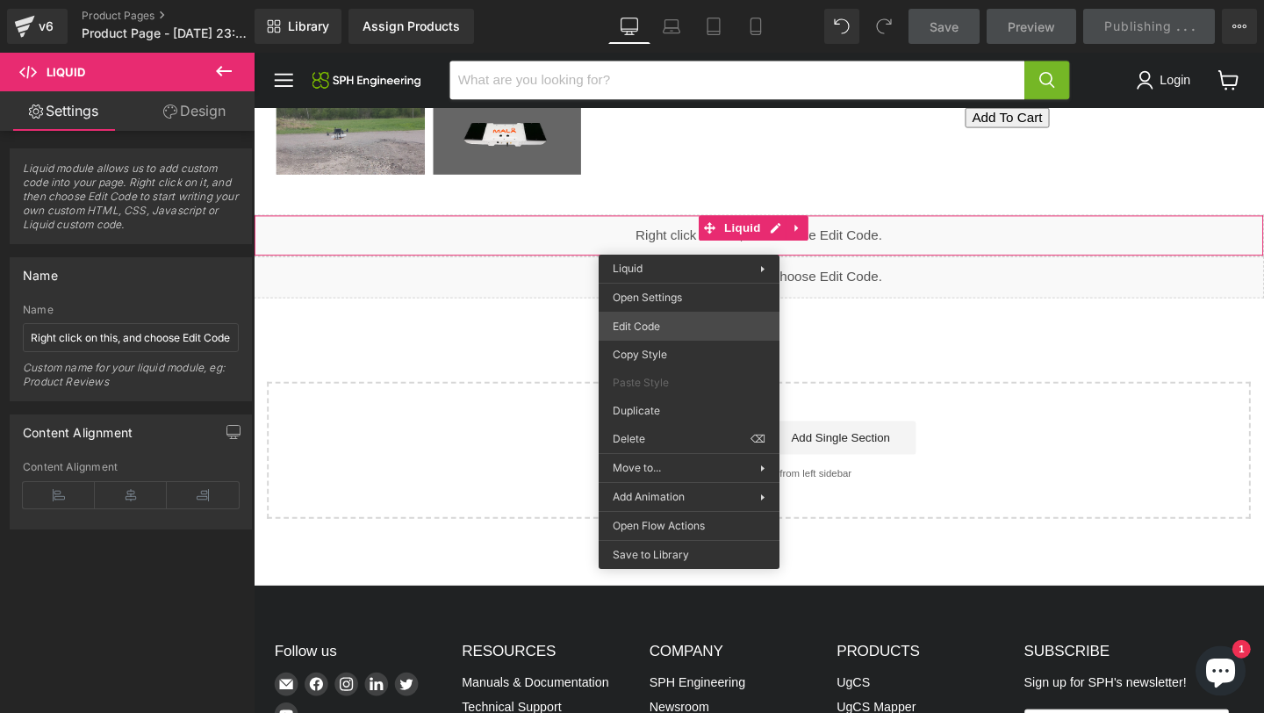
click at [646, 0] on div "Liquid You are previewing how the will restyle your page. You can not edit Elem…" at bounding box center [632, 0] width 1264 height 0
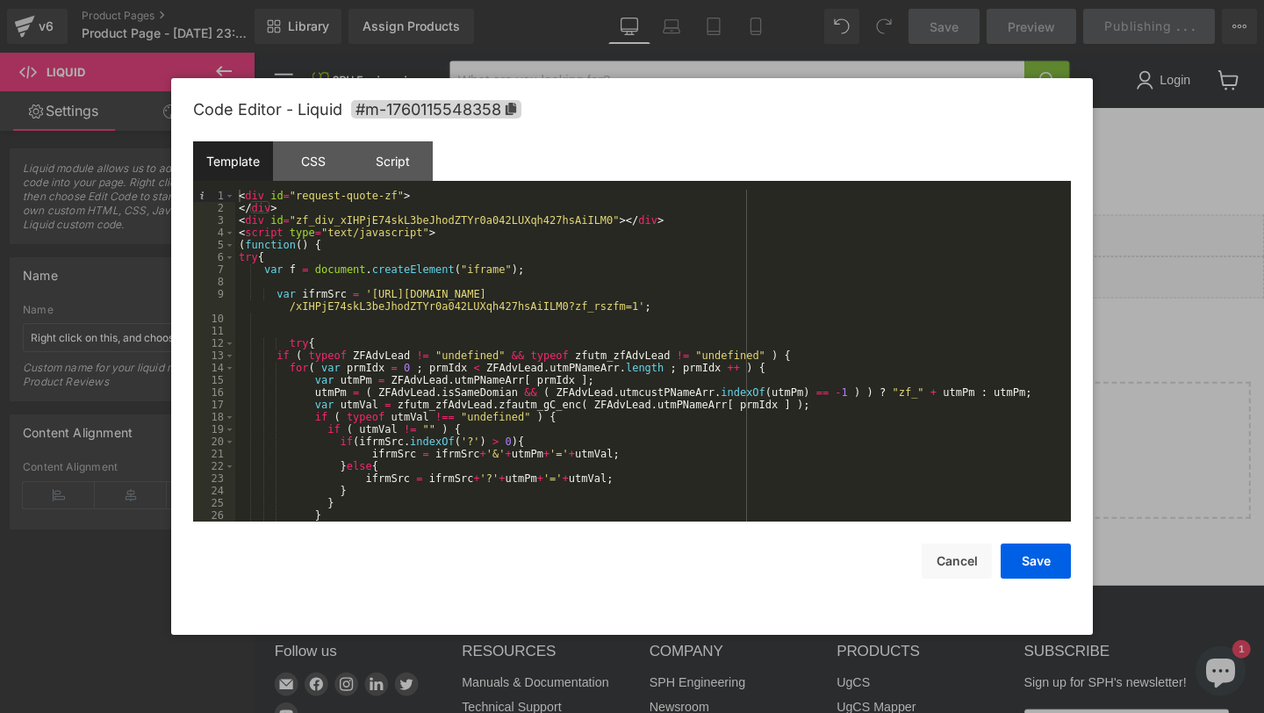
click at [1209, 282] on div at bounding box center [632, 356] width 1264 height 713
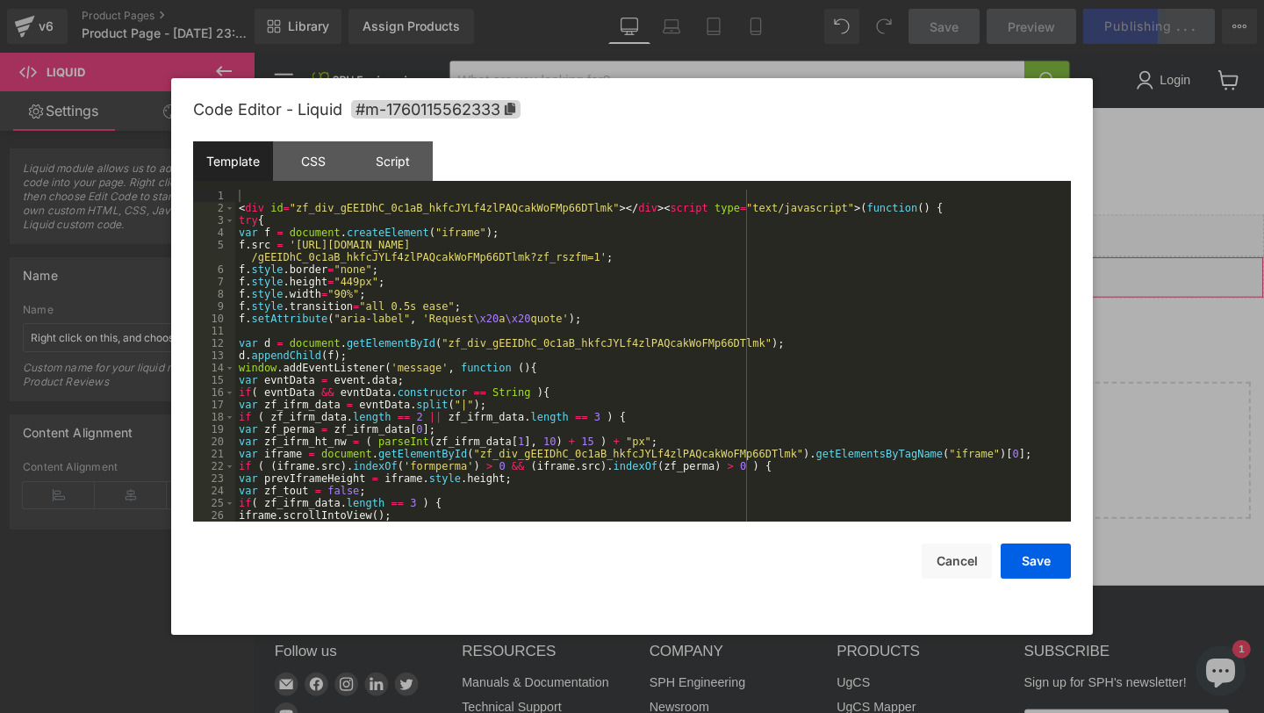
click at [594, 0] on div "Liquid You are previewing how the will restyle your page. You can not edit Elem…" at bounding box center [632, 0] width 1264 height 0
click at [1136, 273] on div at bounding box center [632, 356] width 1264 height 713
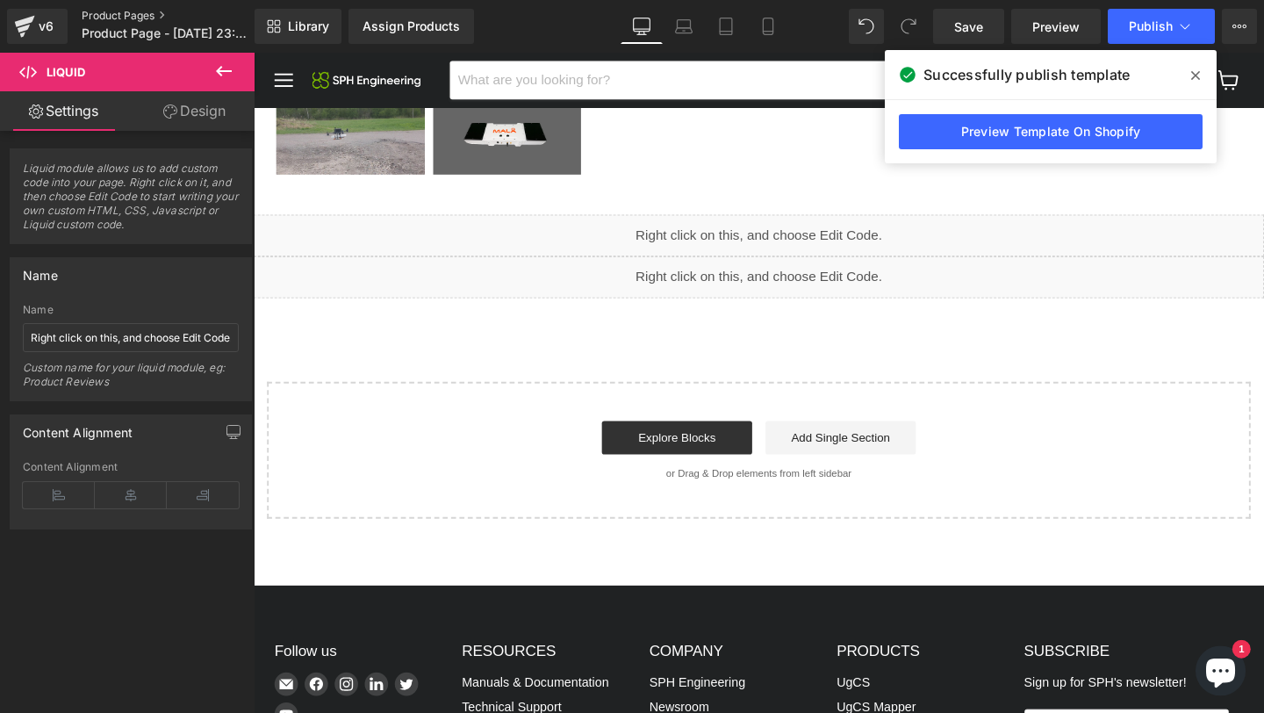
click at [132, 17] on link "Product Pages" at bounding box center [183, 16] width 202 height 14
